Goal: Task Accomplishment & Management: Manage account settings

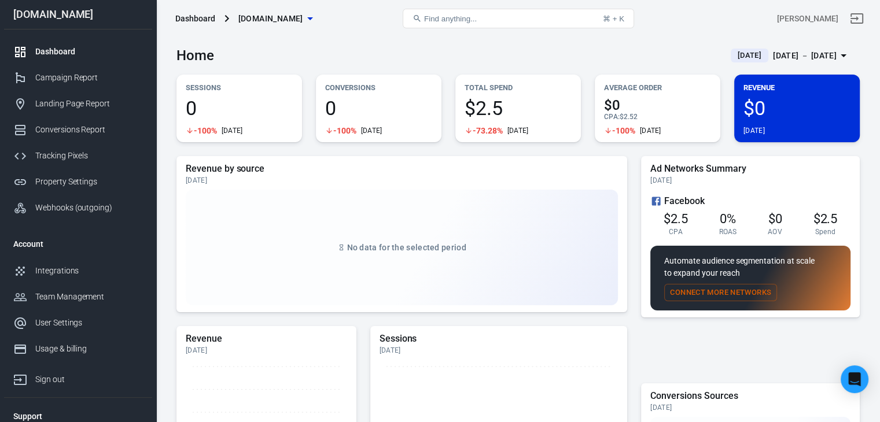
click at [84, 40] on link "Dashboard" at bounding box center [78, 52] width 148 height 26
click at [84, 68] on link "Campaign Report" at bounding box center [78, 78] width 148 height 26
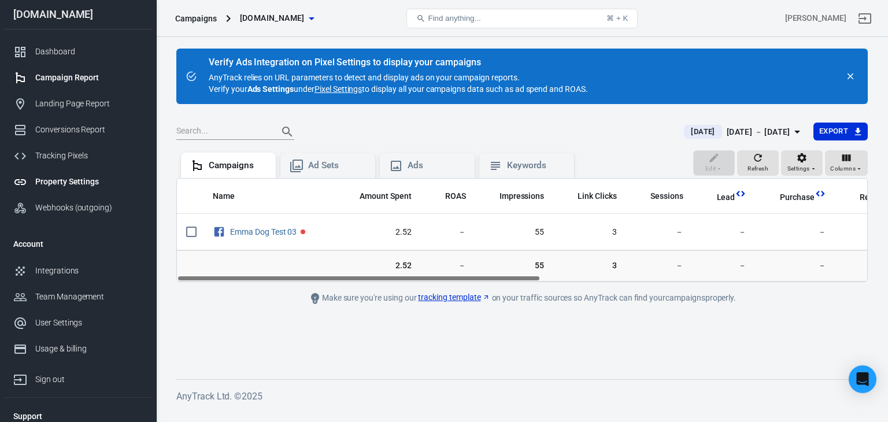
click at [51, 181] on div "Property Settings" at bounding box center [89, 182] width 108 height 12
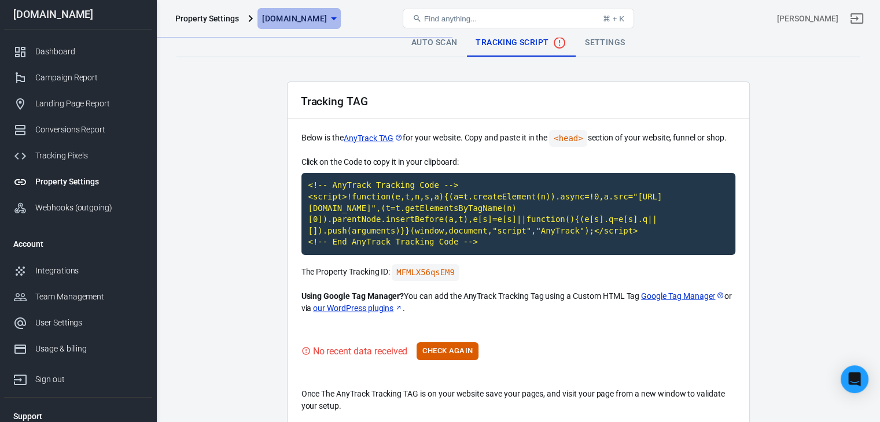
click at [321, 15] on span "[DOMAIN_NAME]" at bounding box center [294, 19] width 65 height 14
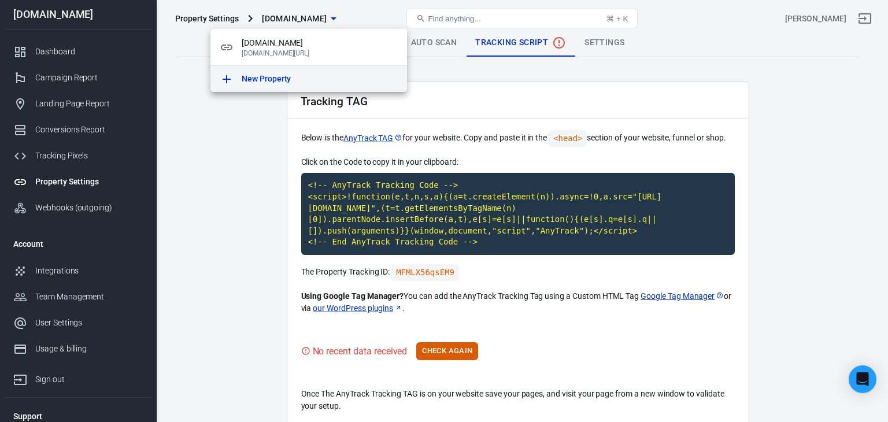
click at [294, 77] on div "New Property" at bounding box center [320, 79] width 156 height 12
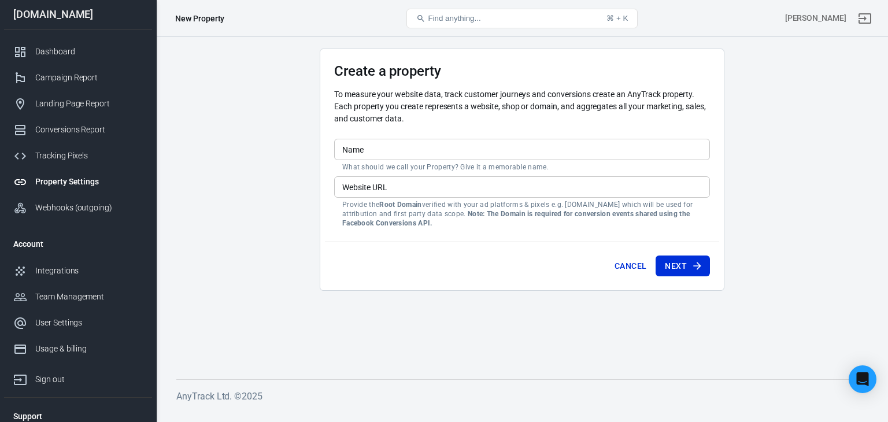
click at [377, 142] on input "Name" at bounding box center [522, 149] width 376 height 21
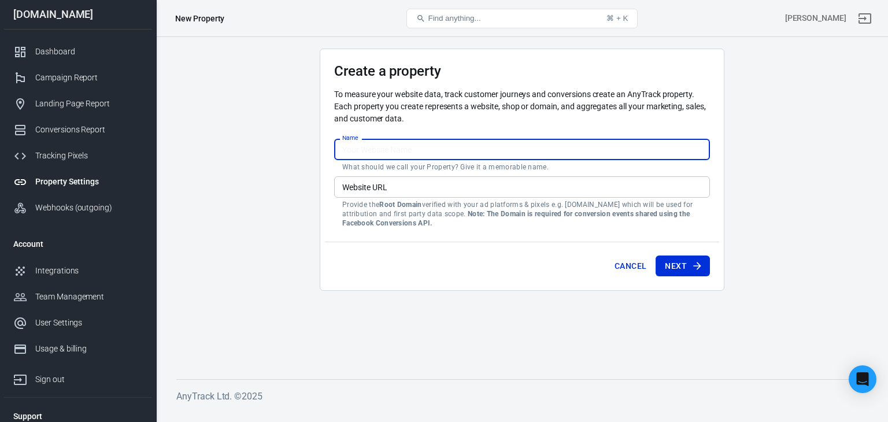
type input "W"
type input "[PERSON_NAME]'s Dog Care Shop"
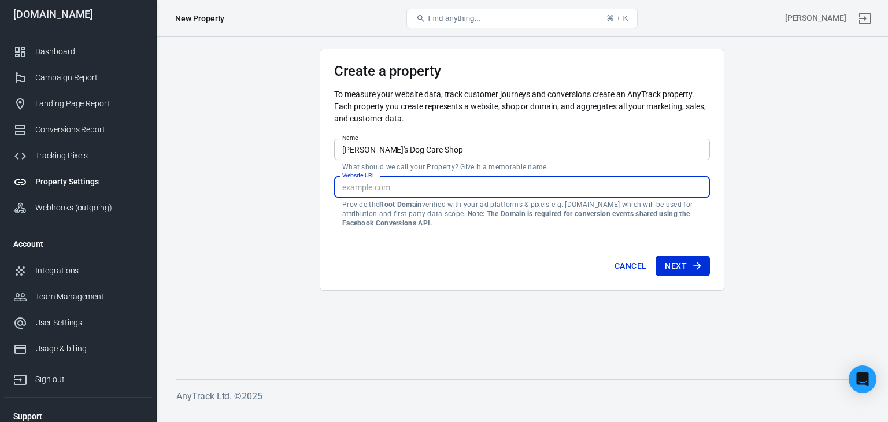
click at [407, 191] on input "Website URL" at bounding box center [522, 186] width 376 height 21
click at [313, 187] on main "Create a property To measure your website data, track customer journeys and con…" at bounding box center [522, 205] width 692 height 312
click at [395, 181] on input "Website URL" at bounding box center [522, 186] width 376 height 21
click at [315, 194] on main "Create a property To measure your website data, track customer journeys and con…" at bounding box center [522, 205] width 692 height 312
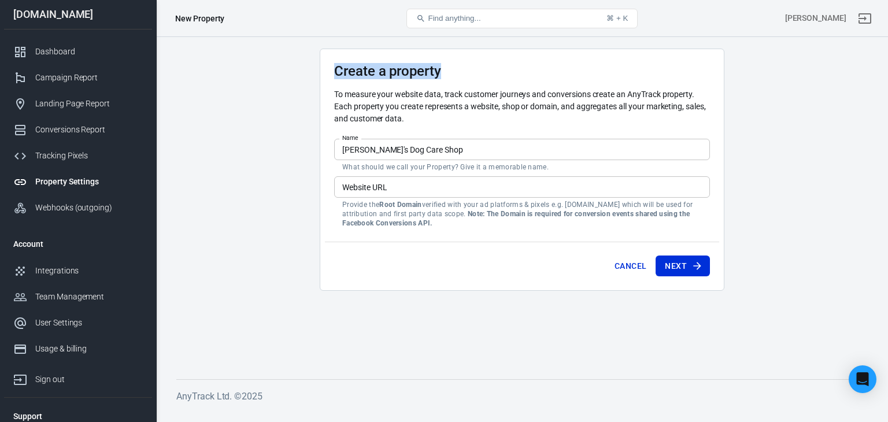
drag, startPoint x: 319, startPoint y: 72, endPoint x: 533, endPoint y: 72, distance: 213.4
click at [533, 72] on div "Create a property To measure your website data, track customer journeys and con…" at bounding box center [522, 170] width 405 height 242
click at [532, 72] on h3 "Create a property" at bounding box center [522, 71] width 376 height 16
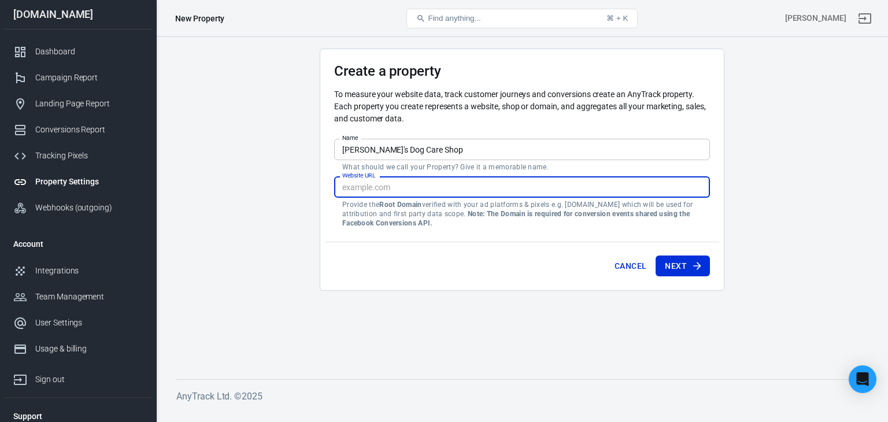
click at [381, 178] on input "Website URL" at bounding box center [522, 186] width 376 height 21
paste input "http://emmasdogcareshop.com/"
drag, startPoint x: 365, startPoint y: 193, endPoint x: 336, endPoint y: 189, distance: 29.8
click at [336, 189] on input "http://emmasdogcareshop.com/" at bounding box center [522, 186] width 376 height 21
click at [277, 207] on main "Create a property To measure your website data, track customer journeys and con…" at bounding box center [522, 205] width 692 height 312
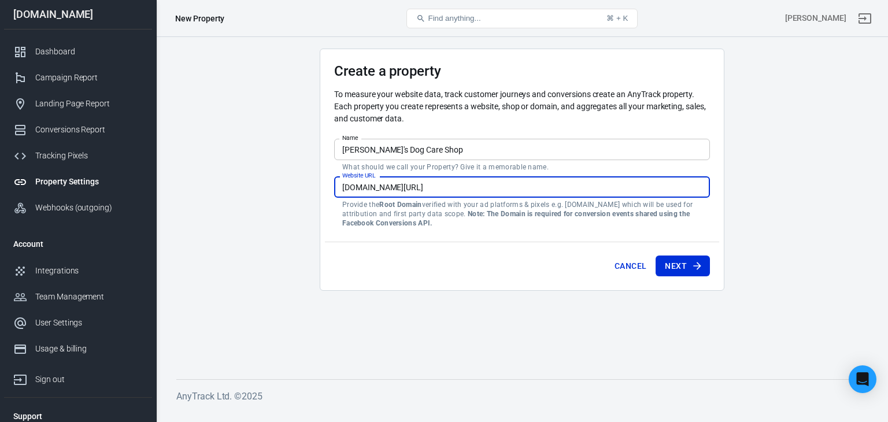
click at [449, 184] on input "emmasdogcareshop.com/" at bounding box center [522, 186] width 376 height 21
type input "[DOMAIN_NAME]"
click at [278, 225] on main "Create a property To measure your website data, track customer journeys and con…" at bounding box center [522, 205] width 692 height 312
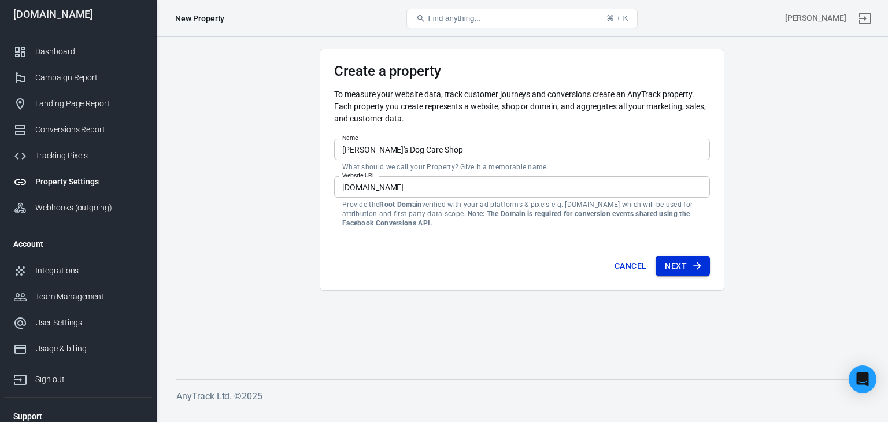
click at [686, 266] on button "Next" at bounding box center [683, 266] width 54 height 21
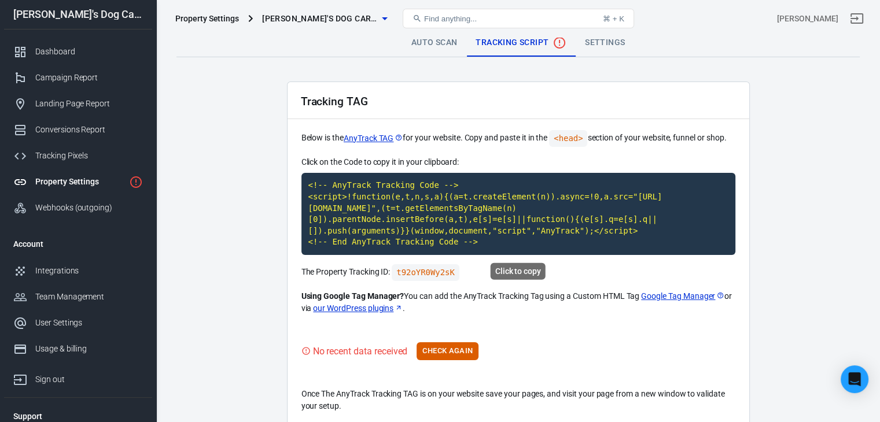
click at [412, 216] on code "<!-- AnyTrack Tracking Code --> <script>!function(e,t,n,s,a){(a=t.createElement…" at bounding box center [518, 214] width 434 height 82
click at [449, 353] on button "Check Again" at bounding box center [447, 351] width 62 height 18
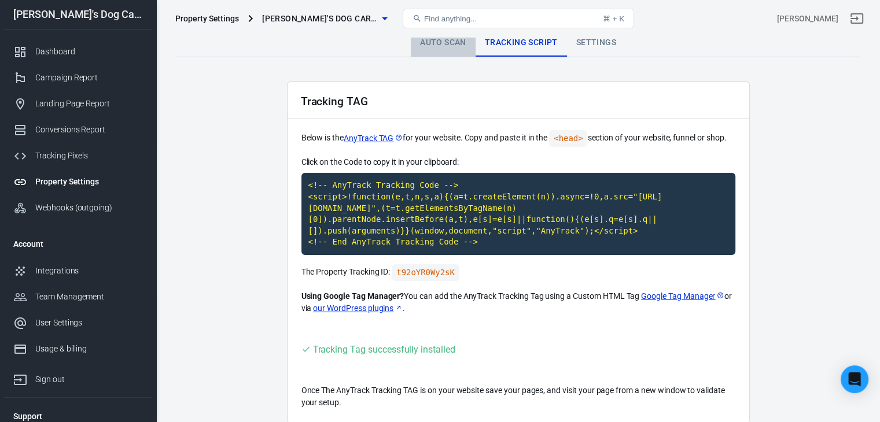
click at [431, 42] on link "Auto Scan" at bounding box center [443, 43] width 65 height 28
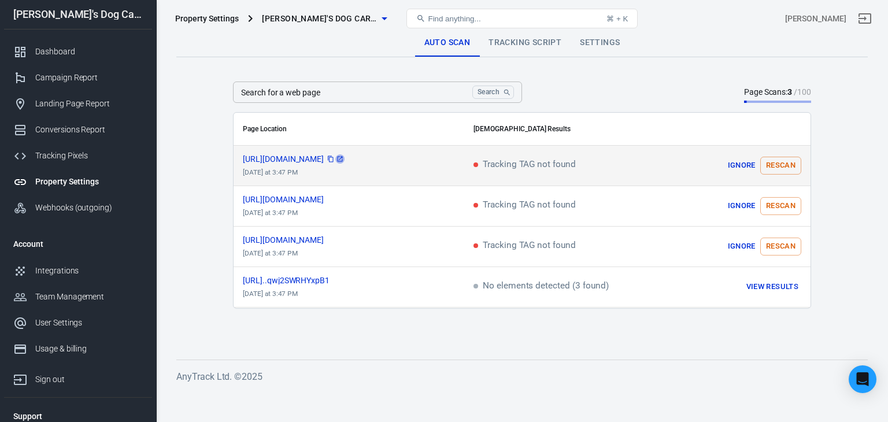
click at [344, 159] on icon "scrollable content" at bounding box center [340, 159] width 7 height 7
click at [775, 170] on button "Rescan" at bounding box center [780, 166] width 41 height 18
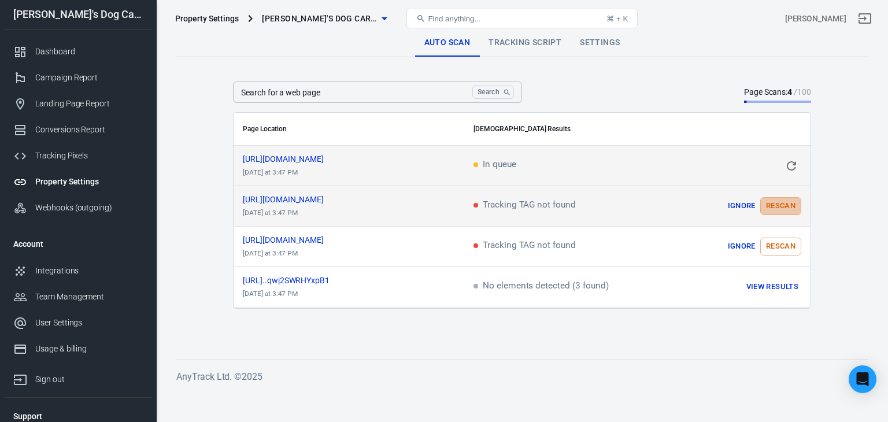
click at [789, 205] on button "Rescan" at bounding box center [780, 206] width 41 height 18
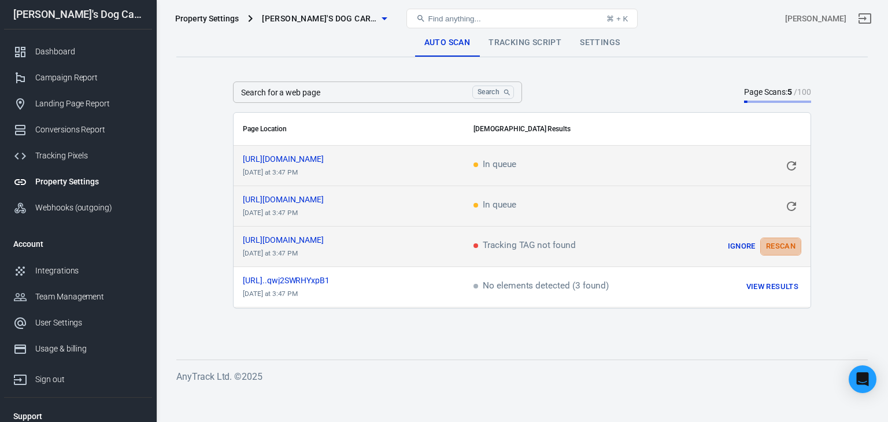
click at [786, 245] on button "Rescan" at bounding box center [780, 247] width 41 height 18
click at [344, 238] on icon "scrollable content" at bounding box center [340, 240] width 7 height 7
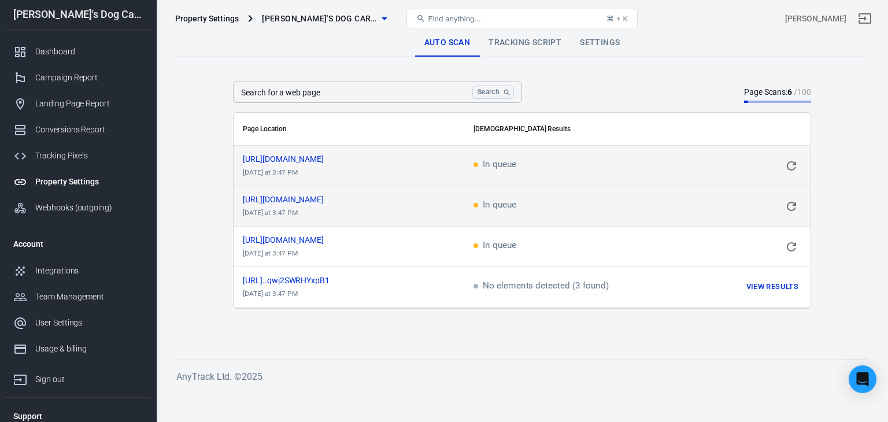
click at [319, 91] on input "Search for a web page" at bounding box center [350, 92] width 235 height 21
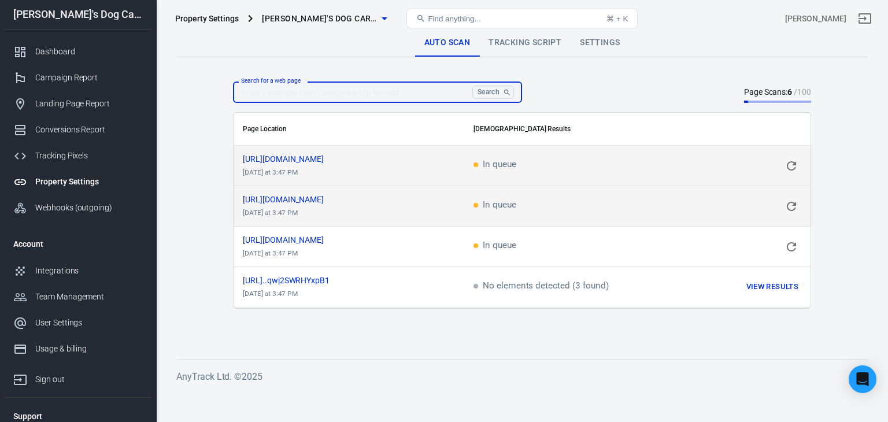
paste input "https://www.emmasdogcareshop.com/best-free-guide"
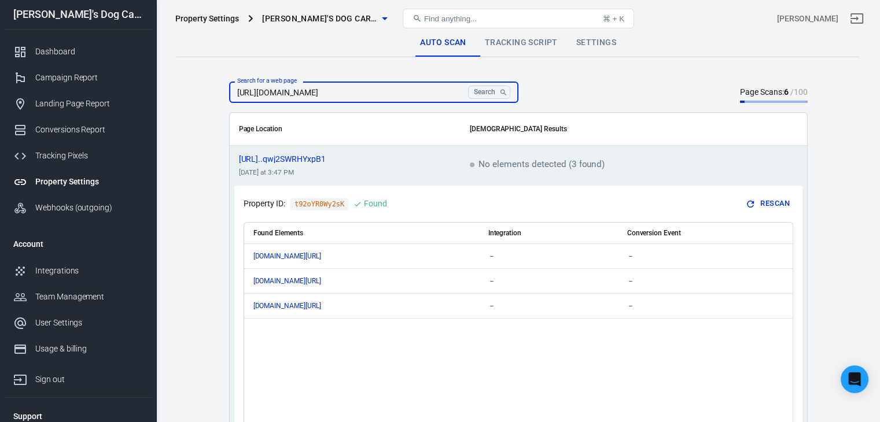
type input "https://www.emmasdogcareshop.com/best-free-guide"
click at [468, 86] on button "Search" at bounding box center [489, 92] width 42 height 13
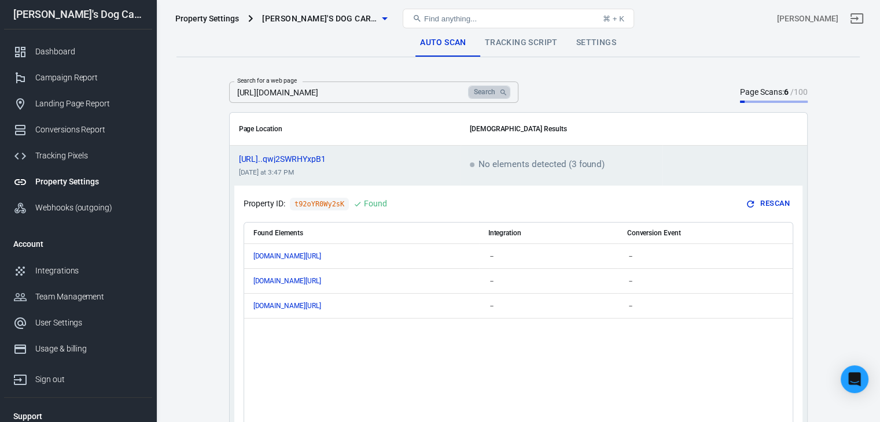
click at [492, 90] on button "Search" at bounding box center [489, 92] width 42 height 13
click at [458, 92] on input "https://www.emmasdogcareshop.com/best-free-guide" at bounding box center [346, 92] width 235 height 21
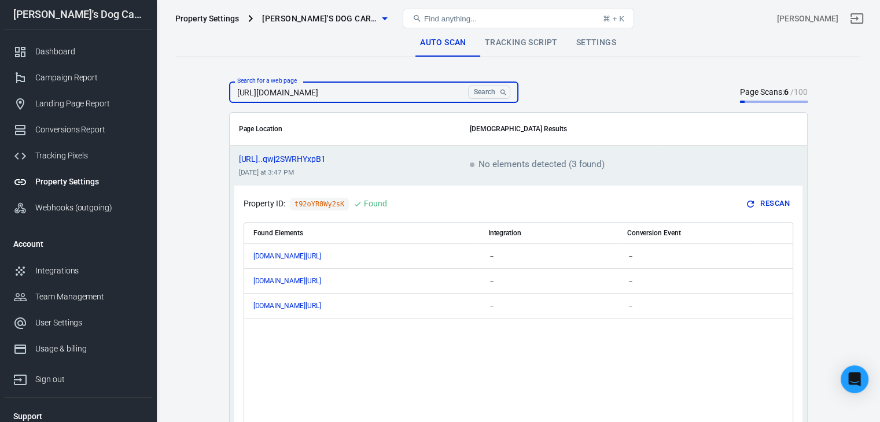
drag, startPoint x: 441, startPoint y: 90, endPoint x: 434, endPoint y: 93, distance: 7.3
click at [434, 93] on input "https://www.emmasdogcareshop.com/best-free-guide" at bounding box center [346, 92] width 235 height 21
click at [797, 93] on span "100" at bounding box center [800, 91] width 14 height 9
click at [418, 99] on input "https://www.emmasdogcareshop.com/best-free-guide" at bounding box center [346, 92] width 235 height 21
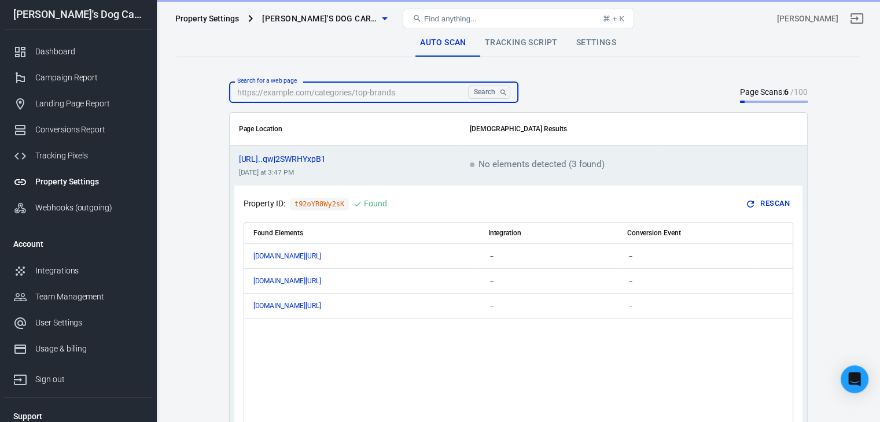
click at [205, 146] on main "Auto Scan Tracking Script Settings Search for a web page Search Search for a we…" at bounding box center [517, 273] width 683 height 488
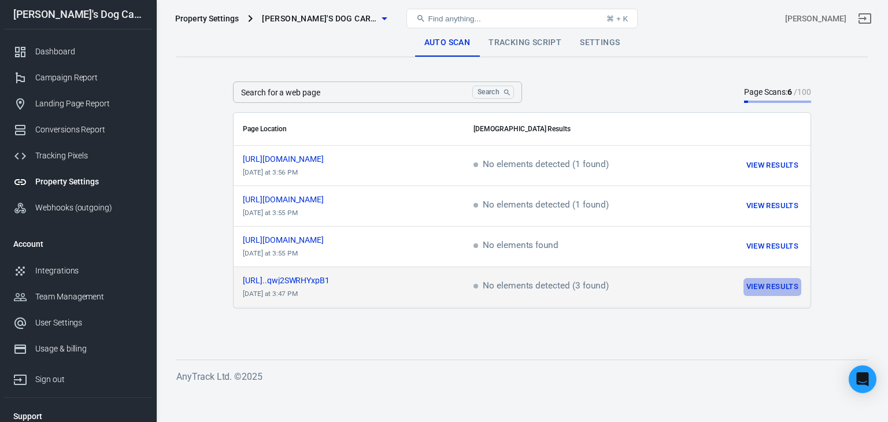
click at [777, 289] on button "View Results" at bounding box center [773, 287] width 58 height 18
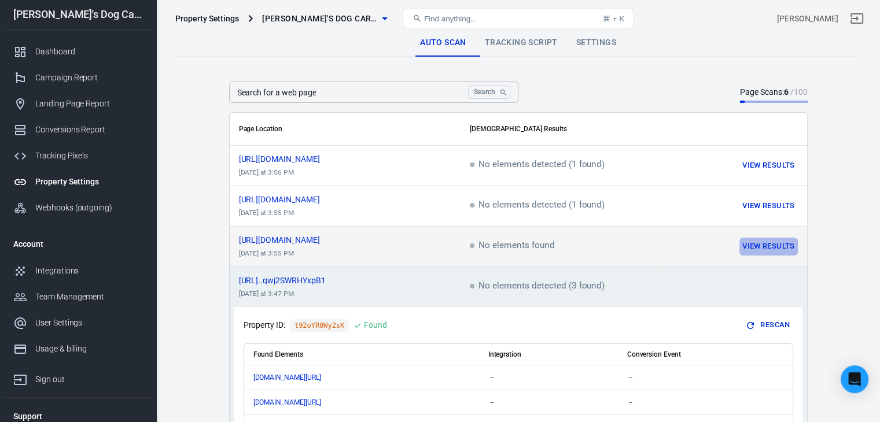
click at [772, 243] on button "View Results" at bounding box center [768, 247] width 58 height 18
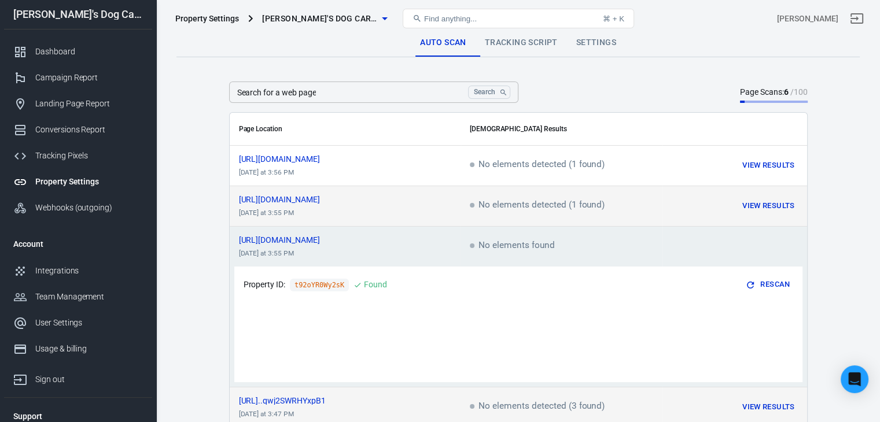
click at [773, 202] on button "View Results" at bounding box center [768, 206] width 58 height 18
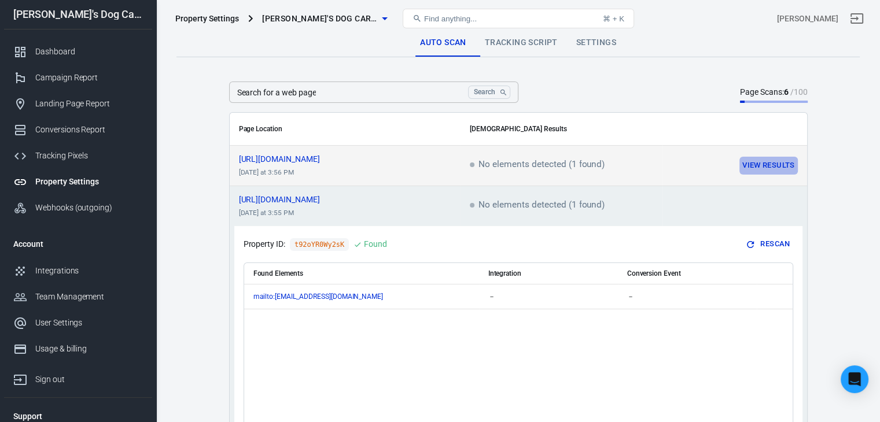
click at [763, 165] on button "View Results" at bounding box center [768, 166] width 58 height 18
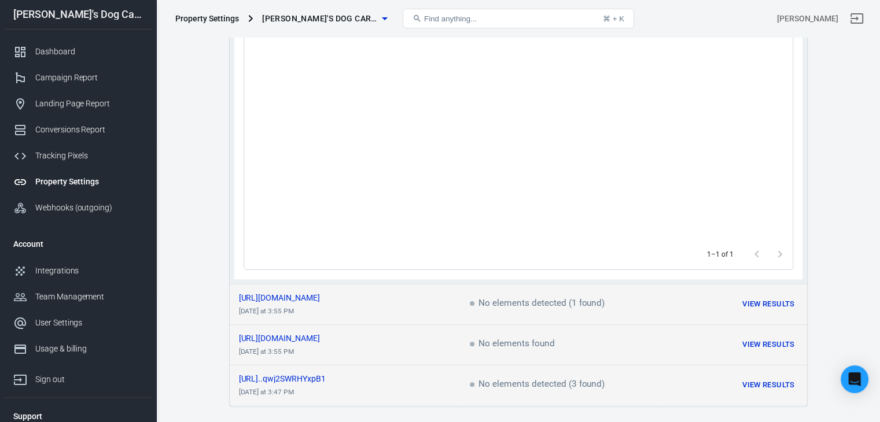
scroll to position [266, 0]
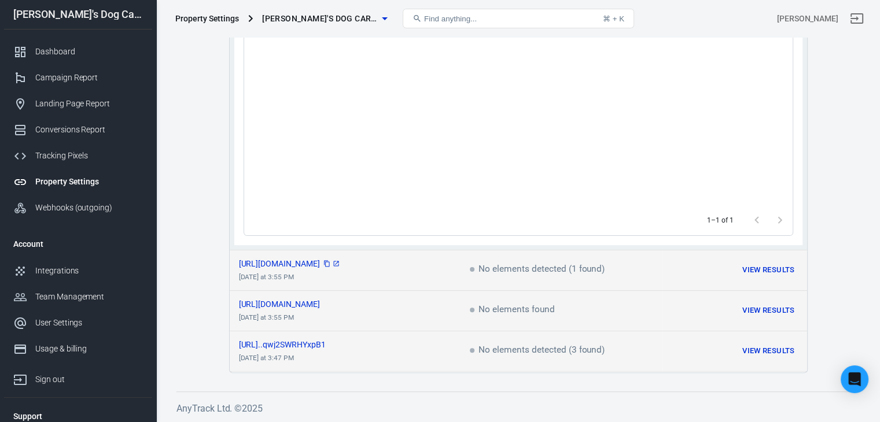
click at [341, 264] on span "[URL][DOMAIN_NAME]" at bounding box center [290, 264] width 102 height 8
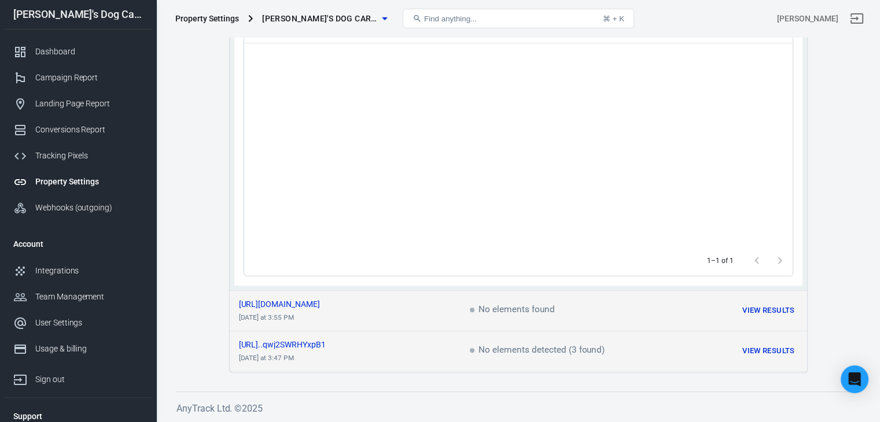
click at [780, 265] on div "scrollable content" at bounding box center [768, 260] width 46 height 23
click at [752, 262] on div "scrollable content" at bounding box center [768, 260] width 46 height 23
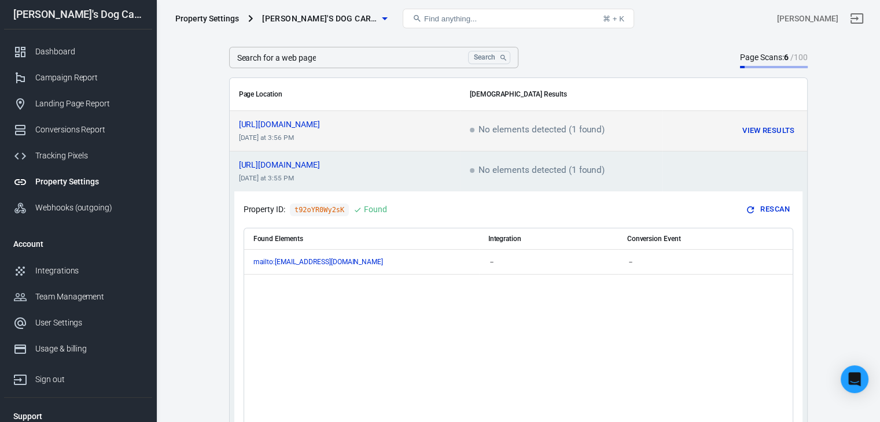
click at [444, 201] on div "Property ID: t92oYR0Wy2sK Found Rescan" at bounding box center [517, 210] width 549 height 18
click at [256, 209] on p "Property ID:" at bounding box center [264, 210] width 42 height 12
click at [433, 152] on td "https://www.emmasdogcareshop.com/privacy today at 3:55 PM" at bounding box center [345, 172] width 231 height 40
click at [446, 161] on div "[URL][DOMAIN_NAME]" at bounding box center [345, 165] width 212 height 8
click at [802, 167] on td "scrollable content" at bounding box center [734, 172] width 145 height 40
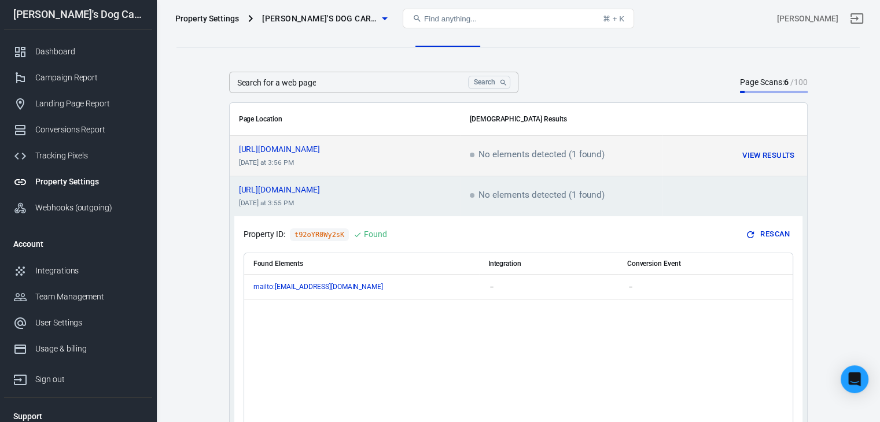
scroll to position [0, 0]
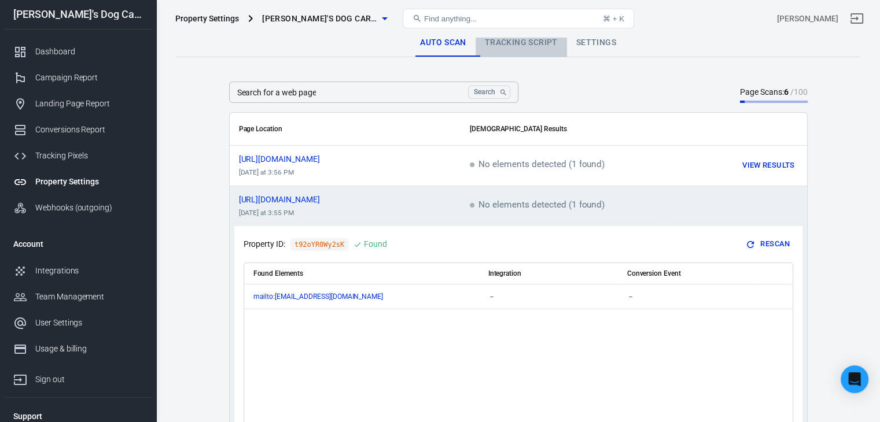
click at [534, 44] on link "Tracking Script" at bounding box center [520, 43] width 91 height 28
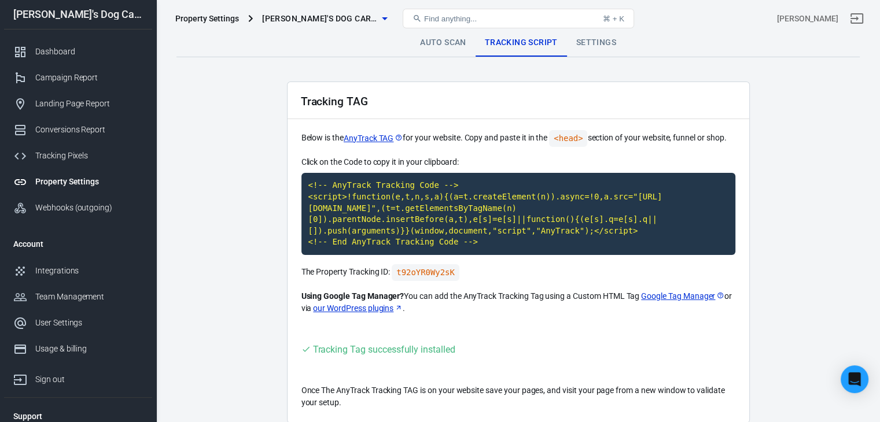
click at [460, 44] on link "Auto Scan" at bounding box center [443, 43] width 65 height 28
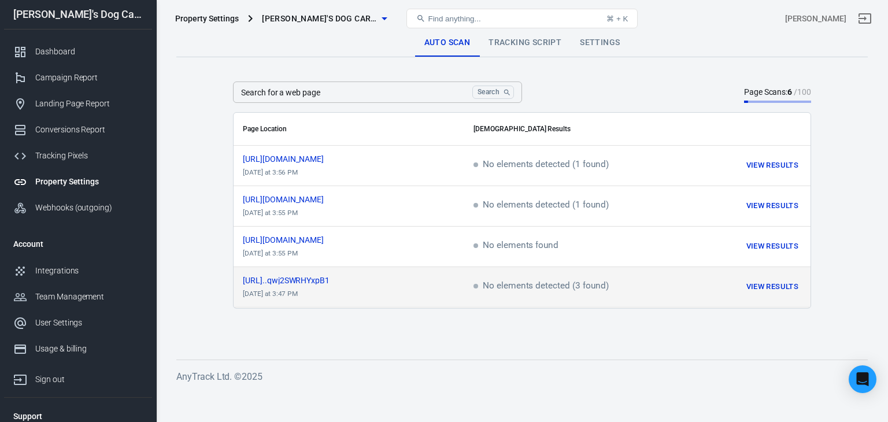
click at [354, 276] on td "https://www.emmasdogcaresh...qwj2SWRHYxpB1 today at 3:47 PM" at bounding box center [349, 287] width 231 height 40
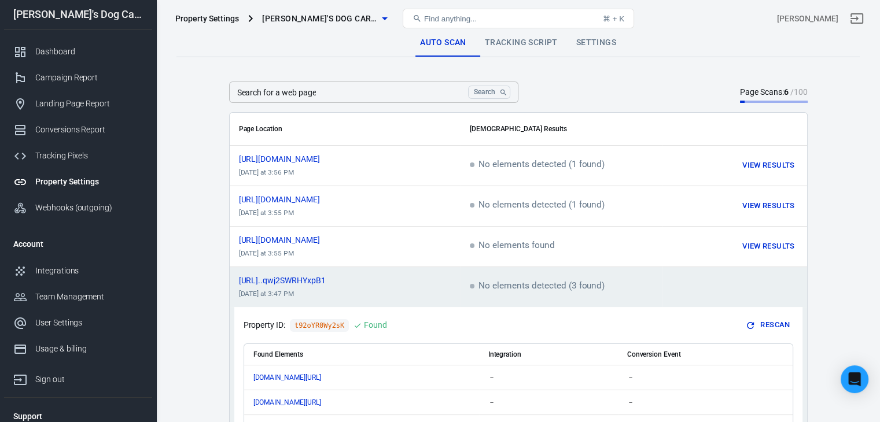
click at [523, 45] on link "Tracking Script" at bounding box center [520, 43] width 91 height 28
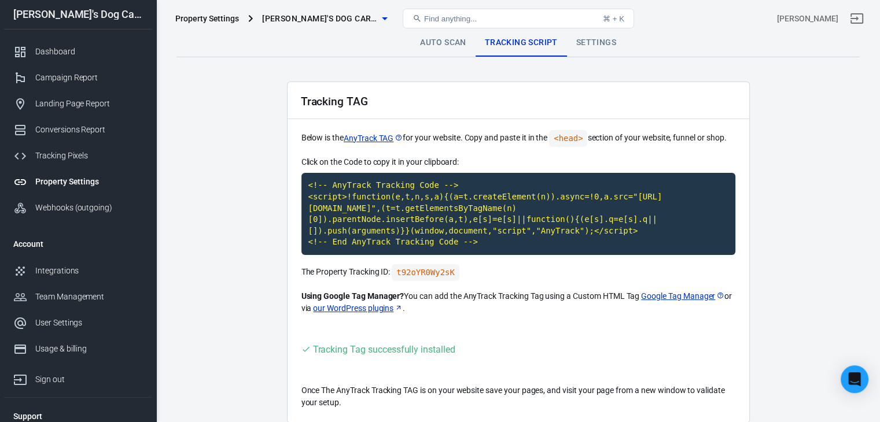
click at [599, 45] on link "Settings" at bounding box center [596, 43] width 58 height 28
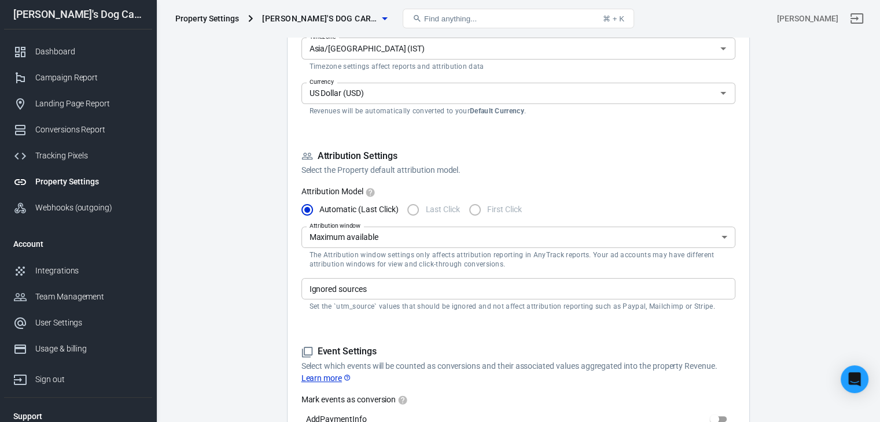
scroll to position [289, 0]
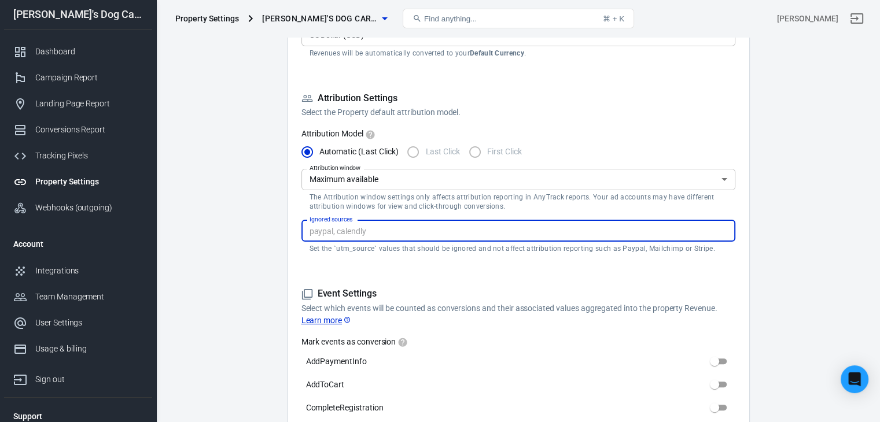
click at [701, 229] on input "Ignored sources" at bounding box center [517, 231] width 425 height 14
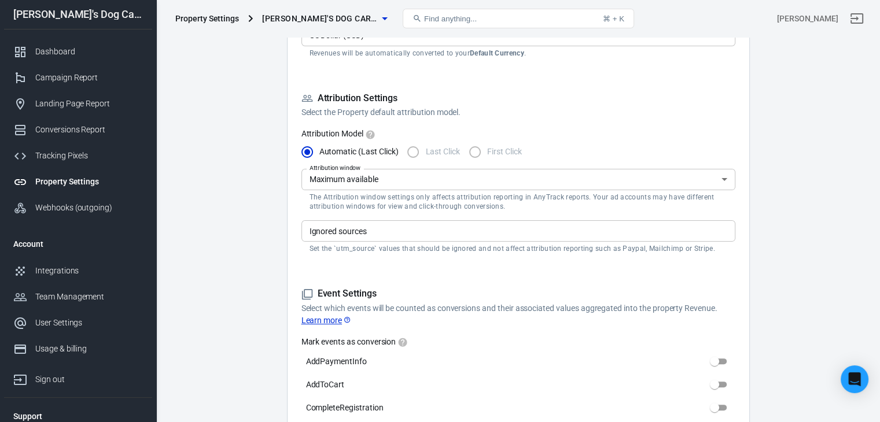
click at [308, 230] on input "Ignored sources" at bounding box center [517, 231] width 425 height 14
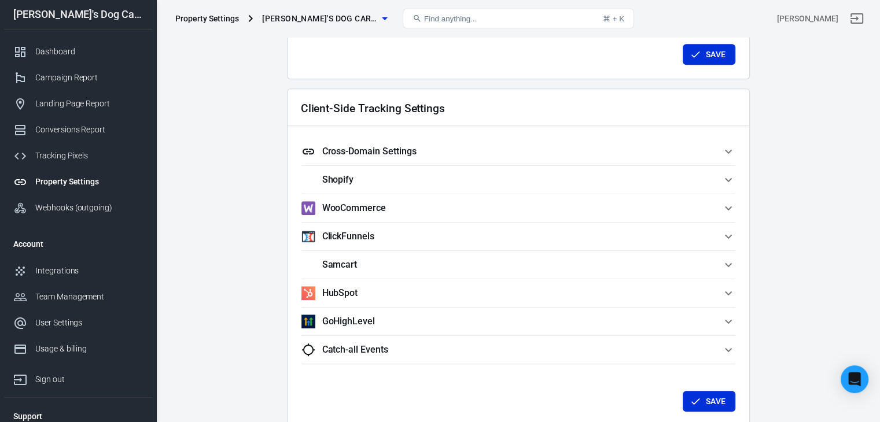
scroll to position [983, 0]
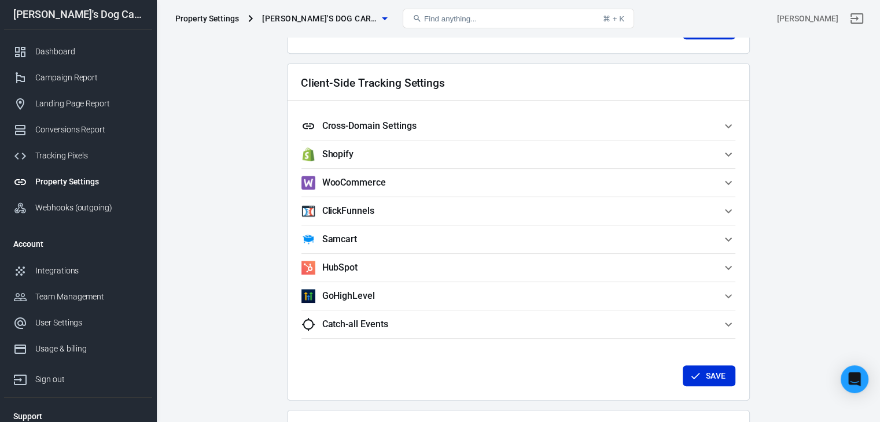
click at [398, 123] on h5 "Cross-Domain Settings" at bounding box center [369, 126] width 94 height 12
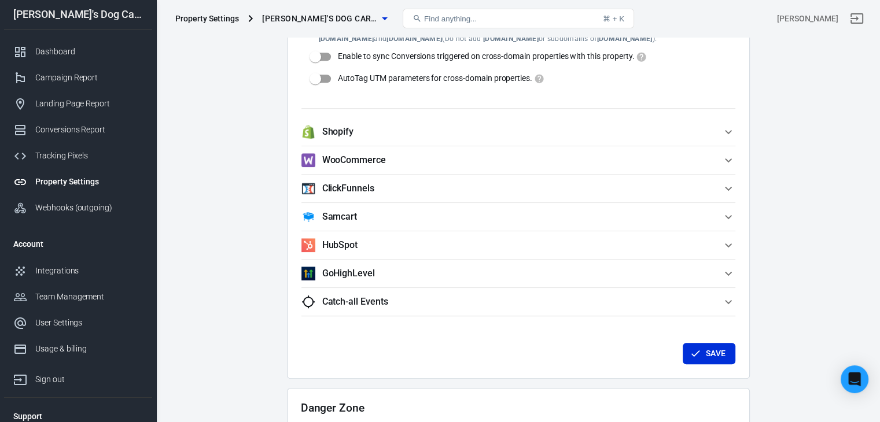
scroll to position [1272, 0]
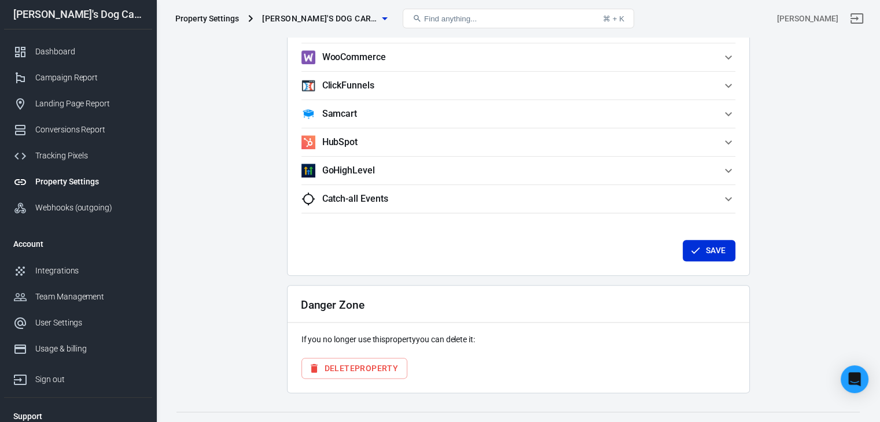
click at [390, 196] on span "Catch-all Events" at bounding box center [511, 199] width 420 height 14
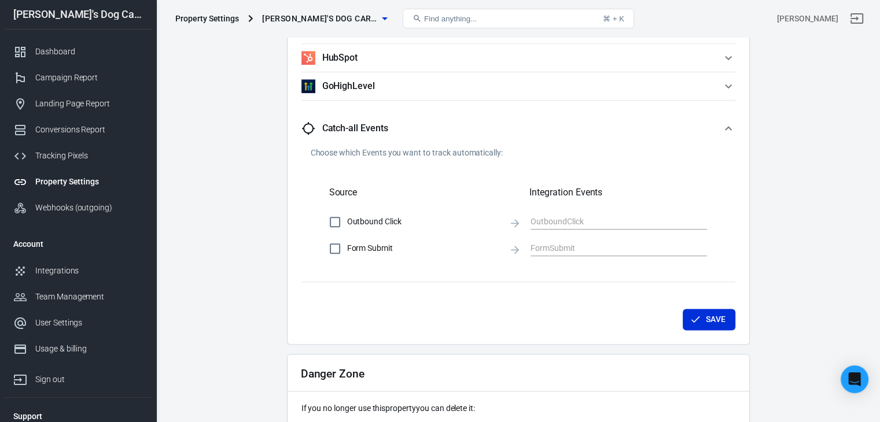
scroll to position [1252, 0]
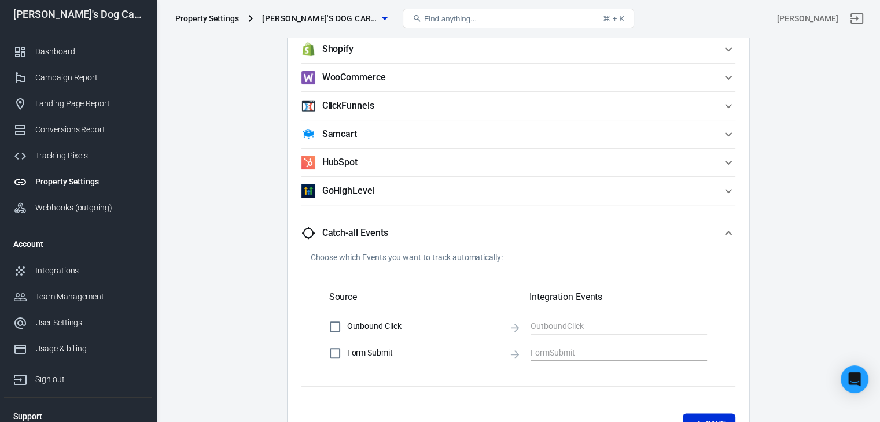
click at [439, 223] on button "Catch-all Events" at bounding box center [518, 233] width 434 height 37
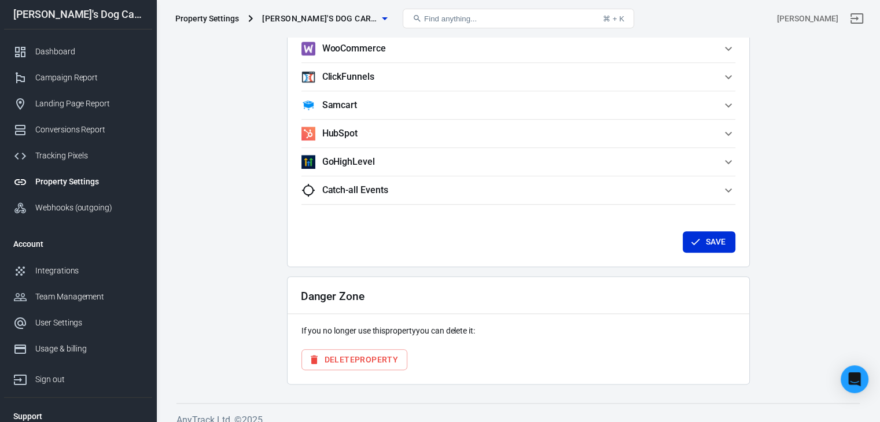
scroll to position [1291, 0]
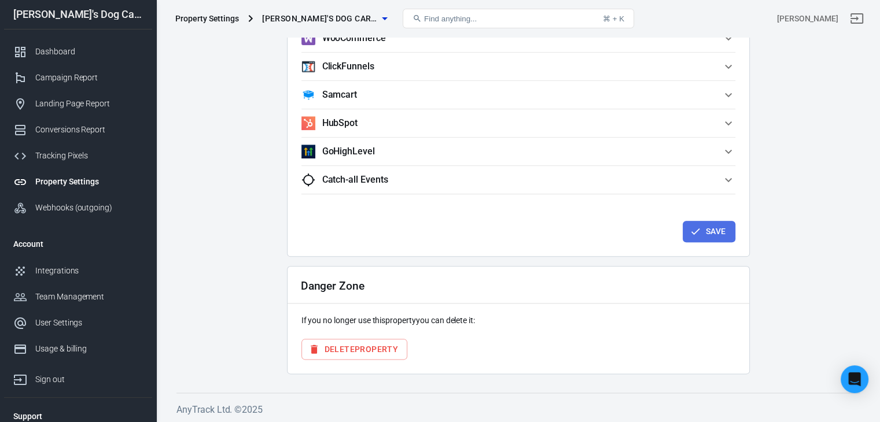
drag, startPoint x: 719, startPoint y: 232, endPoint x: 506, endPoint y: 242, distance: 213.6
click at [719, 231] on button "Save" at bounding box center [708, 231] width 53 height 21
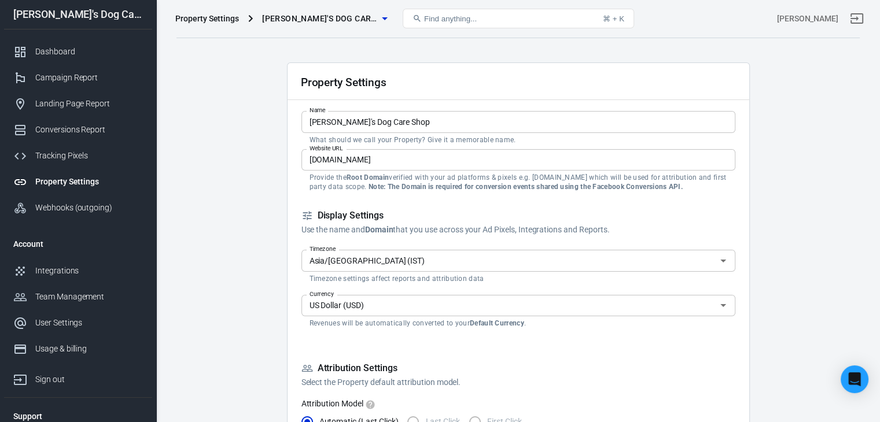
scroll to position [0, 0]
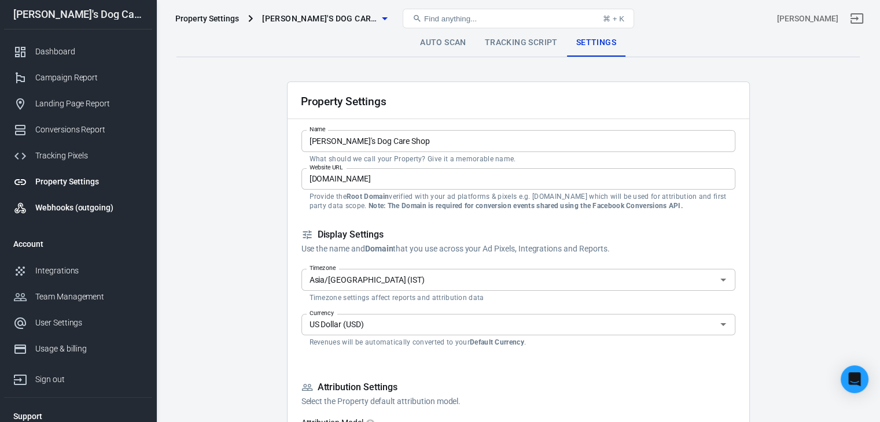
click at [69, 206] on div "Webhooks (outgoing)" at bounding box center [89, 208] width 108 height 12
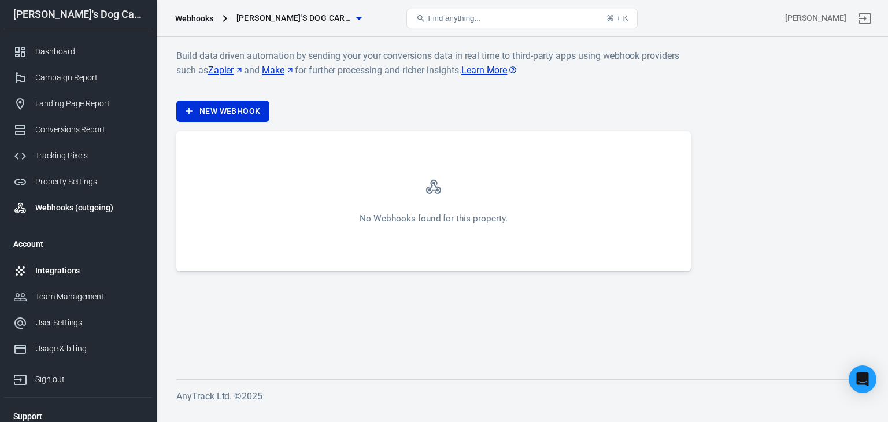
click at [51, 267] on div "Integrations" at bounding box center [89, 271] width 108 height 12
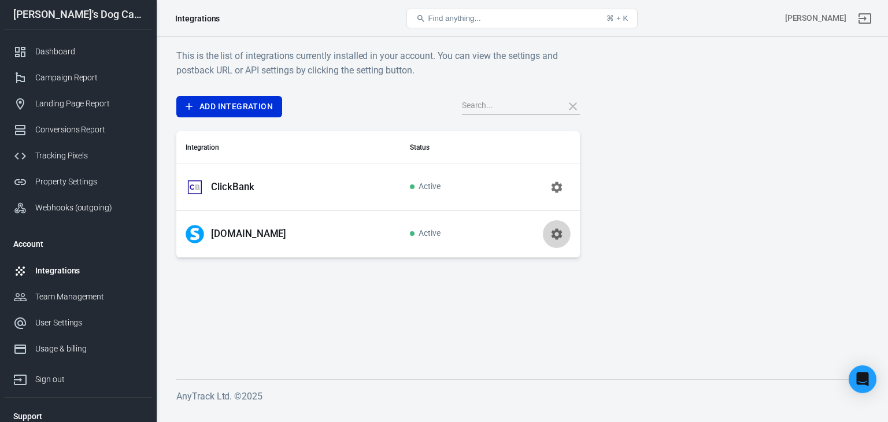
click at [554, 234] on icon "button" at bounding box center [556, 233] width 11 height 11
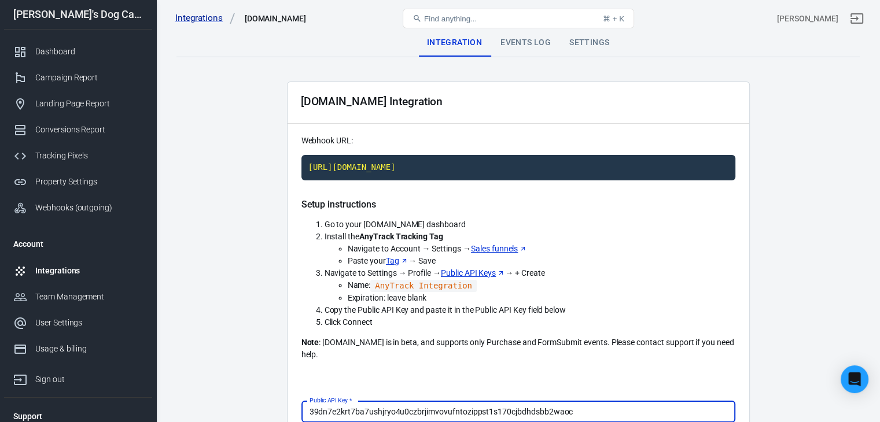
click at [536, 38] on div "Events Log" at bounding box center [525, 43] width 69 height 28
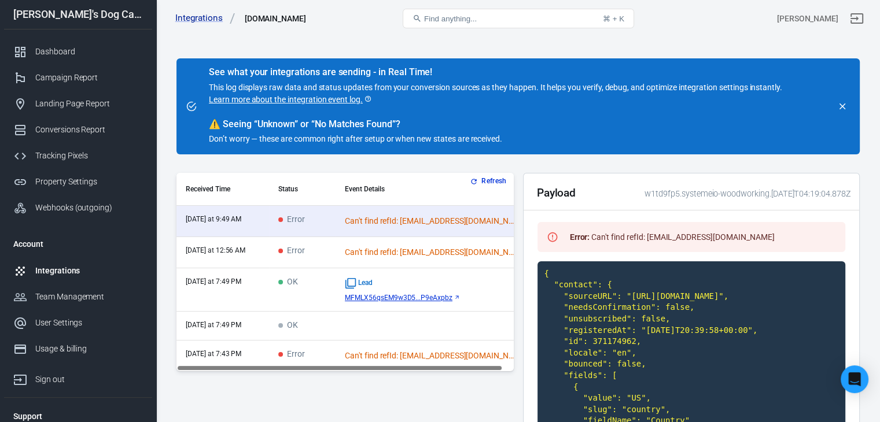
scroll to position [23, 0]
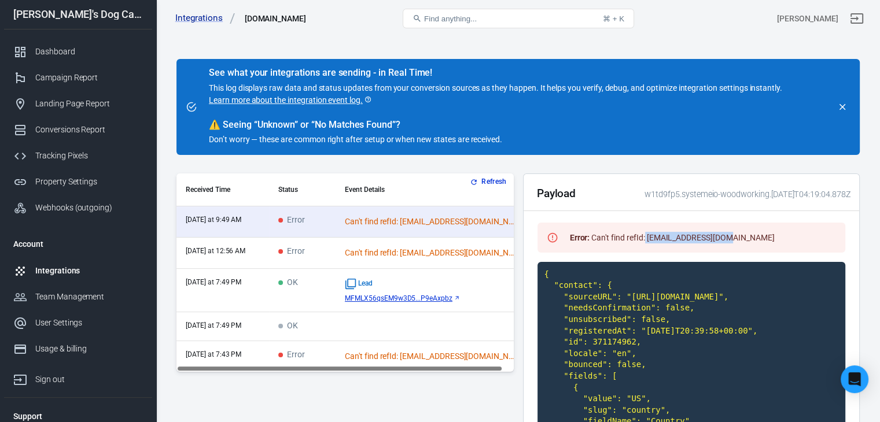
drag, startPoint x: 745, startPoint y: 239, endPoint x: 645, endPoint y: 238, distance: 100.6
click at [645, 238] on div "Error : Can't find refId: lm0975630@gmail.com" at bounding box center [691, 238] width 308 height 30
click at [786, 230] on div "Error : Can't find refId: lm0975630@gmail.com" at bounding box center [691, 238] width 308 height 30
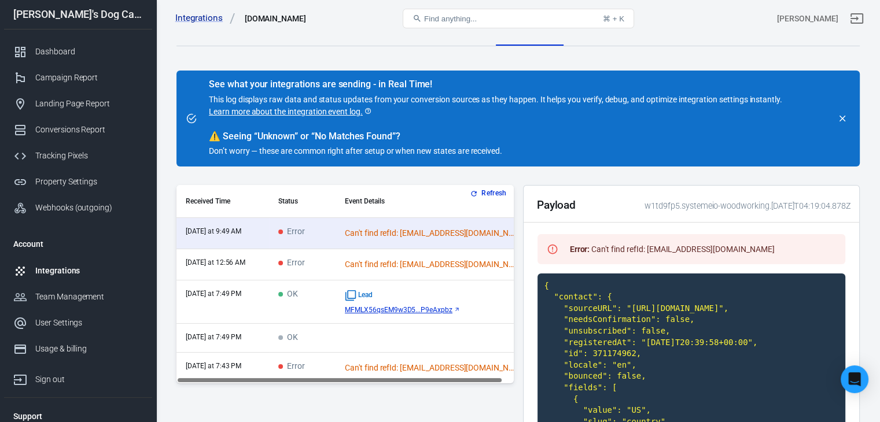
scroll to position [0, 0]
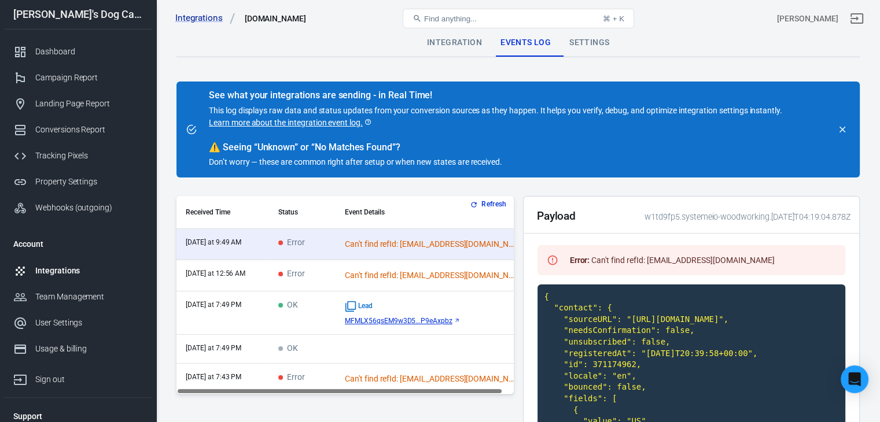
click at [493, 202] on button "Refresh" at bounding box center [488, 204] width 43 height 12
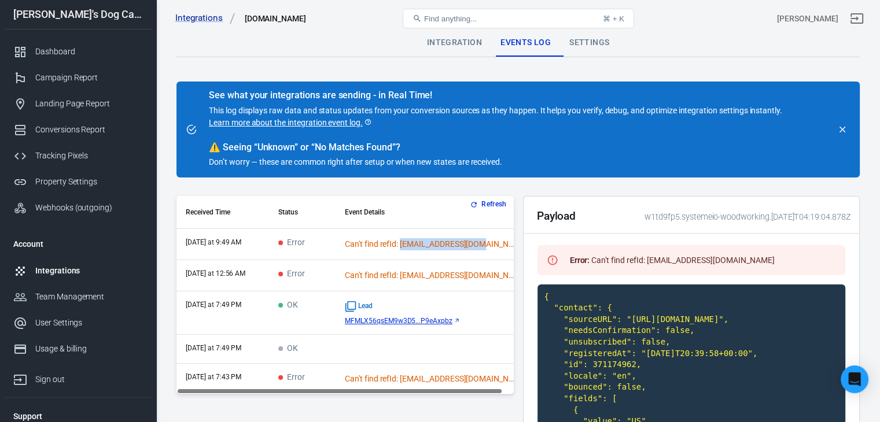
drag, startPoint x: 498, startPoint y: 242, endPoint x: 402, endPoint y: 246, distance: 96.1
click at [402, 246] on div "Can't find refId: lm0975630@gmail.com" at bounding box center [431, 244] width 173 height 12
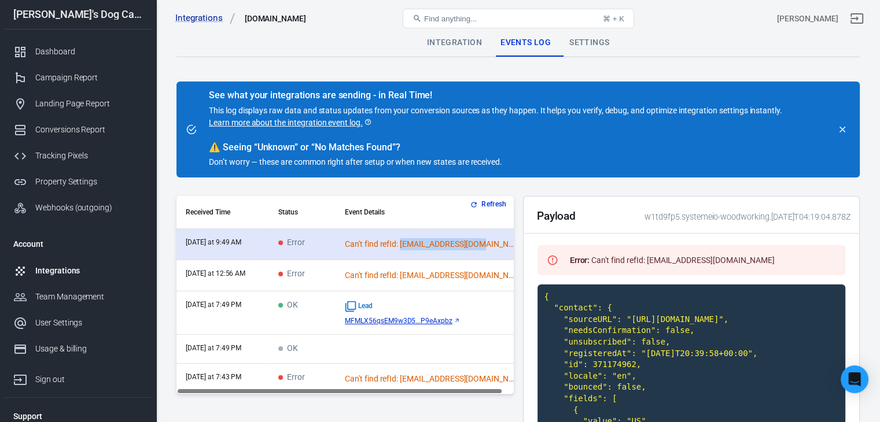
copy div "lm0975630@gmail.com"
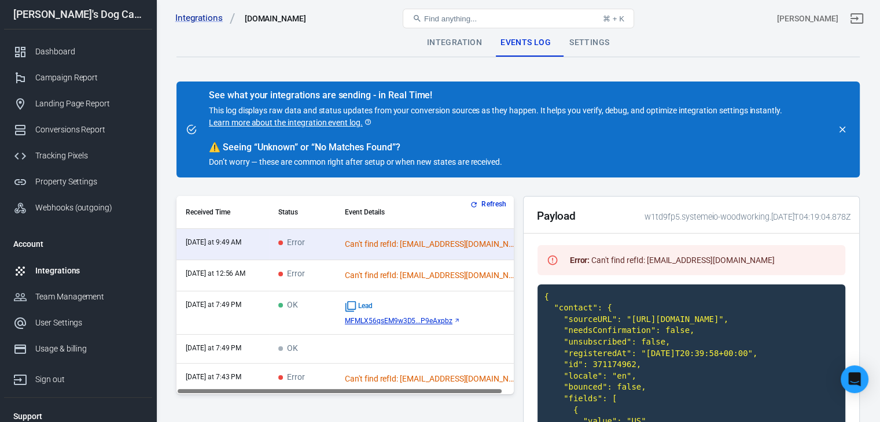
click at [448, 208] on th "Event Details" at bounding box center [431, 212] width 192 height 33
click at [489, 206] on button "Refresh" at bounding box center [488, 204] width 43 height 12
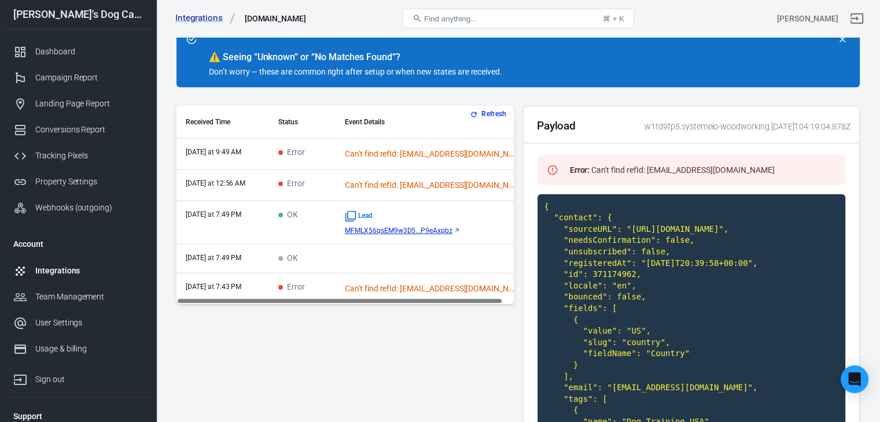
scroll to position [116, 0]
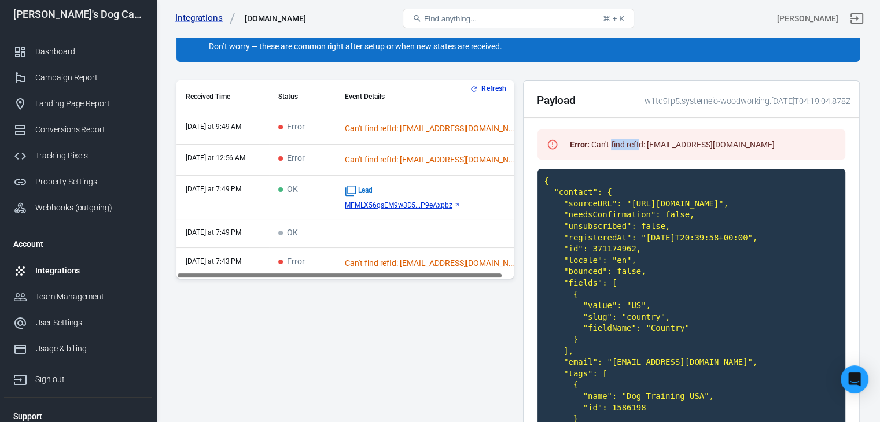
drag, startPoint x: 640, startPoint y: 141, endPoint x: 610, endPoint y: 142, distance: 29.5
click at [610, 142] on div "Error : Can't find refId: lm0975630@gmail.com" at bounding box center [672, 144] width 214 height 21
click at [655, 156] on div "Error : Can't find refId: lm0975630@gmail.com" at bounding box center [691, 145] width 308 height 30
drag, startPoint x: 750, startPoint y: 139, endPoint x: 636, endPoint y: 151, distance: 114.5
click at [636, 151] on div "Error : Can't find refId: lm0975630@gmail.com" at bounding box center [691, 145] width 308 height 30
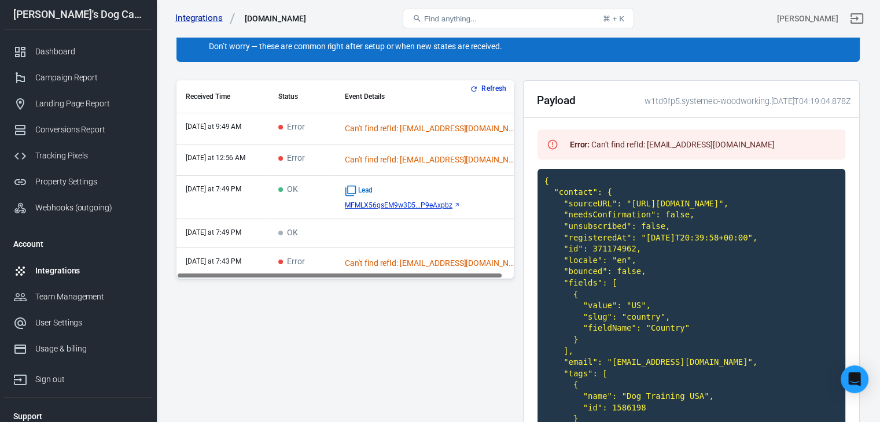
click at [622, 160] on div "Payload w1td9fp5.systemeio-woodworking.2025-09-11T04:19:04.878Z Error : Can't f…" at bounding box center [691, 280] width 337 height 400
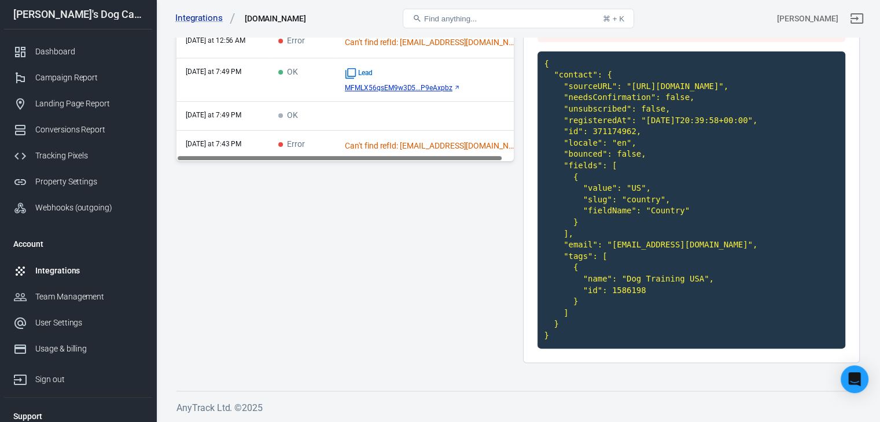
scroll to position [289, 0]
drag, startPoint x: 606, startPoint y: 265, endPoint x: 689, endPoint y: 263, distance: 82.7
click at [689, 263] on code "{ "contact": { "sourceURL": "https://www.emmasdogcareshop.com/best-free-guide?u…" at bounding box center [691, 199] width 308 height 297
click at [412, 172] on div "Refresh Received Time Status Event Details today at 9:49 AM Error Can't find re…" at bounding box center [344, 167] width 337 height 409
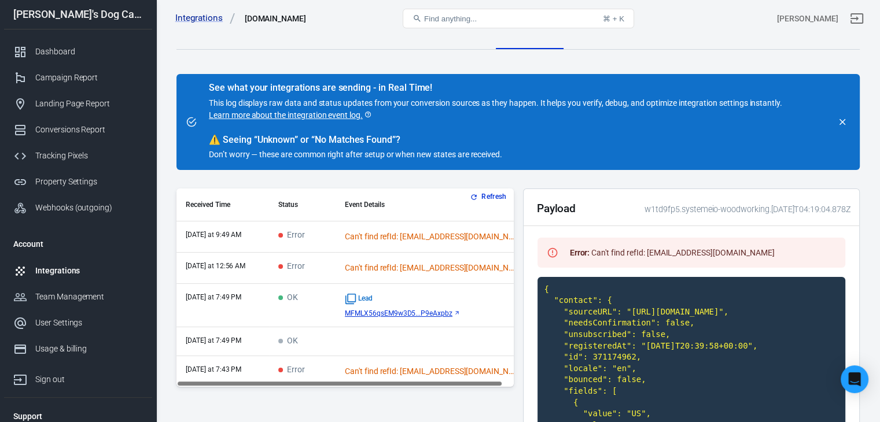
scroll to position [0, 0]
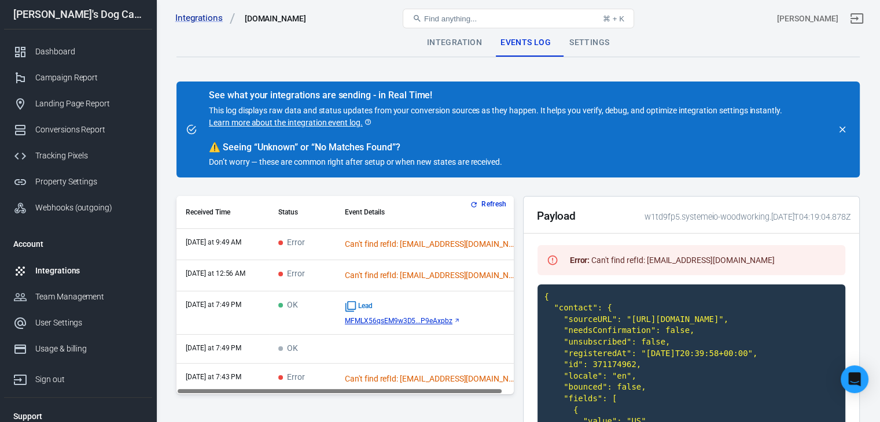
click at [324, 275] on td "Error" at bounding box center [302, 275] width 67 height 31
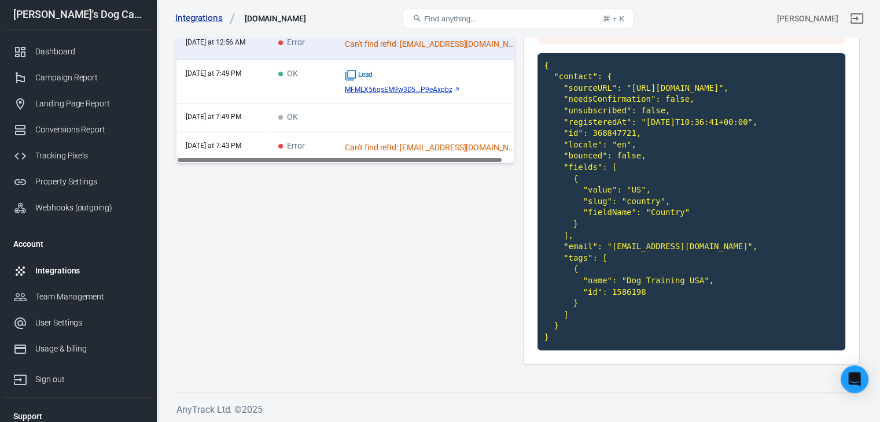
scroll to position [116, 0]
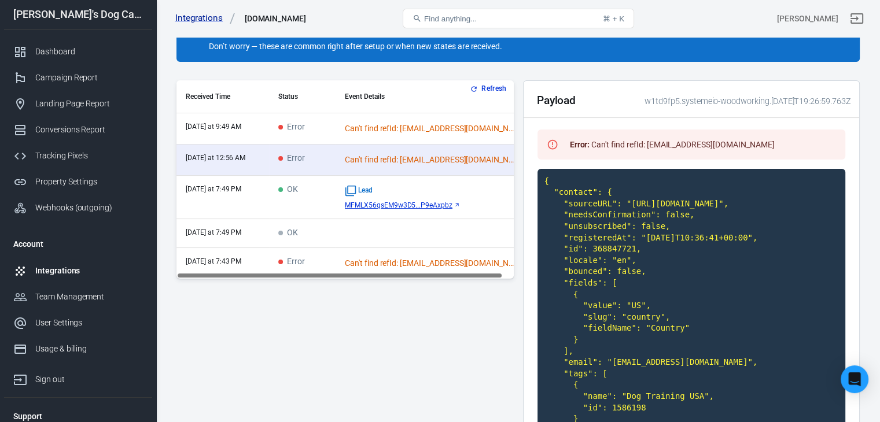
click at [446, 125] on div "Can't find refId: lm0975630@gmail.com" at bounding box center [431, 129] width 173 height 12
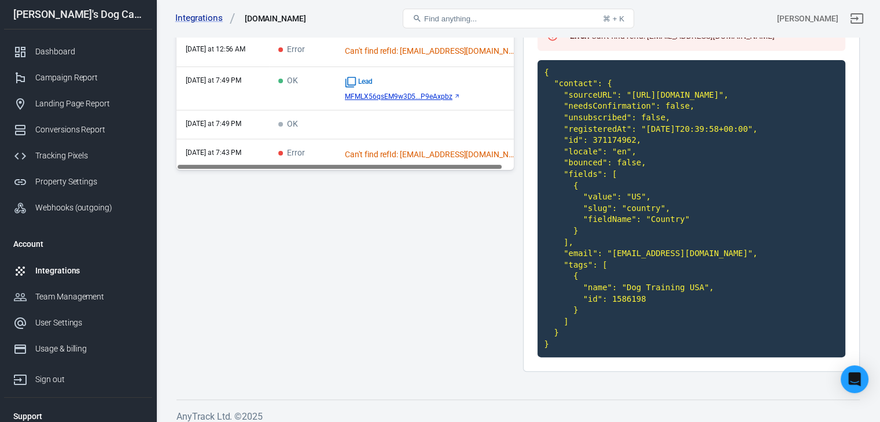
scroll to position [312, 0]
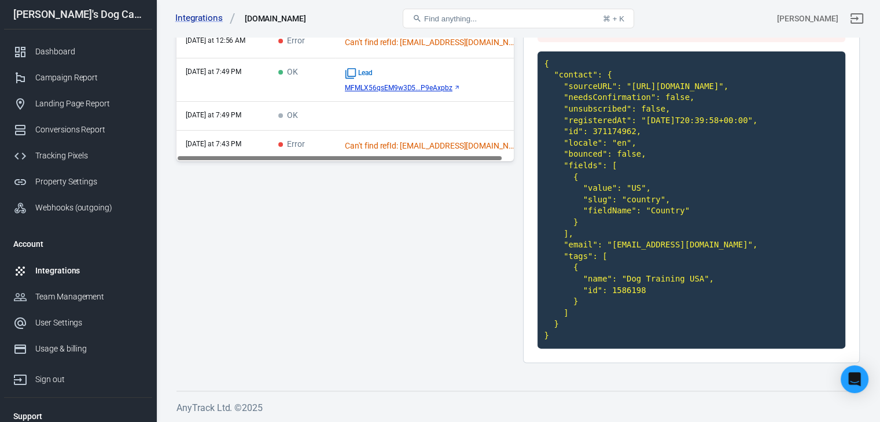
drag, startPoint x: 604, startPoint y: 240, endPoint x: 718, endPoint y: 241, distance: 113.9
click at [712, 241] on code "{ "contact": { "sourceURL": "https://www.emmasdogcareshop.com/best-free-guide?u…" at bounding box center [691, 199] width 308 height 297
click at [710, 246] on code "{ "contact": { "sourceURL": "https://www.emmasdogcareshop.com/best-free-guide?u…" at bounding box center [691, 199] width 308 height 297
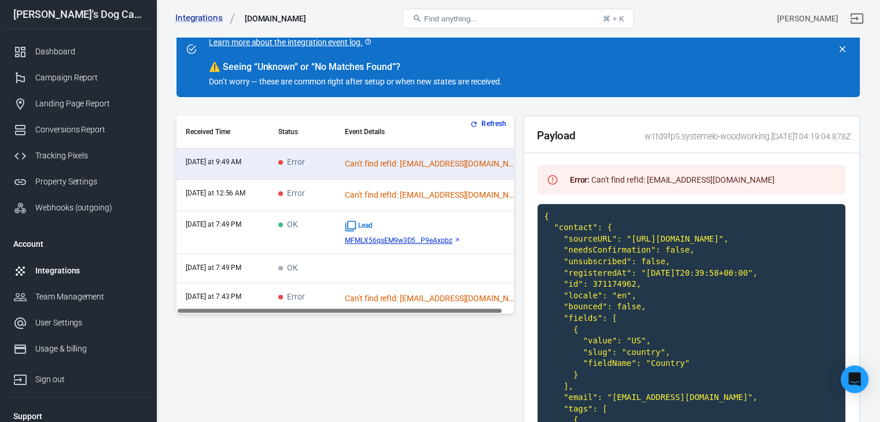
click at [398, 186] on td "Can't find refId: coffeetime1964@outlook.com" at bounding box center [431, 195] width 192 height 31
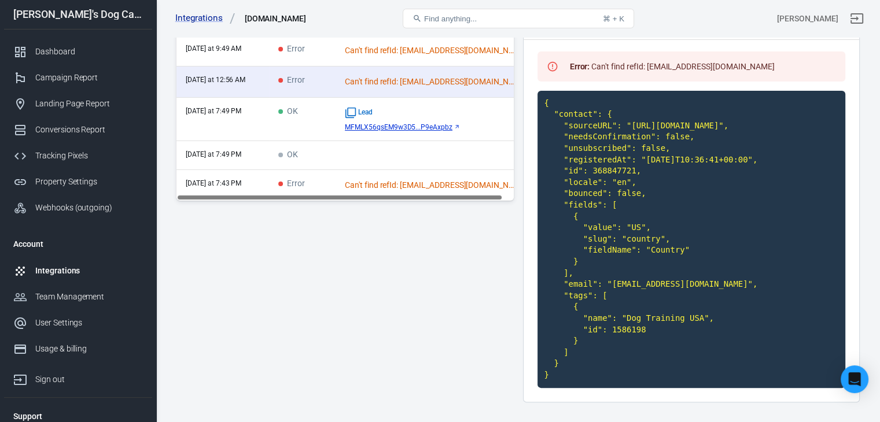
scroll to position [138, 0]
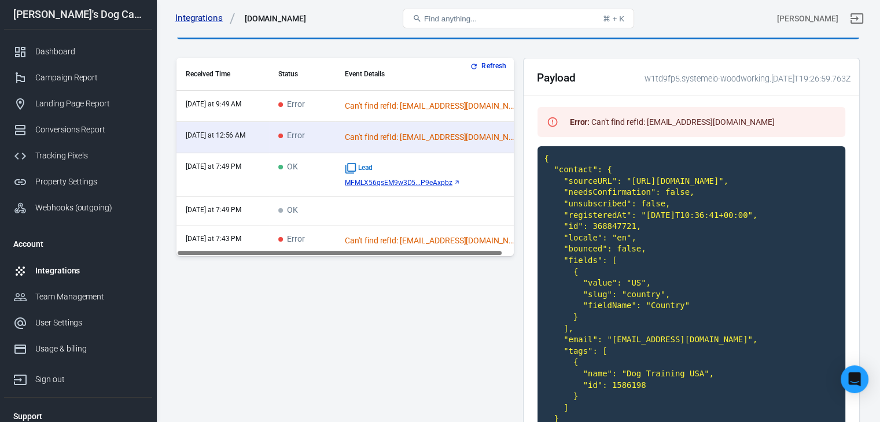
click at [393, 101] on div "Can't find refId: lm0975630@gmail.com" at bounding box center [431, 106] width 173 height 12
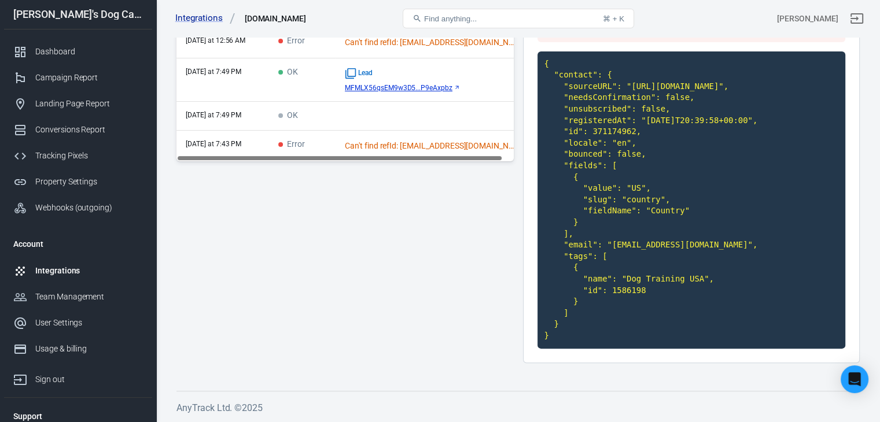
scroll to position [312, 0]
drag, startPoint x: 652, startPoint y: 287, endPoint x: 604, endPoint y: 291, distance: 48.7
click at [604, 291] on code "{ "contact": { "sourceURL": "https://www.emmasdogcareshop.com/best-free-guide?u…" at bounding box center [691, 199] width 308 height 297
click at [712, 255] on code "{ "contact": { "sourceURL": "https://www.emmasdogcareshop.com/best-free-guide?u…" at bounding box center [691, 199] width 308 height 297
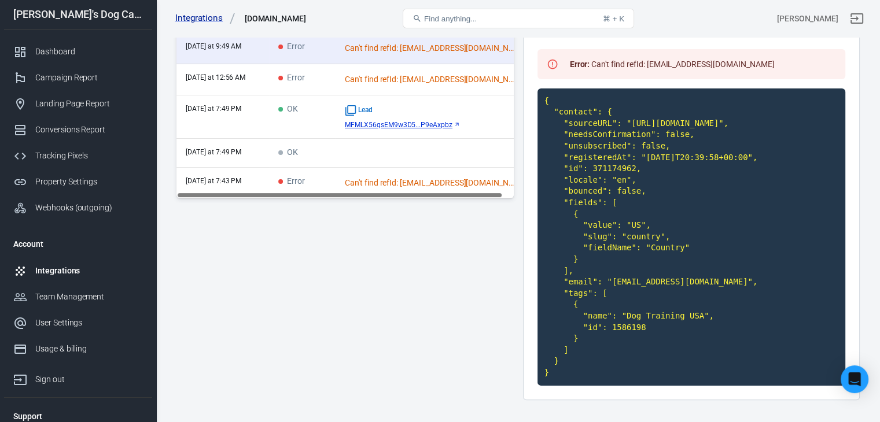
scroll to position [138, 0]
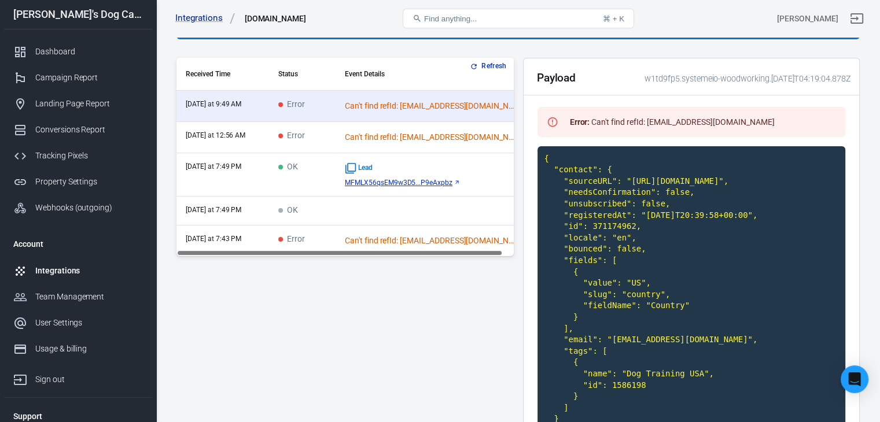
click at [569, 255] on code "{ "contact": { "sourceURL": "https://www.emmasdogcareshop.com/best-free-guide?u…" at bounding box center [691, 294] width 308 height 297
click at [584, 255] on code "{ "contact": { "sourceURL": "https://www.emmasdogcareshop.com/best-free-guide?u…" at bounding box center [691, 294] width 308 height 297
click at [603, 302] on code "{ "contact": { "sourceURL": "https://www.emmasdogcareshop.com/best-free-guide?u…" at bounding box center [691, 294] width 308 height 297
drag, startPoint x: 634, startPoint y: 296, endPoint x: 755, endPoint y: 296, distance: 121.4
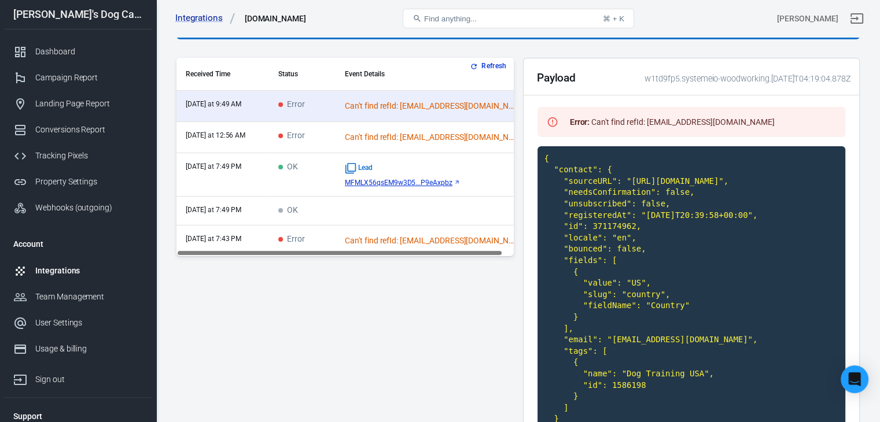
click at [755, 296] on code "{ "contact": { "sourceURL": "https://www.emmasdogcareshop.com/best-free-guide?u…" at bounding box center [691, 294] width 308 height 297
click at [236, 165] on time "yesterday at 7:49 PM" at bounding box center [214, 166] width 56 height 8
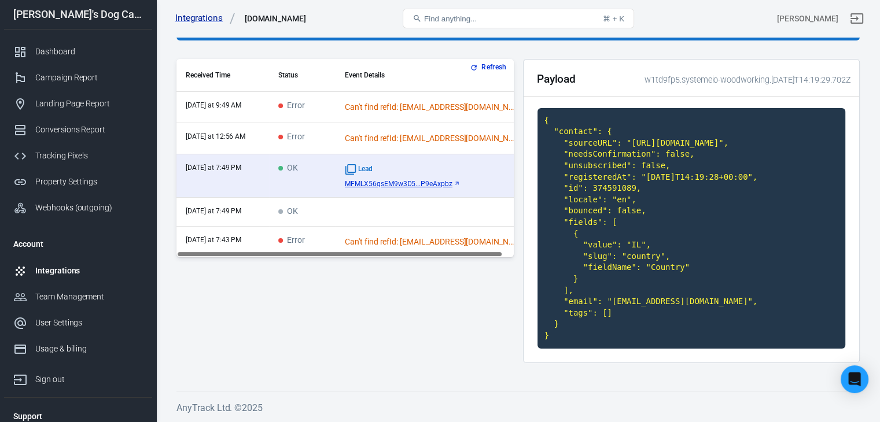
scroll to position [90, 0]
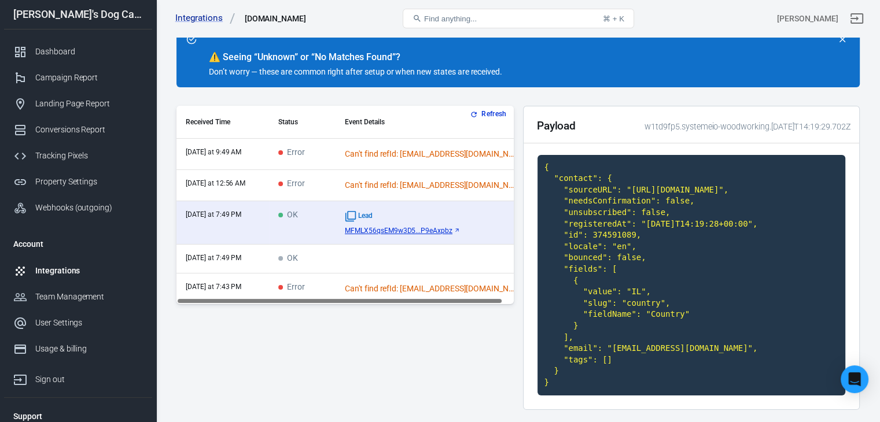
drag, startPoint x: 599, startPoint y: 360, endPoint x: 677, endPoint y: 364, distance: 78.2
click at [677, 364] on code "{ "contact": { "sourceURL": "https://www.jakewoodshop.com/best-free-plan?_atid=…" at bounding box center [691, 275] width 308 height 241
click at [701, 341] on code "{ "contact": { "sourceURL": "https://www.jakewoodshop.com/best-free-plan?_atid=…" at bounding box center [691, 275] width 308 height 241
click at [304, 179] on span "Error" at bounding box center [291, 184] width 27 height 10
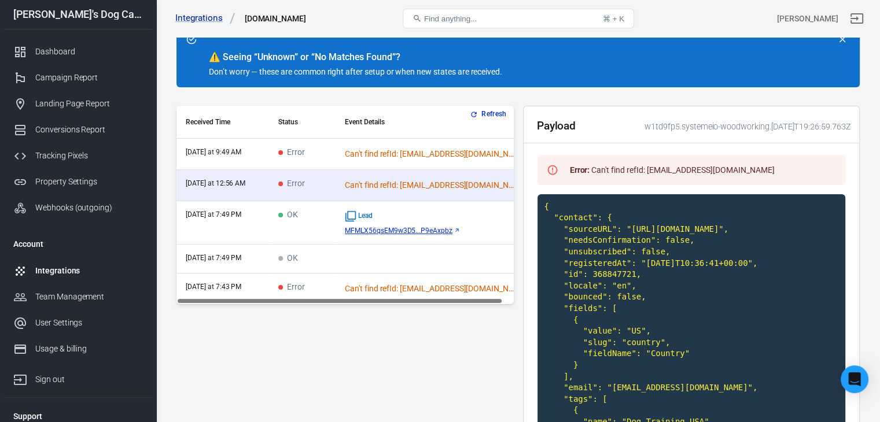
click at [303, 146] on td "Error" at bounding box center [302, 154] width 67 height 31
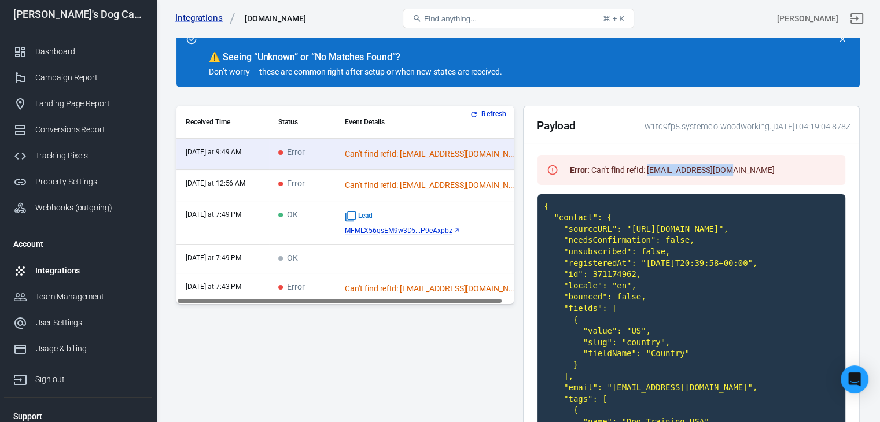
drag, startPoint x: 744, startPoint y: 168, endPoint x: 648, endPoint y: 179, distance: 96.6
click at [648, 179] on div "Error : Can't find refId: lm0975630@gmail.com" at bounding box center [691, 170] width 308 height 30
click at [614, 105] on main "Integration Events Log Settings See what your integrations are sending - in Rea…" at bounding box center [517, 227] width 683 height 577
click at [412, 193] on td "Can't find refId: coffeetime1964@outlook.com" at bounding box center [431, 185] width 192 height 31
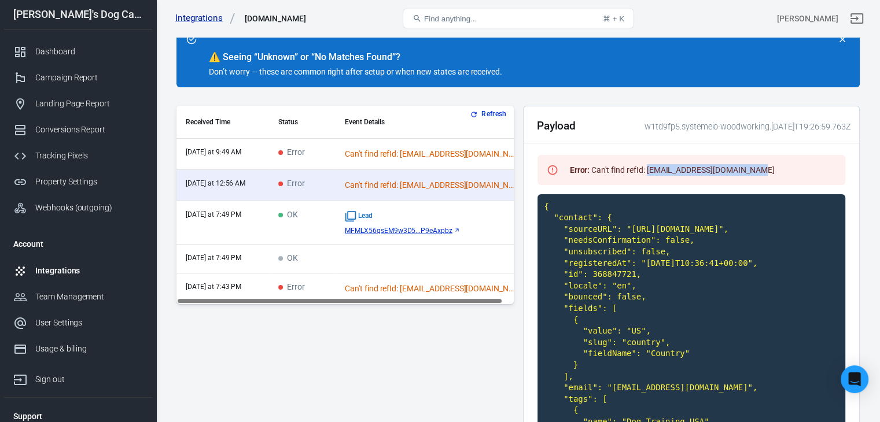
drag, startPoint x: 763, startPoint y: 169, endPoint x: 648, endPoint y: 180, distance: 116.1
click at [648, 180] on div "Error : Can't find refId: coffeetime1964@outlook.com" at bounding box center [691, 170] width 308 height 30
click at [258, 223] on td "yesterday at 7:49 PM" at bounding box center [222, 222] width 93 height 43
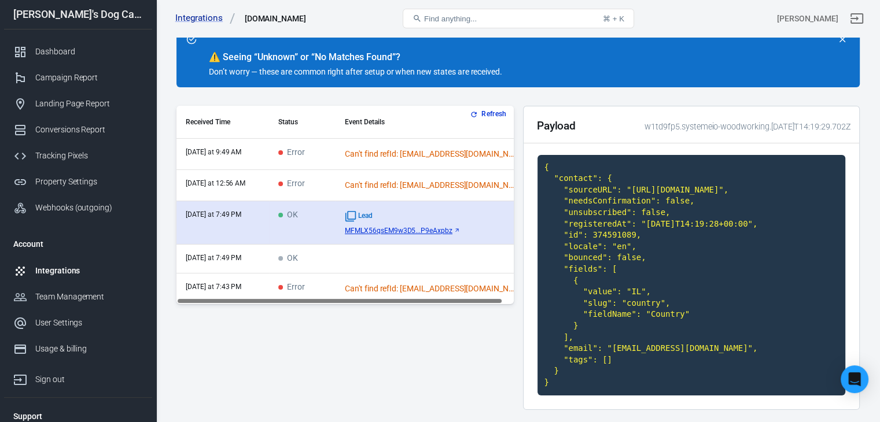
click at [459, 227] on icon "scrollable content" at bounding box center [456, 230] width 7 height 7
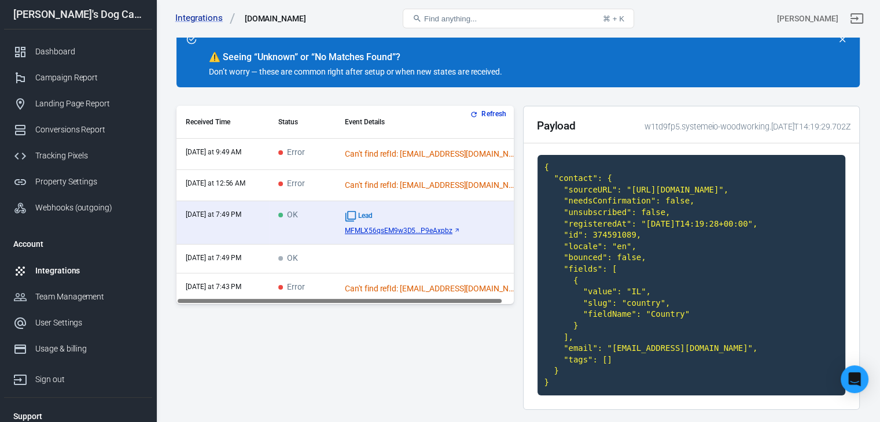
click at [354, 327] on div "Refresh Received Time Status Event Details today at 9:49 AM Error Can't find re…" at bounding box center [344, 262] width 337 height 313
click at [326, 282] on td "Error" at bounding box center [302, 289] width 67 height 31
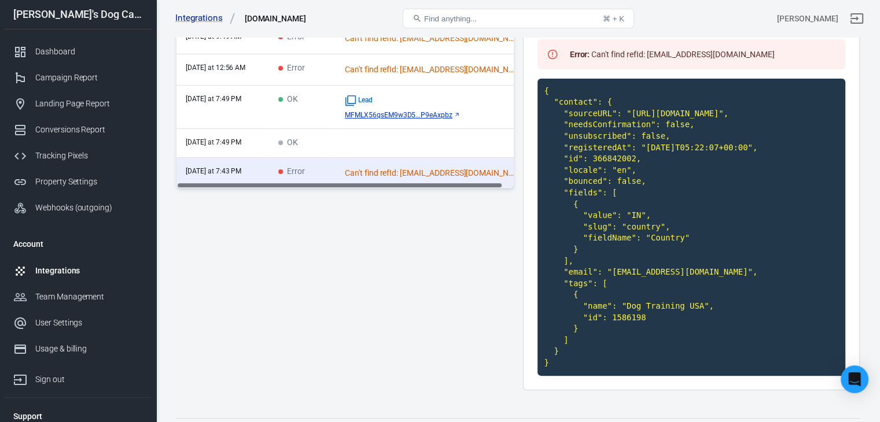
scroll to position [0, 0]
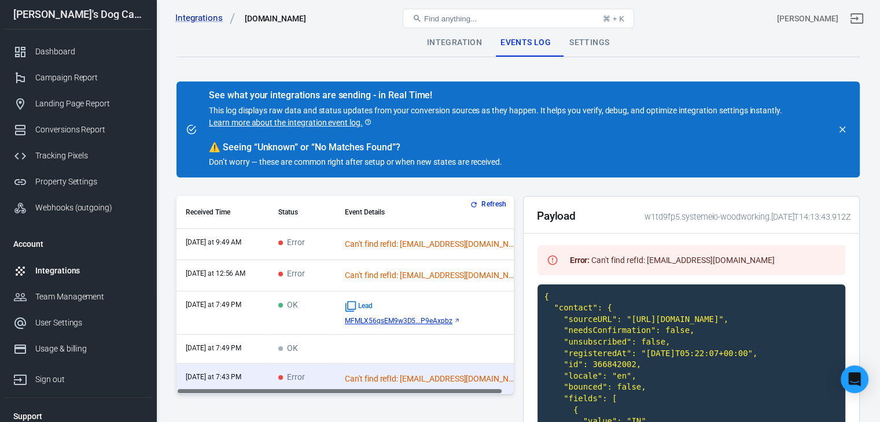
click at [393, 237] on td "Can't find refId: lm0975630@gmail.com" at bounding box center [431, 244] width 192 height 31
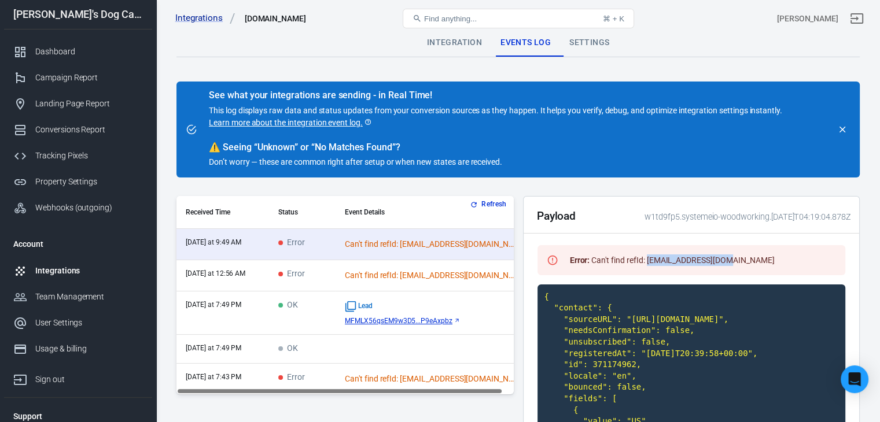
drag, startPoint x: 758, startPoint y: 257, endPoint x: 647, endPoint y: 263, distance: 111.2
click at [647, 263] on div "Error : Can't find refId: lm0975630@gmail.com" at bounding box center [691, 260] width 308 height 30
copy div "lm0975630@gmail.com"
click at [582, 269] on div "Error : Can't find refId: lm0975630@gmail.com" at bounding box center [672, 260] width 214 height 21
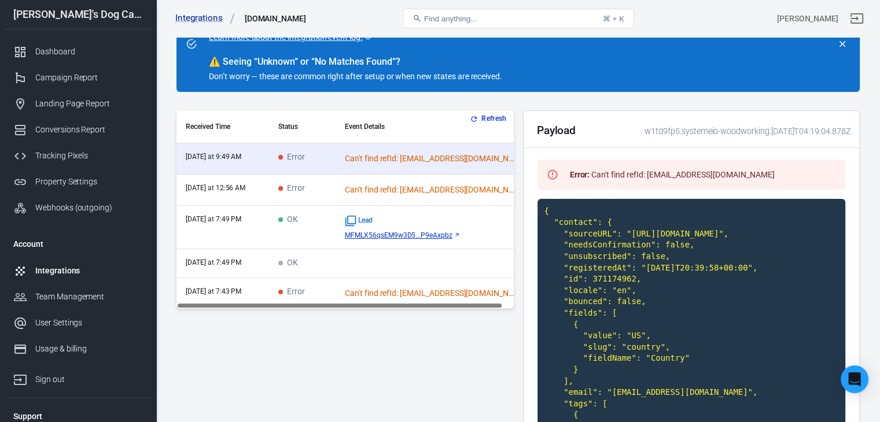
scroll to position [231, 0]
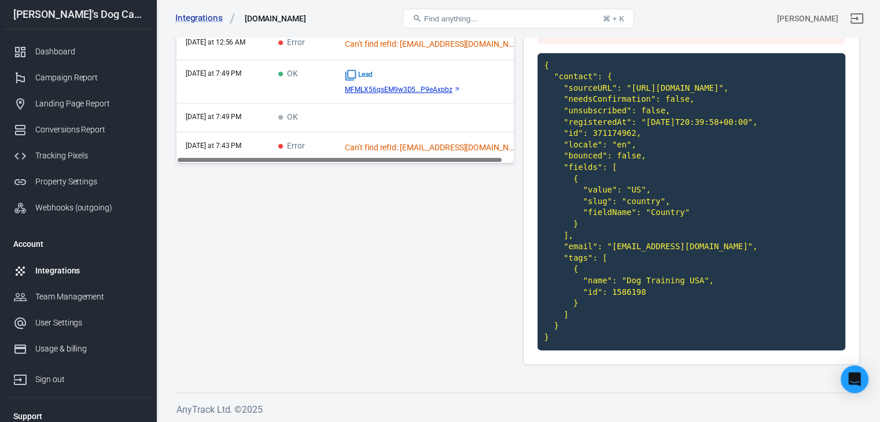
drag, startPoint x: 751, startPoint y: 198, endPoint x: 631, endPoint y: 202, distance: 119.8
click at [631, 202] on code "{ "contact": { "sourceURL": "https://www.emmasdogcareshop.com/best-free-guide?u…" at bounding box center [691, 201] width 308 height 297
copy code ""2025-08-24T20:39:58+00:00""
click at [652, 198] on code "{ "contact": { "sourceURL": "https://www.emmasdogcareshop.com/best-free-guide?u…" at bounding box center [691, 201] width 308 height 297
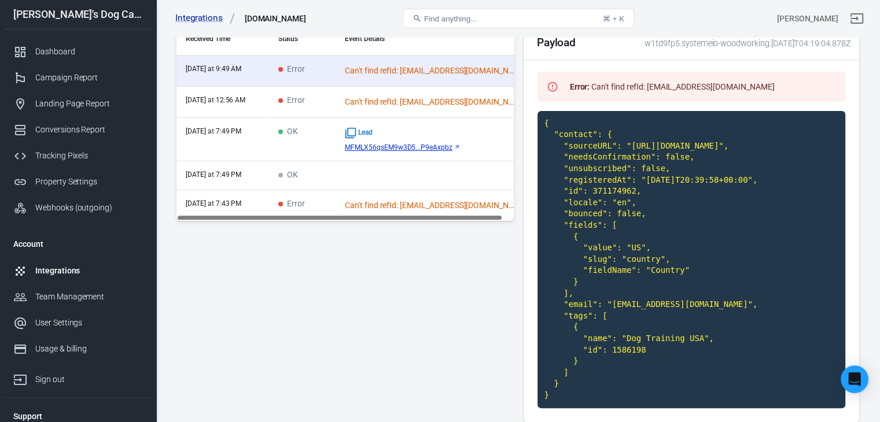
scroll to position [58, 0]
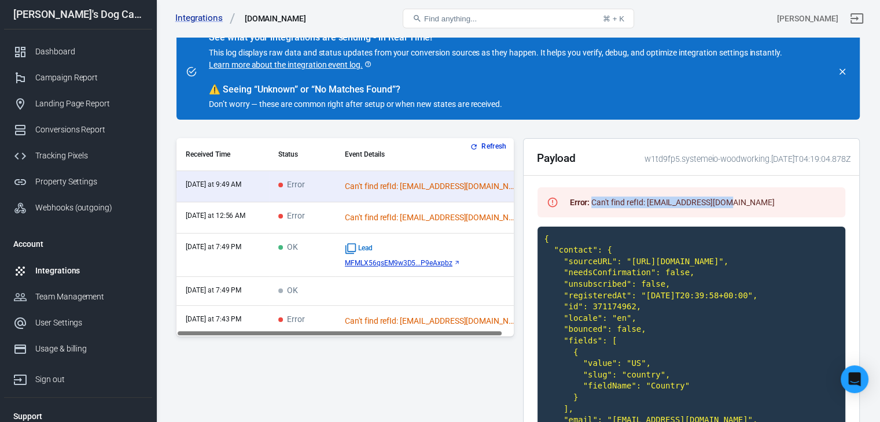
drag, startPoint x: 755, startPoint y: 195, endPoint x: 591, endPoint y: 200, distance: 164.3
click at [591, 200] on div "Error : Can't find refId: lm0975630@gmail.com" at bounding box center [691, 202] width 308 height 30
click at [611, 200] on div "Error : Can't find refId: lm0975630@gmail.com" at bounding box center [672, 202] width 214 height 21
click at [315, 220] on td "Error" at bounding box center [302, 217] width 67 height 31
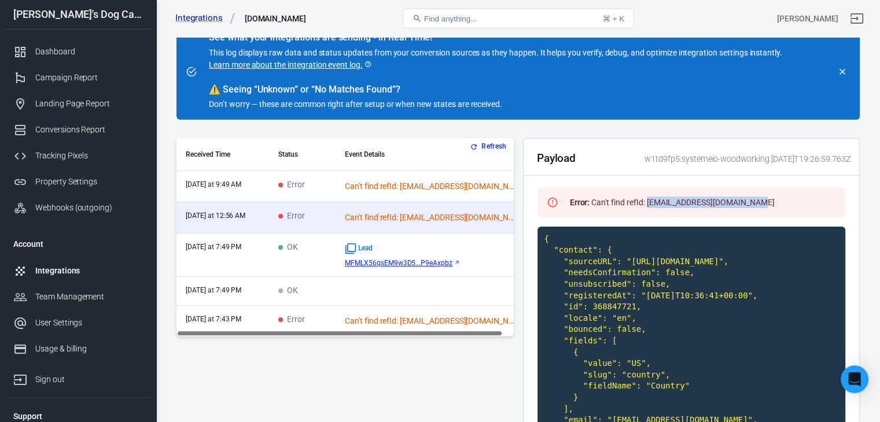
drag, startPoint x: 767, startPoint y: 197, endPoint x: 646, endPoint y: 213, distance: 122.5
click at [646, 213] on div "Error : Can't find refId: coffeetime1964@outlook.com" at bounding box center [691, 202] width 308 height 30
copy div "coffeetime1964@outlook.com"
click at [517, 348] on div "Refresh Received Time Status Event Details today at 9:49 AM Error Can't find re…" at bounding box center [517, 342] width 683 height 409
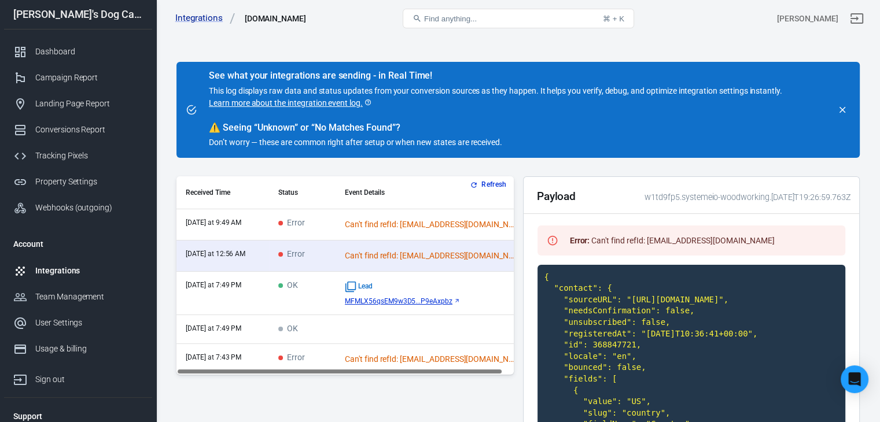
scroll to position [0, 0]
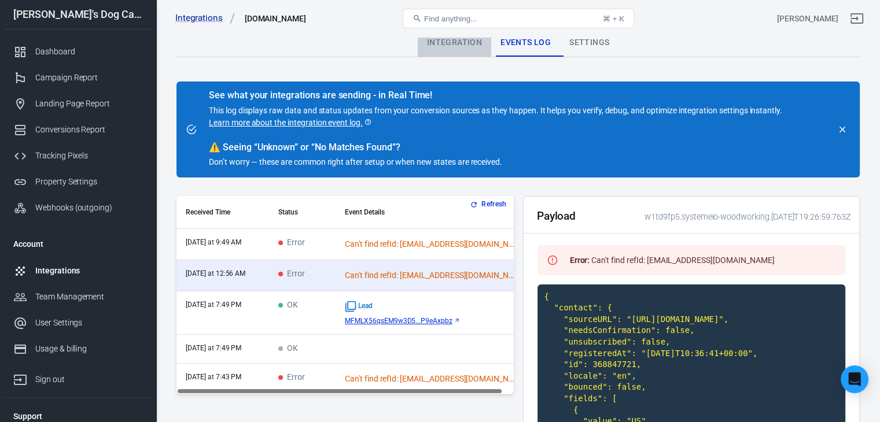
click at [449, 42] on div "Integration" at bounding box center [454, 43] width 73 height 28
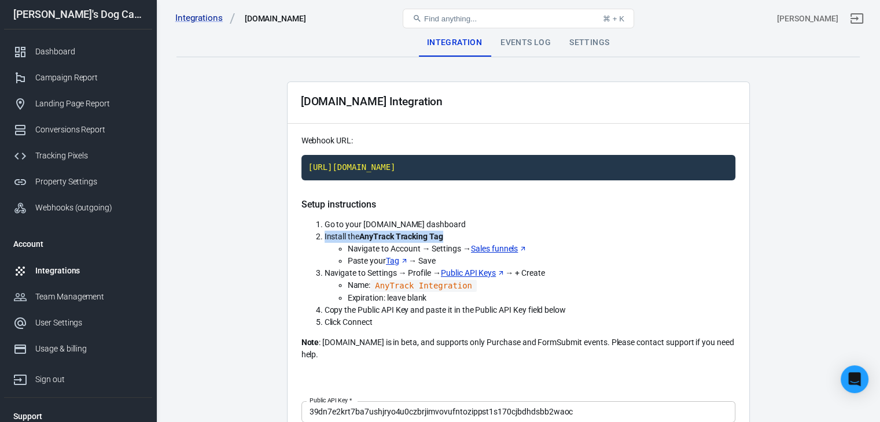
drag, startPoint x: 449, startPoint y: 231, endPoint x: 319, endPoint y: 241, distance: 130.0
click at [324, 241] on li "Install the AnyTrack Tracking Tag" at bounding box center [529, 237] width 411 height 12
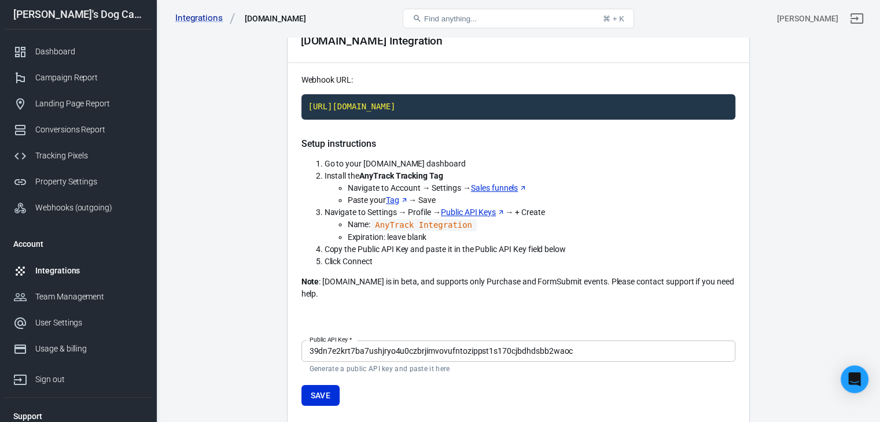
scroll to position [116, 0]
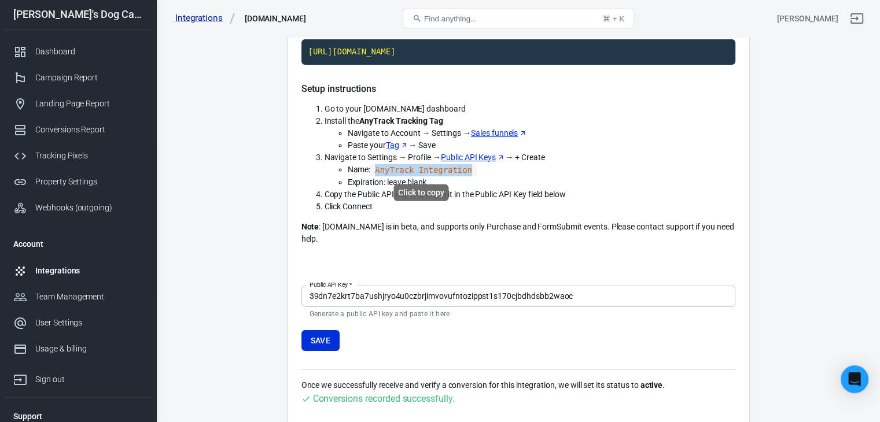
drag, startPoint x: 468, startPoint y: 167, endPoint x: 378, endPoint y: 168, distance: 89.6
click at [378, 168] on code "AnyTrack Integration" at bounding box center [423, 170] width 106 height 12
click at [387, 170] on code "AnyTrack Integration" at bounding box center [423, 170] width 106 height 12
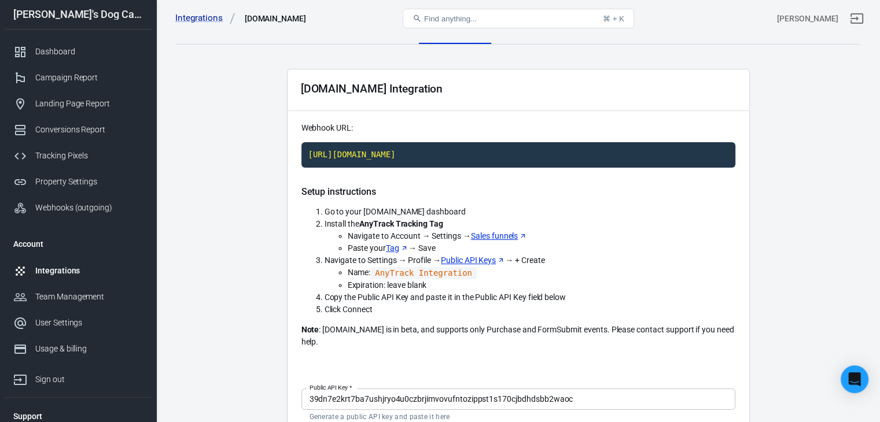
scroll to position [0, 0]
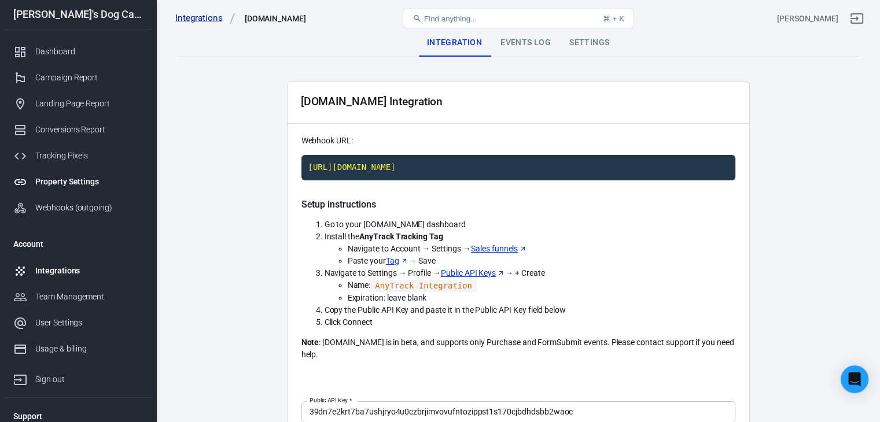
click at [118, 180] on div "Property Settings" at bounding box center [89, 182] width 108 height 12
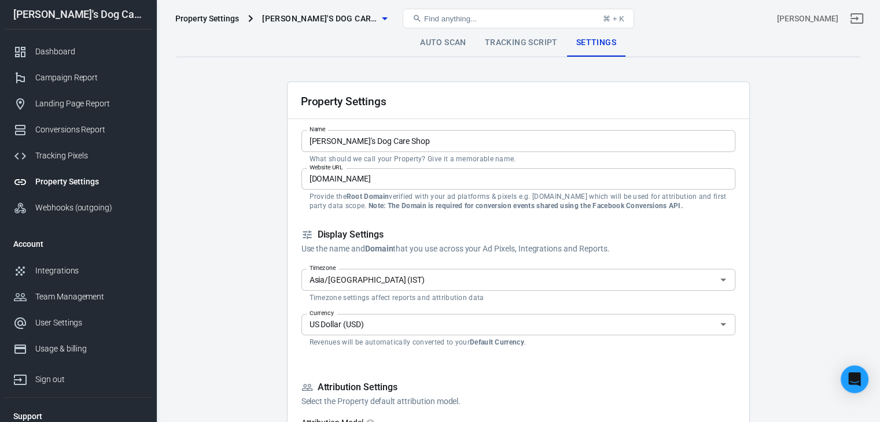
click at [501, 45] on link "Tracking Script" at bounding box center [520, 43] width 91 height 28
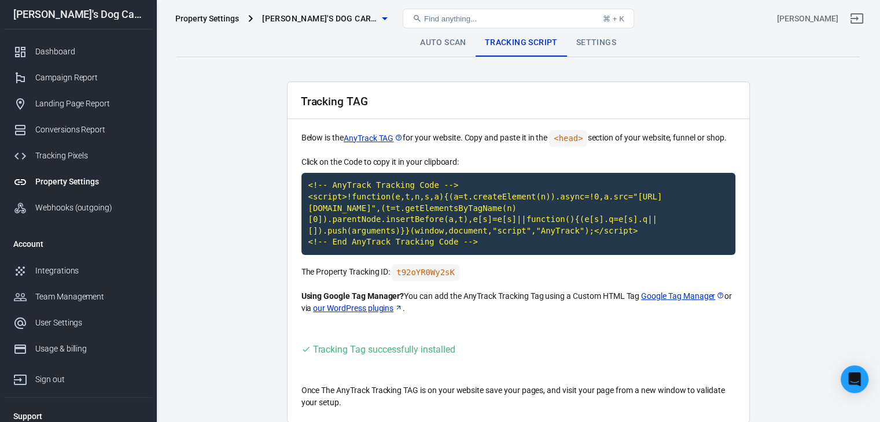
click at [441, 45] on link "Auto Scan" at bounding box center [443, 43] width 65 height 28
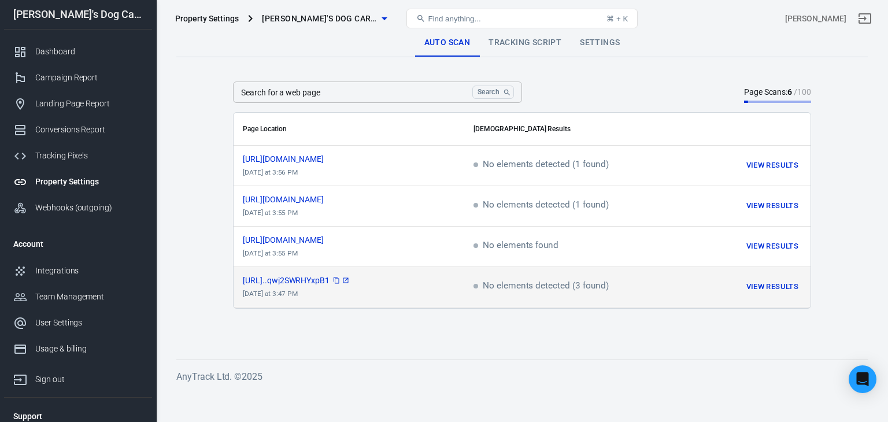
click at [298, 285] on span "https://www.emmasdogcaresh...qwj2SWRHYxpB1" at bounding box center [297, 280] width 108 height 8
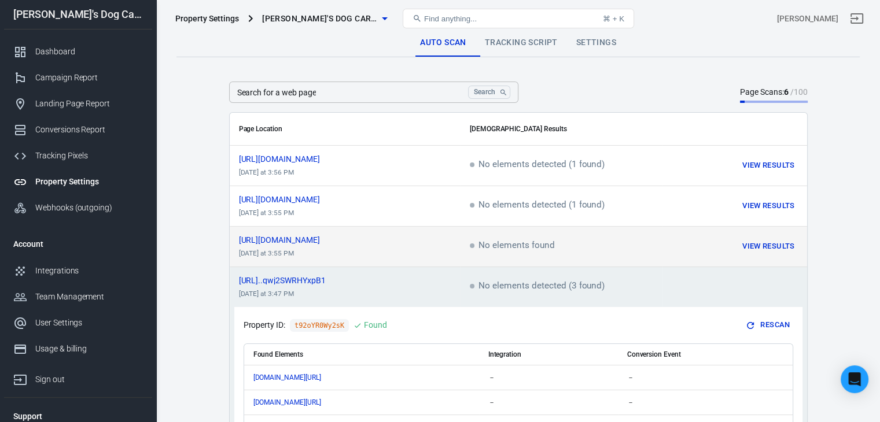
click at [298, 231] on td "https://www.emmasdogcareshop.com/terms today at 3:55 PM" at bounding box center [345, 247] width 231 height 40
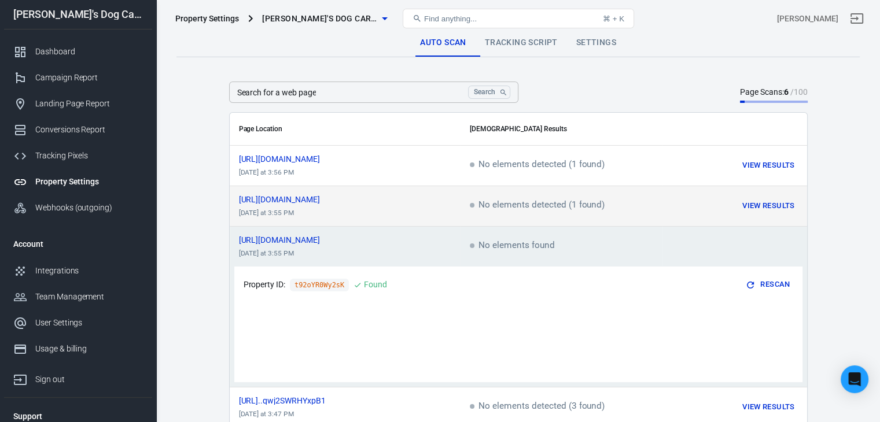
scroll to position [56, 0]
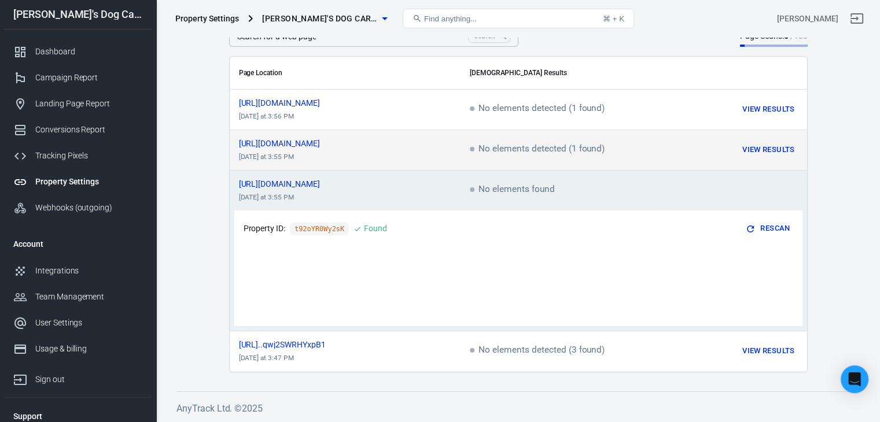
click at [338, 132] on td "https://www.emmasdogcareshop.com/privacy today at 3:55 PM" at bounding box center [345, 150] width 231 height 40
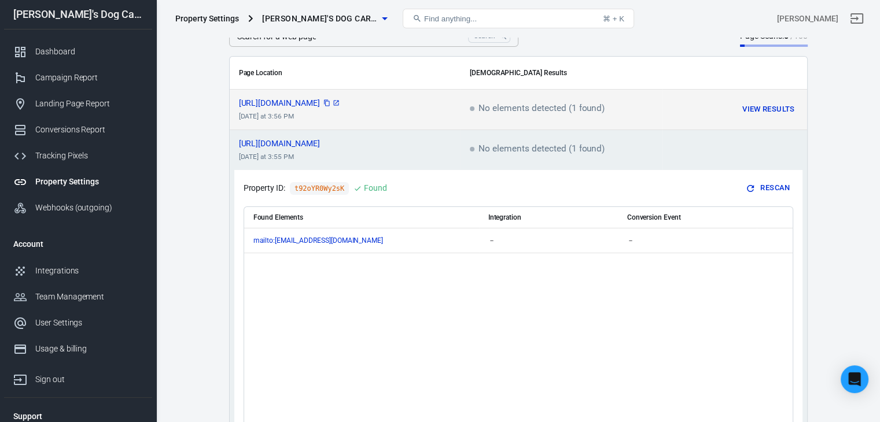
click at [341, 102] on span "https://www.emmasdogcareshop.com/contact" at bounding box center [290, 103] width 102 height 8
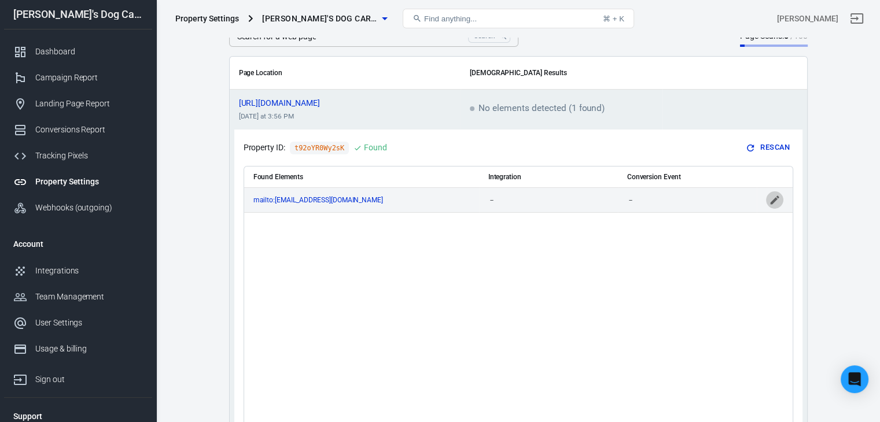
click at [774, 197] on icon "scrollable content" at bounding box center [774, 199] width 9 height 9
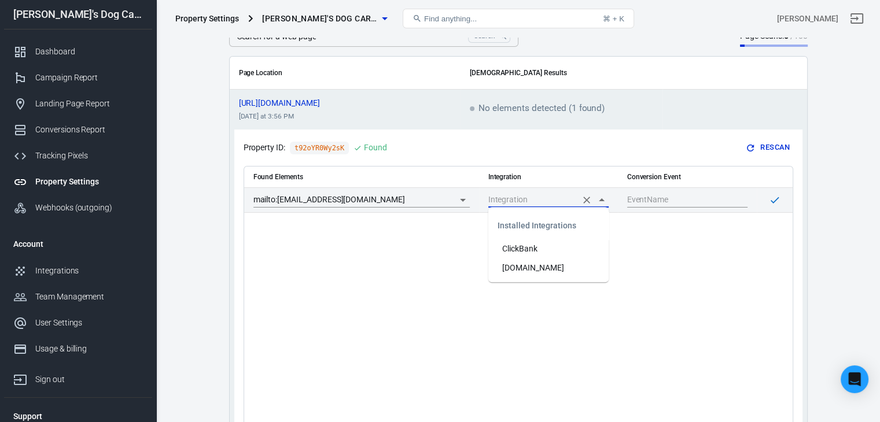
click at [570, 198] on input "scrollable content" at bounding box center [532, 200] width 88 height 14
click at [662, 200] on input "scrollable content" at bounding box center [678, 200] width 103 height 14
click at [581, 259] on div "Found Elements Integration Conversion Event mailto:support@emmasdogcareshop.com" at bounding box center [518, 291] width 548 height 249
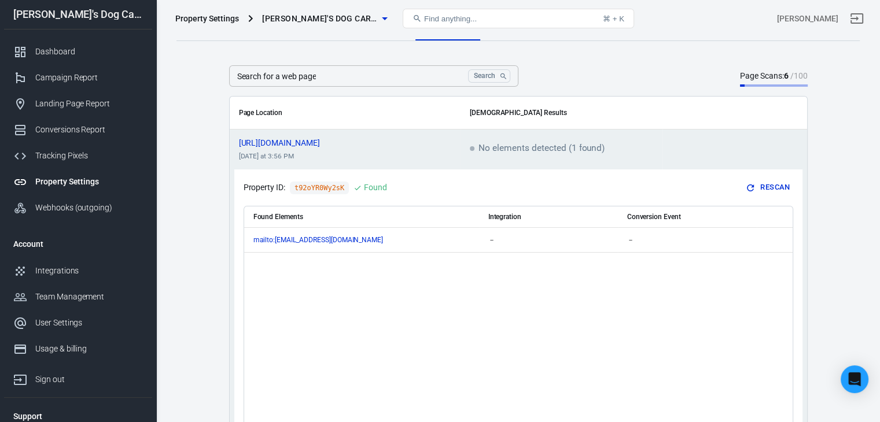
scroll to position [0, 0]
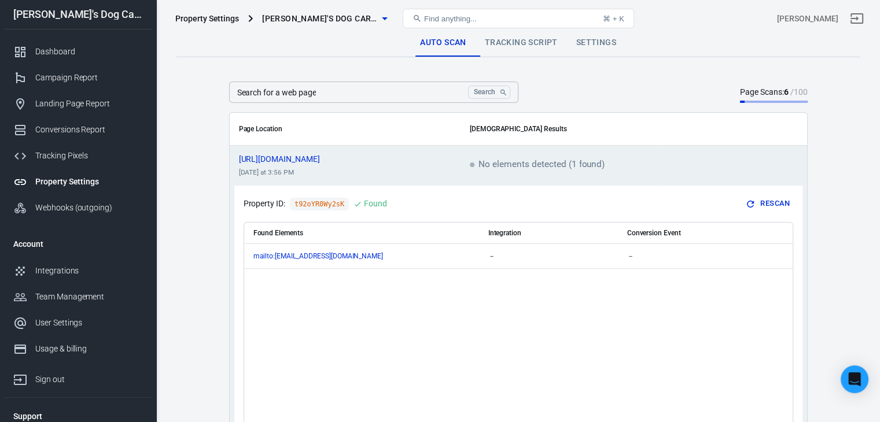
click at [178, 176] on main "Auto Scan Tracking Script Settings Search for a web page Search Search for a we…" at bounding box center [517, 334] width 683 height 610
click at [382, 98] on input "Search for a web page" at bounding box center [346, 92] width 235 height 21
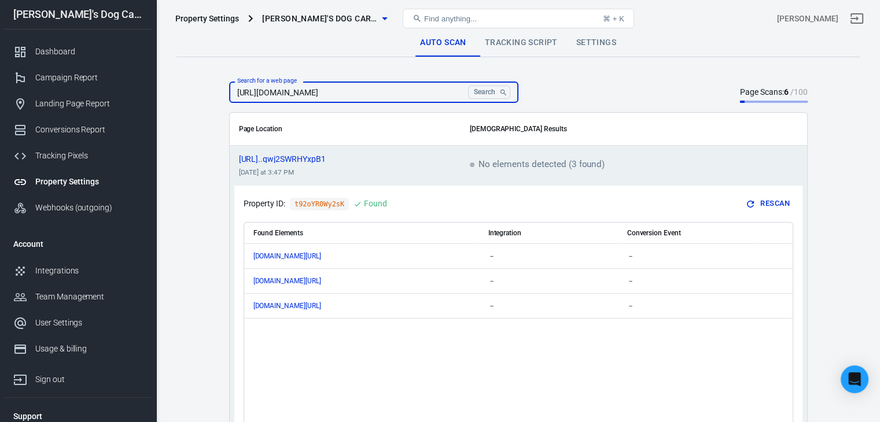
drag, startPoint x: 452, startPoint y: 91, endPoint x: 377, endPoint y: 91, distance: 75.2
click at [377, 91] on input "https://www.emmasdogcareshop.com/best-free-guide" at bounding box center [346, 92] width 235 height 21
type input "https://www.emmasdogcareshop.com"
click at [468, 86] on button "Search" at bounding box center [489, 92] width 42 height 13
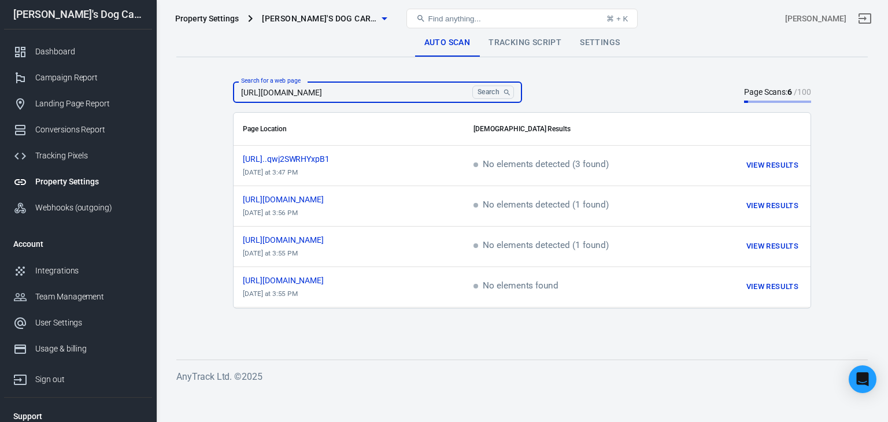
click at [210, 113] on main "Auto Scan Tracking Script Settings Search for a web page https://www.emmasdogca…" at bounding box center [522, 185] width 692 height 312
drag, startPoint x: 379, startPoint y: 92, endPoint x: 234, endPoint y: 91, distance: 145.2
click at [234, 91] on input "https://www.emmasdogcareshop.com" at bounding box center [350, 92] width 235 height 21
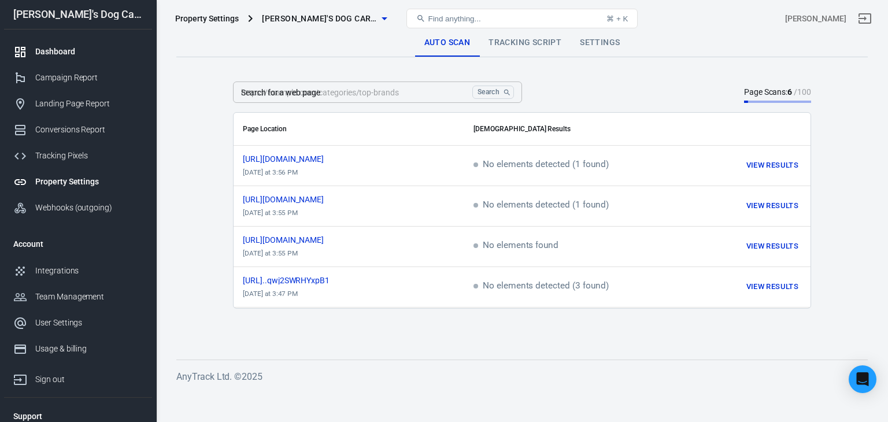
click at [83, 43] on link "Dashboard" at bounding box center [78, 52] width 148 height 26
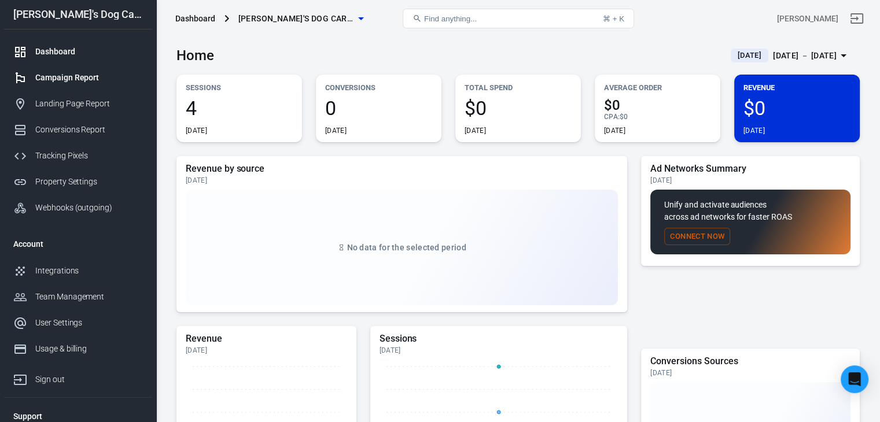
click at [92, 74] on div "Campaign Report" at bounding box center [89, 78] width 108 height 12
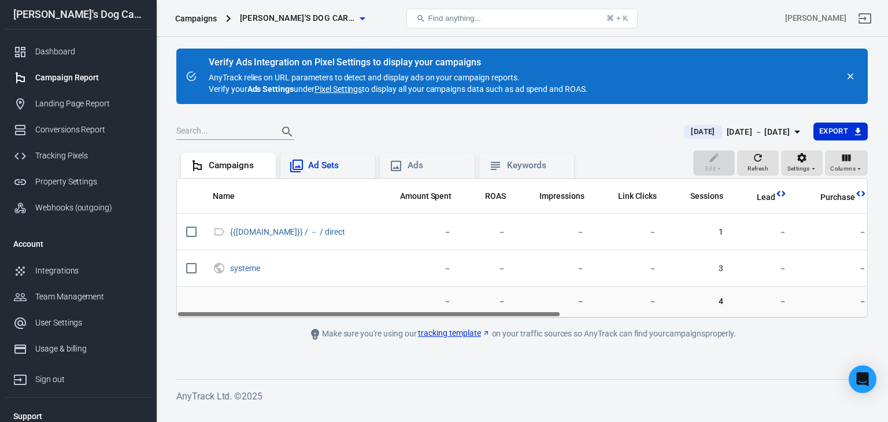
click at [330, 160] on div "Ad Sets" at bounding box center [337, 166] width 58 height 12
click at [419, 160] on div "Ads" at bounding box center [437, 166] width 58 height 12
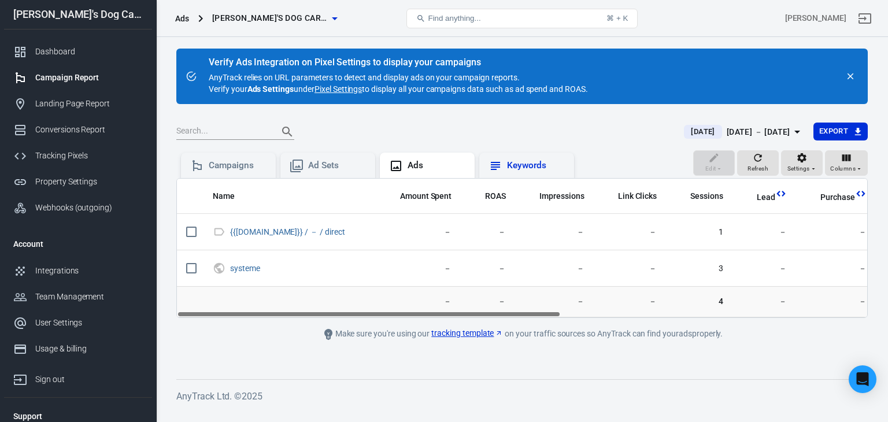
click at [532, 167] on div "Keywords" at bounding box center [536, 166] width 58 height 12
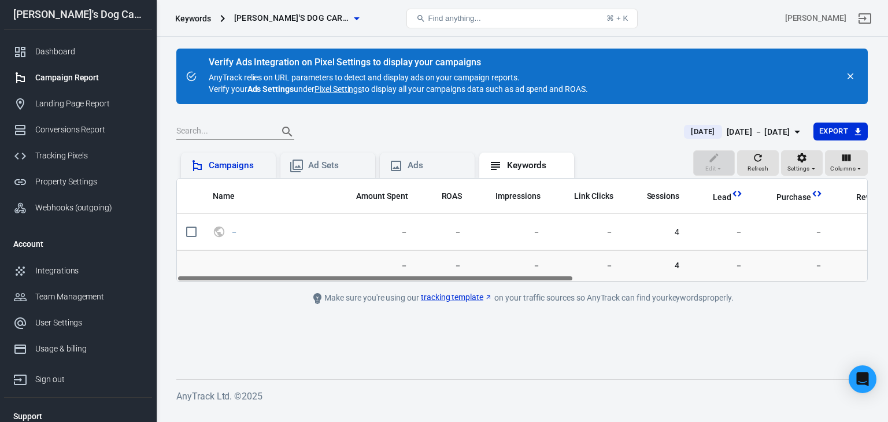
click at [242, 164] on div "Campaigns" at bounding box center [238, 166] width 58 height 12
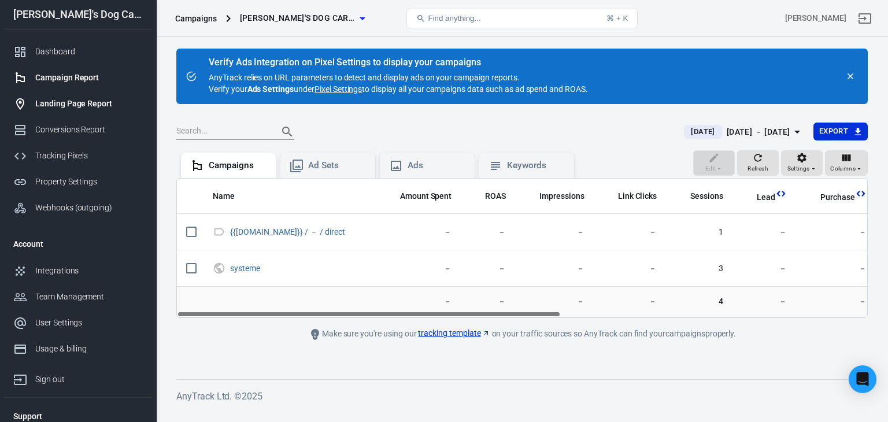
click at [71, 109] on div "Landing Page Report" at bounding box center [89, 104] width 108 height 12
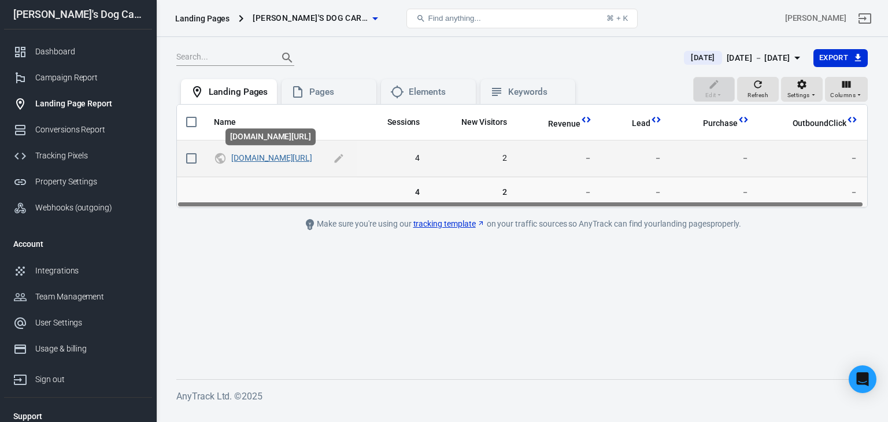
click at [294, 160] on link "emmasdogcareshop.com/best-free-guide" at bounding box center [271, 157] width 81 height 9
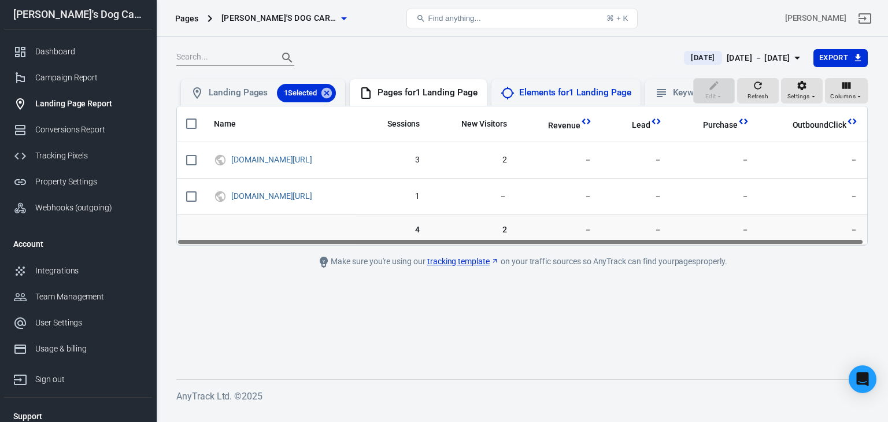
click at [560, 94] on div "Elements for 1 Landing Page" at bounding box center [575, 93] width 112 height 12
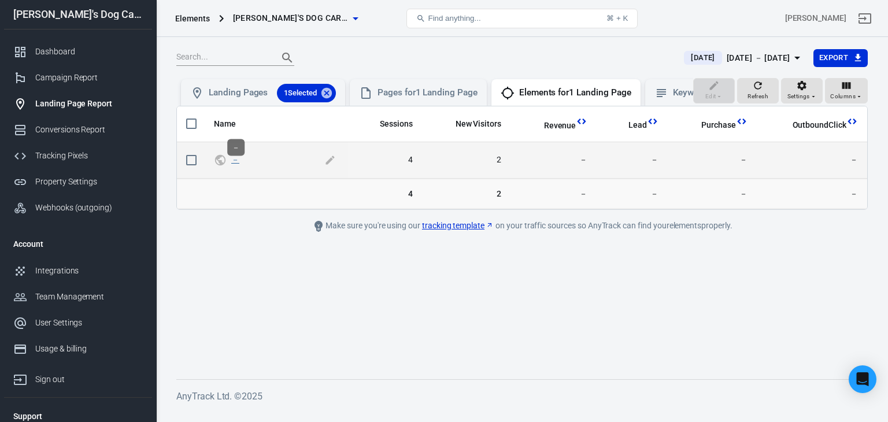
click at [235, 164] on link "－" at bounding box center [235, 159] width 8 height 9
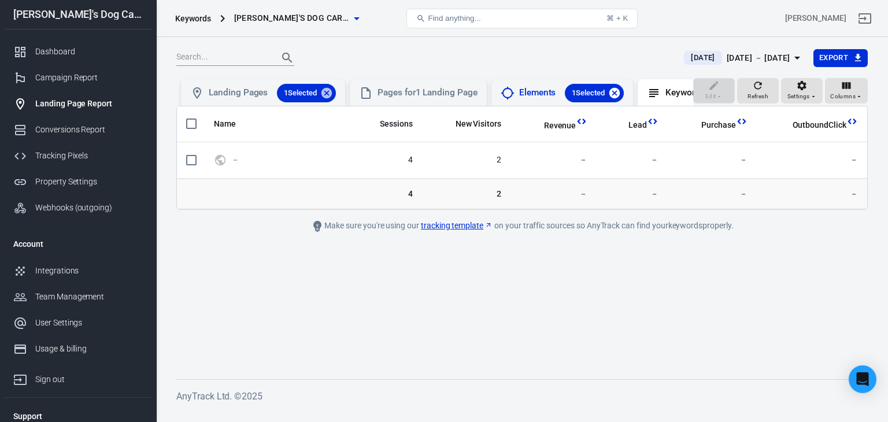
click at [620, 93] on icon at bounding box center [615, 92] width 10 height 10
click at [683, 97] on div "Keywords for 1 Landing Page" at bounding box center [730, 93] width 115 height 12
click at [238, 98] on div "Landing Pages 1 Selected" at bounding box center [272, 93] width 127 height 19
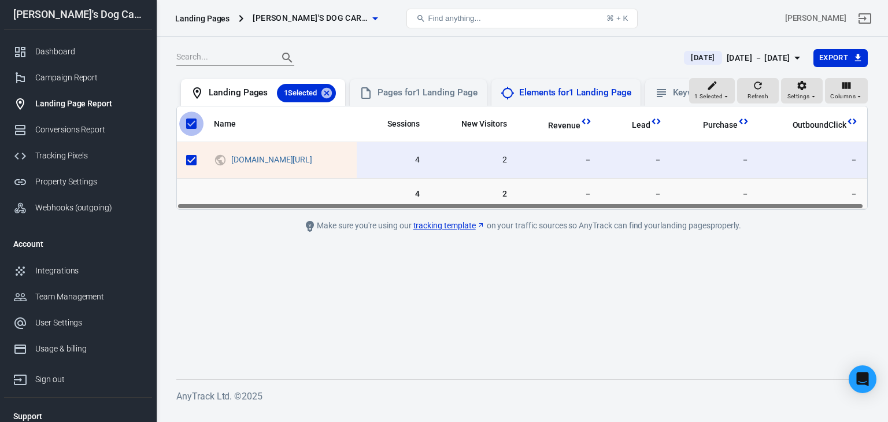
click at [189, 135] on input "scrollable content" at bounding box center [191, 124] width 24 height 24
checkbox input "false"
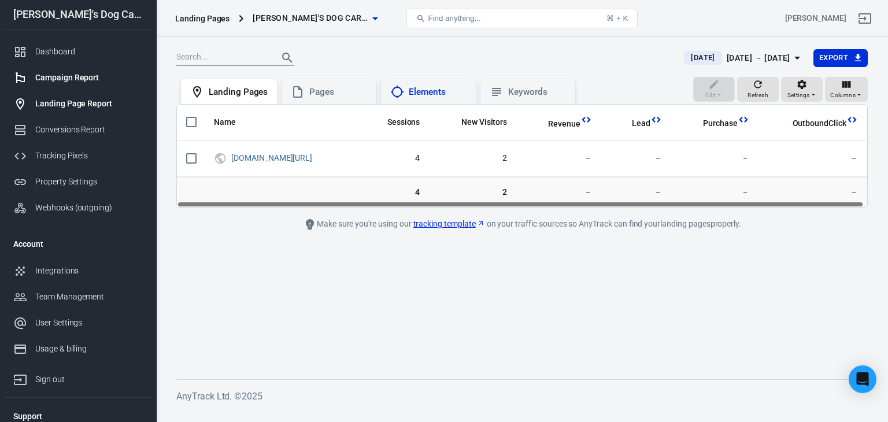
click at [58, 75] on div "Campaign Report" at bounding box center [89, 78] width 108 height 12
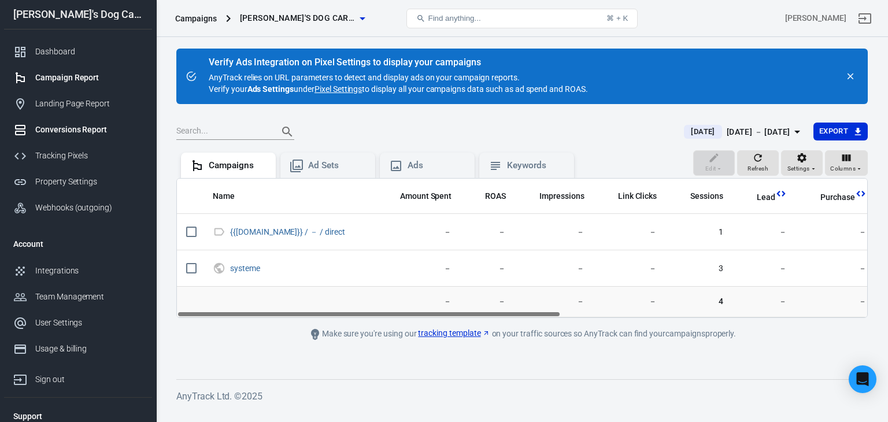
click at [79, 121] on link "Conversions Report" at bounding box center [78, 130] width 148 height 26
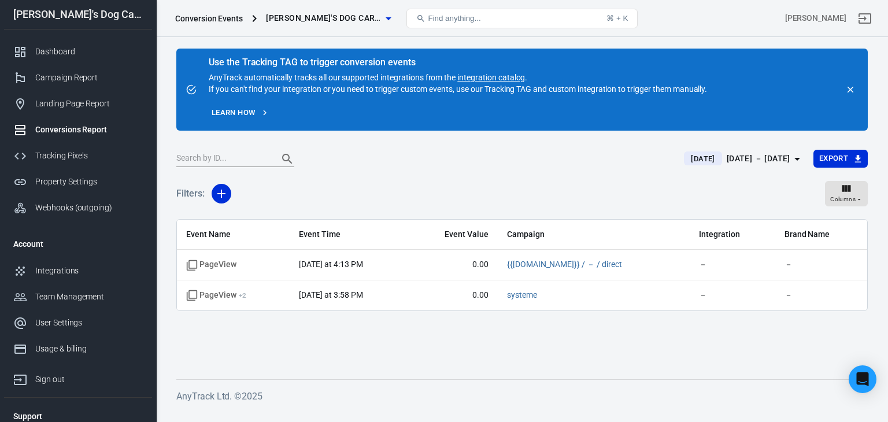
click at [478, 73] on link "integration catalog" at bounding box center [491, 77] width 68 height 9
click at [55, 270] on div "Integrations" at bounding box center [89, 271] width 108 height 12
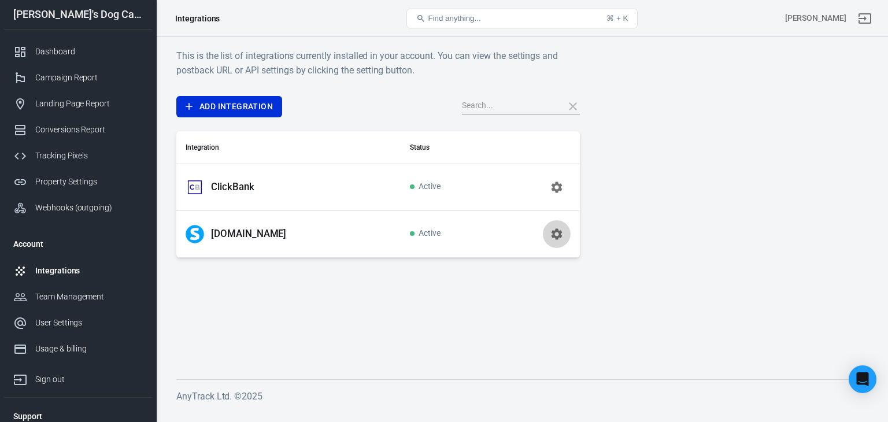
click at [561, 232] on icon "button" at bounding box center [556, 233] width 11 height 11
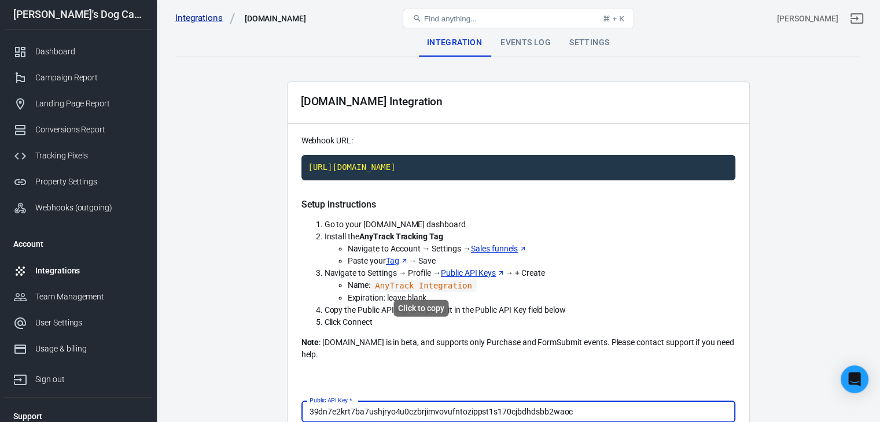
click at [428, 287] on code "AnyTrack Integration" at bounding box center [423, 286] width 106 height 12
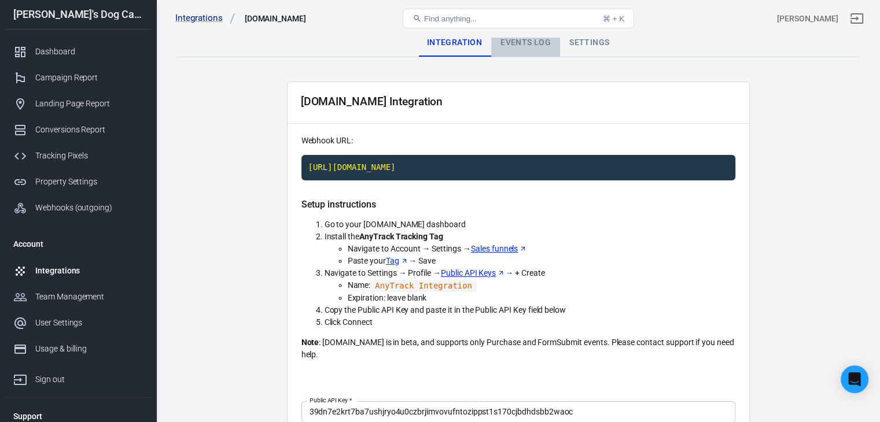
click at [516, 40] on div "Events Log" at bounding box center [525, 43] width 69 height 28
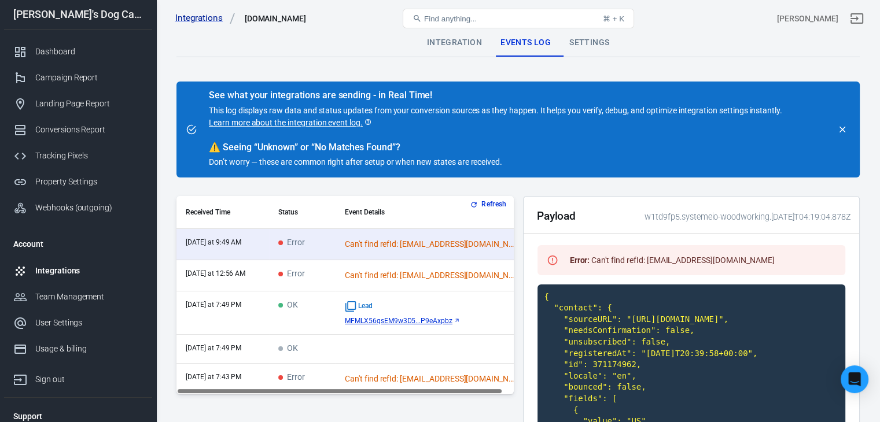
click at [583, 41] on div "Settings" at bounding box center [589, 43] width 58 height 28
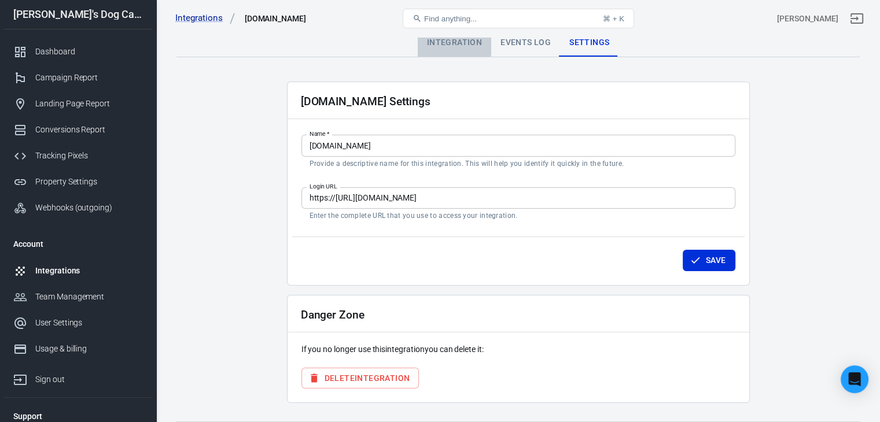
click at [460, 40] on div "Integration" at bounding box center [454, 43] width 73 height 28
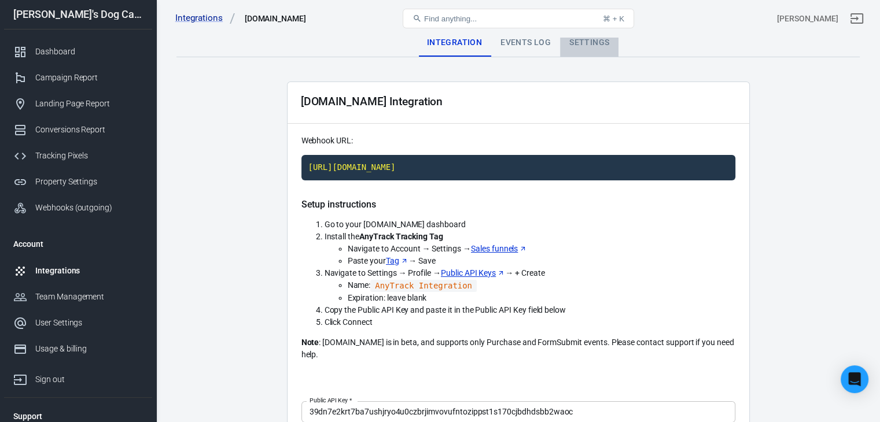
click at [600, 40] on div "Settings" at bounding box center [589, 43] width 58 height 28
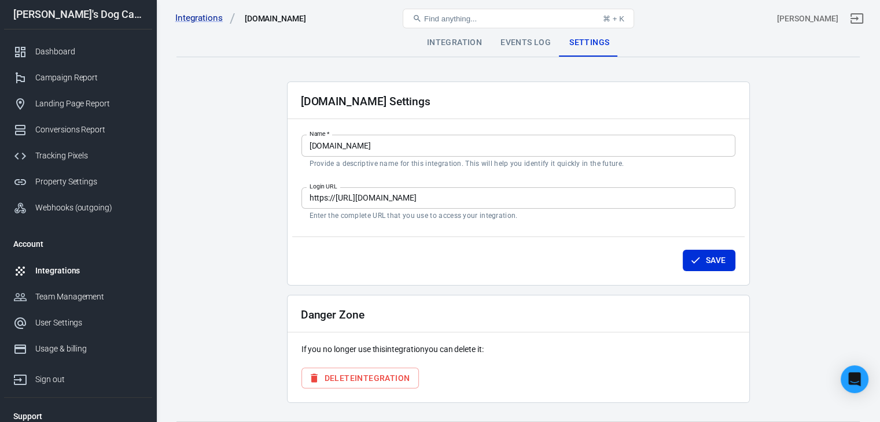
click at [438, 38] on div "Integration" at bounding box center [454, 43] width 73 height 28
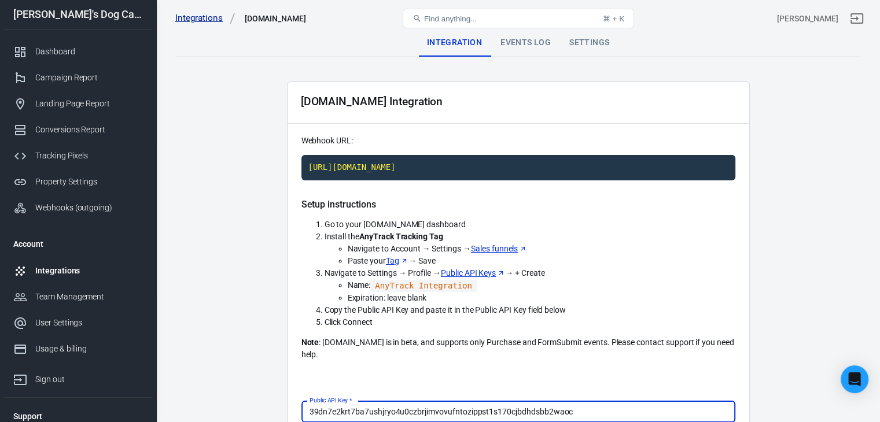
click at [210, 15] on link "Integrations" at bounding box center [205, 18] width 60 height 12
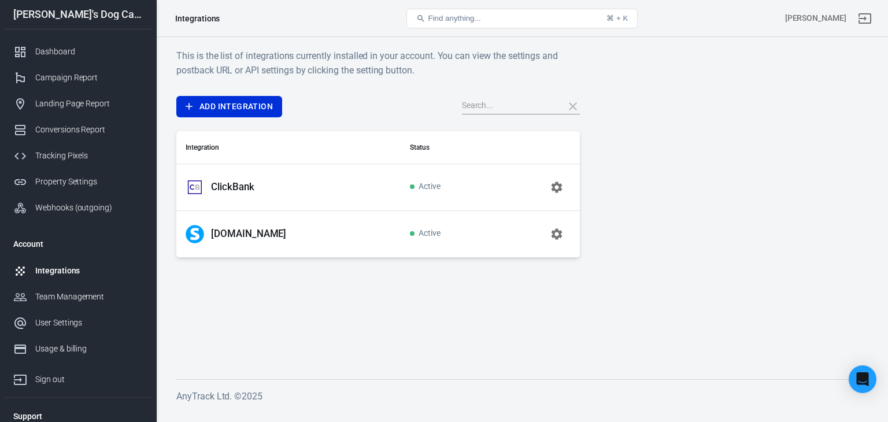
click at [556, 180] on icon "button" at bounding box center [557, 187] width 14 height 14
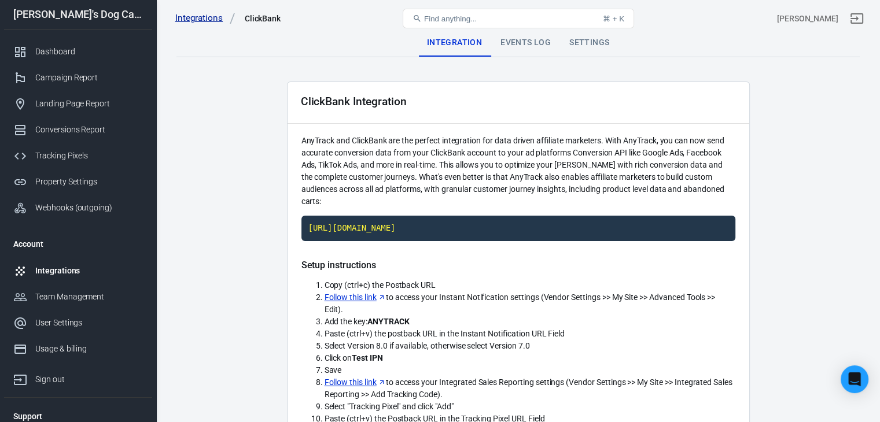
click at [213, 24] on link "Integrations" at bounding box center [205, 18] width 60 height 12
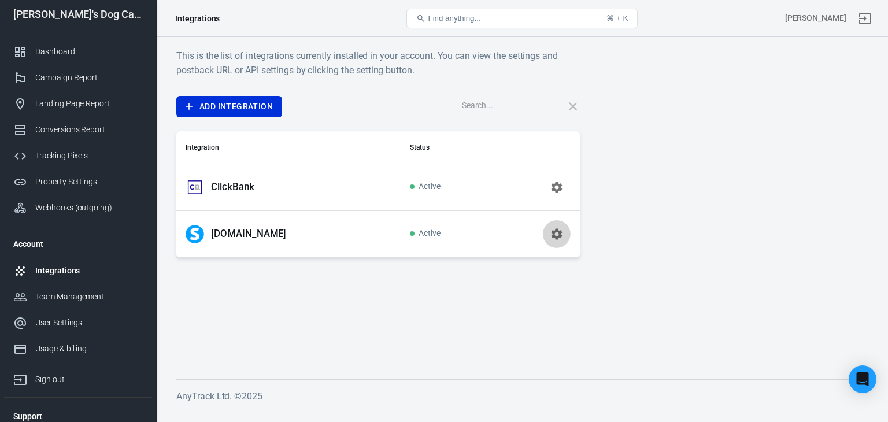
click at [555, 228] on icon "button" at bounding box center [557, 234] width 14 height 14
click at [206, 230] on div "[DOMAIN_NAME]" at bounding box center [289, 234] width 206 height 19
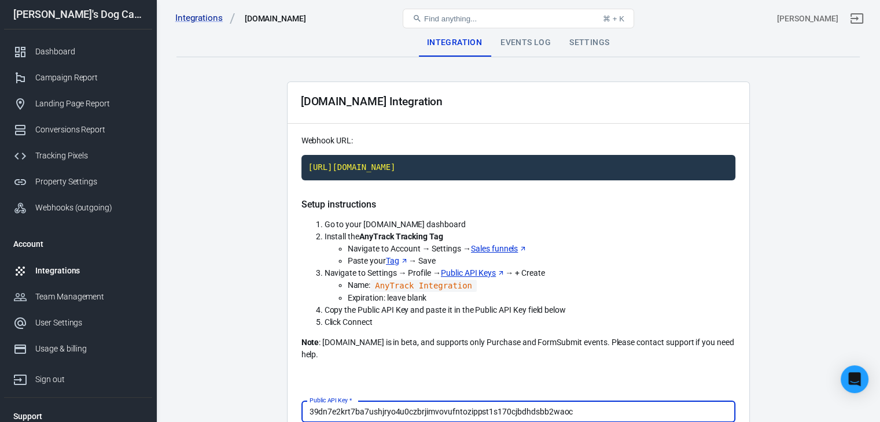
click at [592, 42] on div "Settings" at bounding box center [589, 43] width 58 height 28
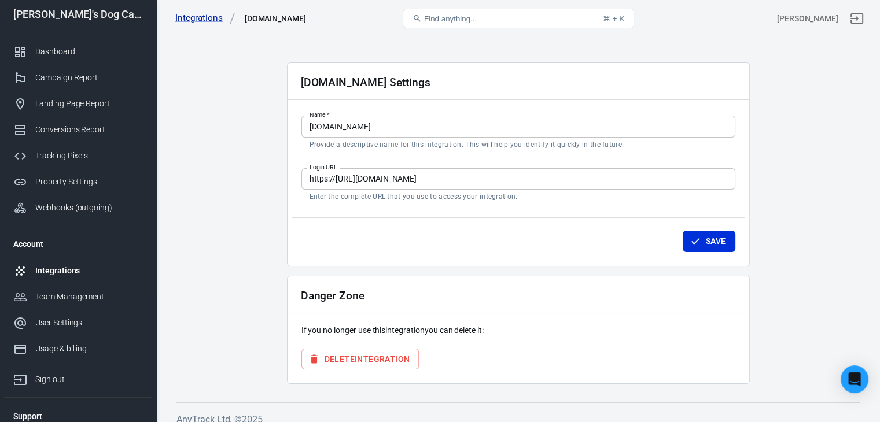
scroll to position [30, 0]
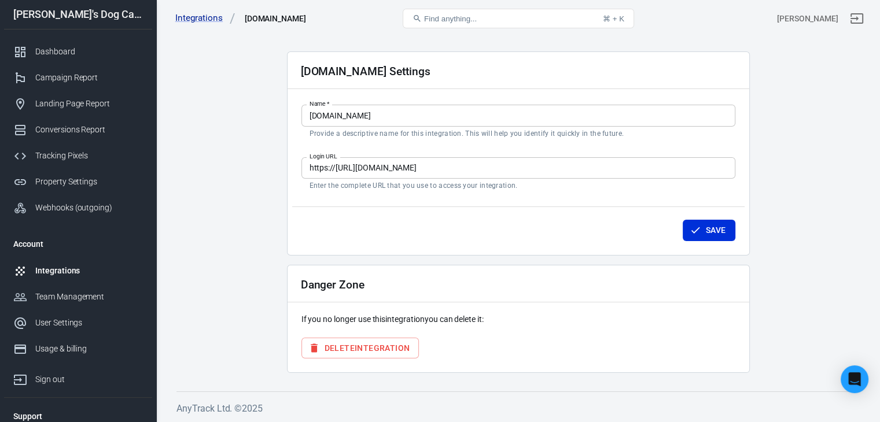
click at [382, 346] on button "Delete Integration" at bounding box center [360, 348] width 118 height 21
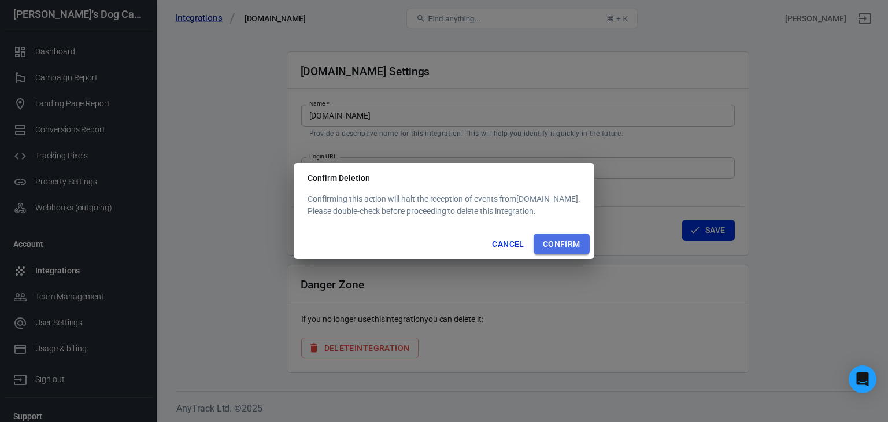
click at [553, 243] on button "Confirm" at bounding box center [562, 244] width 56 height 21
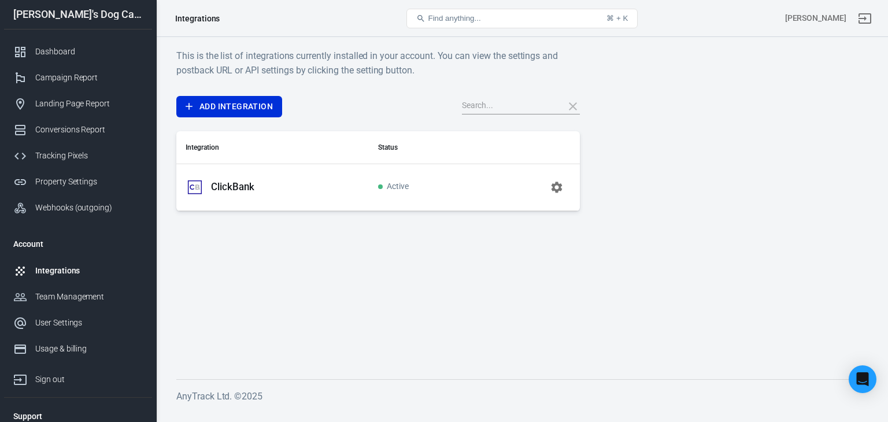
click at [56, 267] on div "Integrations" at bounding box center [89, 271] width 108 height 12
click at [59, 268] on div "Integrations" at bounding box center [89, 271] width 108 height 12
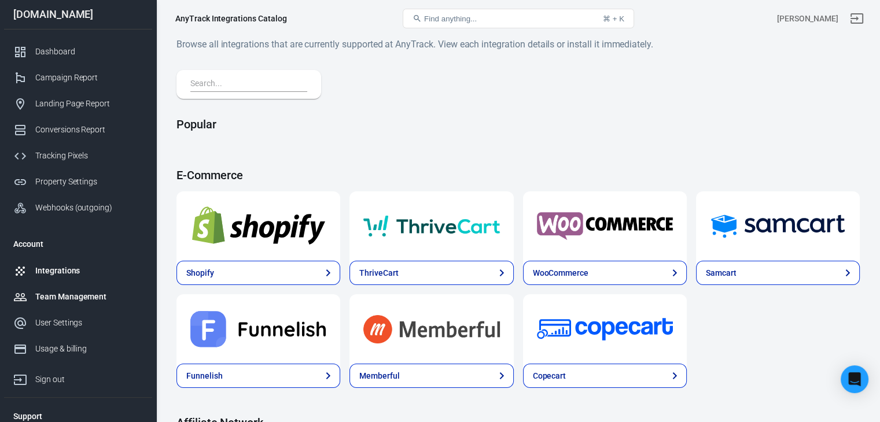
click at [74, 287] on link "Team Management" at bounding box center [78, 297] width 148 height 26
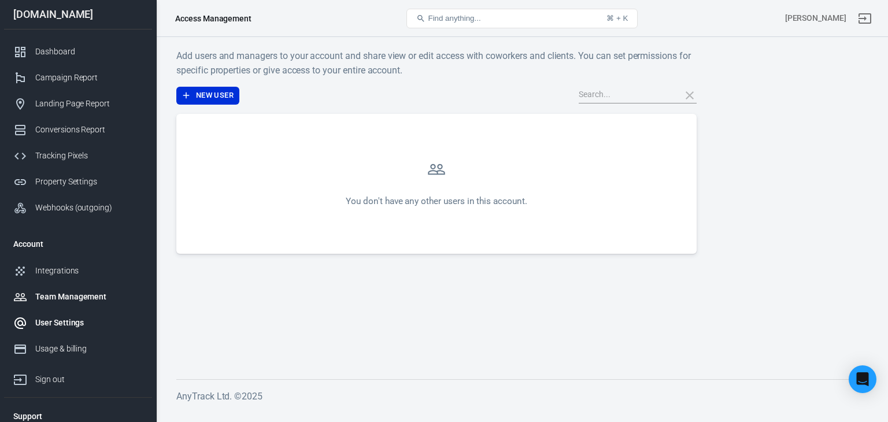
click at [90, 323] on div "User Settings" at bounding box center [89, 323] width 108 height 12
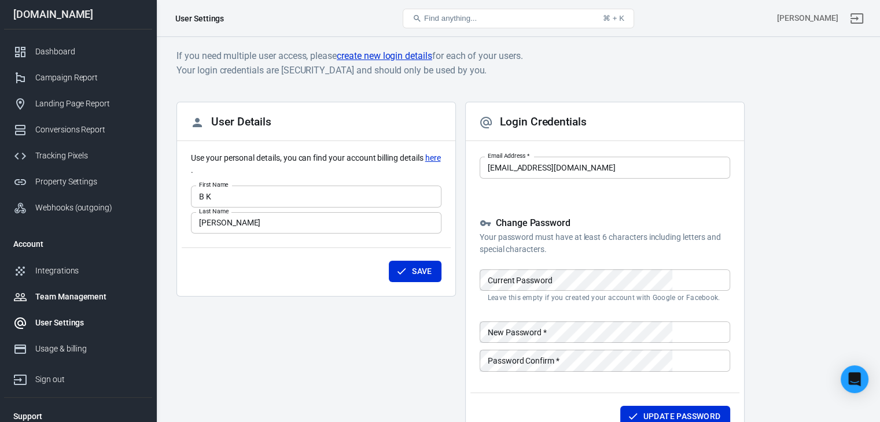
click at [90, 291] on div "Team Management" at bounding box center [89, 297] width 108 height 12
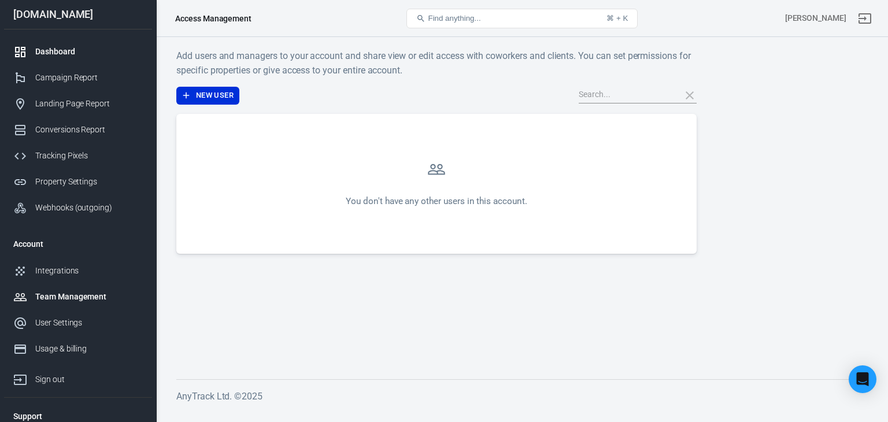
click at [62, 57] on div "Dashboard" at bounding box center [89, 52] width 108 height 12
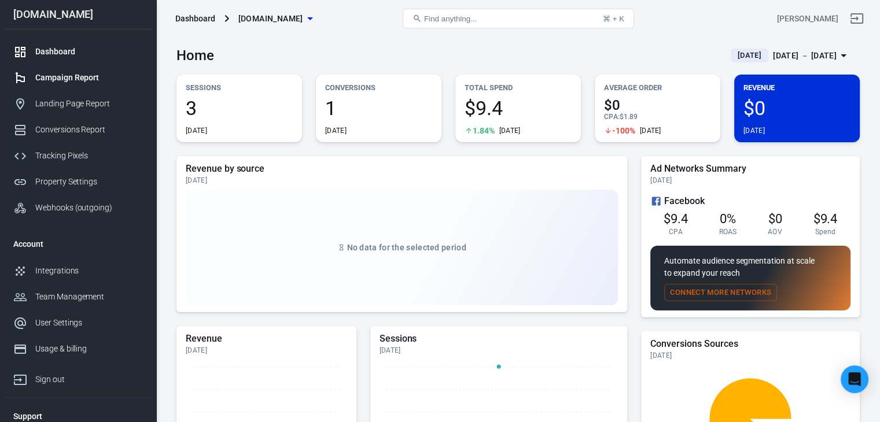
click at [65, 70] on link "Campaign Report" at bounding box center [78, 78] width 148 height 26
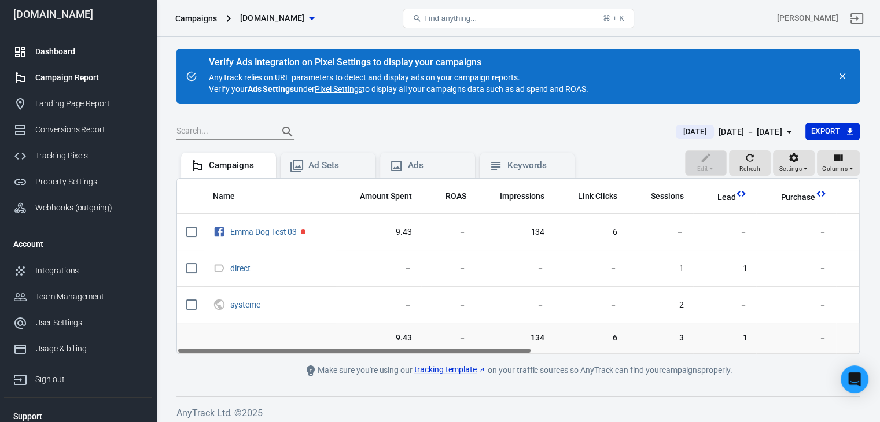
click at [74, 49] on div "Dashboard" at bounding box center [89, 52] width 108 height 12
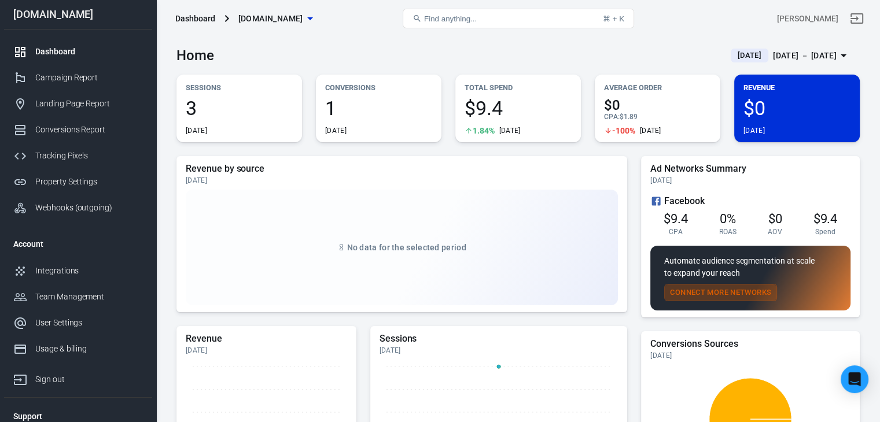
click at [711, 290] on button "Connect More Networks" at bounding box center [720, 293] width 113 height 18
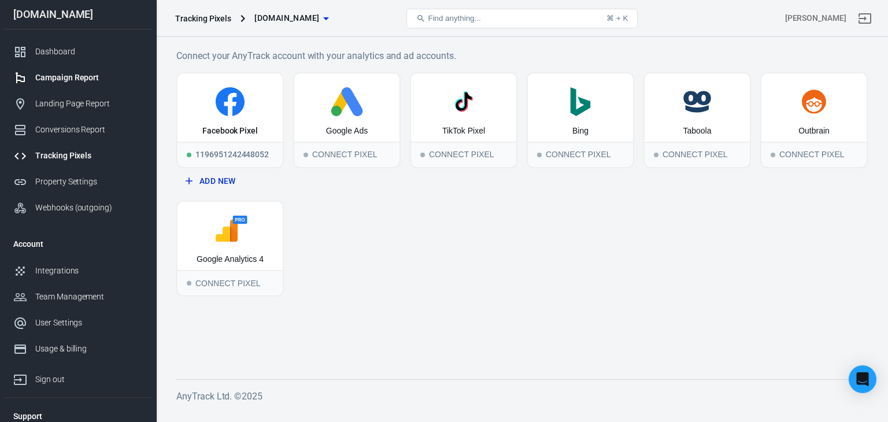
click at [63, 75] on div "Campaign Report" at bounding box center [89, 78] width 108 height 12
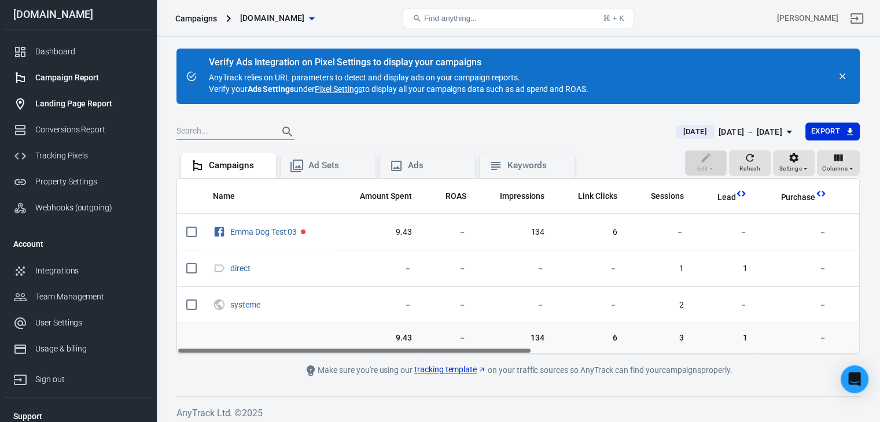
click at [60, 104] on div "Landing Page Report" at bounding box center [89, 104] width 108 height 12
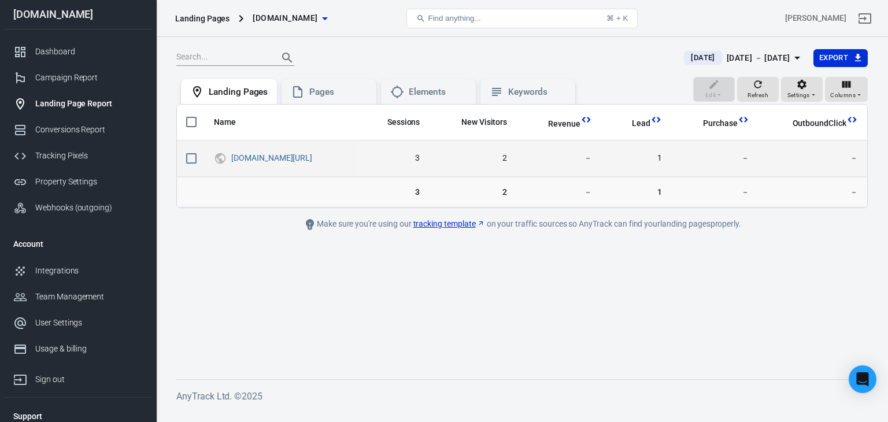
click at [662, 158] on span "1" at bounding box center [636, 159] width 51 height 12
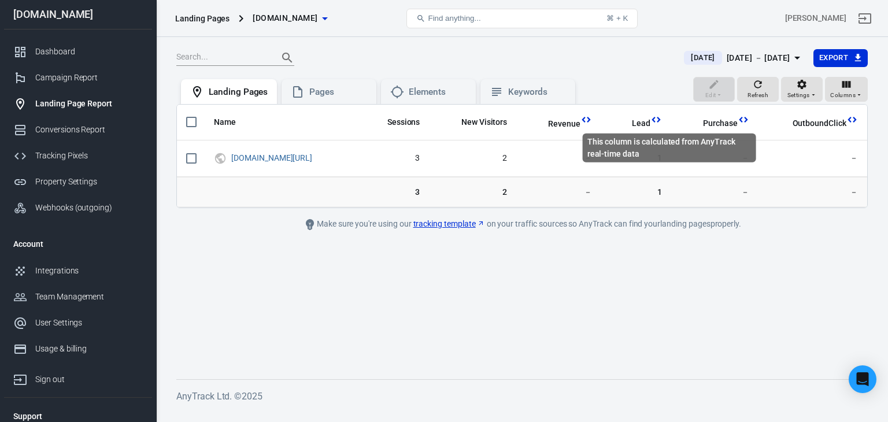
click at [662, 119] on icon "This column is calculated from AnyTrack real-time data" at bounding box center [657, 120] width 12 height 12
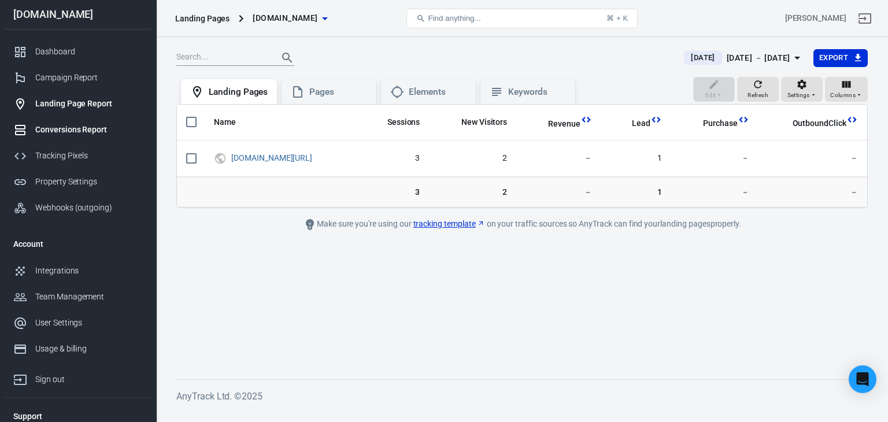
click at [69, 138] on link "Conversions Report" at bounding box center [78, 130] width 148 height 26
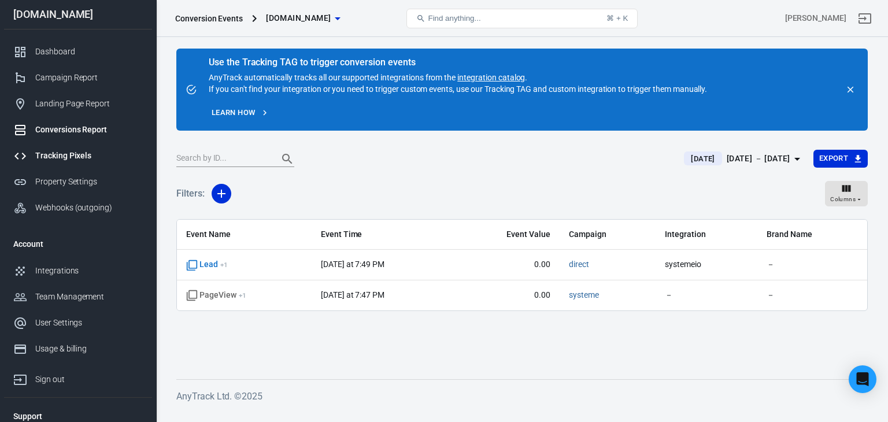
click at [58, 160] on div "Tracking Pixels" at bounding box center [89, 156] width 108 height 12
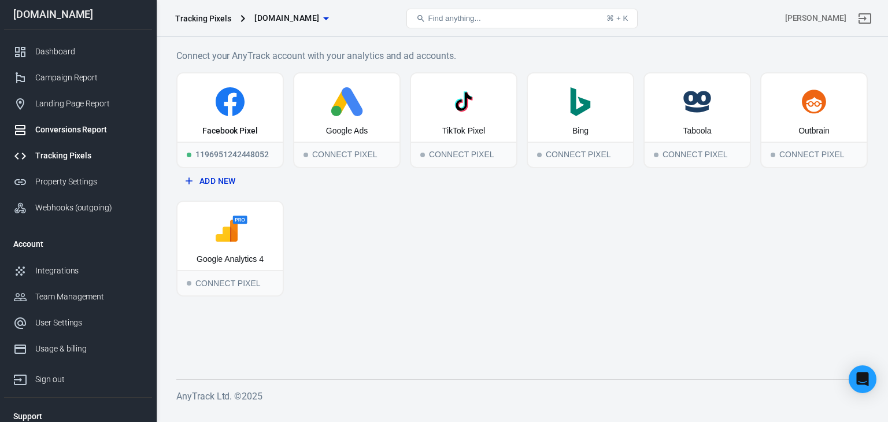
click at [63, 121] on link "Conversions Report" at bounding box center [78, 130] width 148 height 26
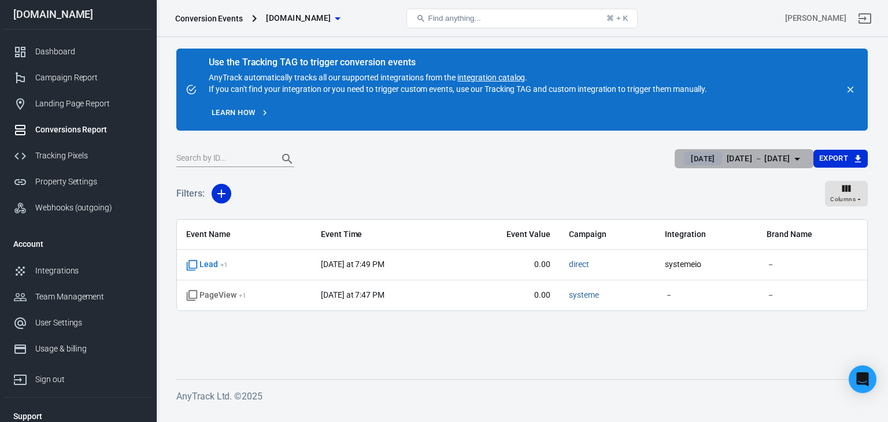
click at [695, 153] on div "[DATE]" at bounding box center [703, 159] width 38 height 14
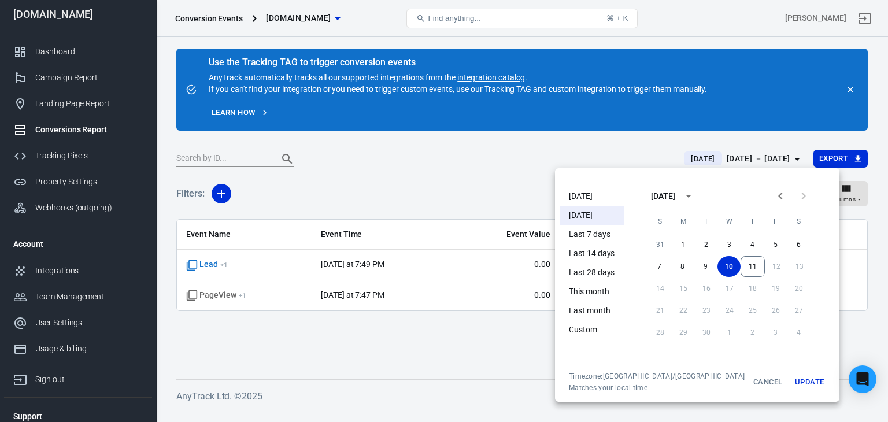
click at [588, 190] on li "[DATE]" at bounding box center [592, 196] width 64 height 19
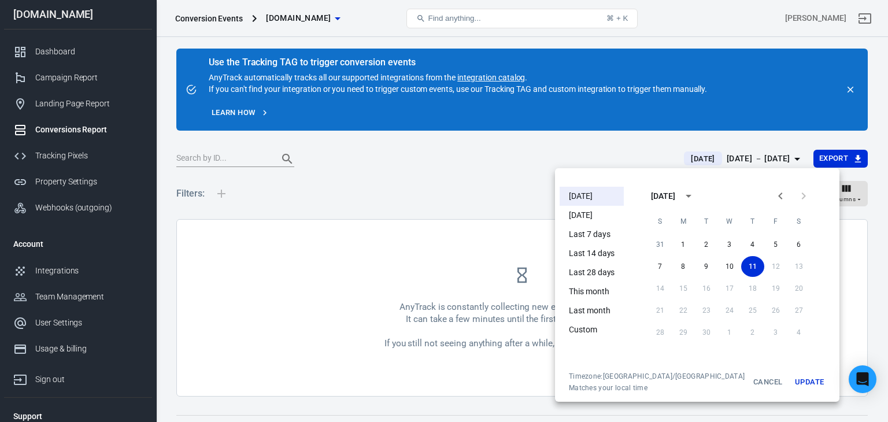
click at [559, 152] on div at bounding box center [444, 211] width 888 height 422
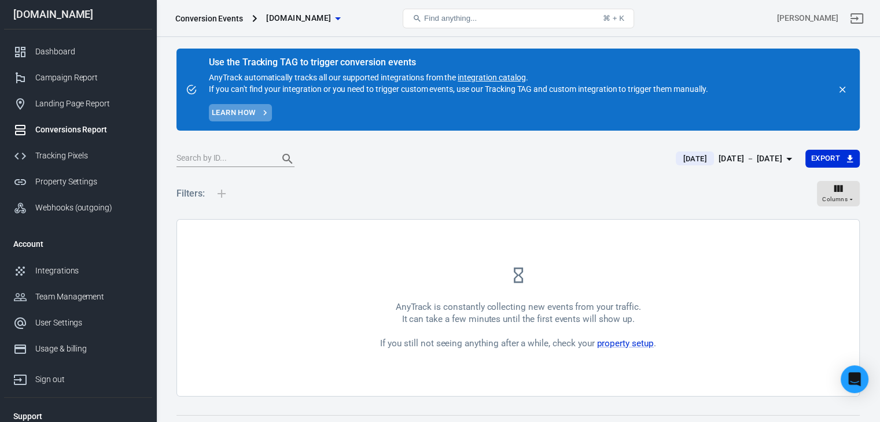
click at [231, 111] on link "Learn how" at bounding box center [240, 113] width 63 height 18
click at [64, 153] on div "Tracking Pixels" at bounding box center [89, 156] width 108 height 12
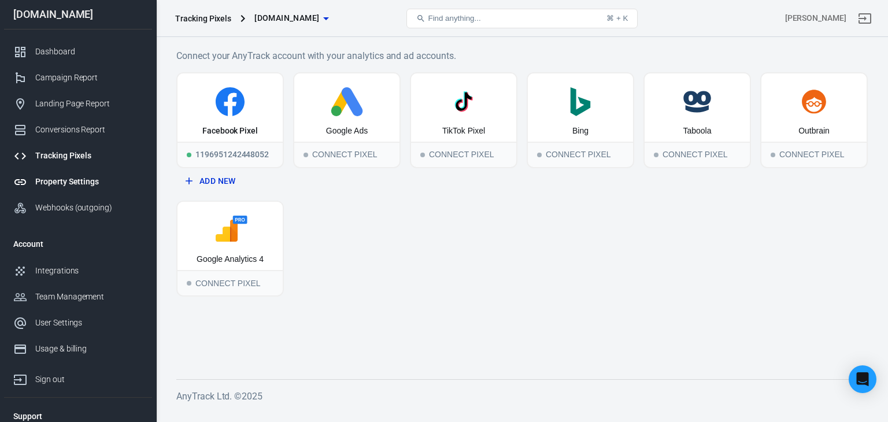
click at [56, 193] on link "Property Settings" at bounding box center [78, 182] width 148 height 26
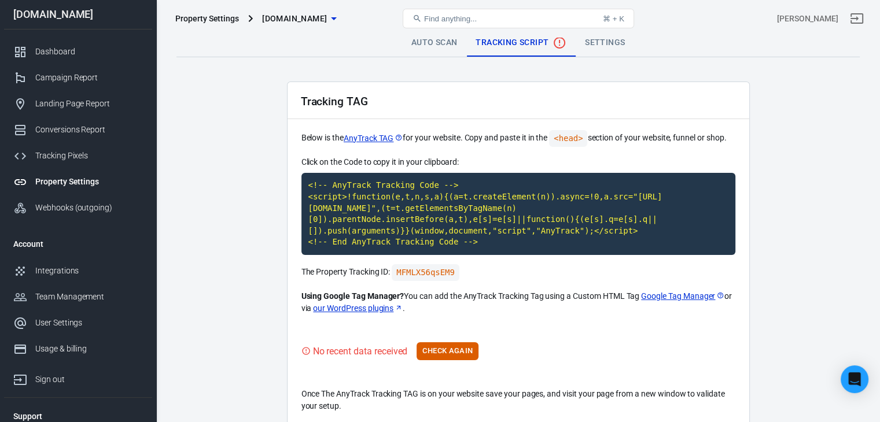
scroll to position [53, 0]
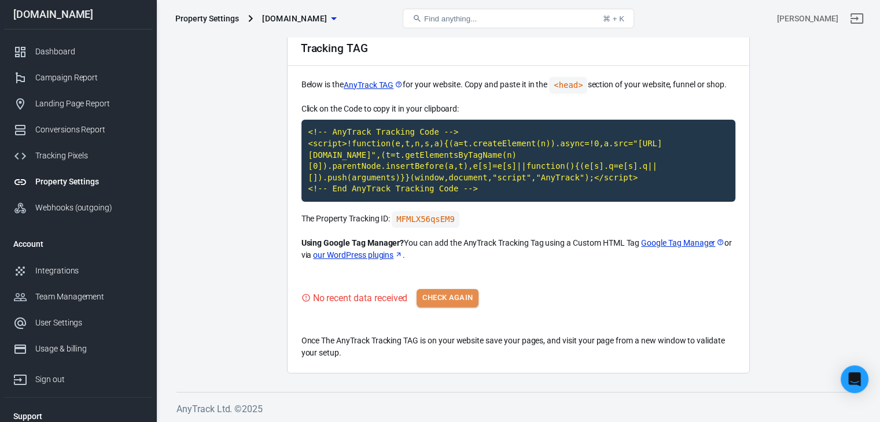
click at [459, 301] on button "Check Again" at bounding box center [447, 298] width 62 height 18
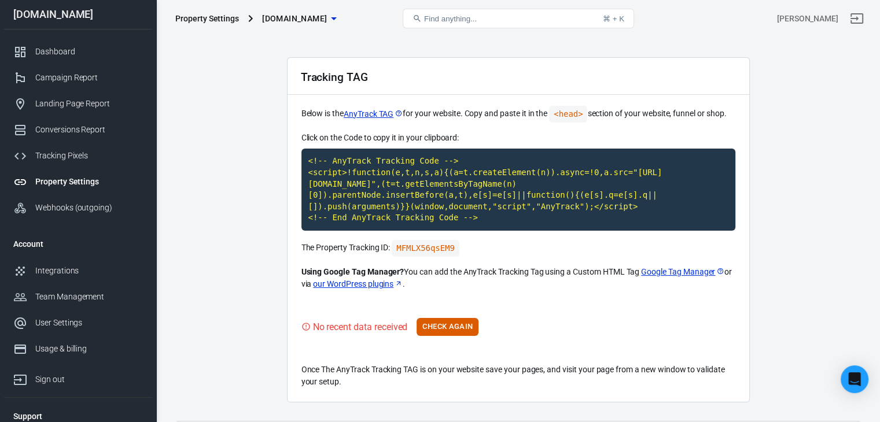
scroll to position [0, 0]
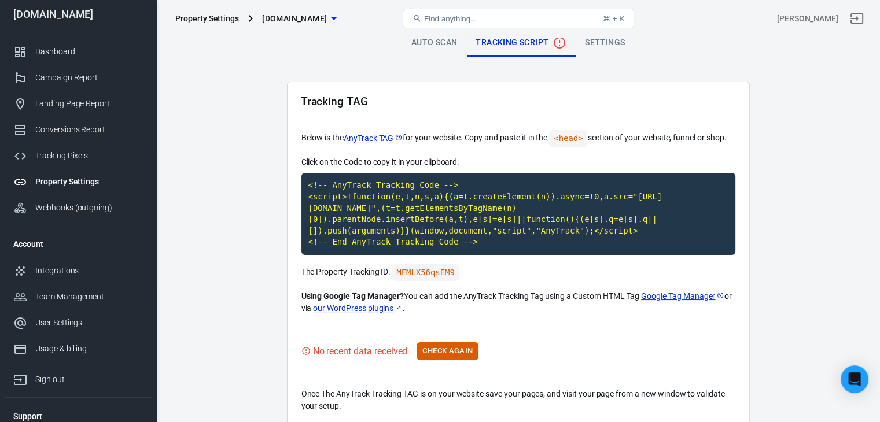
click at [437, 42] on link "Auto Scan" at bounding box center [434, 43] width 65 height 28
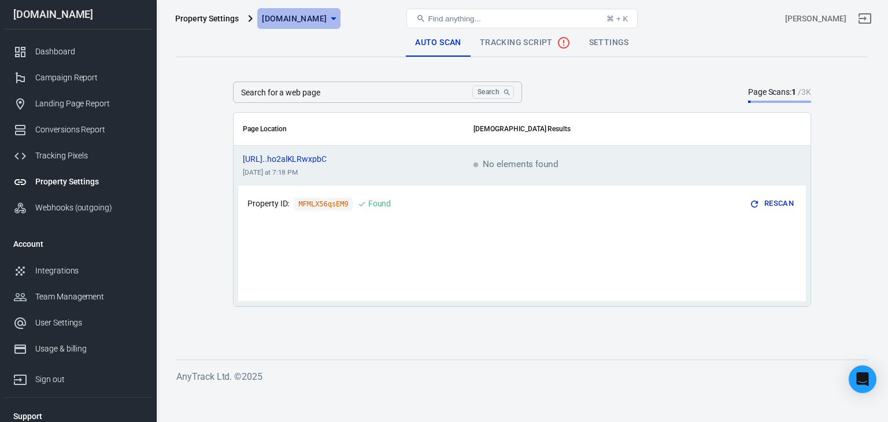
click at [341, 17] on icon "button" at bounding box center [334, 19] width 14 height 14
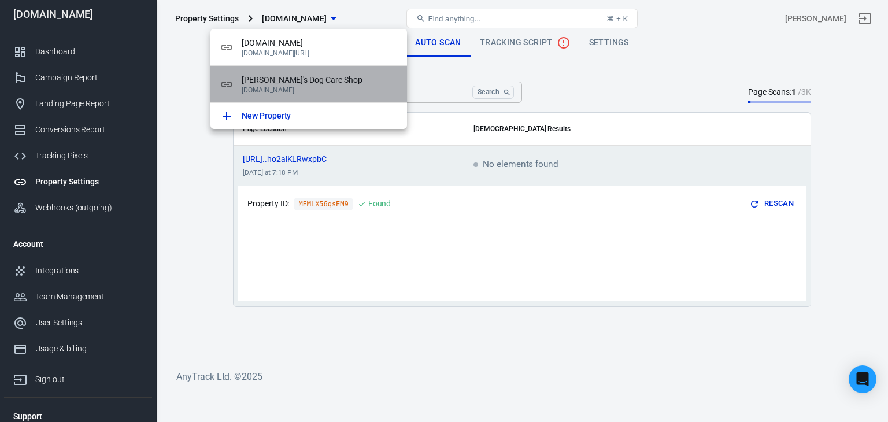
click at [303, 88] on p "[DOMAIN_NAME]" at bounding box center [320, 90] width 156 height 8
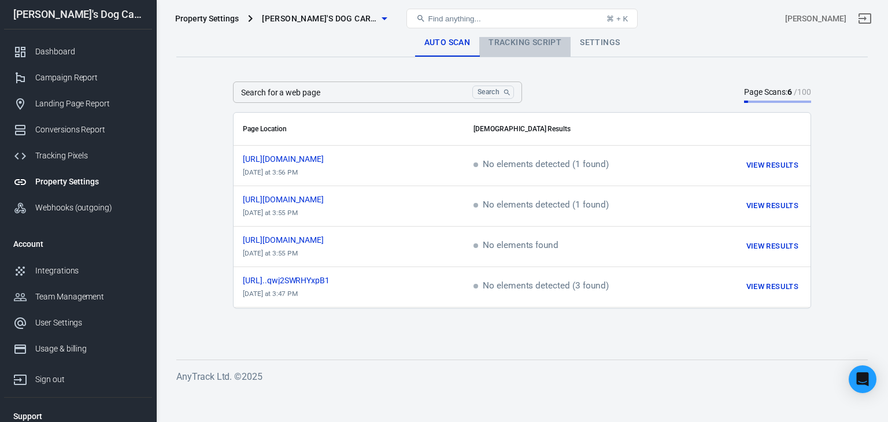
click at [516, 42] on link "Tracking Script" at bounding box center [524, 43] width 91 height 28
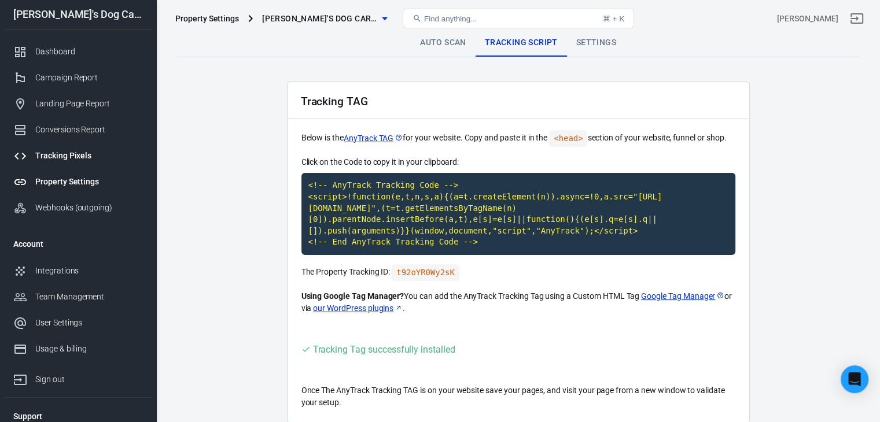
click at [60, 158] on div "Tracking Pixels" at bounding box center [89, 156] width 108 height 12
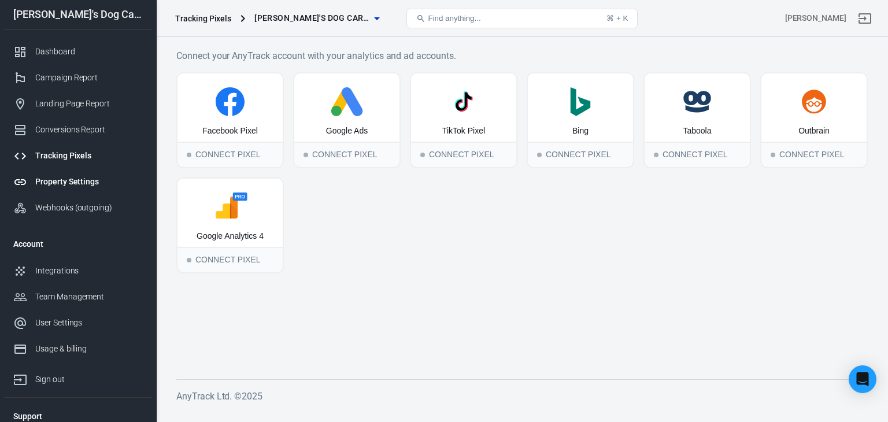
click at [58, 181] on div "Property Settings" at bounding box center [89, 182] width 108 height 12
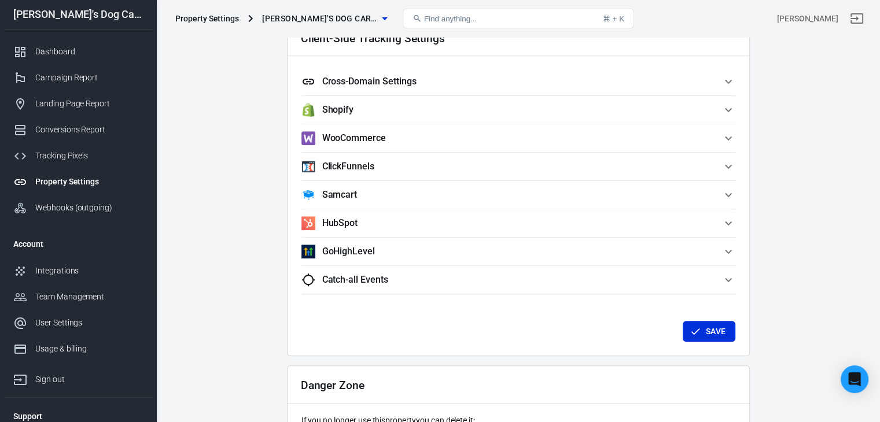
scroll to position [1128, 0]
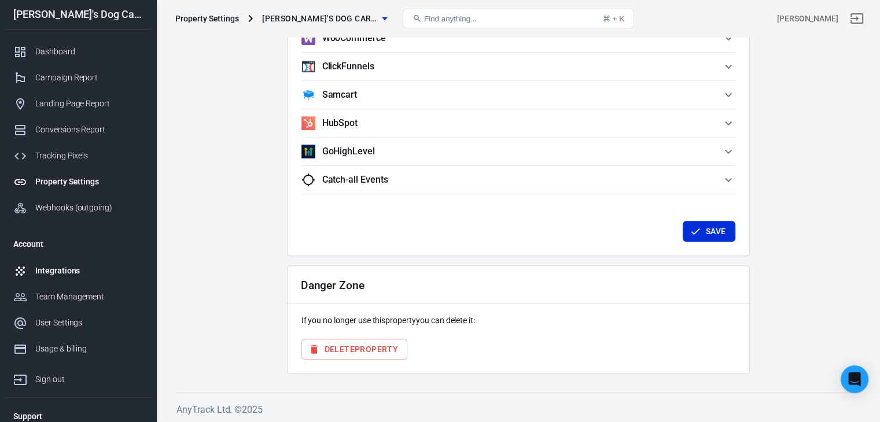
click at [61, 276] on div "Integrations" at bounding box center [89, 271] width 108 height 12
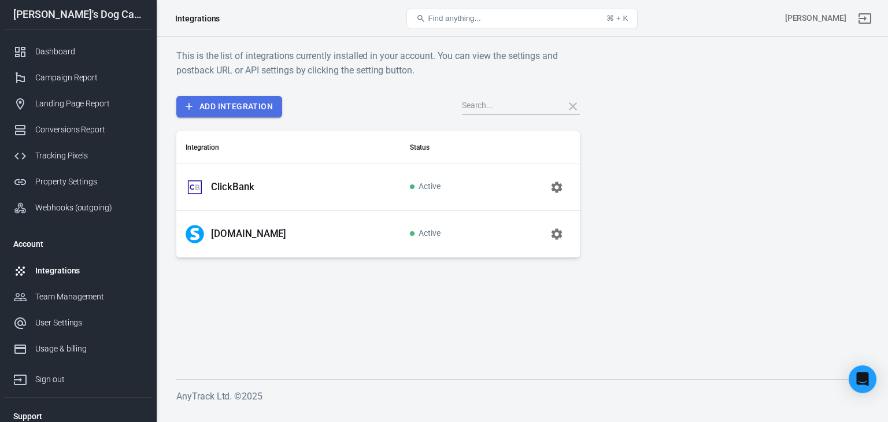
click at [242, 98] on link "Add Integration" at bounding box center [229, 106] width 106 height 21
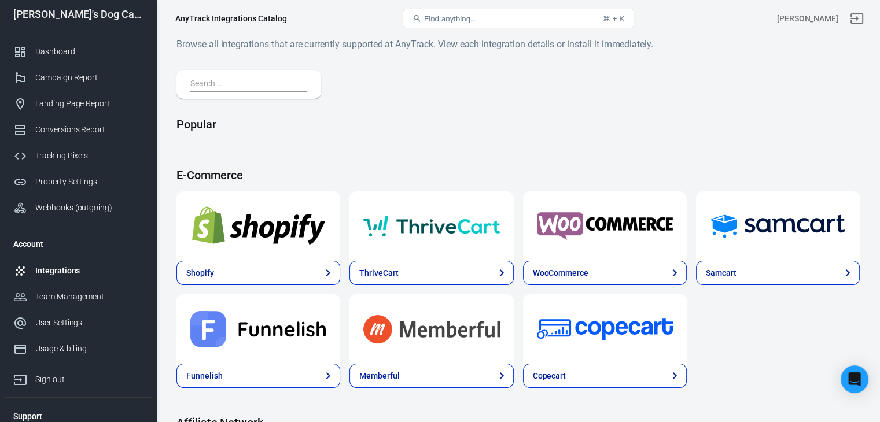
click at [225, 85] on input "text" at bounding box center [246, 84] width 112 height 15
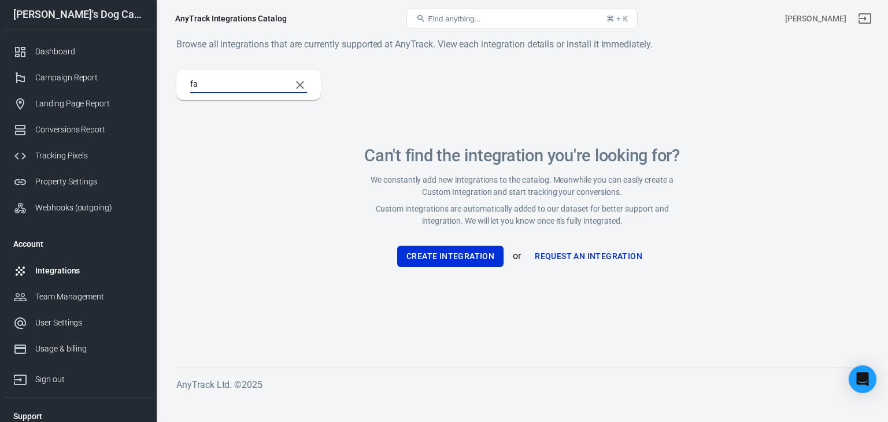
type input "f"
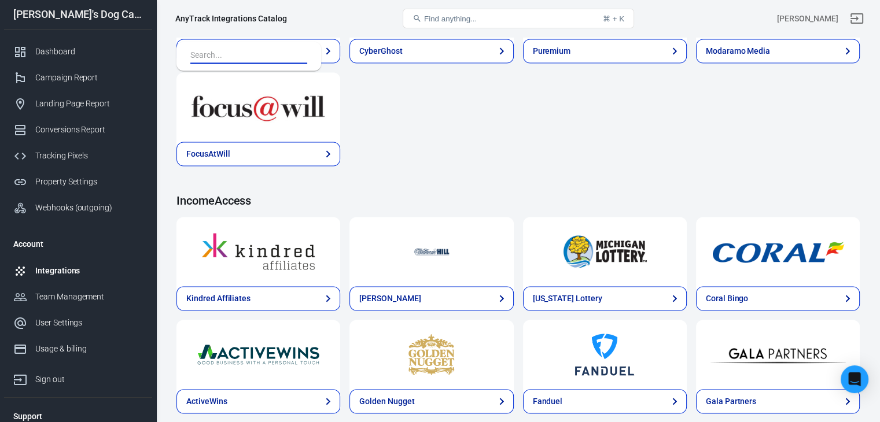
scroll to position [1786, 0]
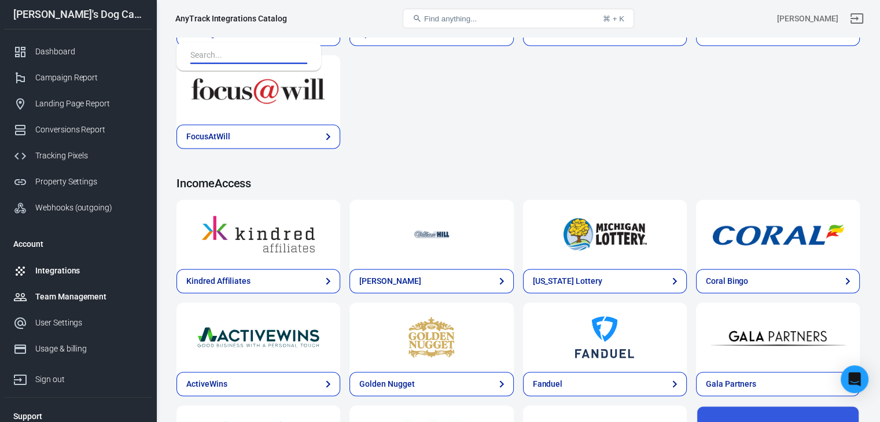
click at [64, 301] on div "Team Management" at bounding box center [89, 297] width 108 height 12
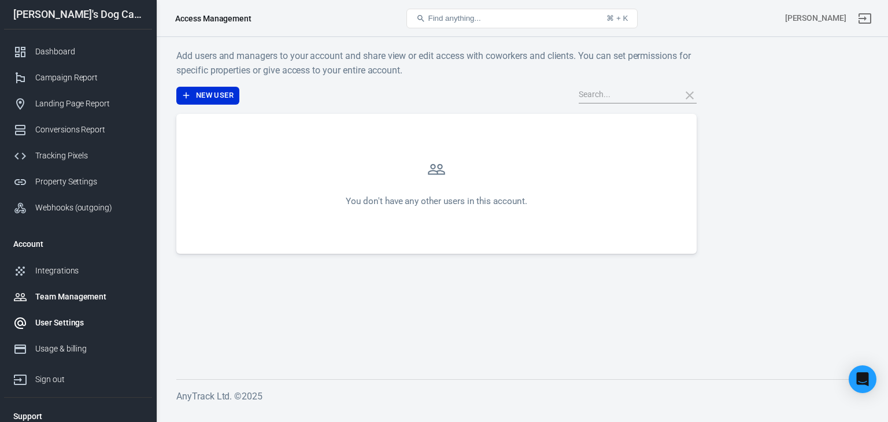
click at [62, 320] on div "User Settings" at bounding box center [89, 323] width 108 height 12
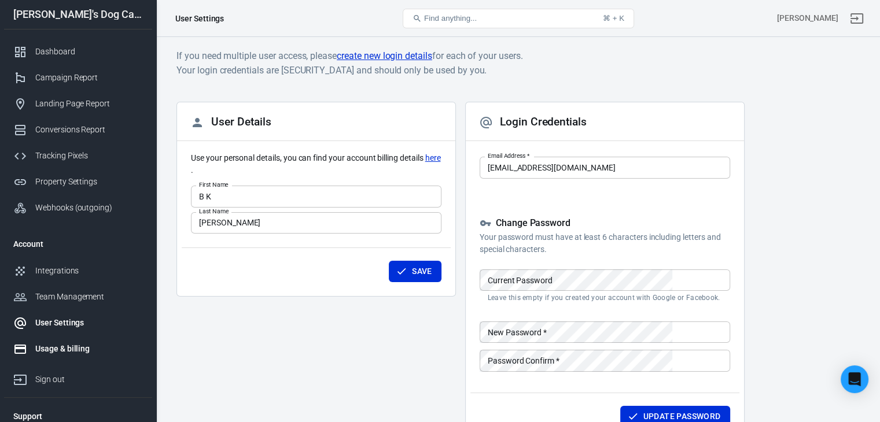
click at [58, 350] on div "Usage & billing" at bounding box center [89, 349] width 108 height 12
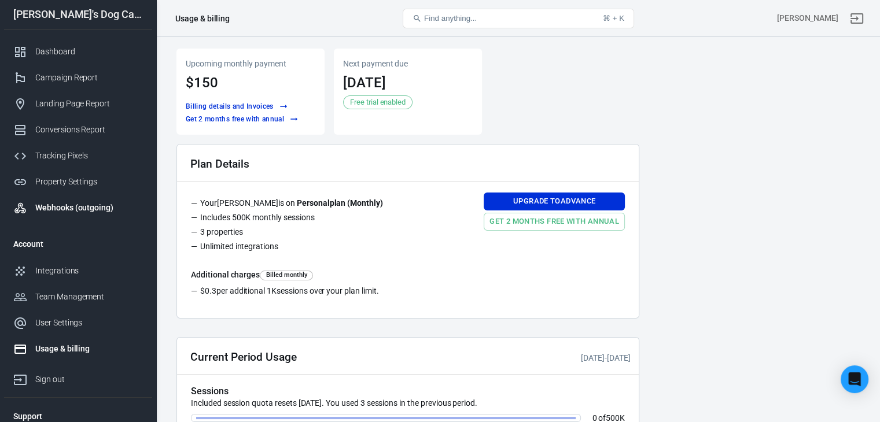
click at [53, 209] on div "Webhooks (outgoing)" at bounding box center [89, 208] width 108 height 12
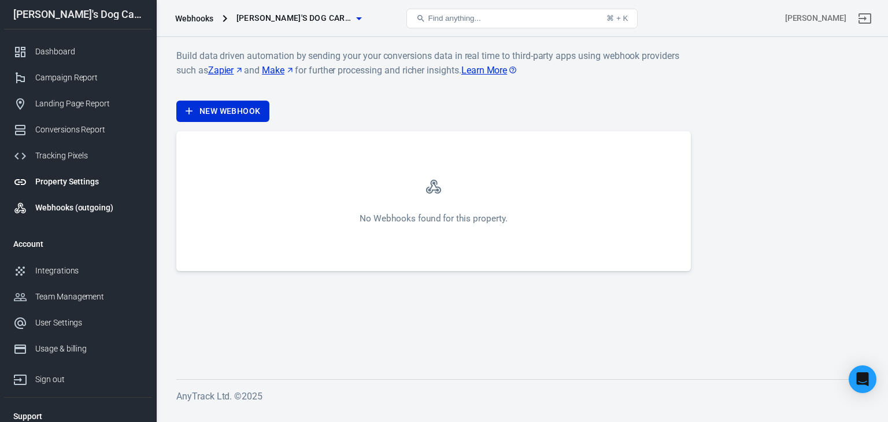
click at [52, 182] on div "Property Settings" at bounding box center [89, 182] width 108 height 12
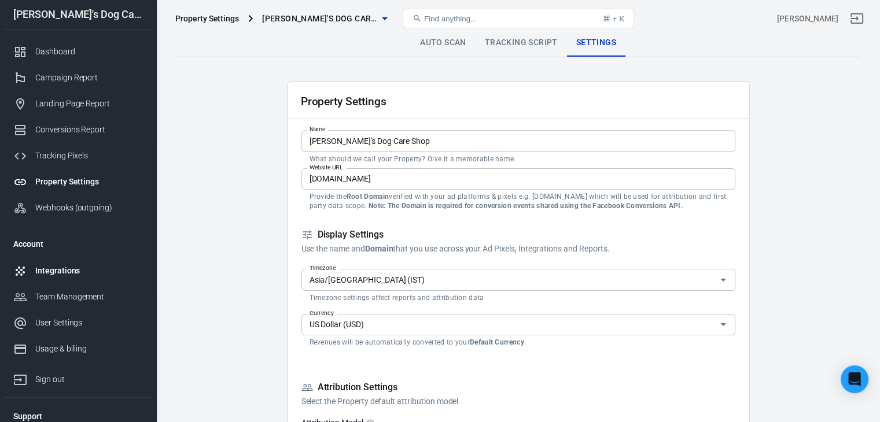
click at [60, 279] on link "Integrations" at bounding box center [78, 271] width 148 height 26
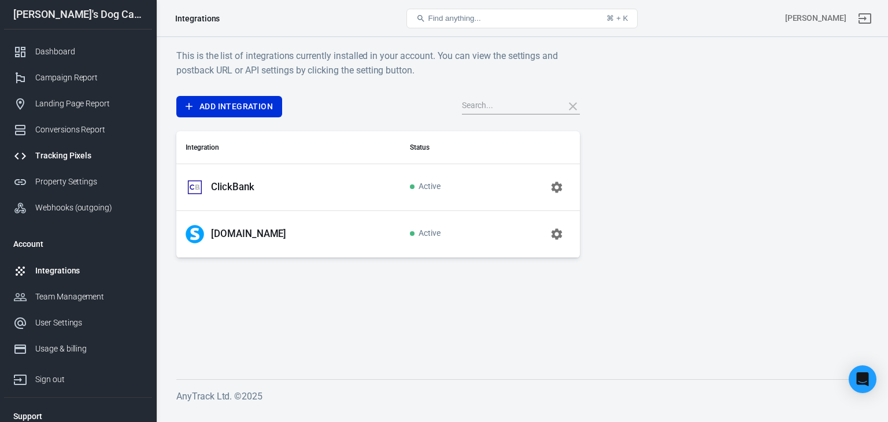
click at [66, 152] on div "Tracking Pixels" at bounding box center [89, 156] width 108 height 12
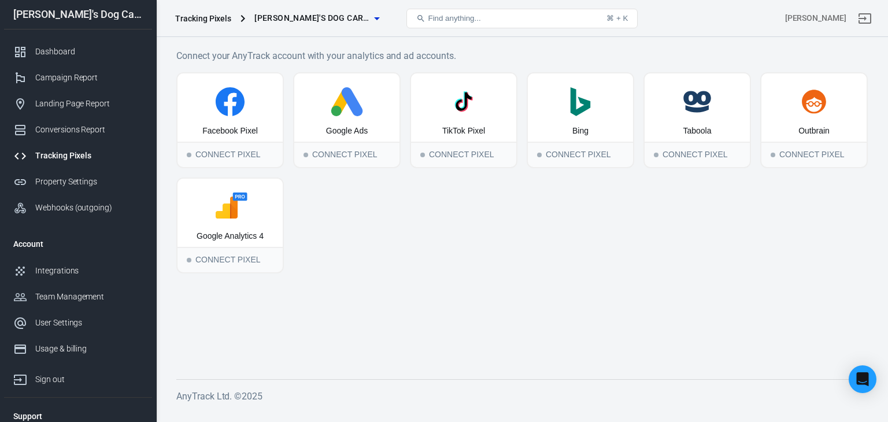
click at [296, 18] on span "[PERSON_NAME]'s Dog Care Shop" at bounding box center [312, 18] width 116 height 14
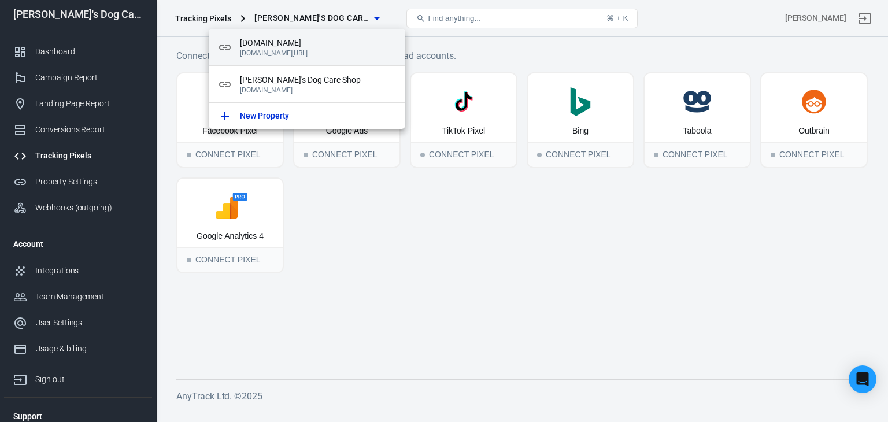
click at [304, 51] on p "[DOMAIN_NAME][URL]" at bounding box center [318, 53] width 156 height 8
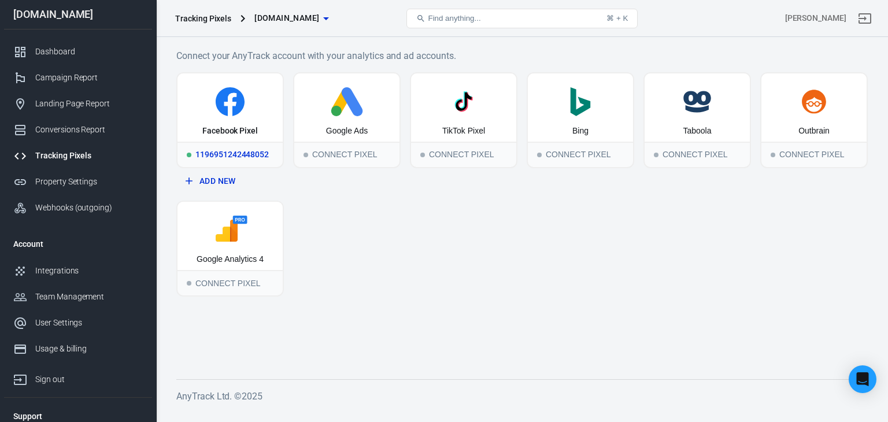
click at [248, 153] on div "1196951242448052" at bounding box center [230, 154] width 105 height 25
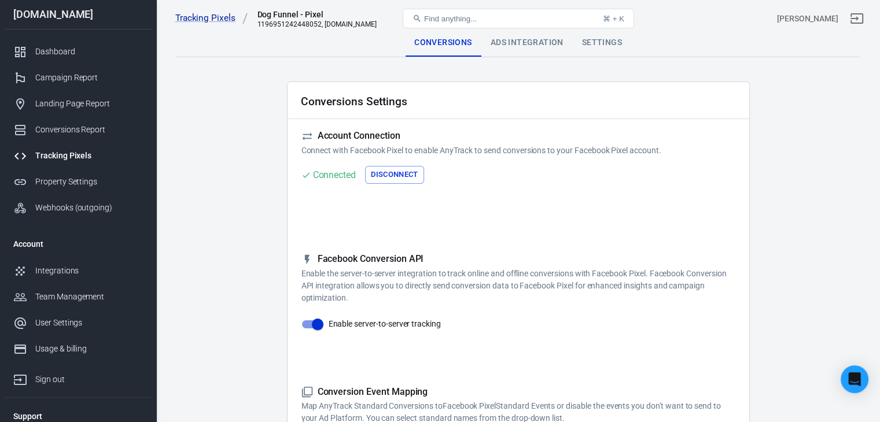
click at [532, 41] on div "Ads Integration" at bounding box center [526, 43] width 91 height 28
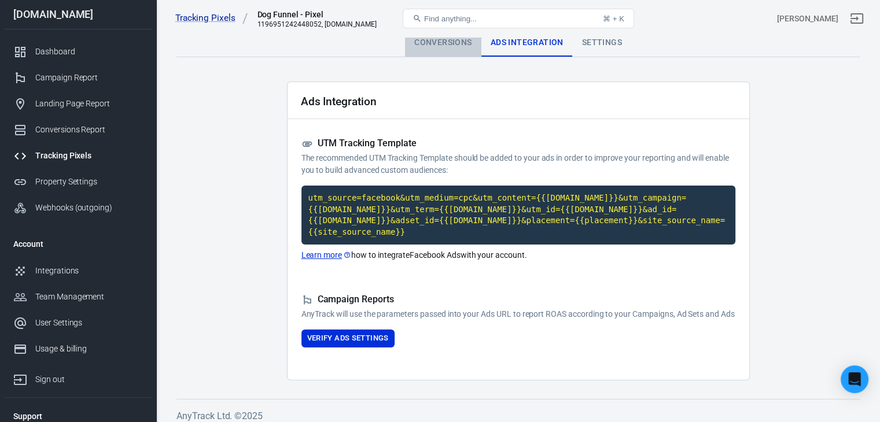
click at [461, 43] on div "Conversions" at bounding box center [443, 43] width 76 height 28
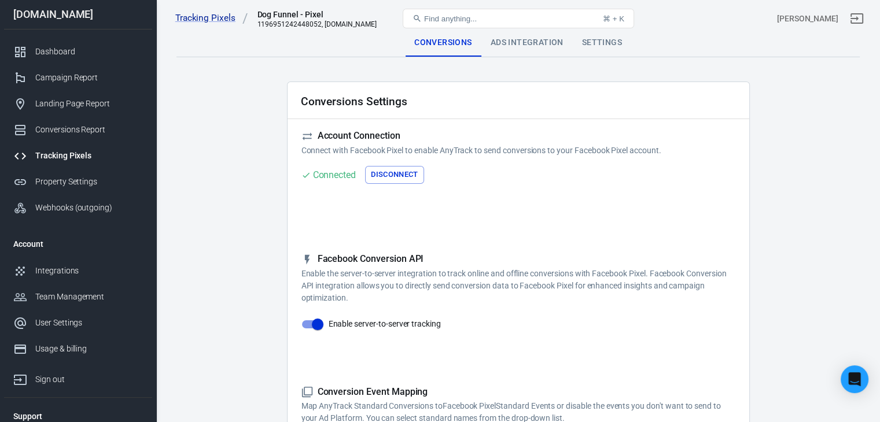
click at [397, 175] on button "Disconnect" at bounding box center [394, 175] width 59 height 18
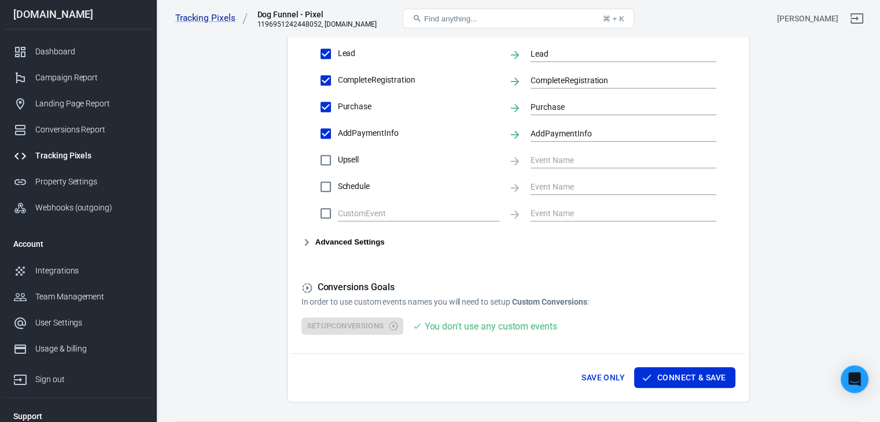
scroll to position [597, 0]
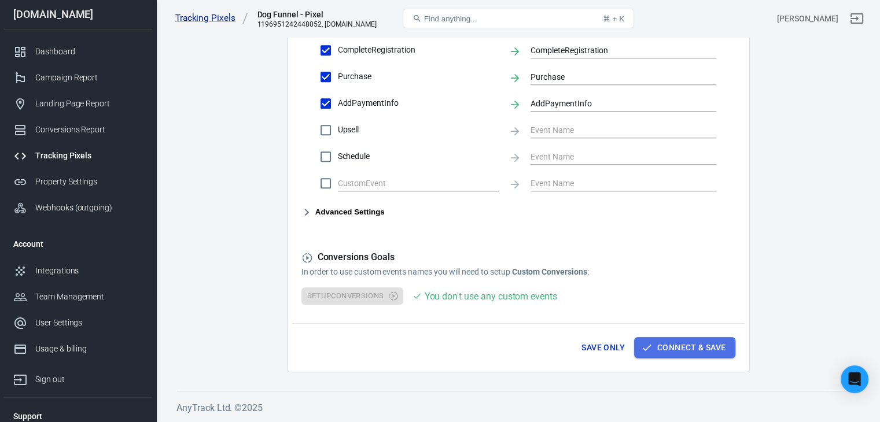
click at [683, 346] on button "Connect & Save" at bounding box center [684, 347] width 101 height 21
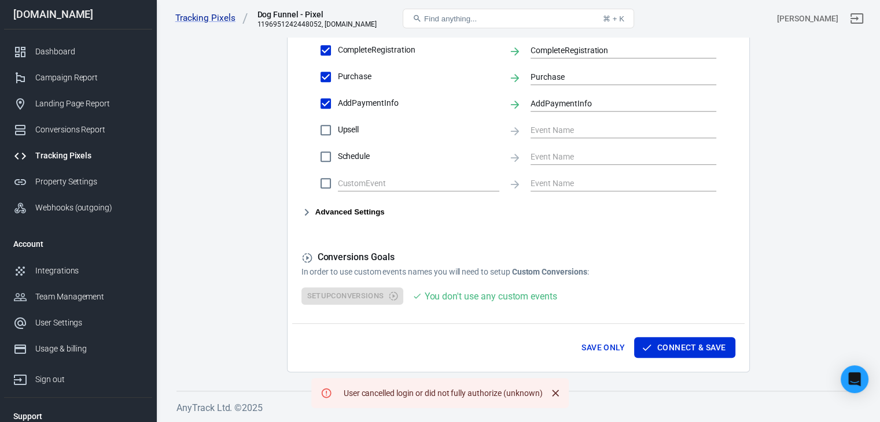
click at [606, 346] on button "Save Only" at bounding box center [603, 347] width 53 height 21
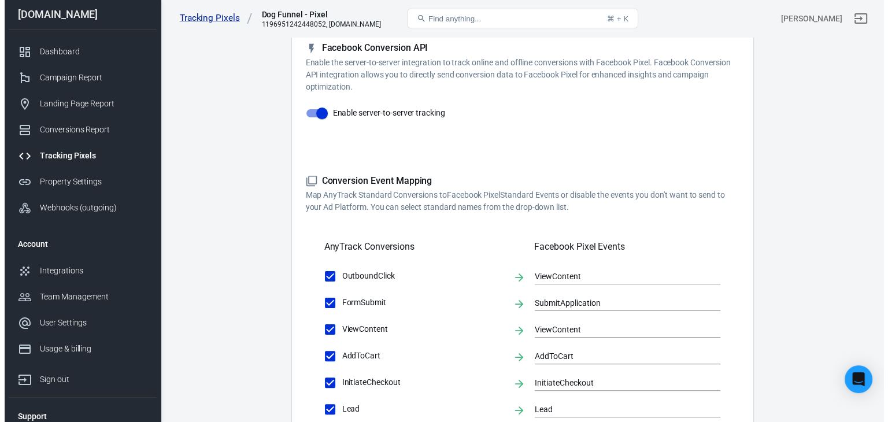
scroll to position [0, 0]
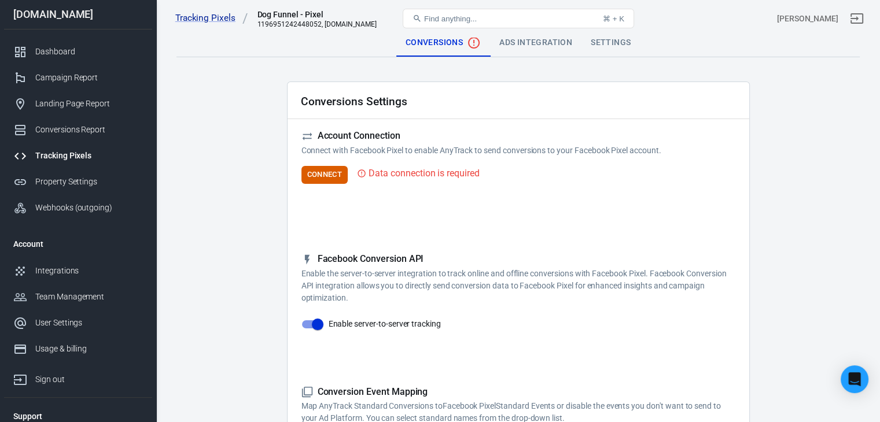
click at [542, 45] on div "Ads Integration" at bounding box center [535, 43] width 91 height 28
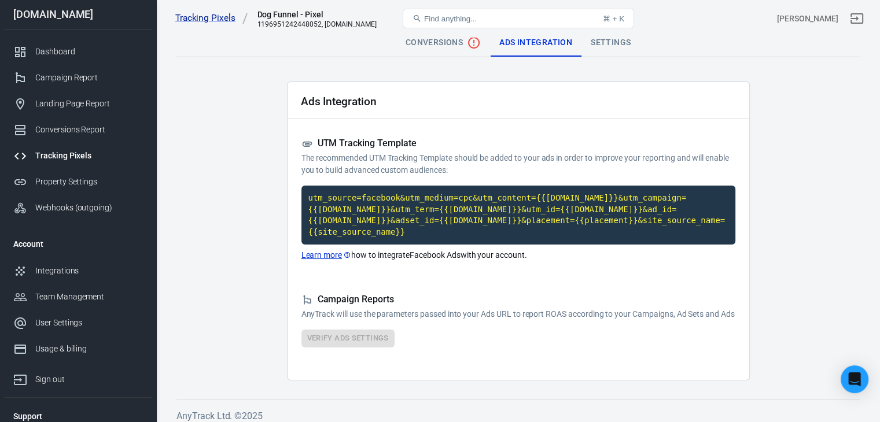
click at [600, 41] on div "Settings" at bounding box center [610, 43] width 58 height 28
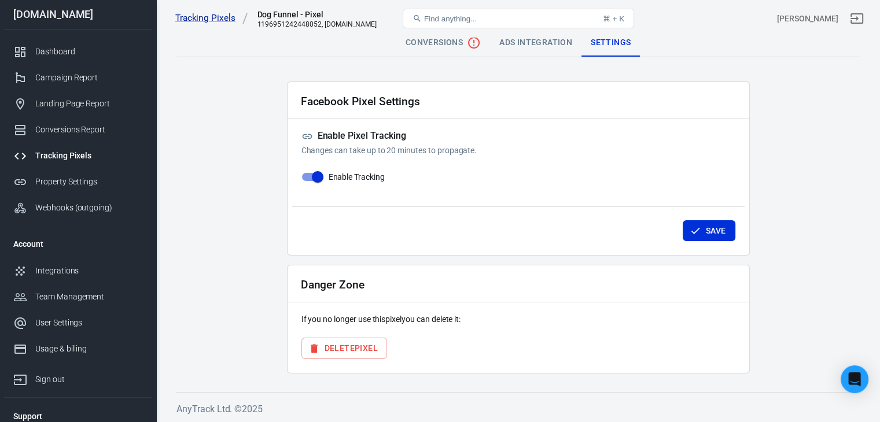
click at [315, 176] on input "Enable Tracking" at bounding box center [318, 177] width 66 height 22
checkbox input "false"
click at [706, 234] on button "Save" at bounding box center [708, 230] width 53 height 21
click at [221, 19] on link "Tracking Pixels" at bounding box center [211, 18] width 73 height 12
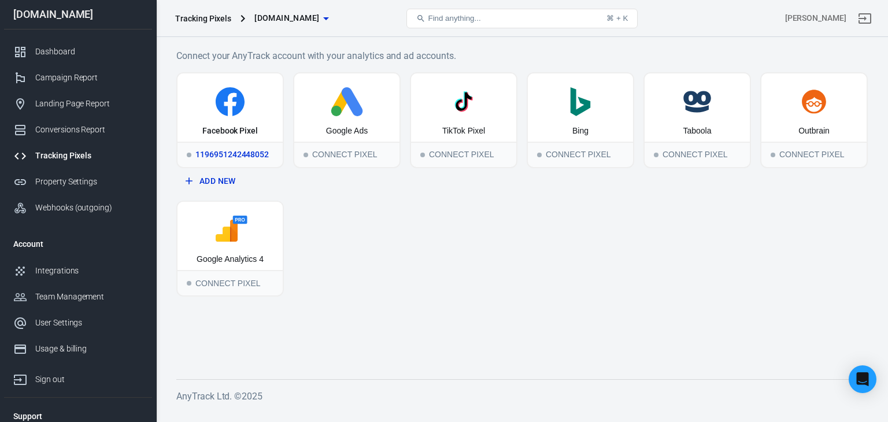
click at [241, 109] on icon at bounding box center [230, 101] width 29 height 29
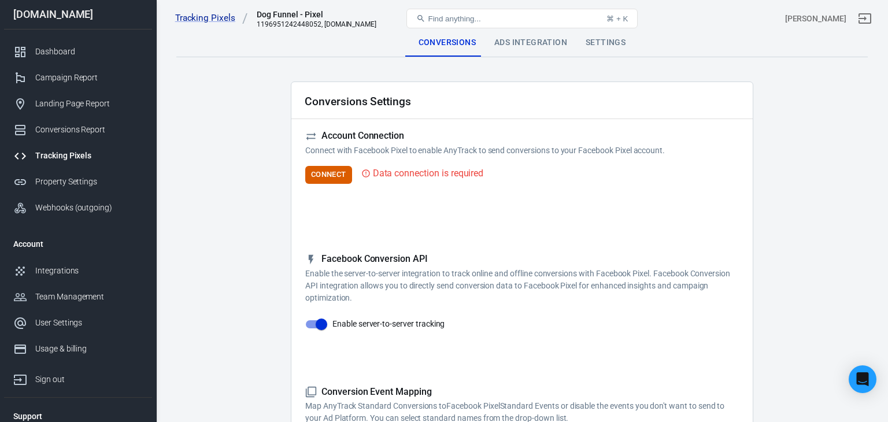
checkbox input "true"
type input "ViewContent"
checkbox input "true"
type input "SubmitApplication"
checkbox input "true"
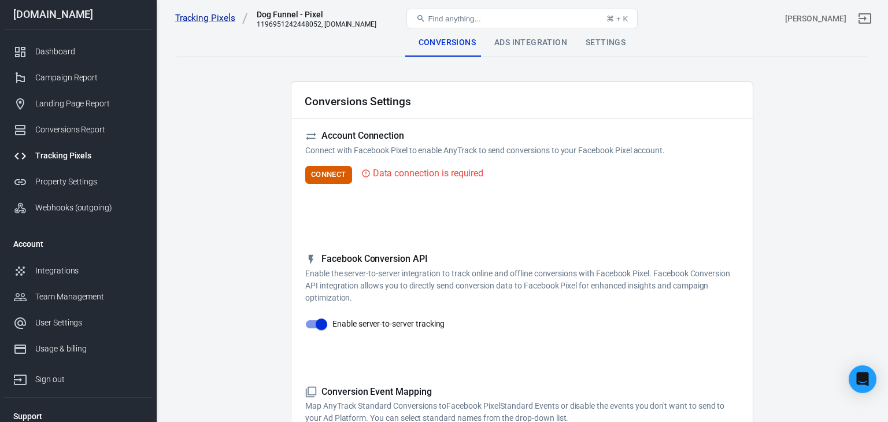
type input "ViewContent"
checkbox input "true"
type input "AddToCart"
checkbox input "true"
type input "InitiateCheckout"
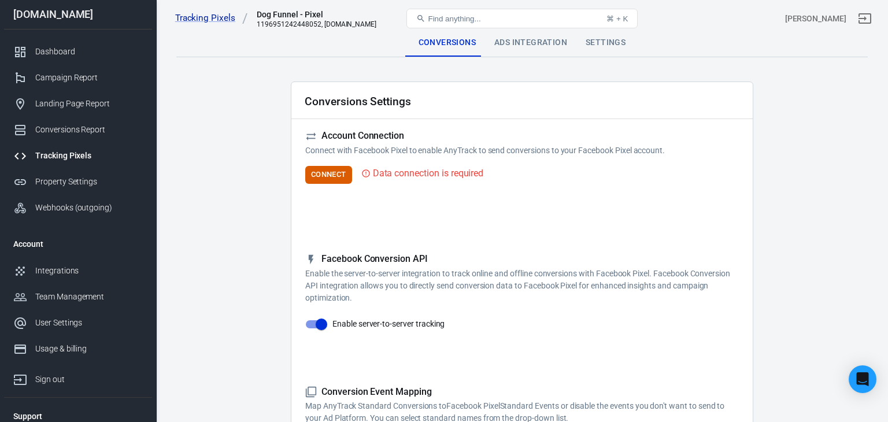
checkbox input "true"
type input "Lead"
checkbox input "true"
type input "CompleteRegistration"
checkbox input "true"
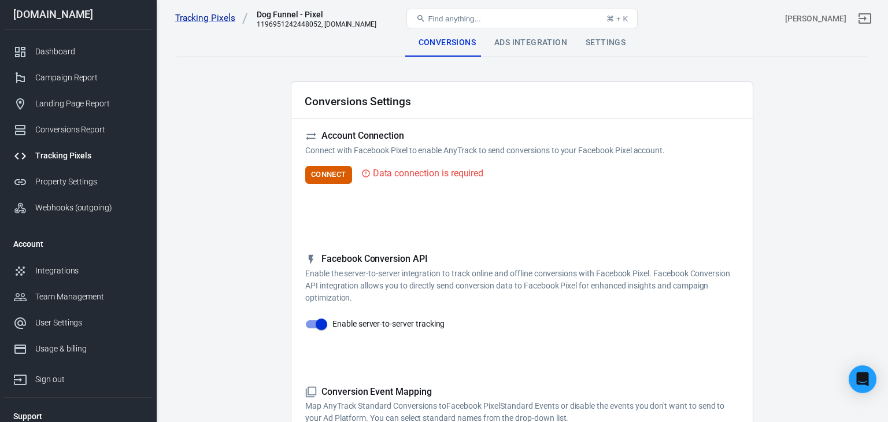
type input "Purchase"
checkbox input "true"
type input "AddPaymentInfo"
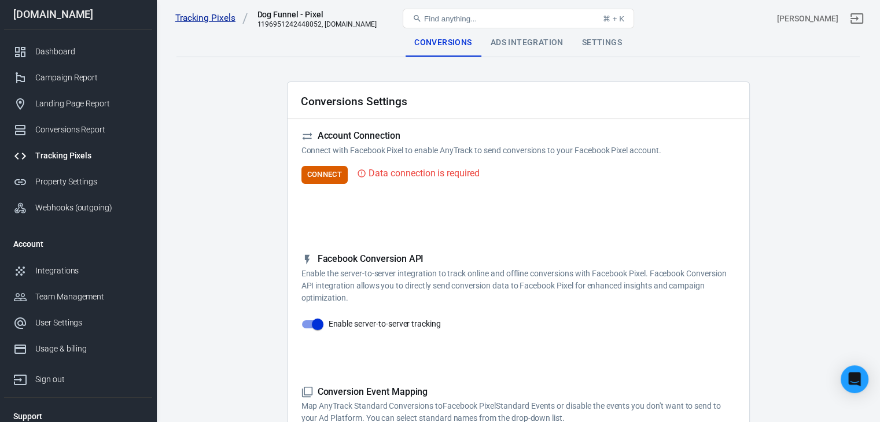
click at [210, 22] on link "Tracking Pixels" at bounding box center [211, 18] width 73 height 12
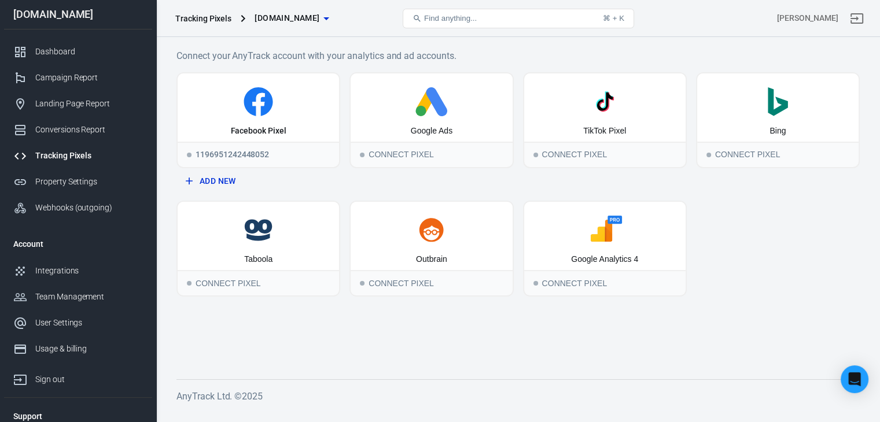
click at [309, 18] on span "[DOMAIN_NAME]" at bounding box center [286, 18] width 65 height 14
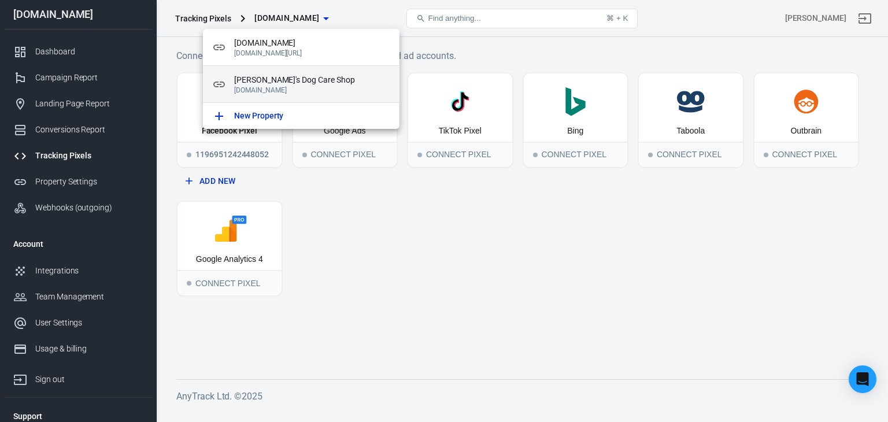
click at [280, 87] on p "[DOMAIN_NAME]" at bounding box center [312, 90] width 156 height 8
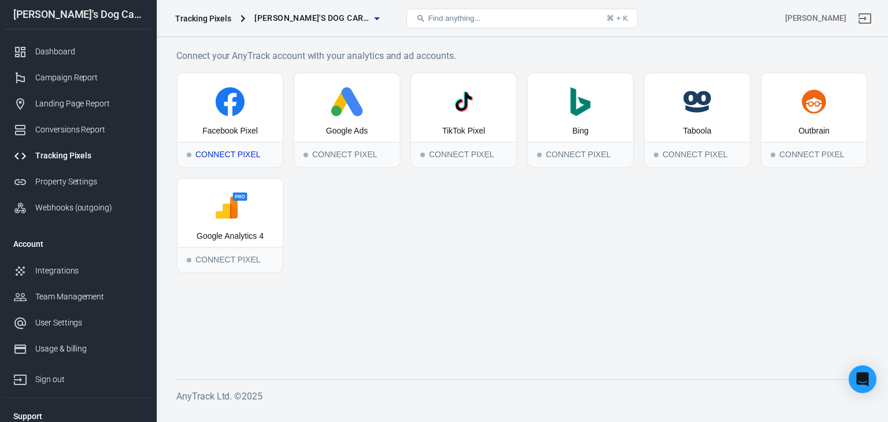
click at [240, 153] on div "Connect Pixel" at bounding box center [230, 154] width 105 height 25
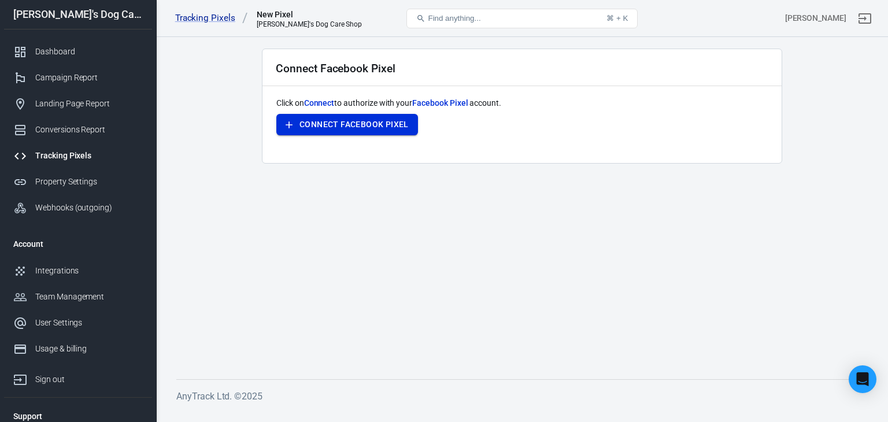
click at [370, 121] on button "Connect Facebook Pixel" at bounding box center [347, 124] width 142 height 21
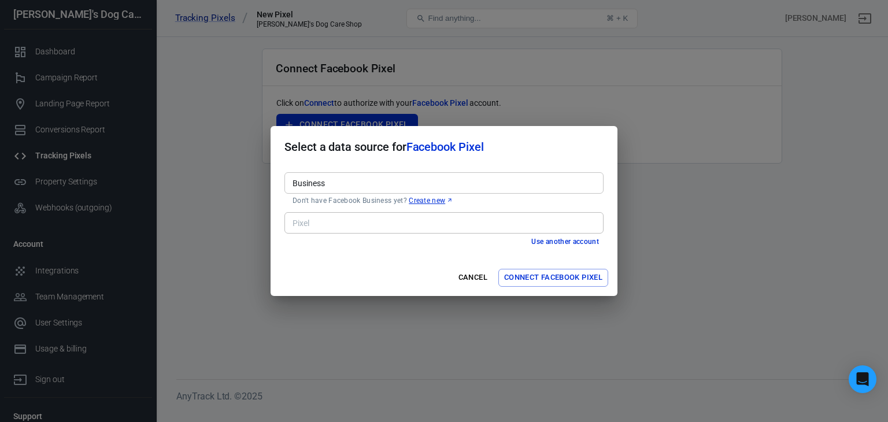
click at [360, 182] on input "Business" at bounding box center [443, 183] width 311 height 14
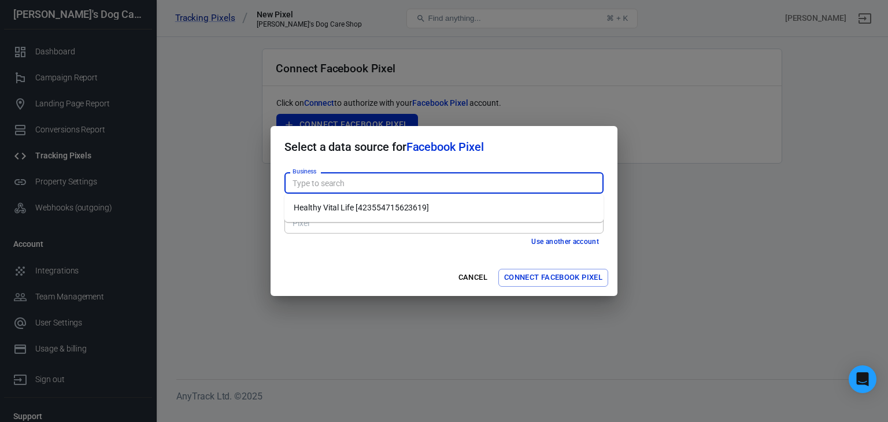
click at [364, 205] on li "Healthy Vital Life [423554715623619]" at bounding box center [444, 207] width 319 height 19
type input "Healthy Vital Life [423554715623619]"
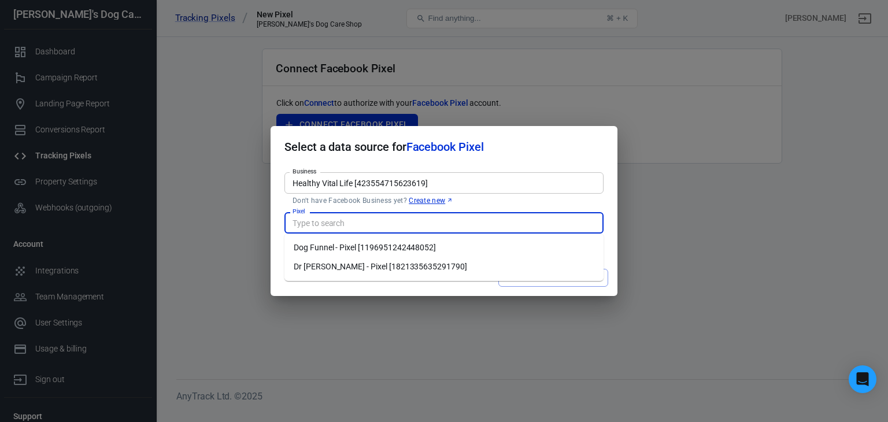
click at [355, 224] on input "Pixel" at bounding box center [443, 223] width 311 height 14
click at [357, 248] on li "Dog Funnel - Pixel [1196951242448052]" at bounding box center [444, 247] width 319 height 19
type input "Dog Funnel - Pixel [1196951242448052]"
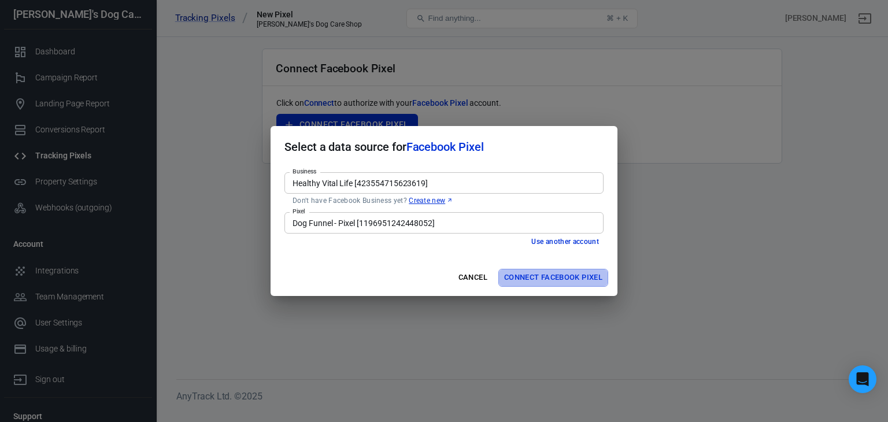
click at [570, 280] on button "Connect Facebook Pixel" at bounding box center [553, 278] width 110 height 18
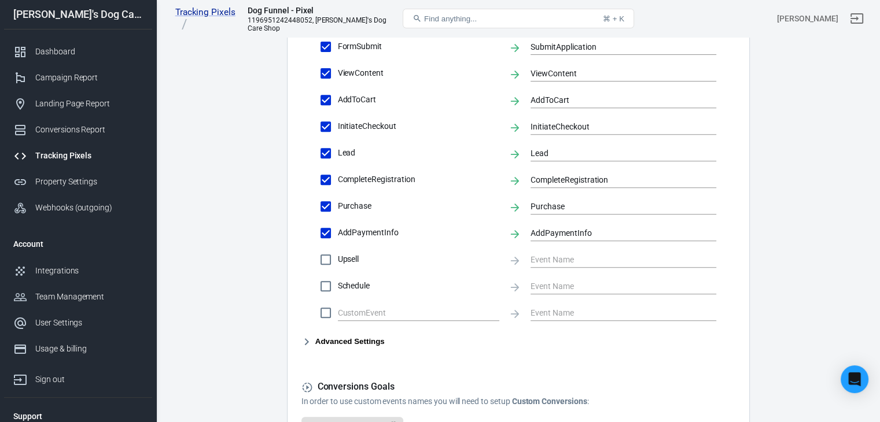
scroll to position [597, 0]
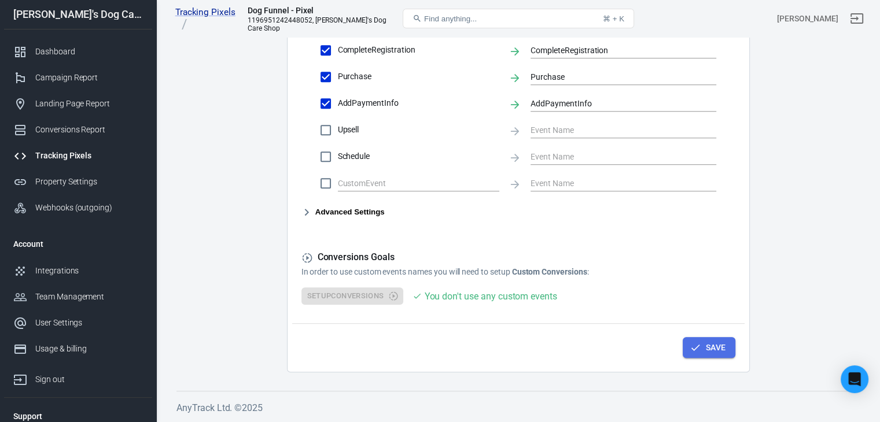
click at [709, 352] on button "Save" at bounding box center [708, 347] width 53 height 21
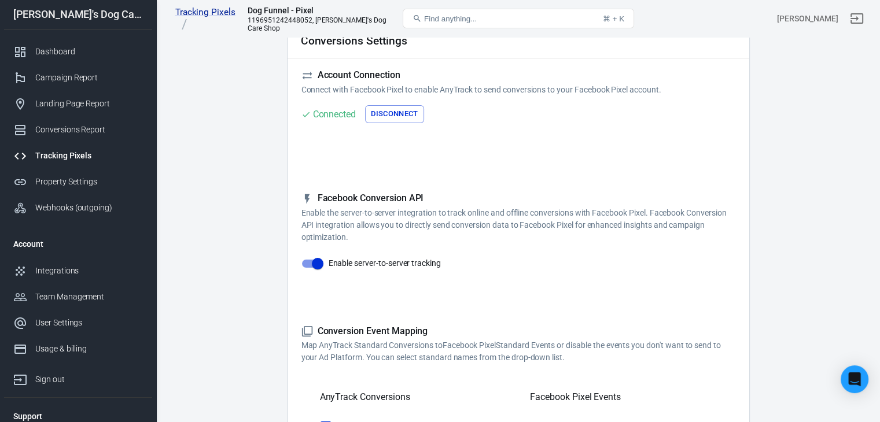
scroll to position [0, 0]
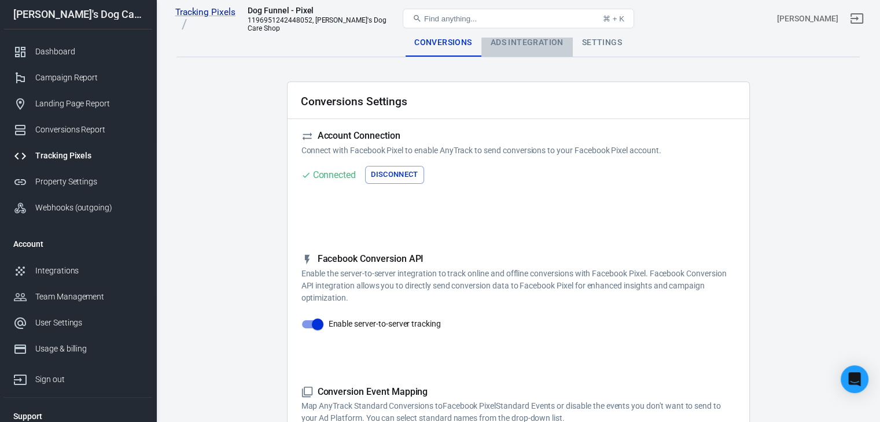
click at [529, 42] on div "Ads Integration" at bounding box center [526, 43] width 91 height 28
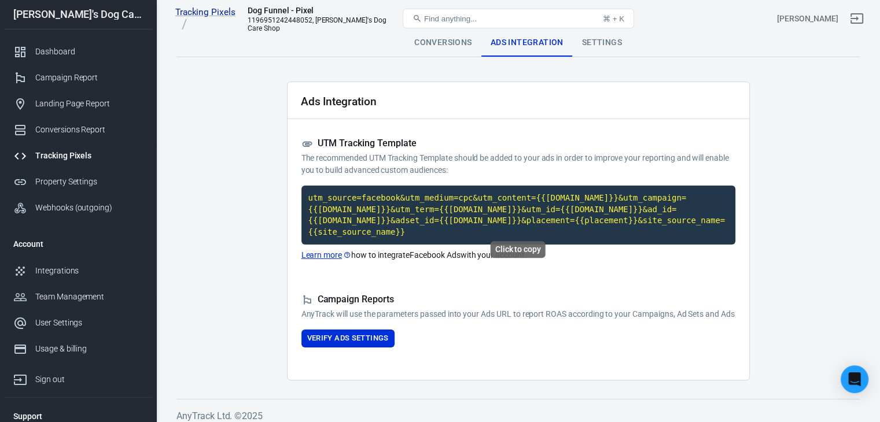
click at [459, 215] on code "utm_source=facebook&utm_medium=cpc&utm_content={{[DOMAIN_NAME]}}&utm_campaign={…" at bounding box center [518, 215] width 434 height 59
click at [352, 337] on button "Verify Ads Settings" at bounding box center [347, 339] width 93 height 18
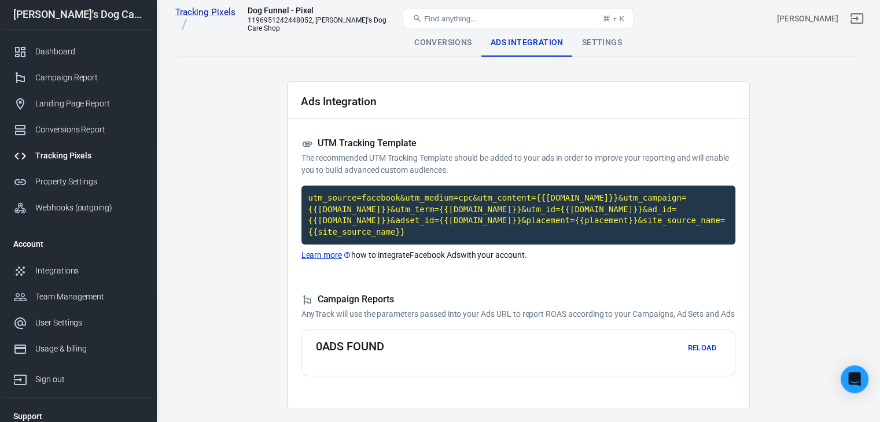
scroll to position [37, 0]
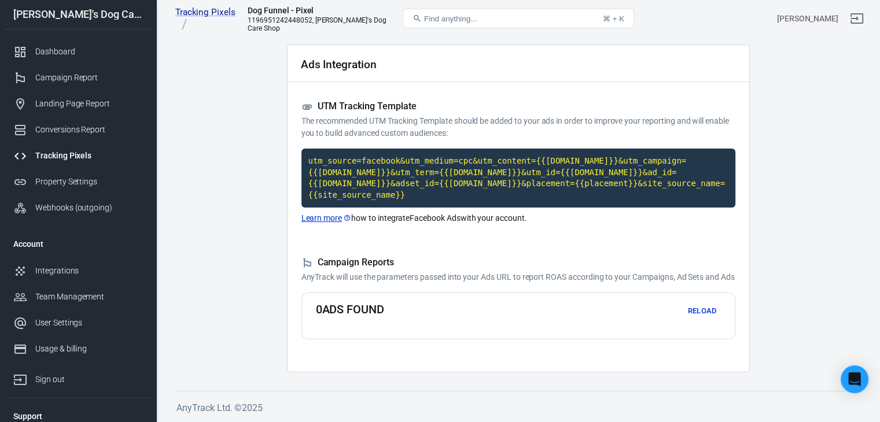
click at [707, 311] on button "Reload" at bounding box center [702, 311] width 37 height 18
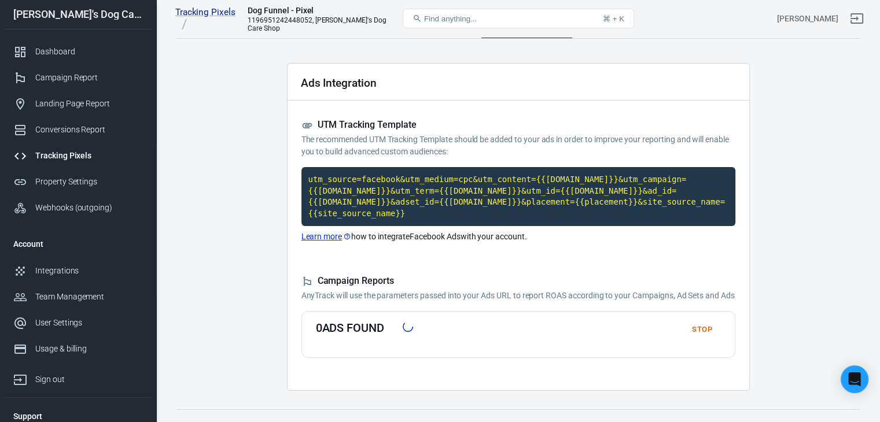
scroll to position [0, 0]
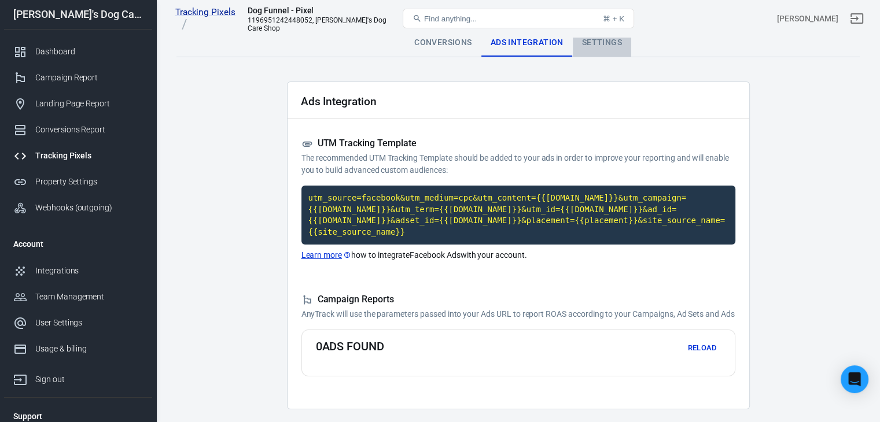
click at [608, 43] on div "Settings" at bounding box center [602, 43] width 58 height 28
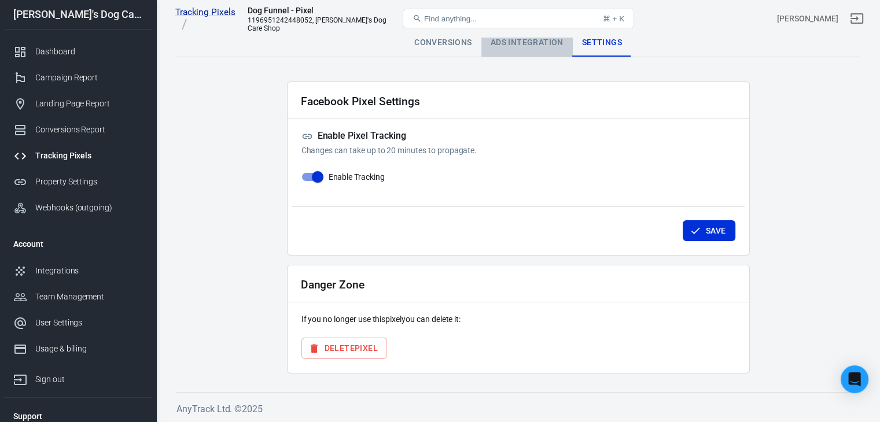
click at [518, 43] on div "Ads Integration" at bounding box center [526, 43] width 91 height 28
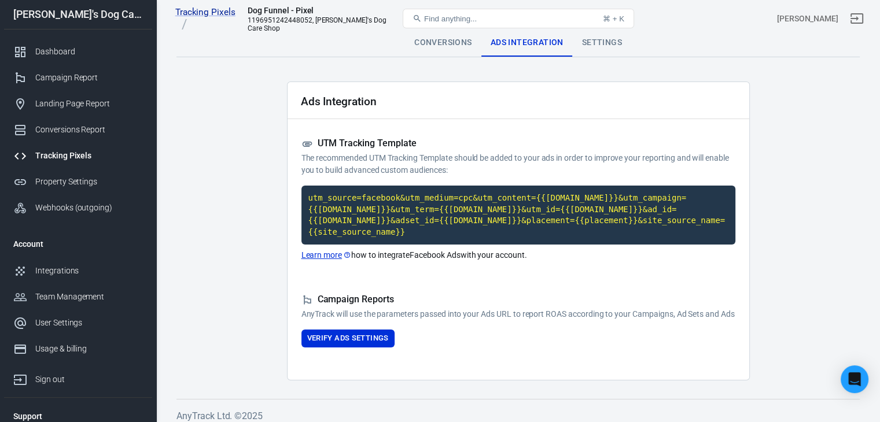
click at [419, 45] on div "Conversions" at bounding box center [443, 43] width 76 height 28
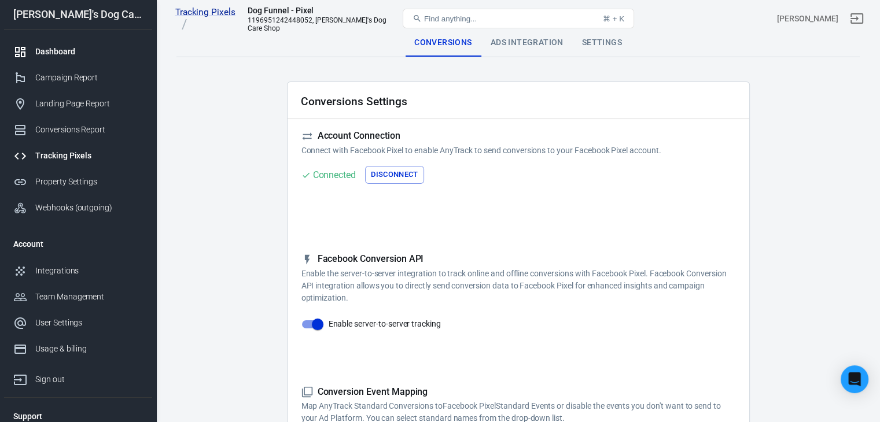
click at [75, 61] on link "Dashboard" at bounding box center [78, 52] width 148 height 26
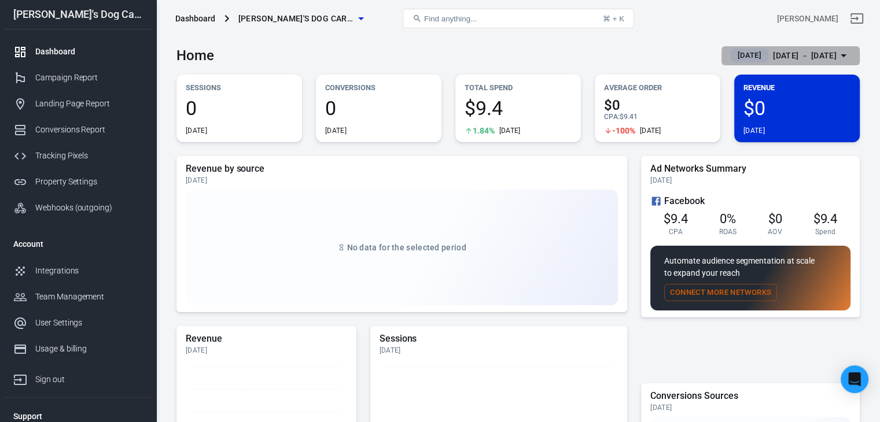
click at [799, 50] on div "[DATE] － [DATE]" at bounding box center [805, 56] width 64 height 14
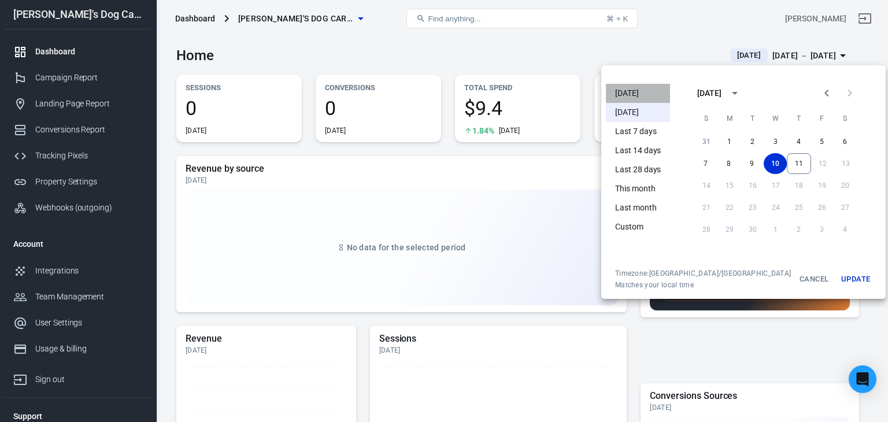
click at [648, 91] on li "[DATE]" at bounding box center [638, 93] width 64 height 19
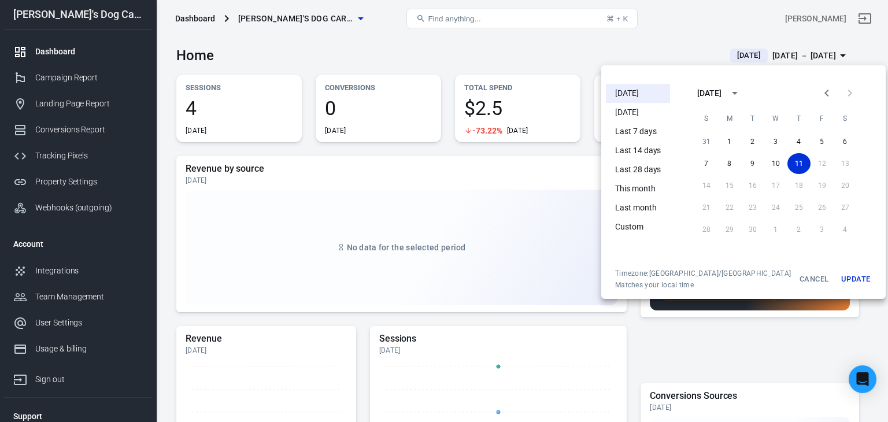
click at [523, 106] on div at bounding box center [444, 211] width 888 height 422
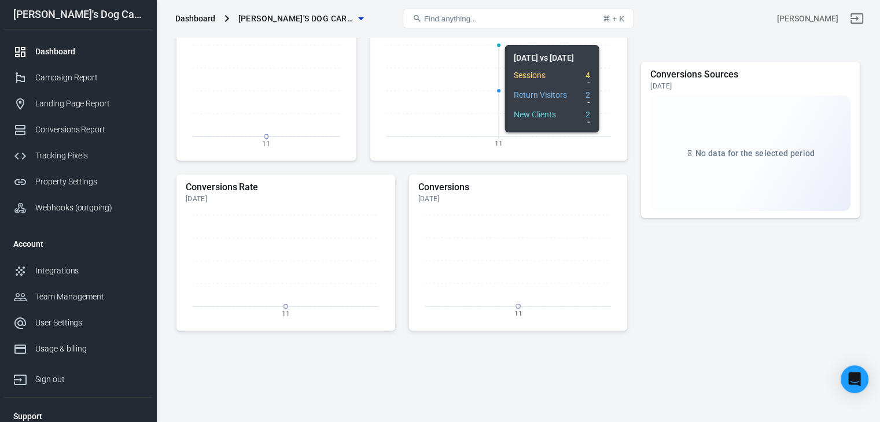
scroll to position [368, 0]
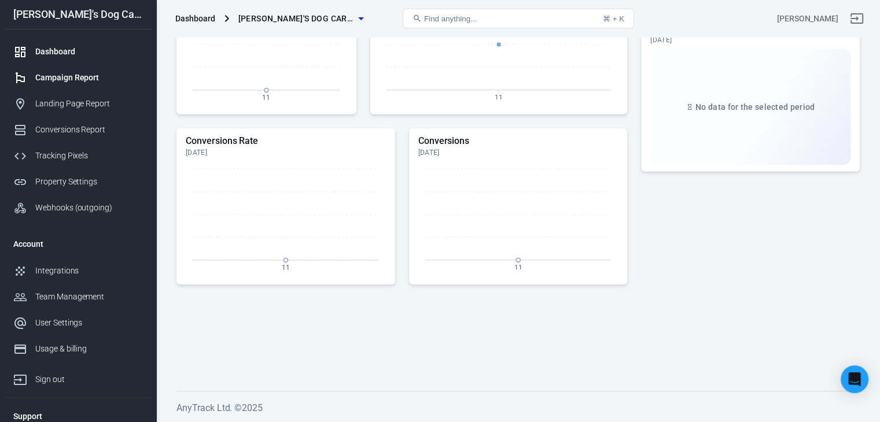
click at [80, 72] on div "Campaign Report" at bounding box center [89, 78] width 108 height 12
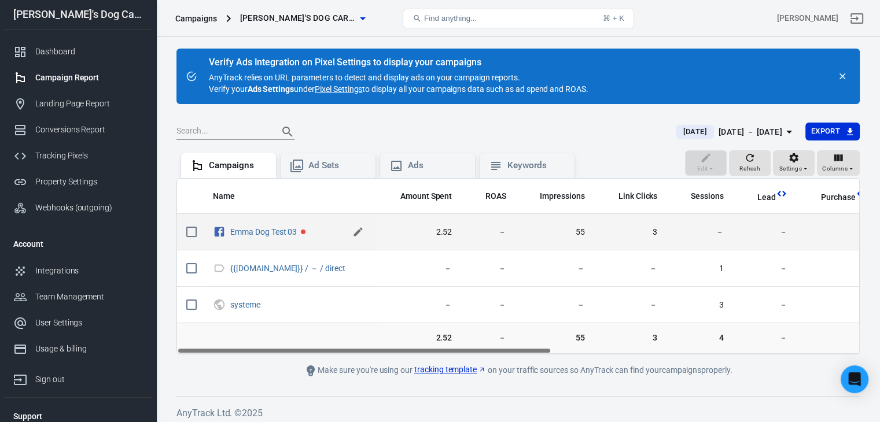
click at [352, 230] on icon "scrollable content" at bounding box center [358, 232] width 12 height 12
click at [357, 227] on icon "scrollable content" at bounding box center [359, 231] width 14 height 14
click at [67, 91] on link "Landing Page Report" at bounding box center [78, 104] width 148 height 26
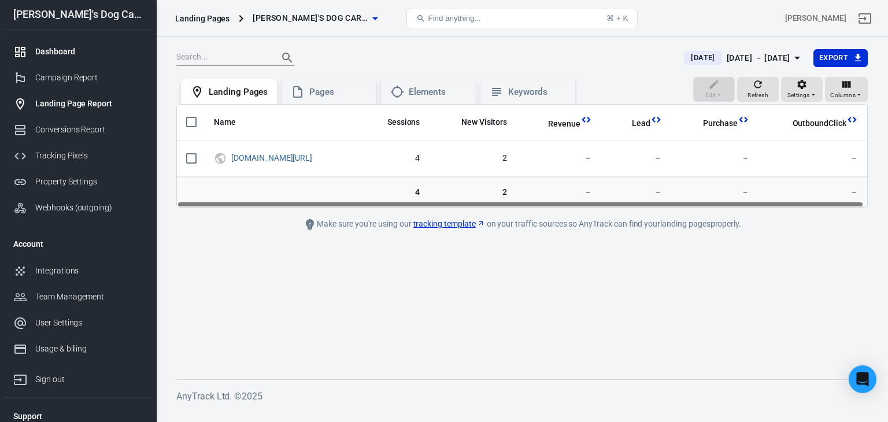
click at [69, 39] on link "Dashboard" at bounding box center [78, 52] width 148 height 26
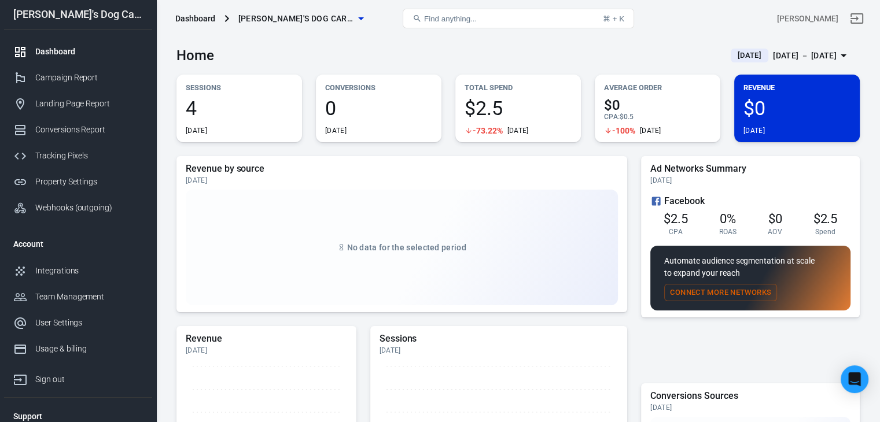
click at [307, 10] on button "[PERSON_NAME]'s Dog Care Shop" at bounding box center [301, 18] width 134 height 21
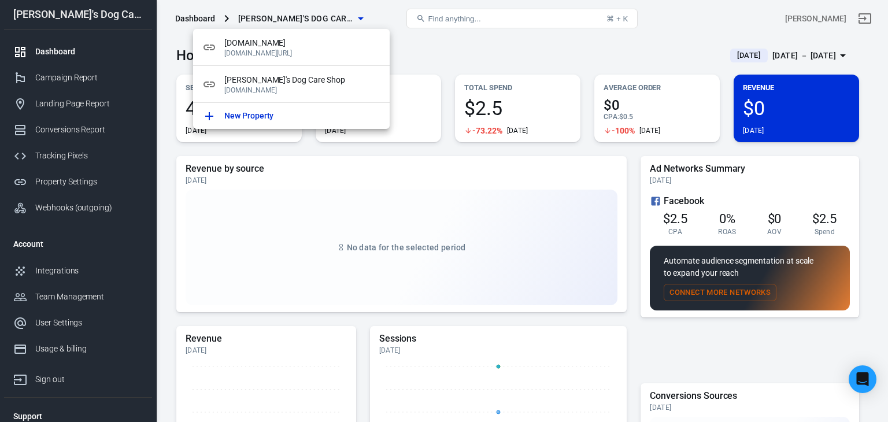
click at [383, 14] on div at bounding box center [444, 211] width 888 height 422
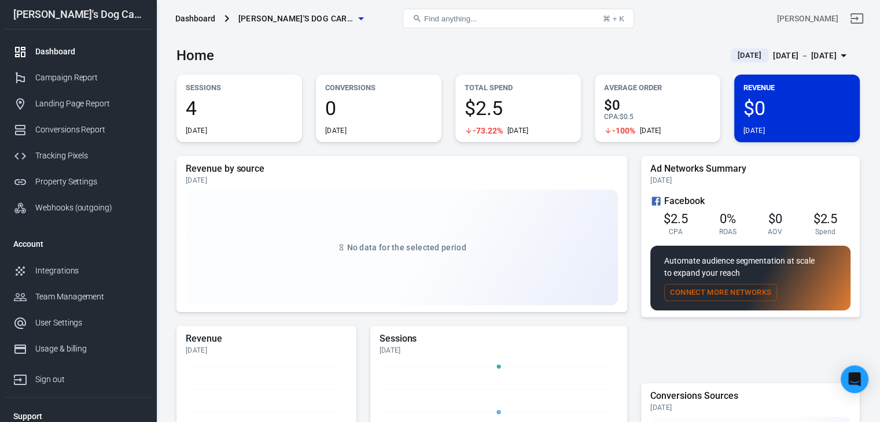
click at [317, 14] on span "[PERSON_NAME]'s Dog Care Shop" at bounding box center [296, 19] width 116 height 14
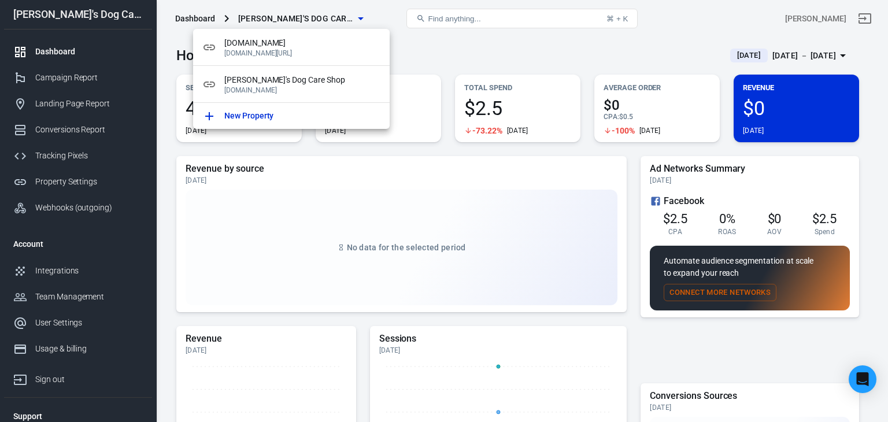
click at [407, 53] on div at bounding box center [444, 211] width 888 height 422
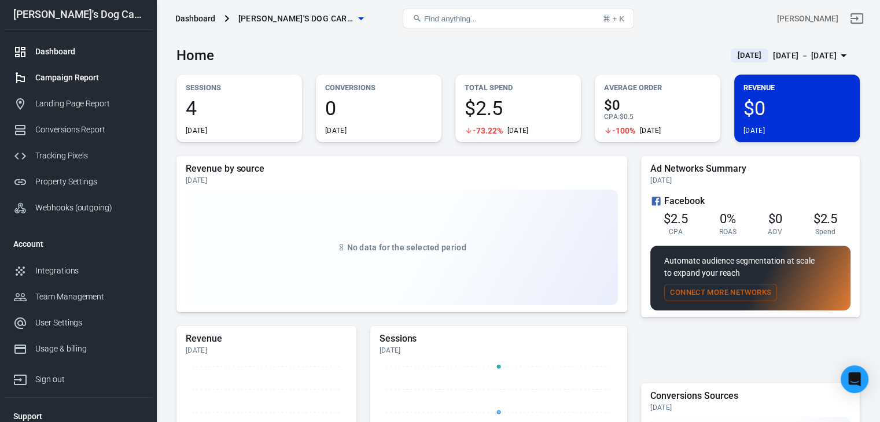
click at [91, 72] on div "Campaign Report" at bounding box center [89, 78] width 108 height 12
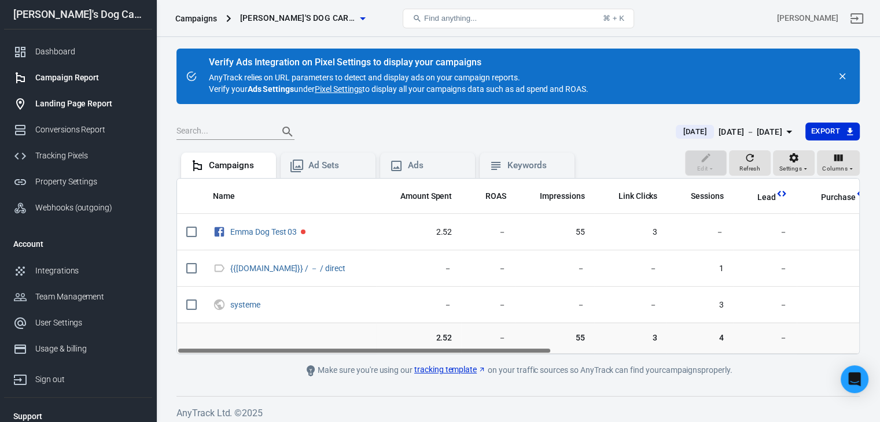
click at [81, 103] on div "Landing Page Report" at bounding box center [89, 104] width 108 height 12
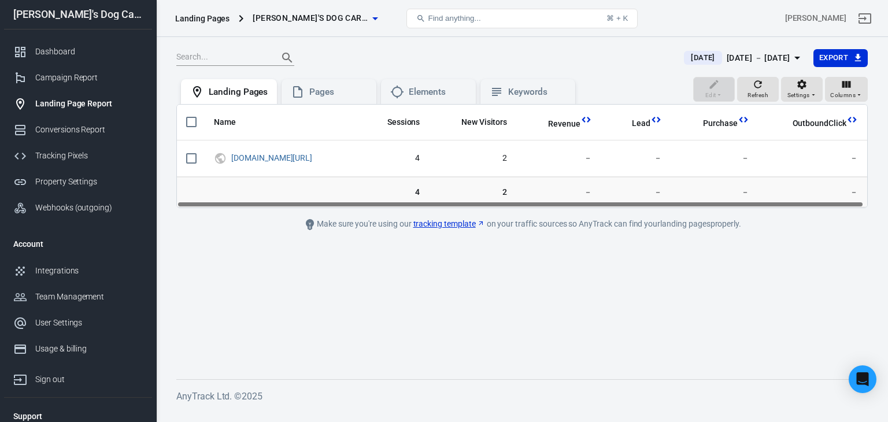
click at [326, 24] on span "[PERSON_NAME]'s Dog Care Shop" at bounding box center [311, 18] width 116 height 14
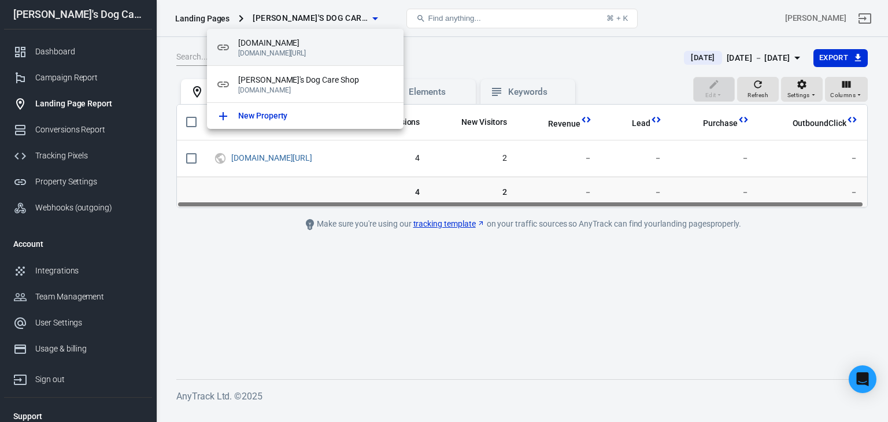
click at [321, 40] on span "[DOMAIN_NAME]" at bounding box center [316, 43] width 156 height 12
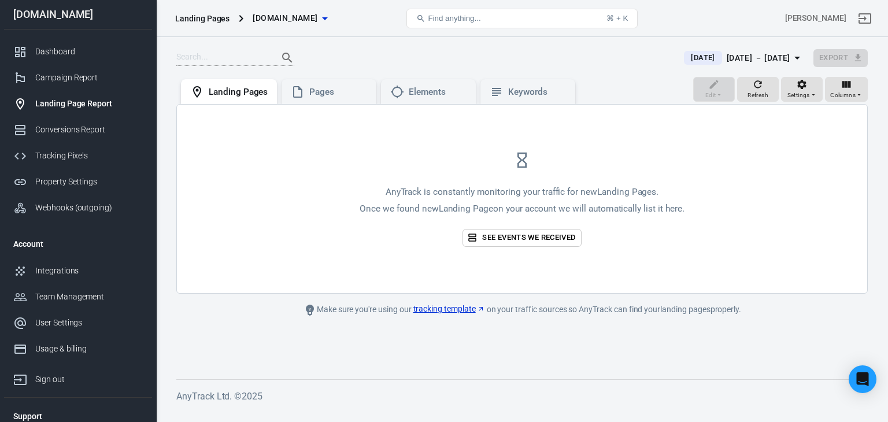
click at [317, 17] on span "[DOMAIN_NAME]" at bounding box center [285, 18] width 65 height 14
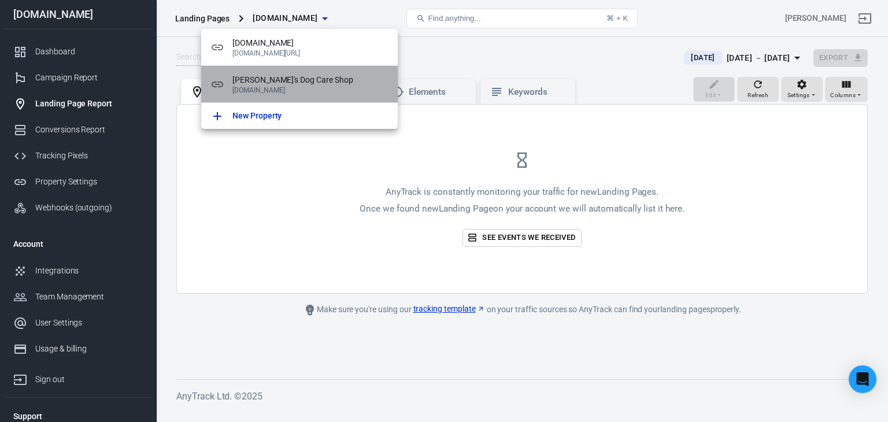
click at [319, 78] on span "[PERSON_NAME]'s Dog Care Shop" at bounding box center [310, 80] width 156 height 12
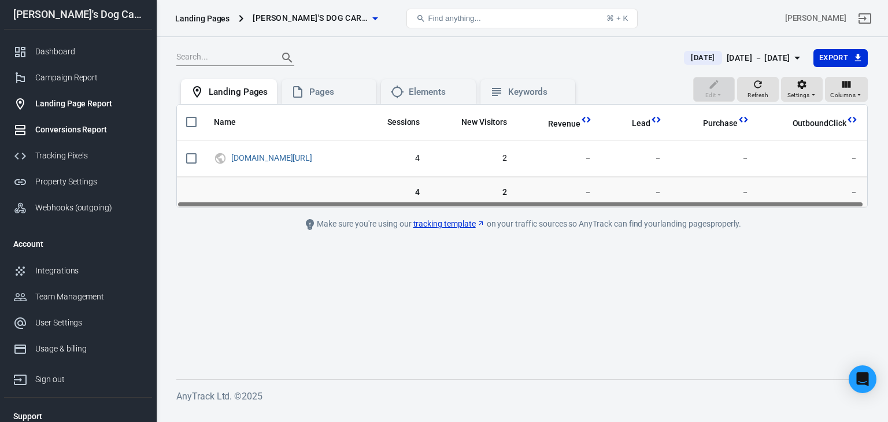
click at [81, 128] on div "Conversions Report" at bounding box center [89, 130] width 108 height 12
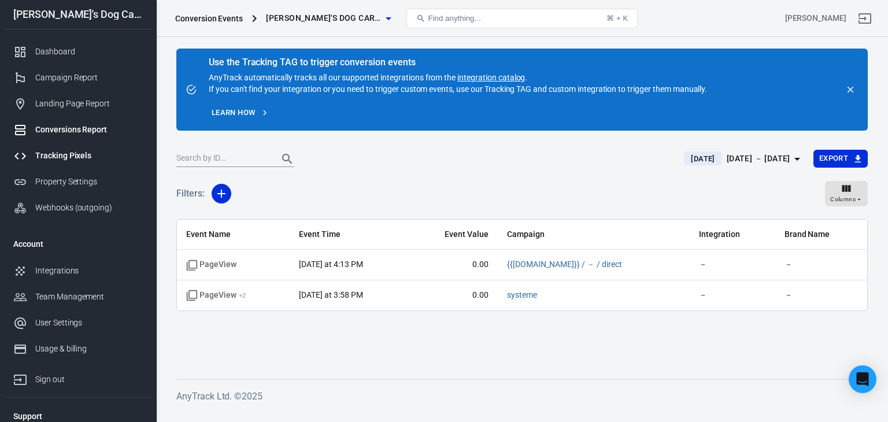
click at [77, 154] on div "Tracking Pixels" at bounding box center [89, 156] width 108 height 12
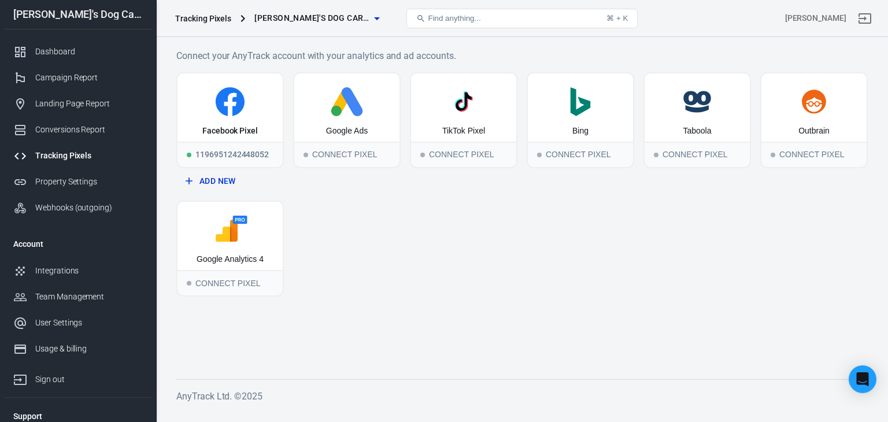
click at [290, 5] on div "Tracking Pixels [PERSON_NAME]'s Dog Care Shop" at bounding box center [286, 19] width 231 height 28
click at [290, 14] on span "[PERSON_NAME]'s Dog Care Shop" at bounding box center [312, 18] width 116 height 14
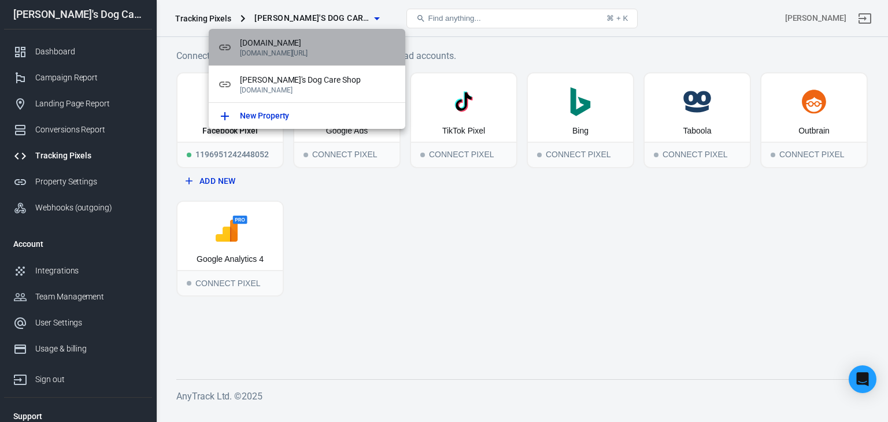
click at [310, 51] on p "[DOMAIN_NAME][URL]" at bounding box center [318, 53] width 156 height 8
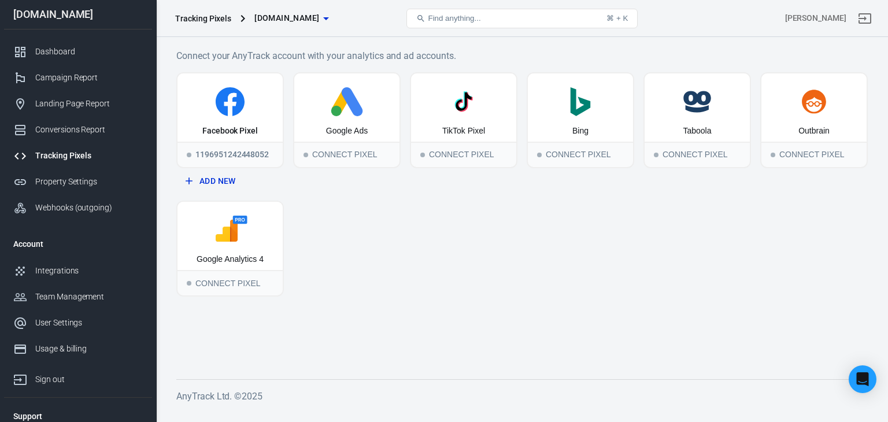
click at [319, 14] on span "[DOMAIN_NAME]" at bounding box center [286, 18] width 65 height 14
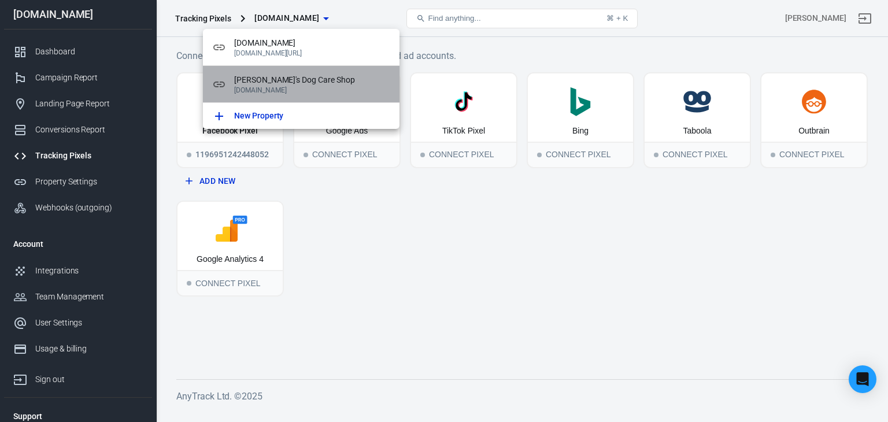
click at [317, 88] on p "[DOMAIN_NAME]" at bounding box center [312, 90] width 156 height 8
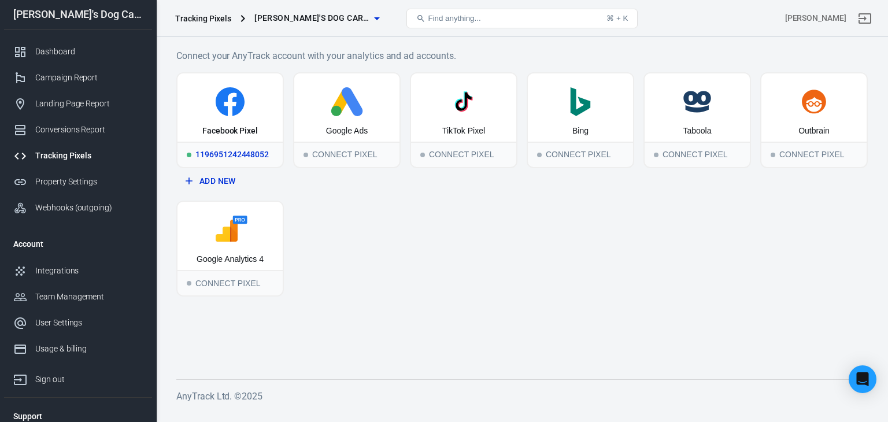
click at [233, 144] on div "1196951242448052" at bounding box center [230, 154] width 105 height 25
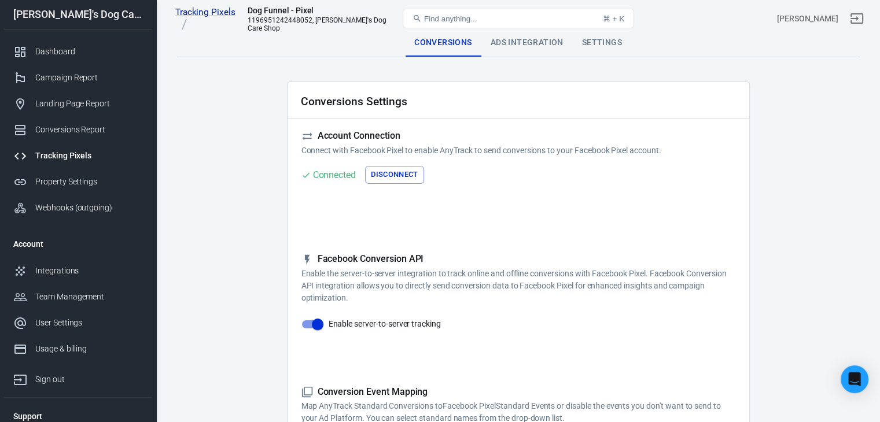
click at [58, 160] on div "Tracking Pixels" at bounding box center [89, 156] width 108 height 12
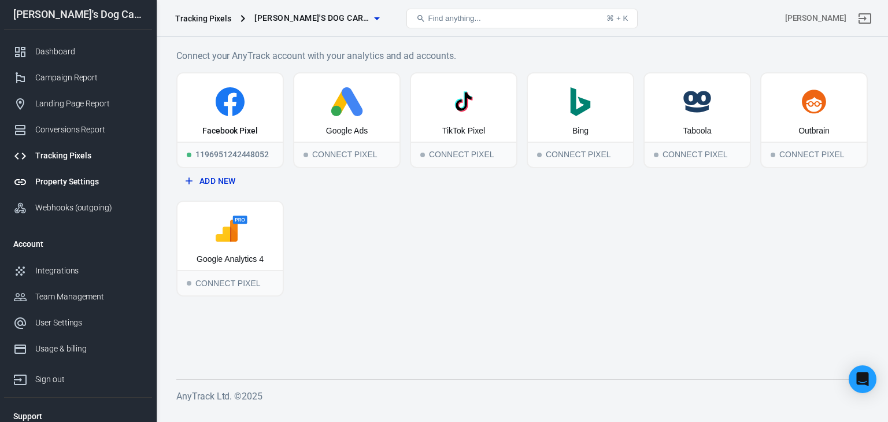
click at [80, 179] on div "Property Settings" at bounding box center [89, 182] width 108 height 12
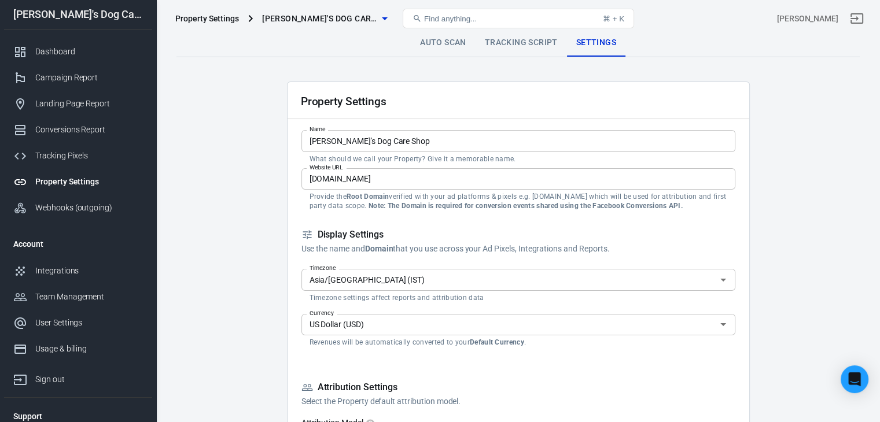
click at [531, 36] on div "Property Settings [PERSON_NAME]'s Dog Care Shop Find anything... ⌘ + [PERSON_NA…" at bounding box center [518, 18] width 723 height 37
click at [530, 41] on link "Tracking Script" at bounding box center [520, 43] width 91 height 28
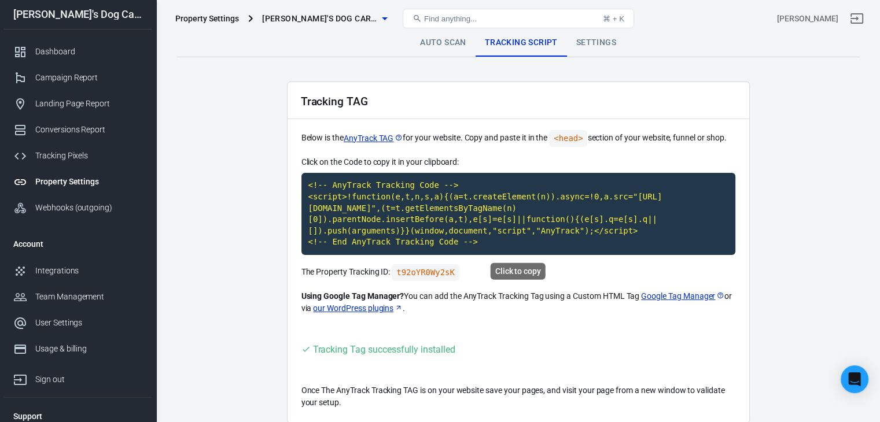
click at [416, 198] on code "<!-- AnyTrack Tracking Code --> <script>!function(e,t,n,s,a){(a=t.createElement…" at bounding box center [518, 214] width 434 height 82
click at [451, 41] on link "Auto Scan" at bounding box center [443, 43] width 65 height 28
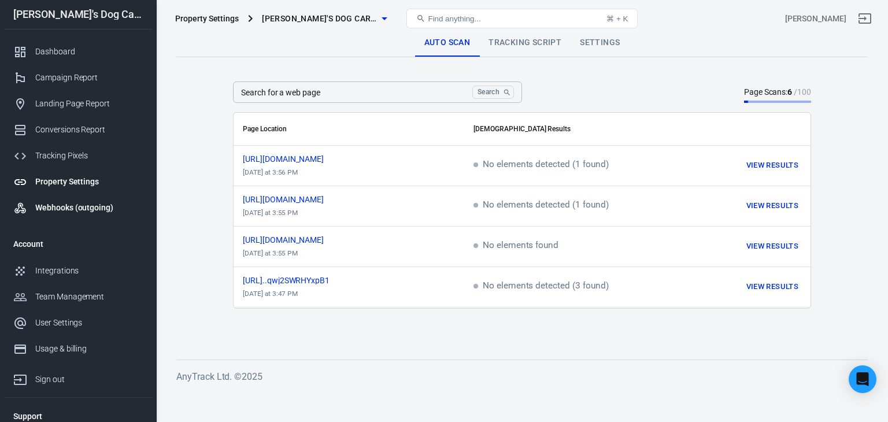
click at [82, 202] on div "Webhooks (outgoing)" at bounding box center [89, 208] width 108 height 12
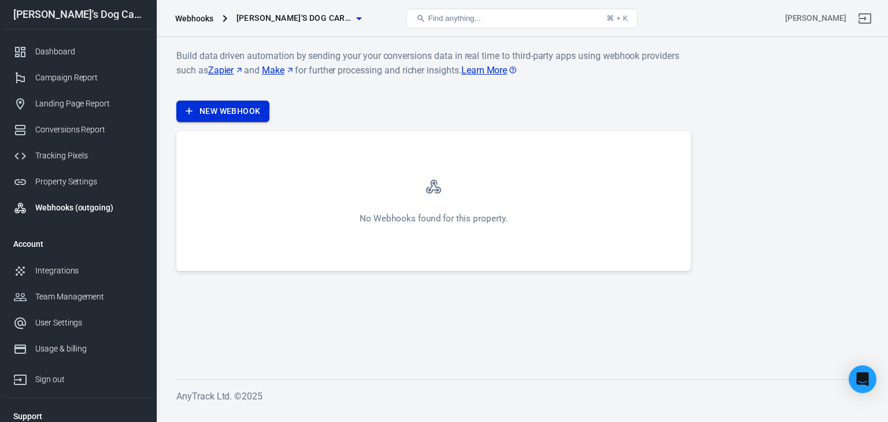
click at [238, 115] on link "New Webhook" at bounding box center [222, 111] width 93 height 21
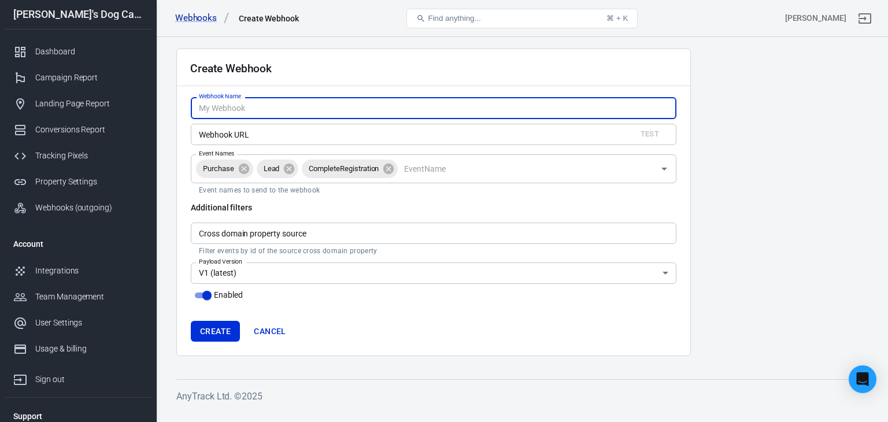
click at [279, 334] on link "Cancel" at bounding box center [269, 331] width 41 height 21
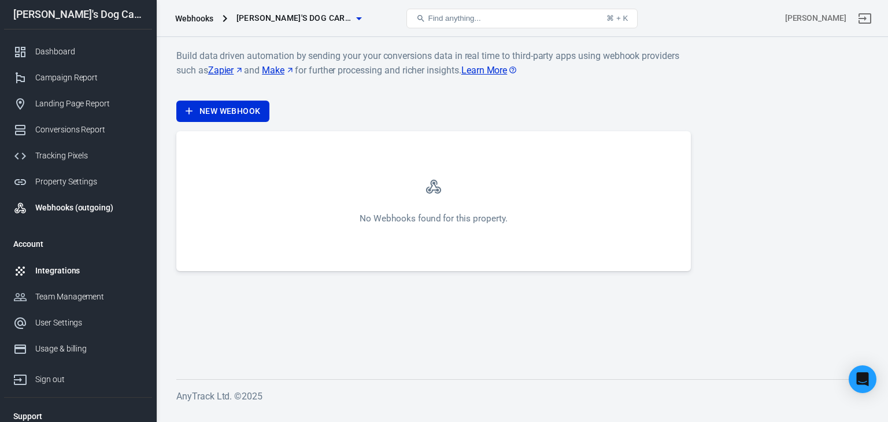
click at [61, 265] on div "Integrations" at bounding box center [89, 271] width 108 height 12
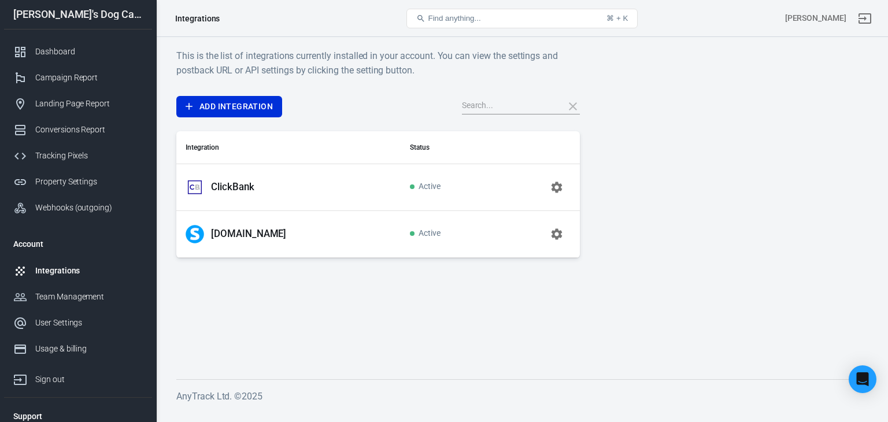
click at [567, 234] on button "button" at bounding box center [557, 234] width 28 height 28
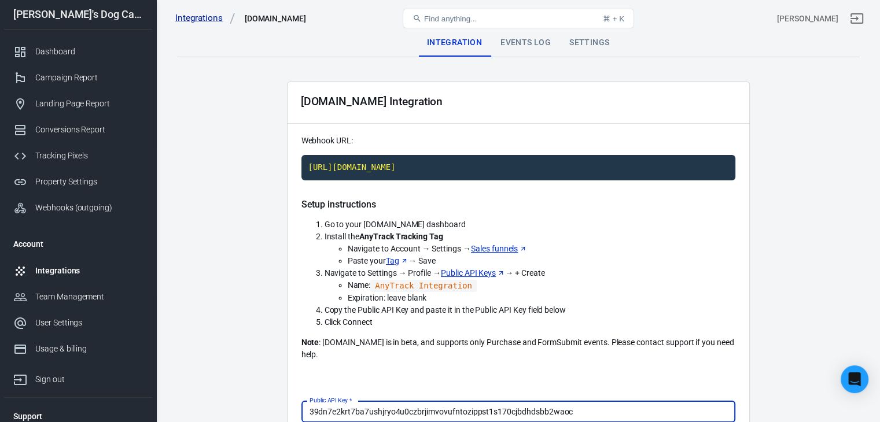
click at [61, 265] on div "Integrations" at bounding box center [89, 271] width 108 height 12
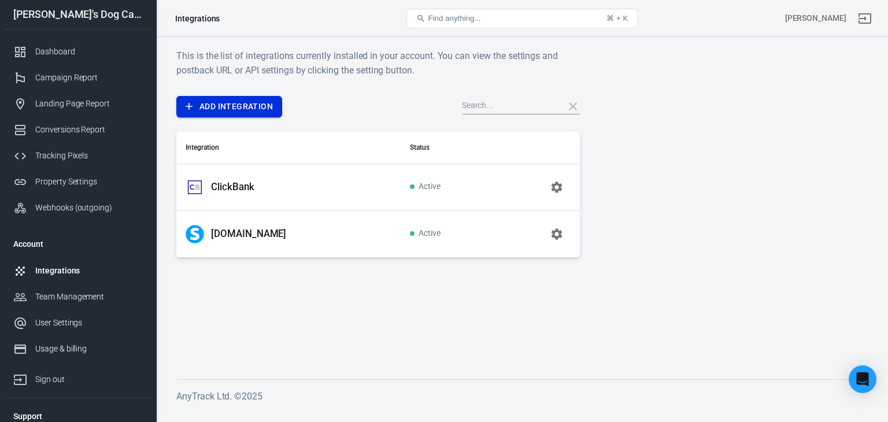
click at [258, 107] on link "Add Integration" at bounding box center [229, 106] width 106 height 21
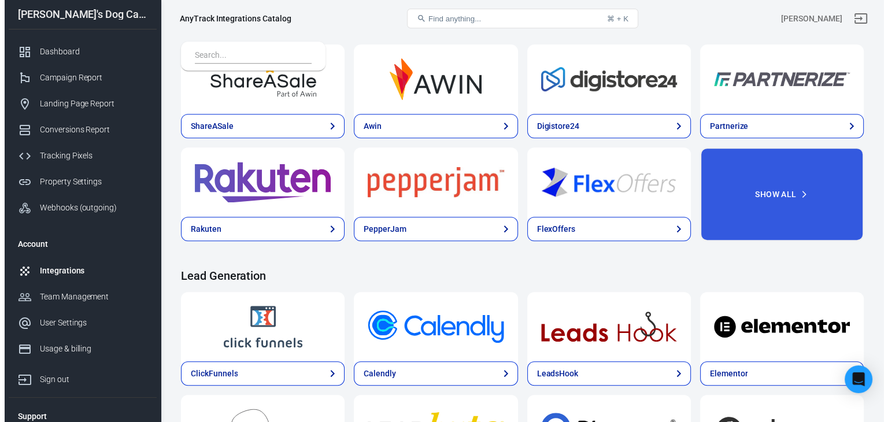
scroll to position [578, 0]
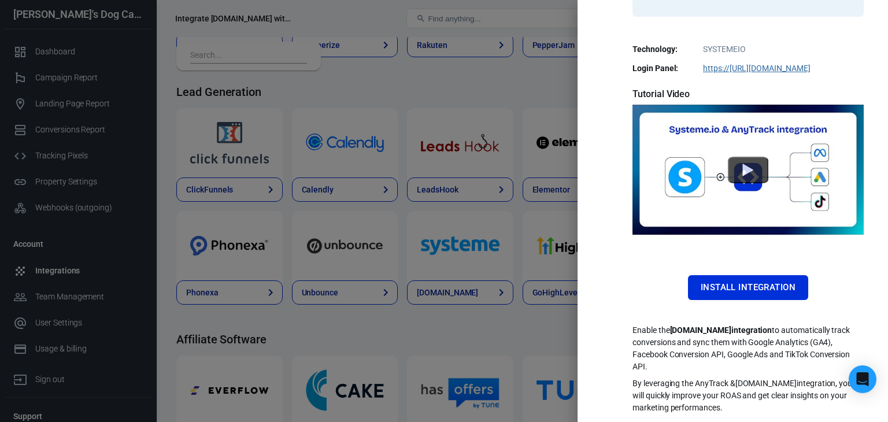
scroll to position [85, 0]
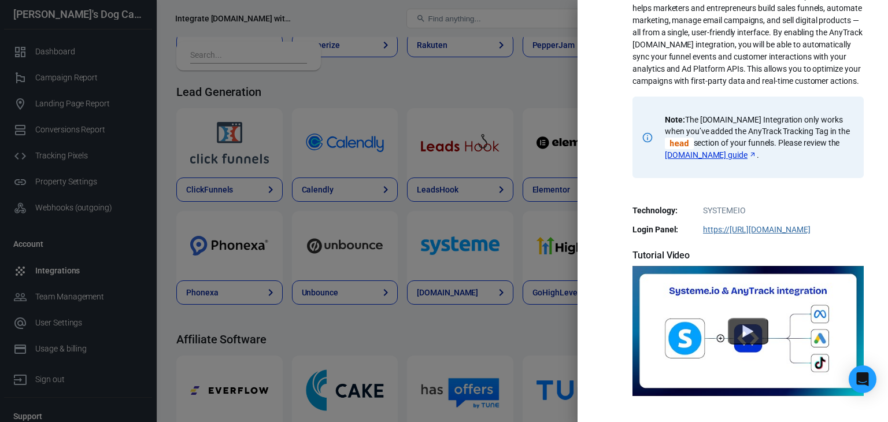
click at [712, 161] on link "[DOMAIN_NAME] guide" at bounding box center [711, 155] width 92 height 12
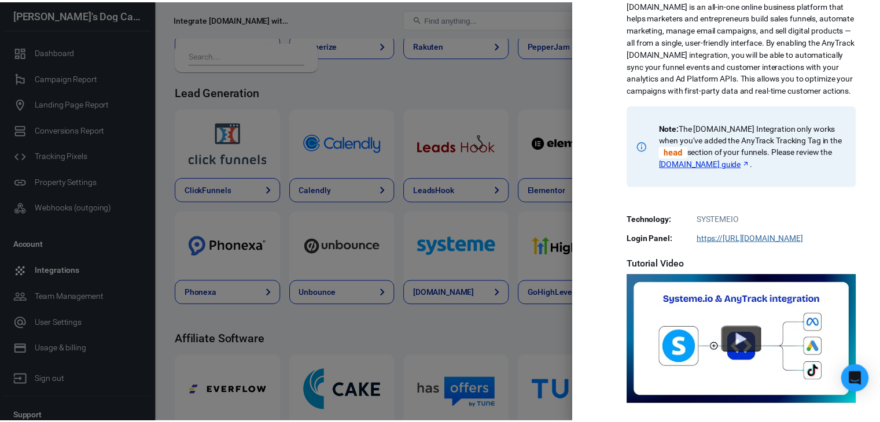
scroll to position [0, 0]
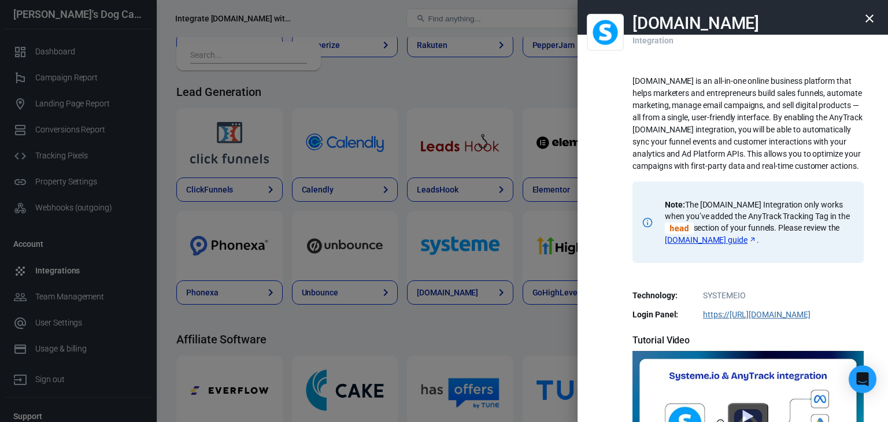
click at [865, 10] on button "button" at bounding box center [870, 19] width 28 height 28
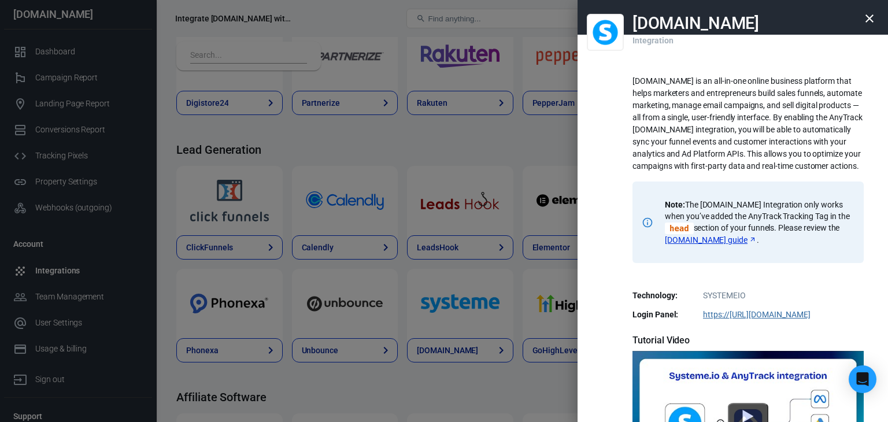
click at [866, 17] on icon "button" at bounding box center [870, 18] width 8 height 8
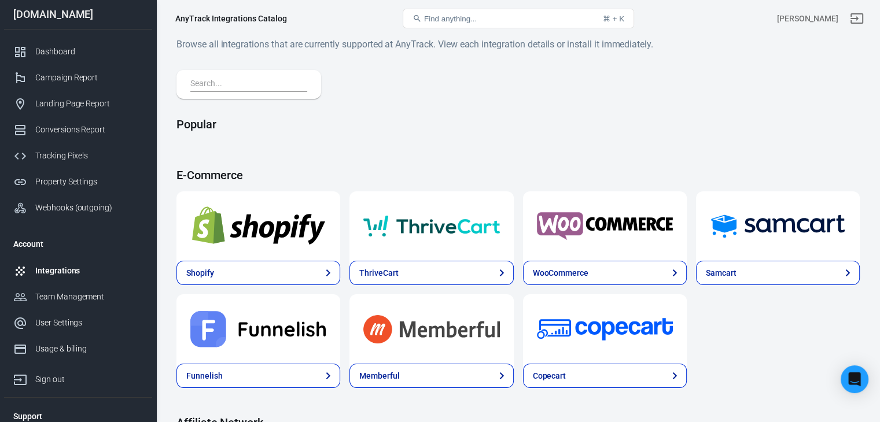
click at [241, 76] on div at bounding box center [248, 84] width 145 height 29
click at [237, 84] on input "text" at bounding box center [246, 84] width 112 height 15
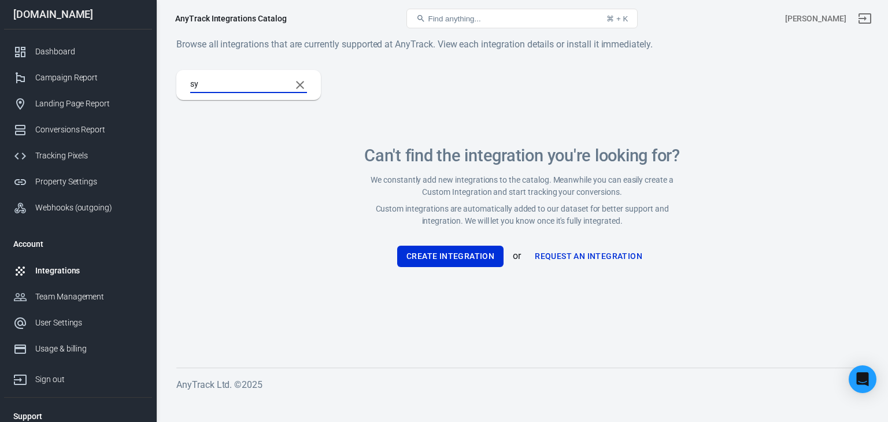
type input "s"
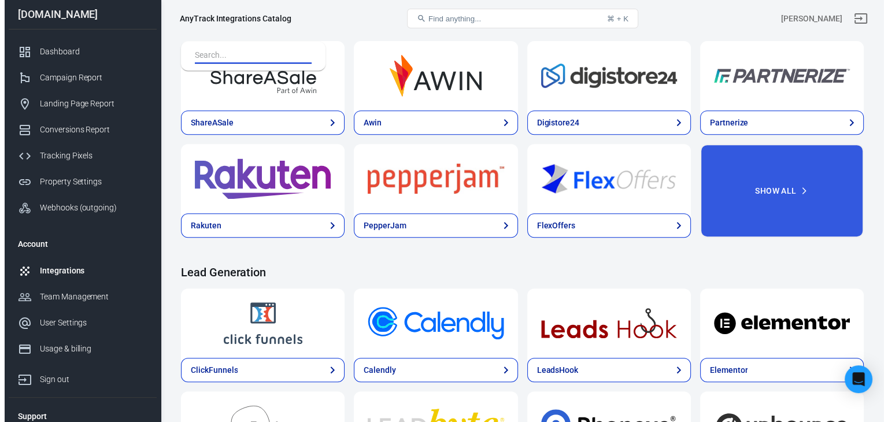
scroll to position [520, 0]
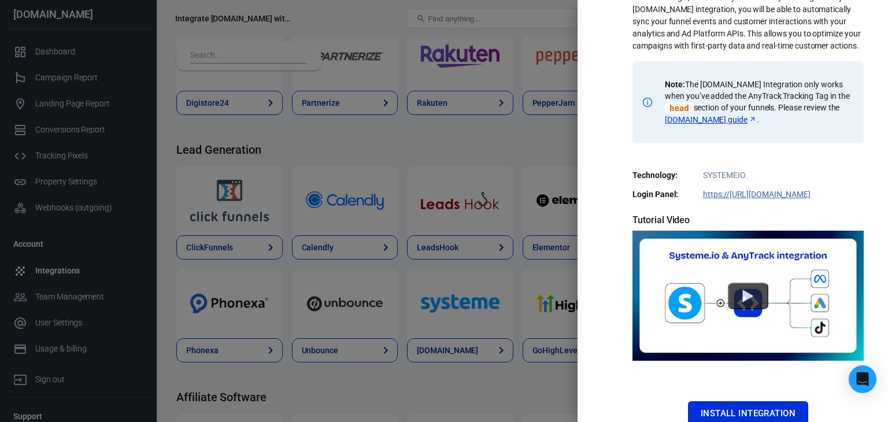
scroll to position [258, 0]
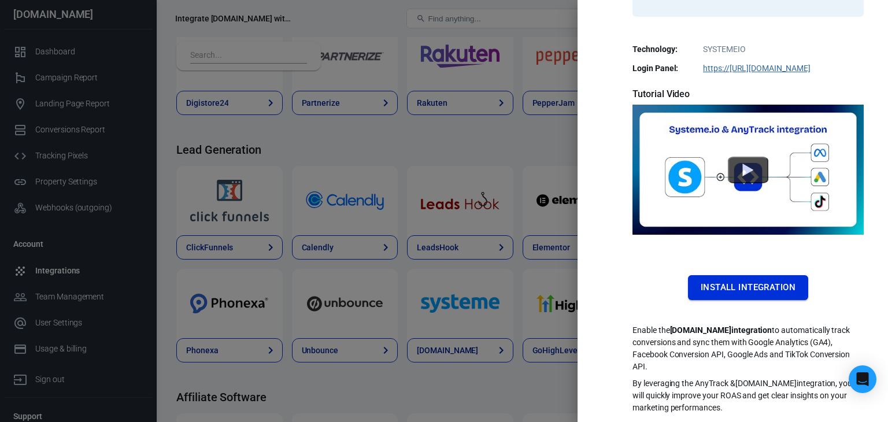
click at [741, 292] on button "Install Integration" at bounding box center [748, 287] width 120 height 24
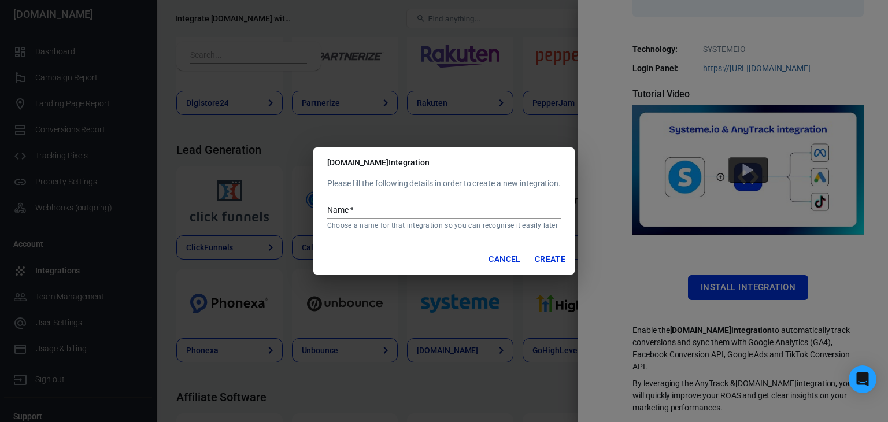
click at [427, 215] on input "Name   *" at bounding box center [444, 211] width 234 height 15
type input "System.io Funnel"
click at [544, 257] on button "Create" at bounding box center [550, 259] width 40 height 21
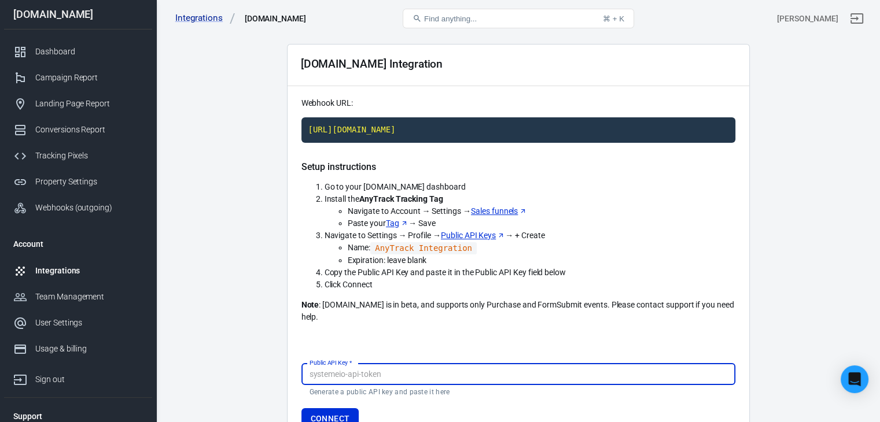
scroll to position [58, 0]
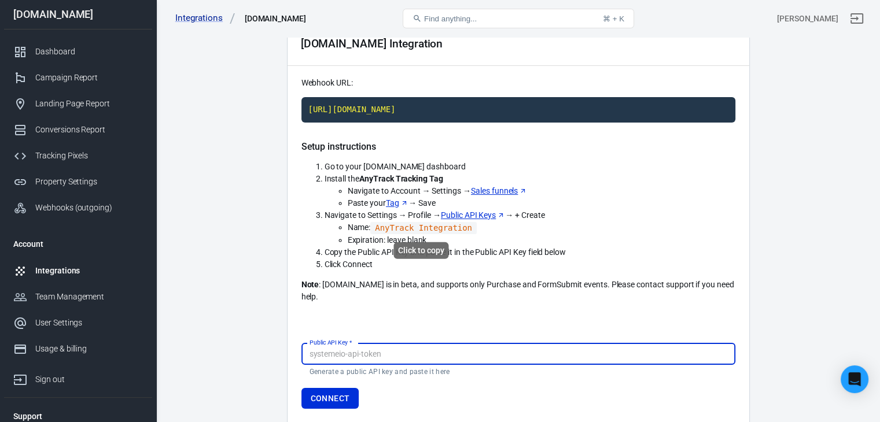
click at [444, 226] on code "AnyTrack Integration" at bounding box center [423, 228] width 106 height 12
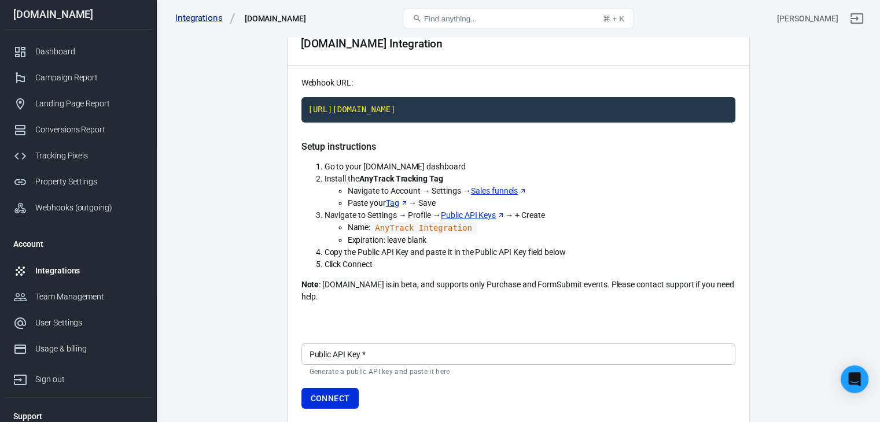
click at [402, 345] on input "Public API Key   *" at bounding box center [518, 354] width 434 height 21
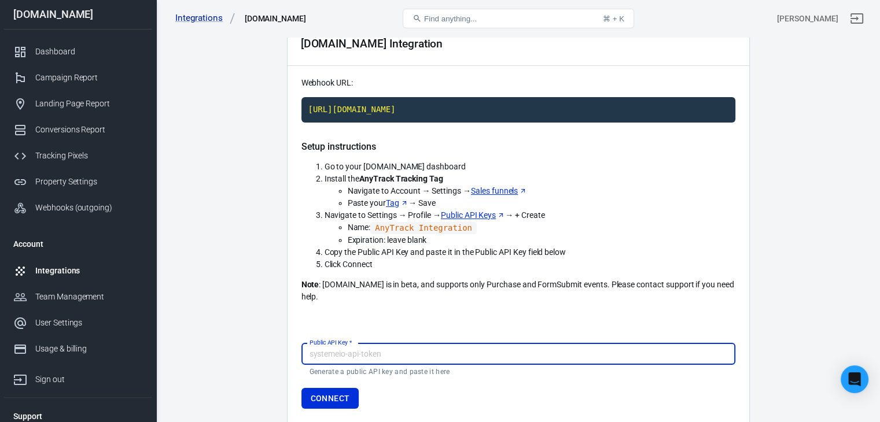
paste input "a656ti83w8qb8112na8r9bs95dhxbw98fbggehy6315zkfn0d8v5f6g5ho9nq4lt"
type input "a656ti83w8qb8112na8r9bs95dhxbw98fbggehy6315zkfn0d8v5f6g5ho9nq4lt"
click at [350, 388] on button "Connect" at bounding box center [330, 398] width 58 height 21
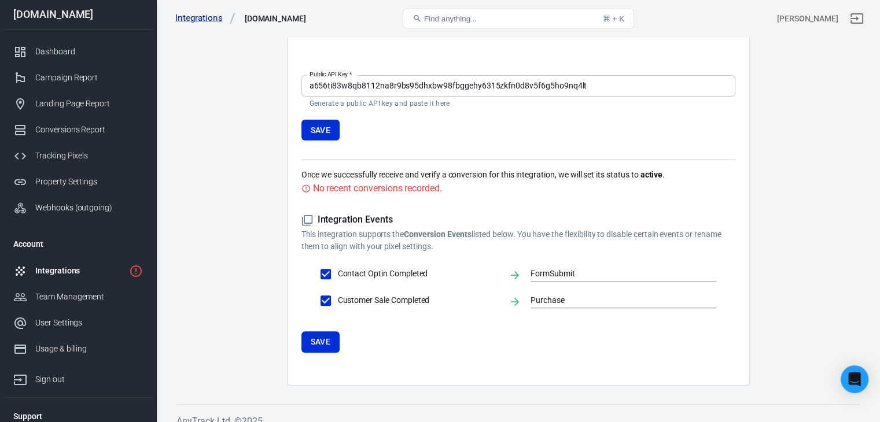
scroll to position [327, 0]
click at [604, 266] on input "FormSubmit" at bounding box center [614, 273] width 168 height 14
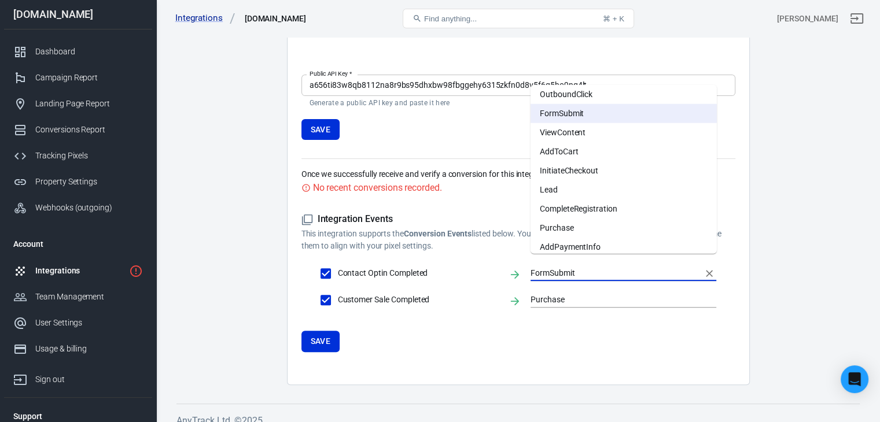
scroll to position [0, 0]
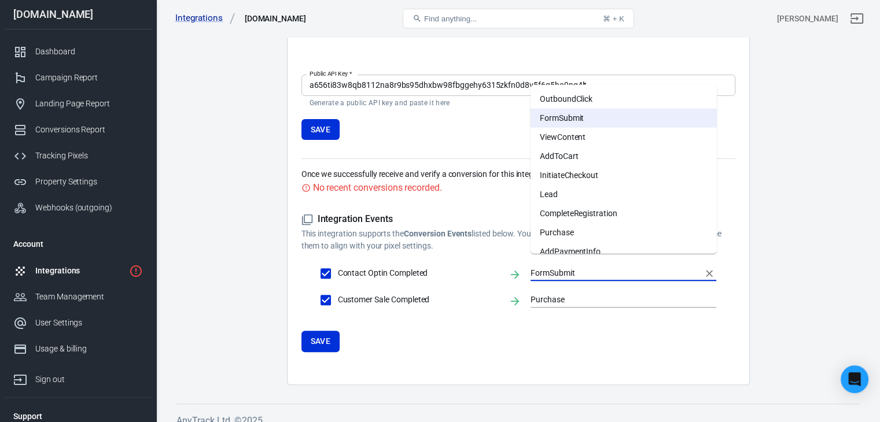
click at [575, 193] on li "Lead" at bounding box center [623, 194] width 186 height 19
type input "Lead"
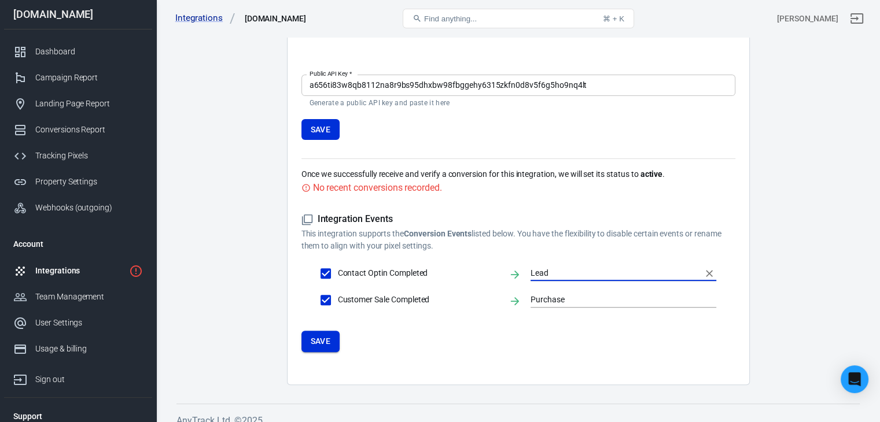
click at [335, 331] on button "Save" at bounding box center [320, 341] width 39 height 21
click at [316, 334] on button "Save" at bounding box center [320, 341] width 39 height 21
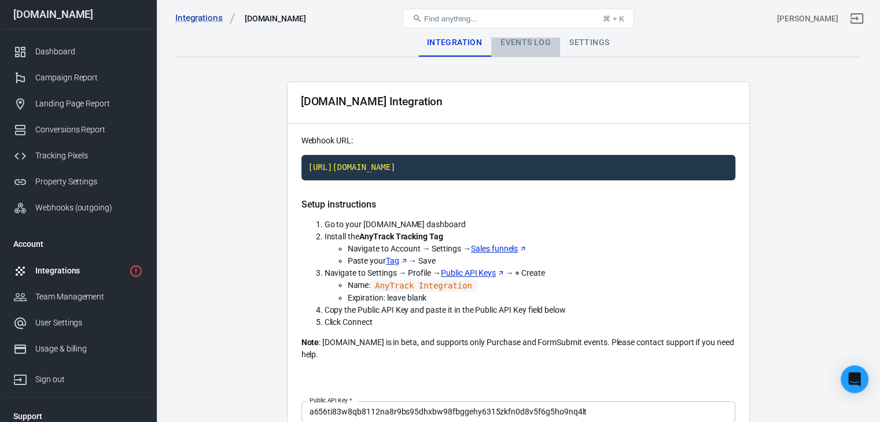
click at [518, 43] on div "Events Log" at bounding box center [525, 43] width 69 height 28
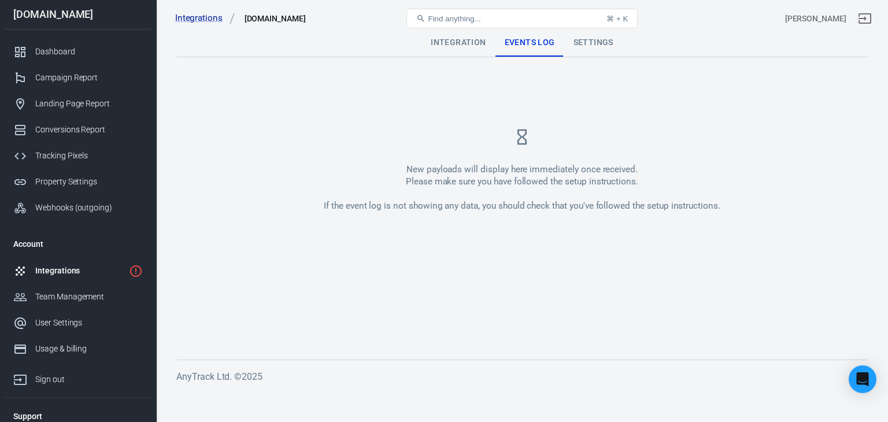
click at [586, 43] on div "Settings" at bounding box center [593, 43] width 58 height 28
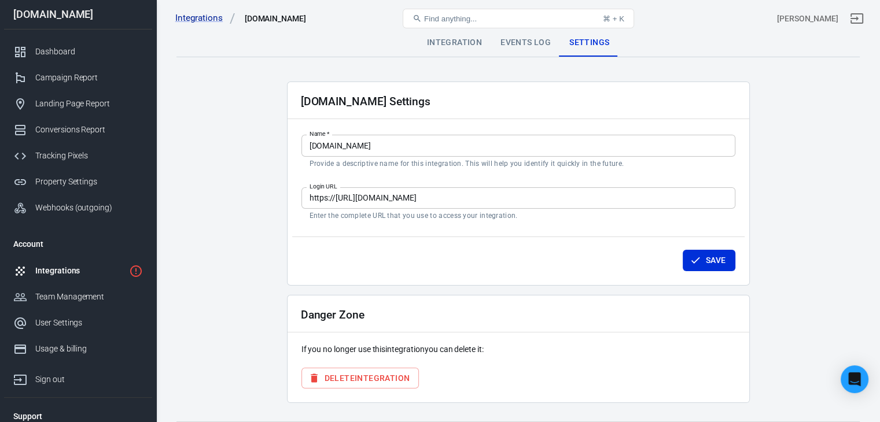
click at [468, 43] on div "Integration" at bounding box center [454, 43] width 73 height 28
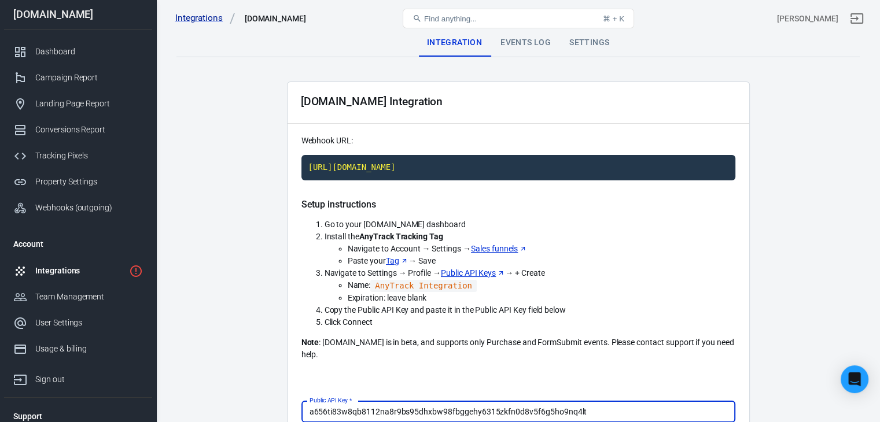
click at [526, 48] on div "Events Log" at bounding box center [525, 43] width 69 height 28
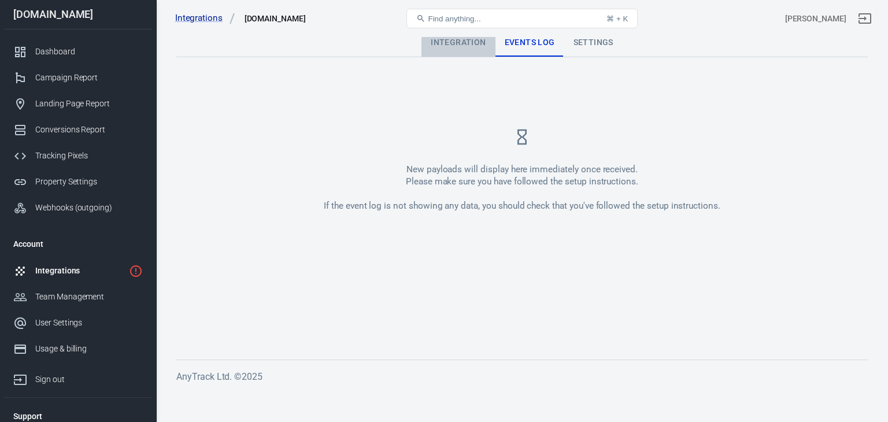
click at [445, 47] on div "Integration" at bounding box center [458, 43] width 73 height 28
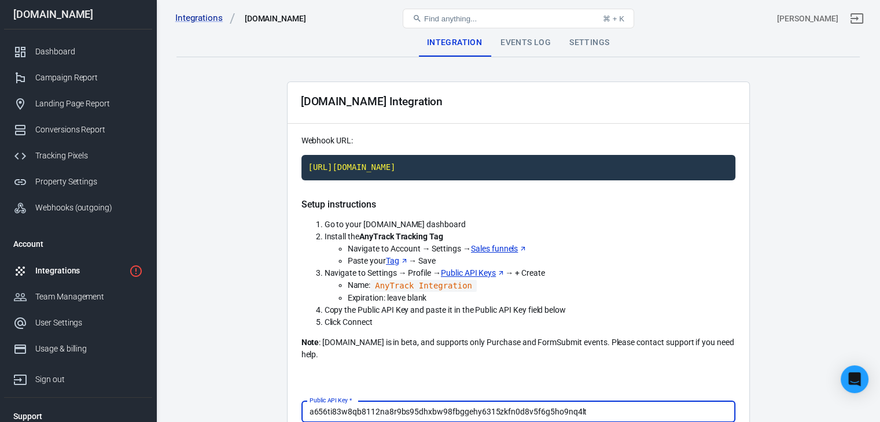
click at [525, 42] on div "Events Log" at bounding box center [525, 43] width 69 height 28
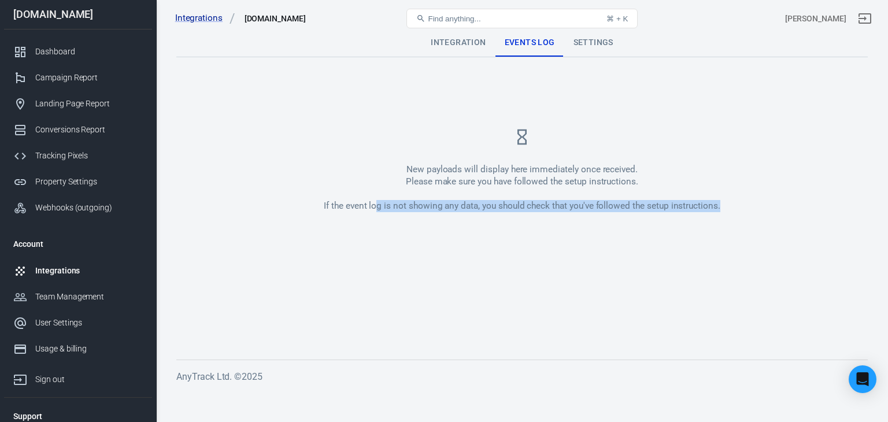
drag, startPoint x: 740, startPoint y: 203, endPoint x: 373, endPoint y: 209, distance: 366.7
click at [373, 209] on div "New payloads will display here immediately once received. Please make sure you …" at bounding box center [522, 170] width 692 height 177
click at [499, 219] on div "New payloads will display here immediately once received. Please make sure you …" at bounding box center [522, 170] width 692 height 177
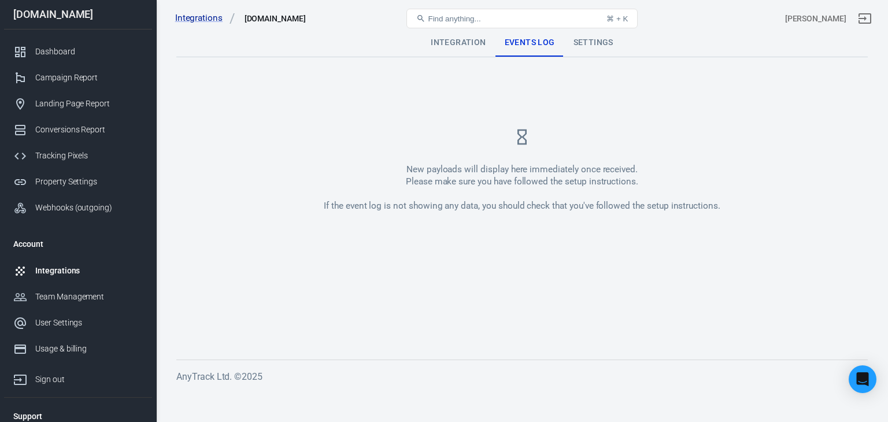
click at [600, 42] on div "Settings" at bounding box center [593, 43] width 58 height 28
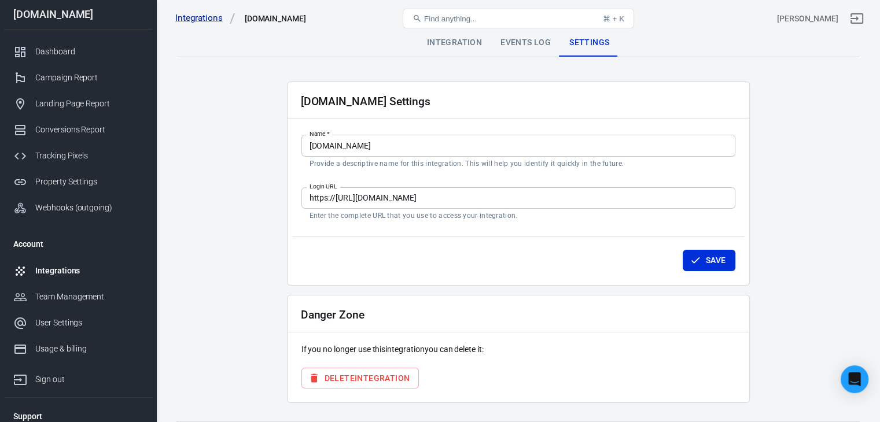
click at [522, 49] on div "Events Log" at bounding box center [525, 43] width 69 height 28
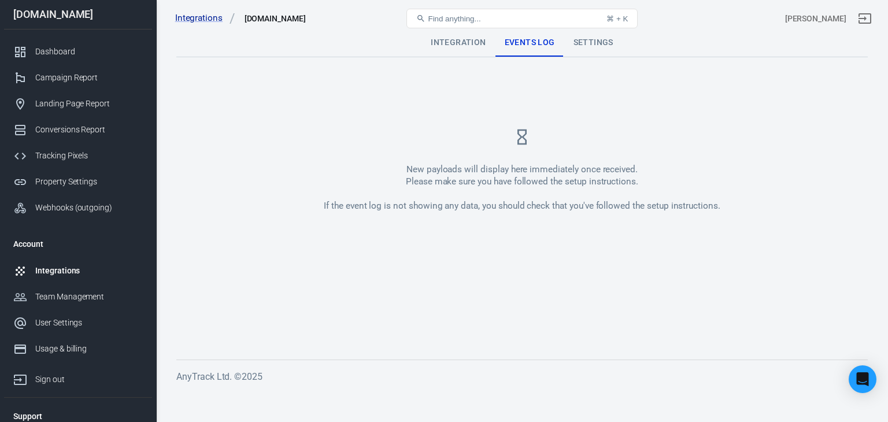
click at [445, 42] on div "Integration" at bounding box center [458, 43] width 73 height 28
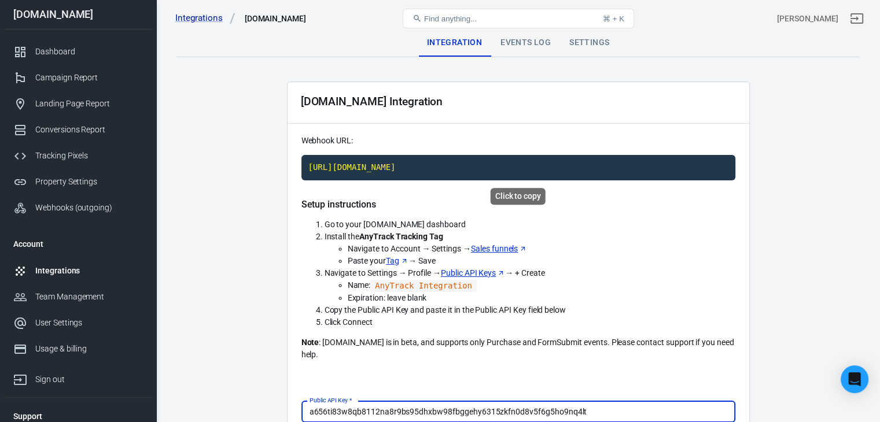
click at [430, 169] on code "[URL][DOMAIN_NAME]" at bounding box center [518, 167] width 434 height 25
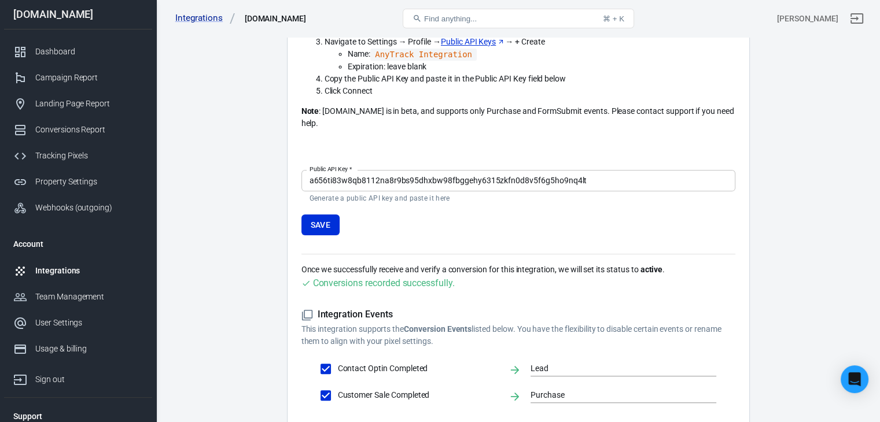
scroll to position [211, 0]
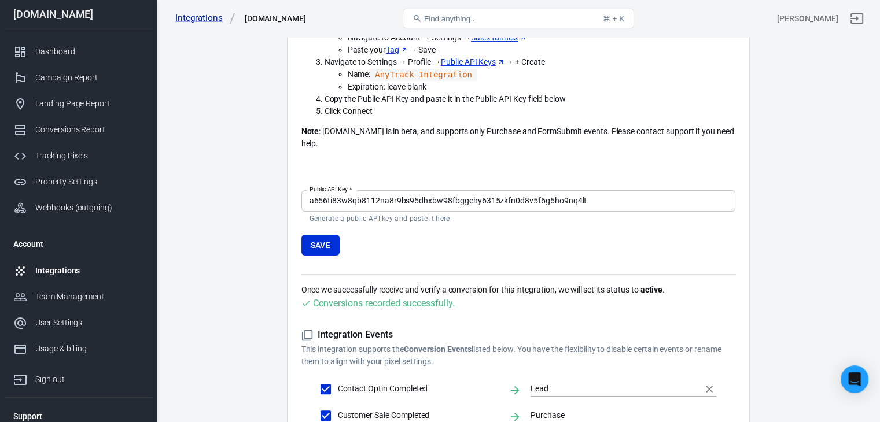
click at [576, 382] on input "Lead" at bounding box center [614, 389] width 168 height 14
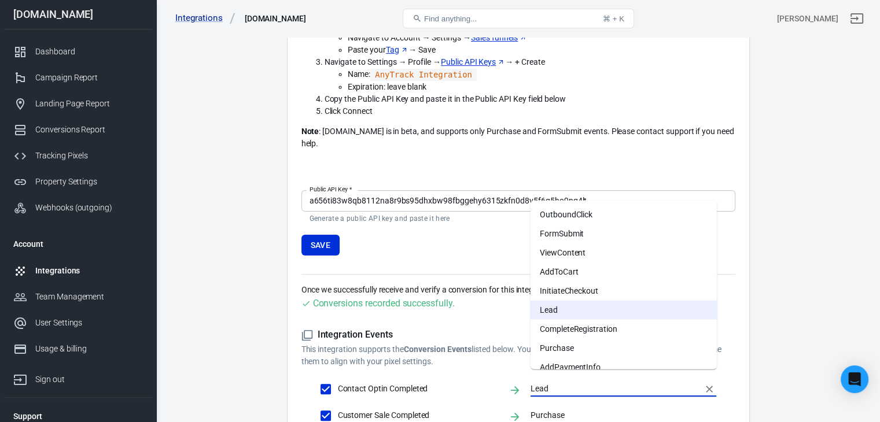
click at [589, 231] on li "FormSubmit" at bounding box center [623, 233] width 186 height 19
type input "FormSubmit"
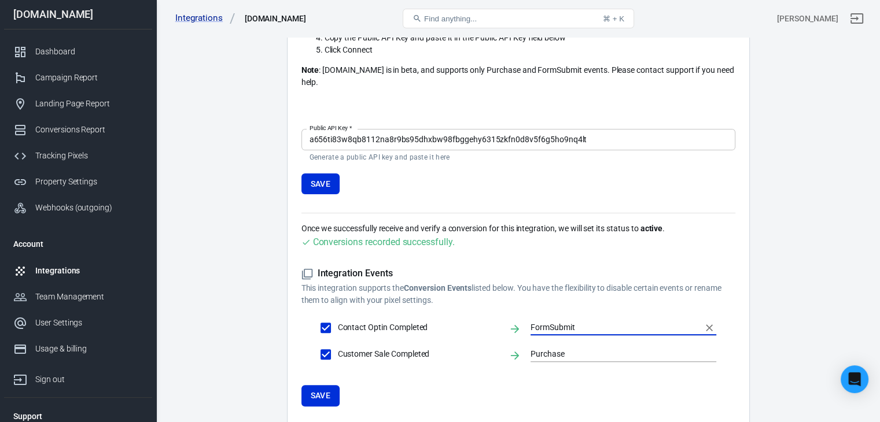
scroll to position [327, 0]
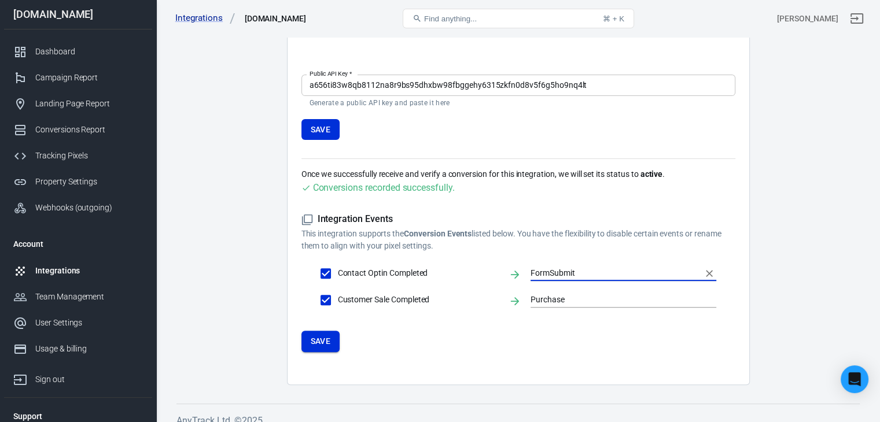
click at [322, 331] on button "Save" at bounding box center [320, 341] width 39 height 21
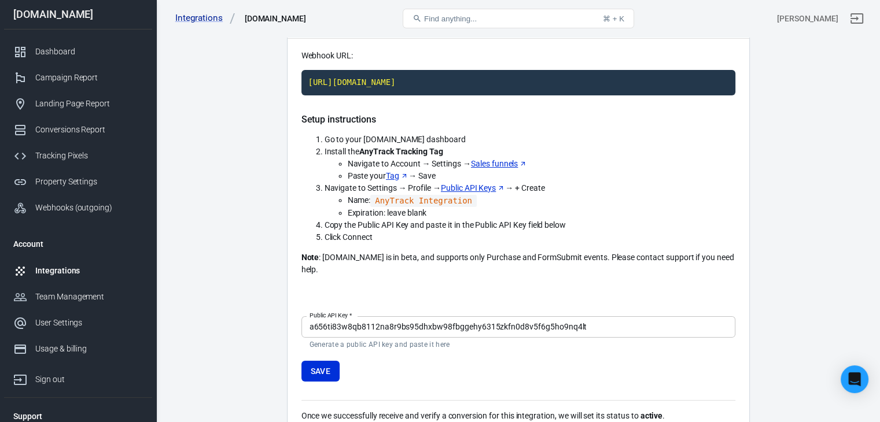
scroll to position [0, 0]
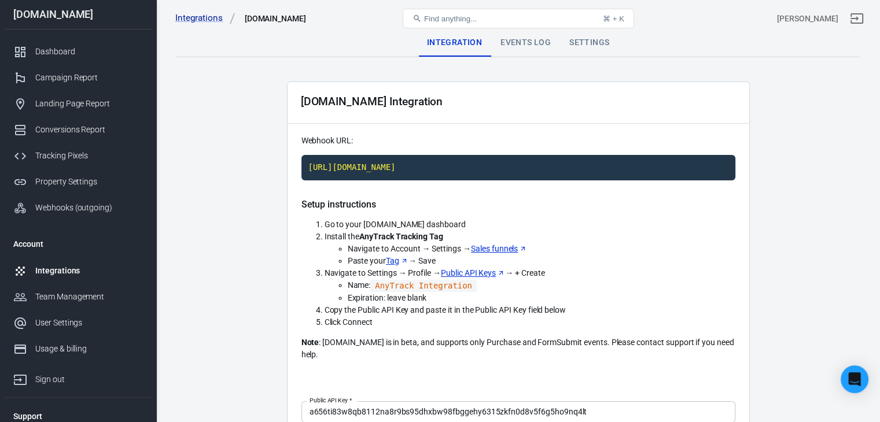
click at [512, 40] on div "Events Log" at bounding box center [525, 43] width 69 height 28
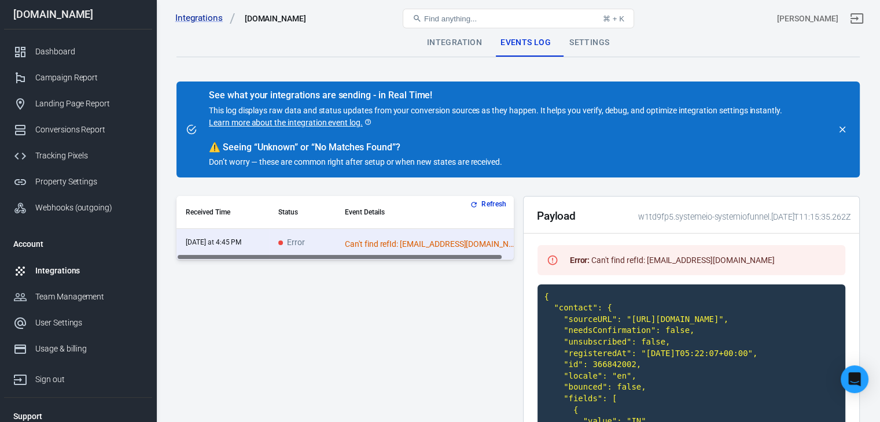
click at [301, 124] on link "Learn more about the integration event log." at bounding box center [290, 123] width 163 height 12
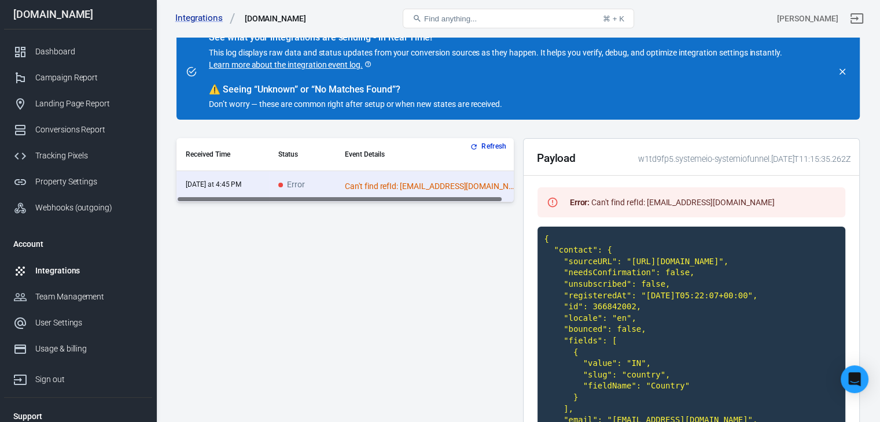
scroll to position [116, 0]
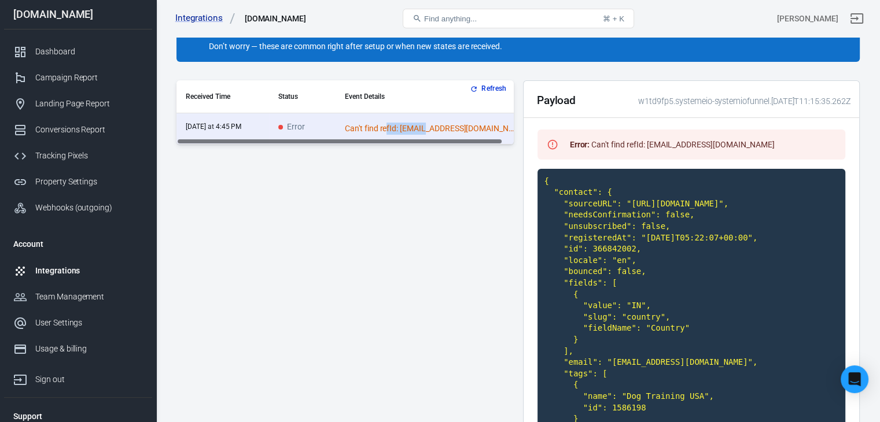
drag, startPoint x: 405, startPoint y: 138, endPoint x: 444, endPoint y: 144, distance: 39.8
click at [444, 144] on div "Received Time Status Event Details [DATE] at 4:45 PM Error Can't find refId: [E…" at bounding box center [344, 112] width 337 height 64
click at [302, 197] on div "Refresh Received Time Status Event Details [DATE] at 4:45 PM Error Can't find r…" at bounding box center [344, 284] width 337 height 409
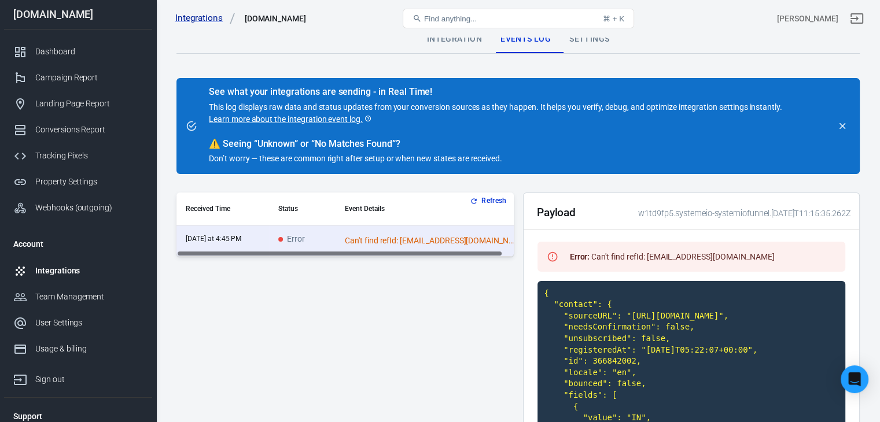
scroll to position [0, 0]
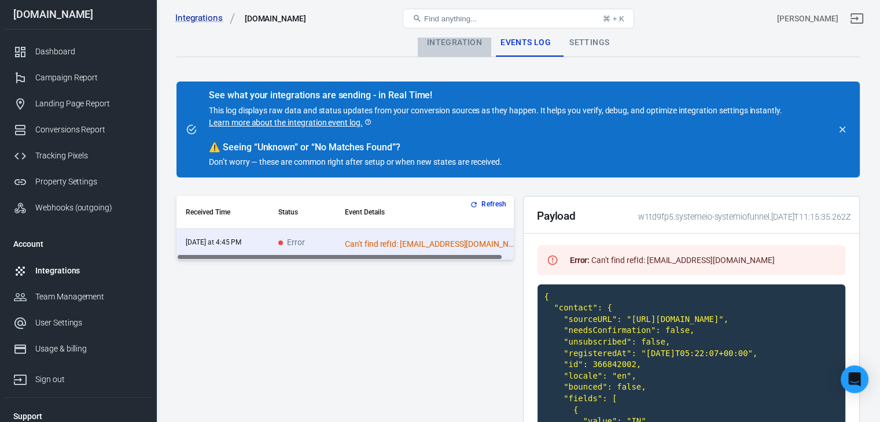
click at [457, 40] on div "Integration" at bounding box center [454, 43] width 73 height 28
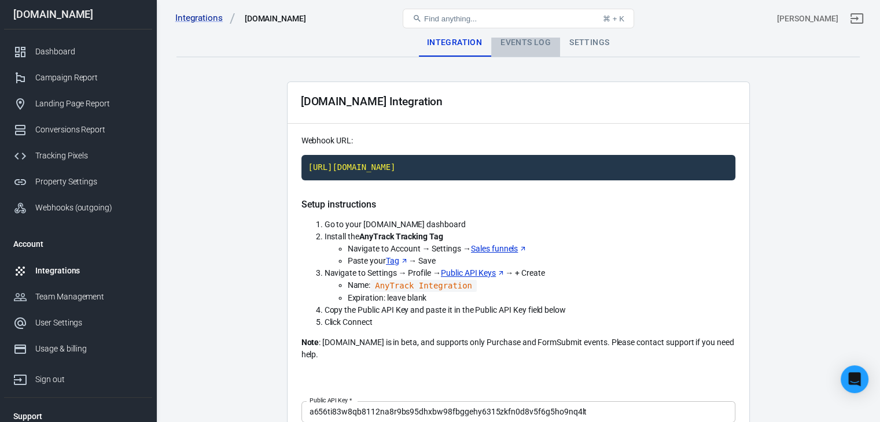
click at [525, 42] on div "Events Log" at bounding box center [525, 43] width 69 height 28
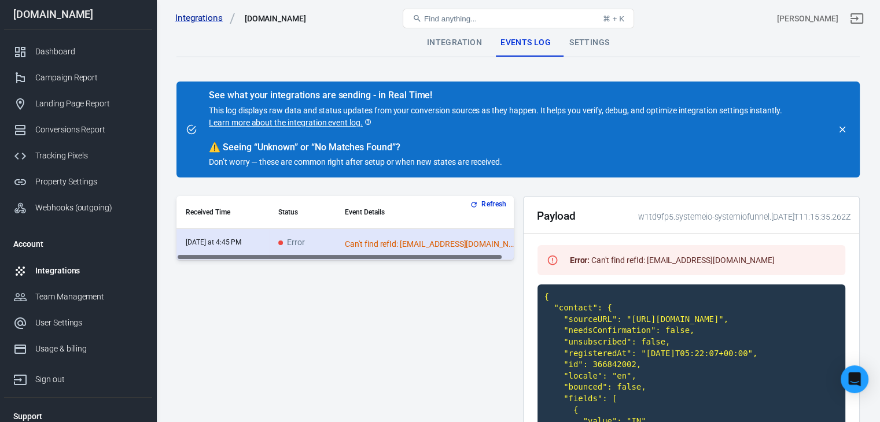
click at [369, 243] on div "Can't find refId: [EMAIL_ADDRESS][DOMAIN_NAME]" at bounding box center [431, 244] width 173 height 12
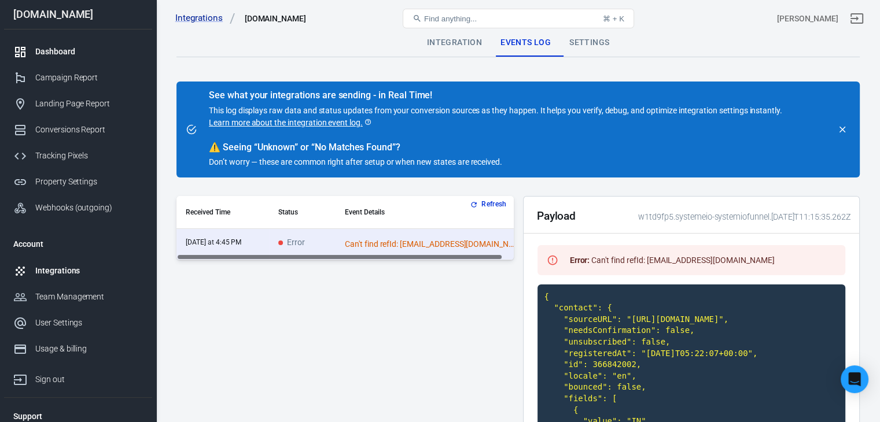
click at [60, 42] on link "Dashboard" at bounding box center [78, 52] width 148 height 26
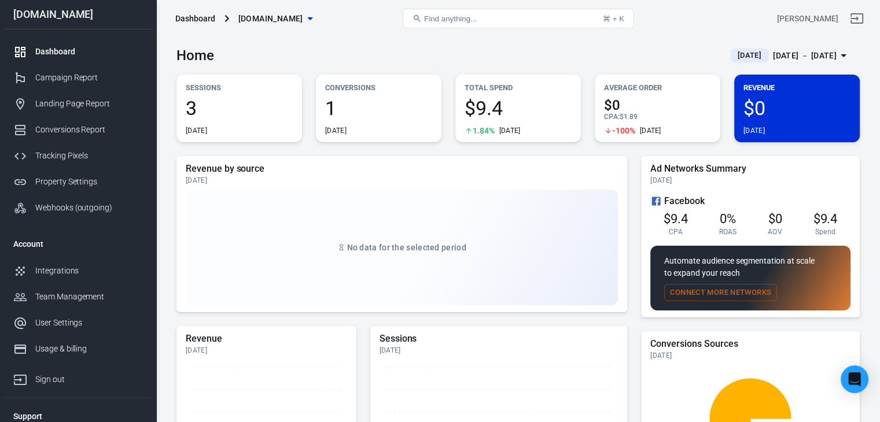
click at [733, 51] on span "[DATE]" at bounding box center [749, 56] width 33 height 12
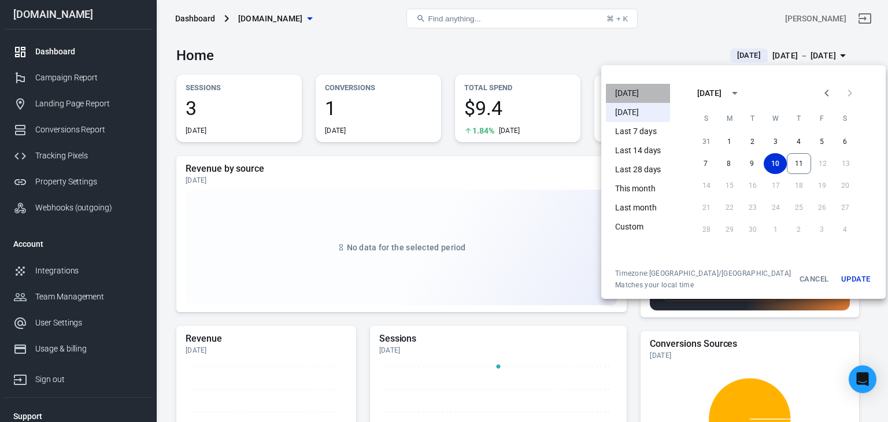
click at [632, 87] on li "[DATE]" at bounding box center [638, 93] width 64 height 19
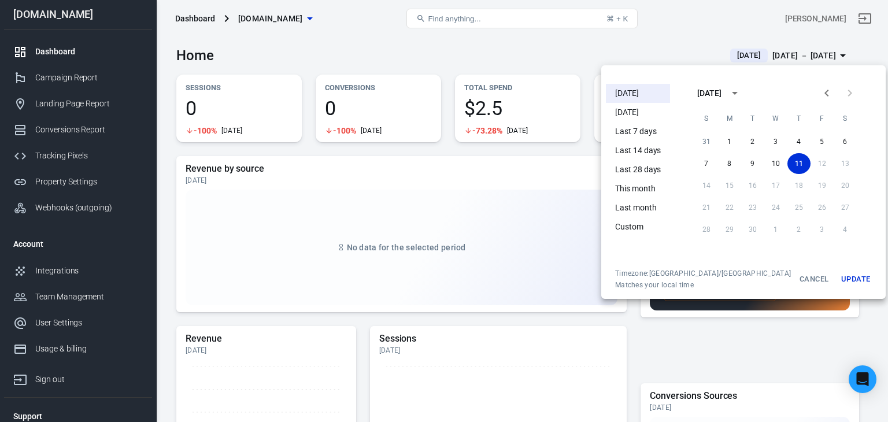
click at [837, 279] on button "Update" at bounding box center [855, 279] width 37 height 21
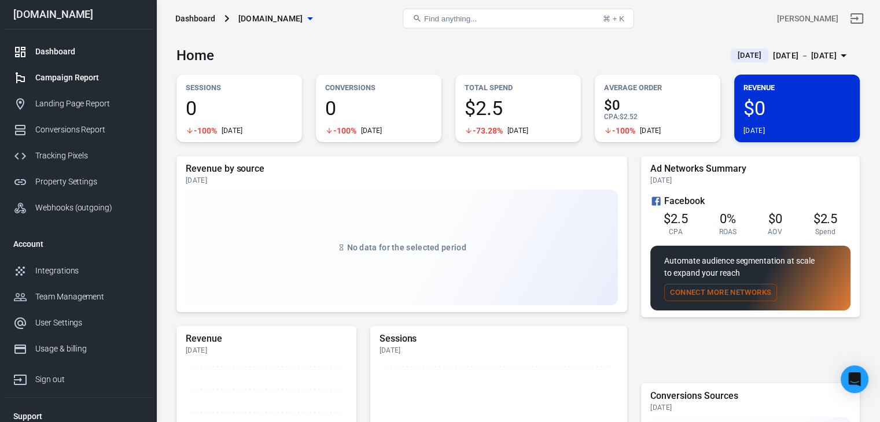
click at [89, 73] on div "Campaign Report" at bounding box center [89, 78] width 108 height 12
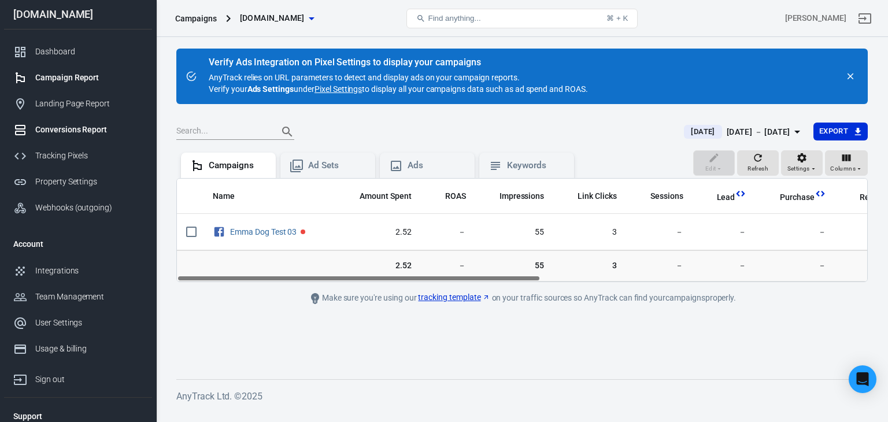
click at [88, 119] on link "Conversions Report" at bounding box center [78, 130] width 148 height 26
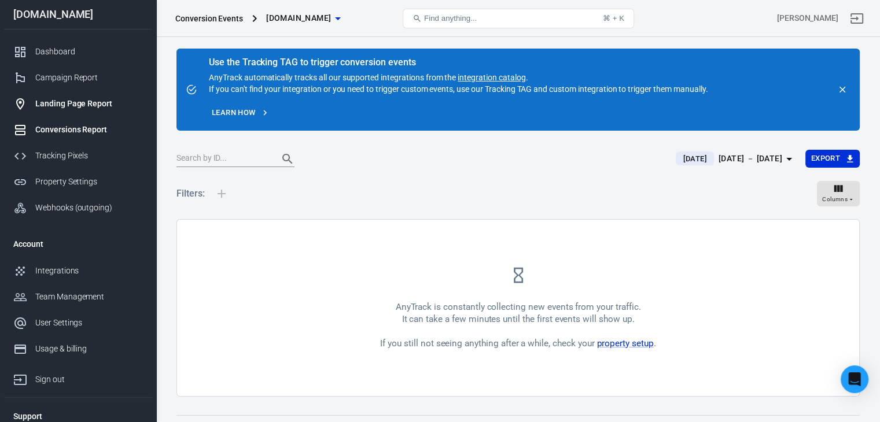
click at [90, 106] on div "Landing Page Report" at bounding box center [89, 104] width 108 height 12
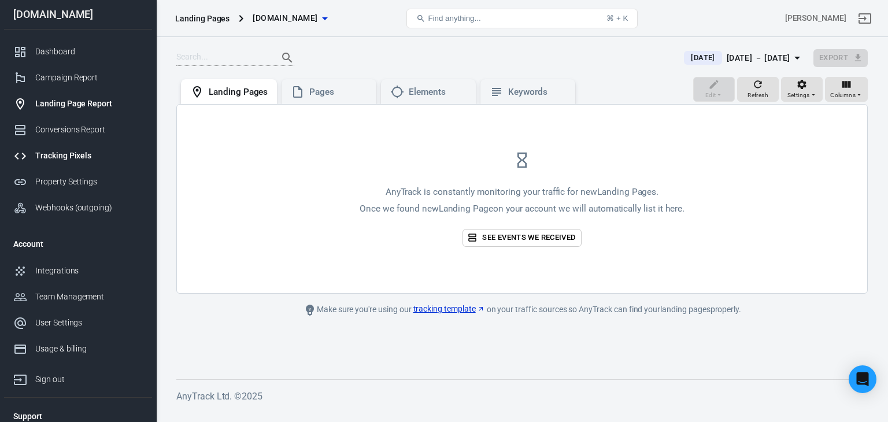
click at [70, 152] on div "Tracking Pixels" at bounding box center [89, 156] width 108 height 12
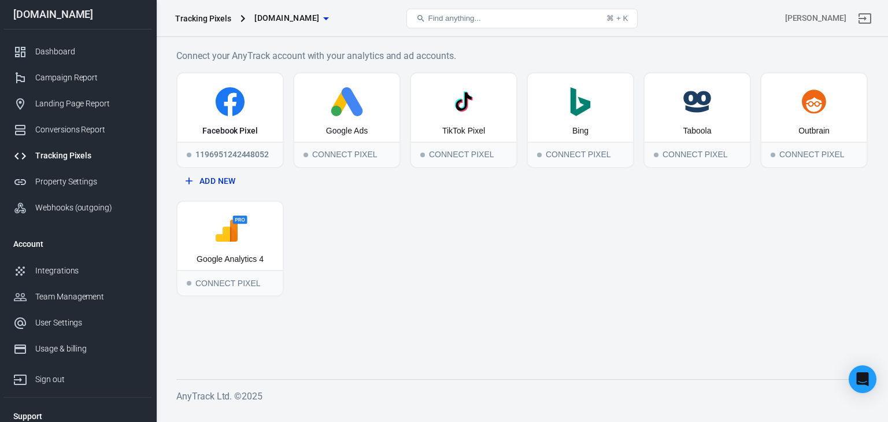
click at [284, 12] on span "[DOMAIN_NAME]" at bounding box center [286, 18] width 65 height 14
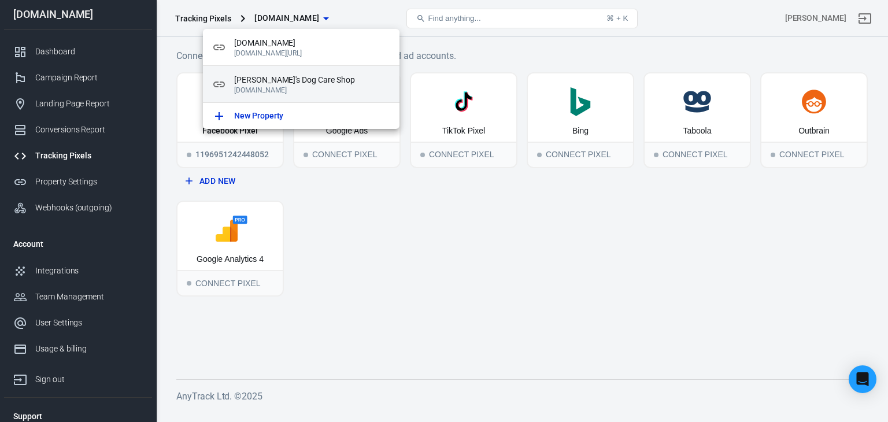
click at [259, 80] on span "[PERSON_NAME]'s Dog Care Shop" at bounding box center [312, 80] width 156 height 12
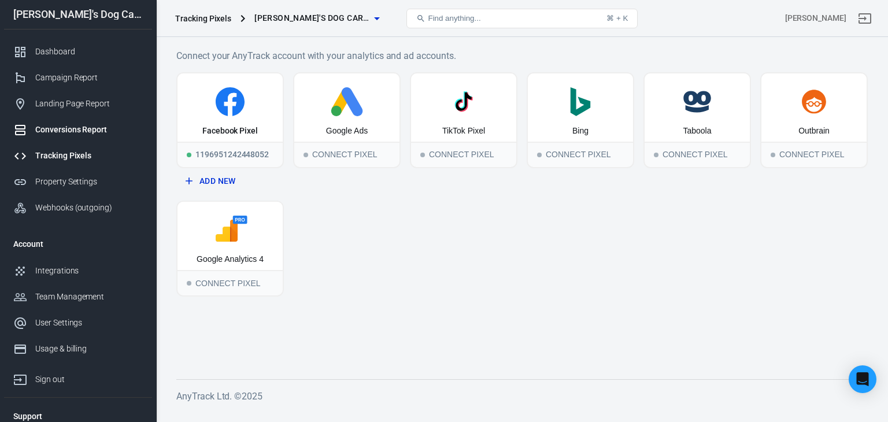
click at [71, 124] on div "Conversions Report" at bounding box center [89, 130] width 108 height 12
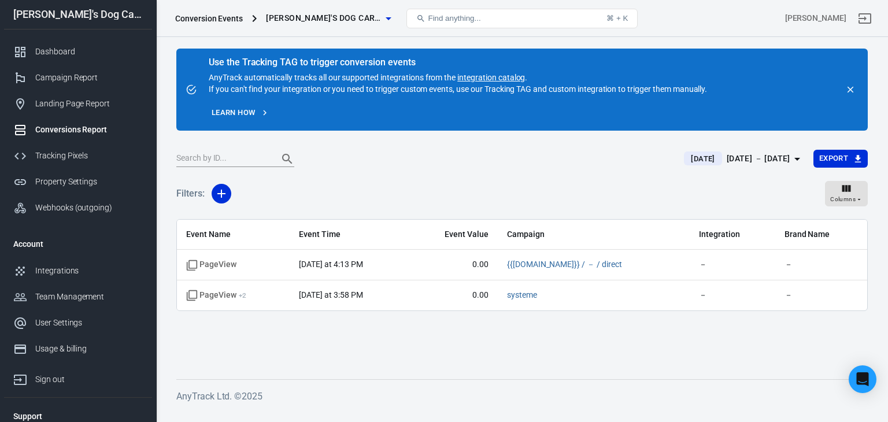
click at [288, 10] on button "[PERSON_NAME]'s Dog Care Shop" at bounding box center [328, 18] width 134 height 21
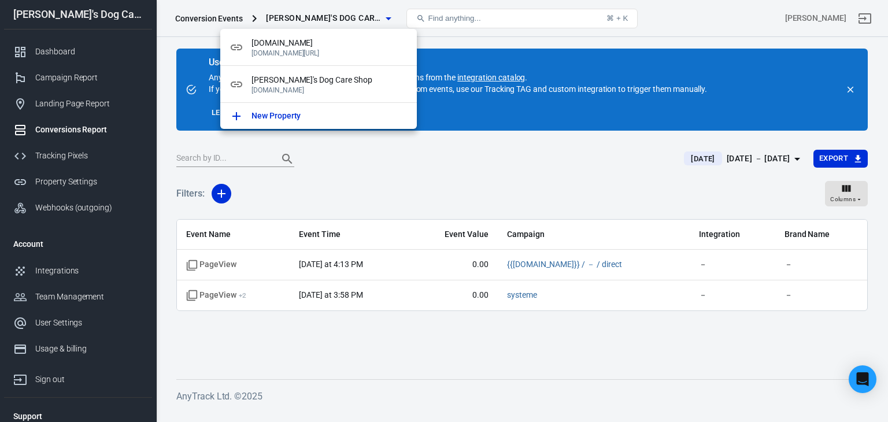
click at [288, 10] on div at bounding box center [444, 211] width 888 height 422
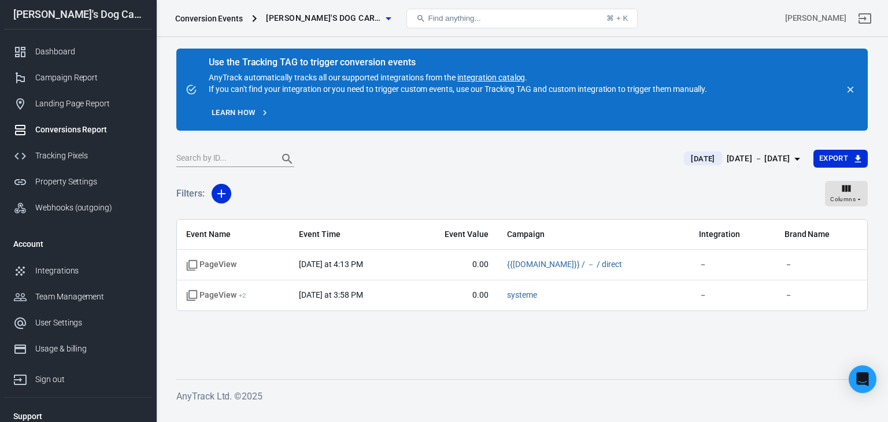
click at [77, 117] on link "Conversions Report" at bounding box center [78, 130] width 148 height 26
click at [87, 75] on div "Campaign Report" at bounding box center [89, 78] width 108 height 12
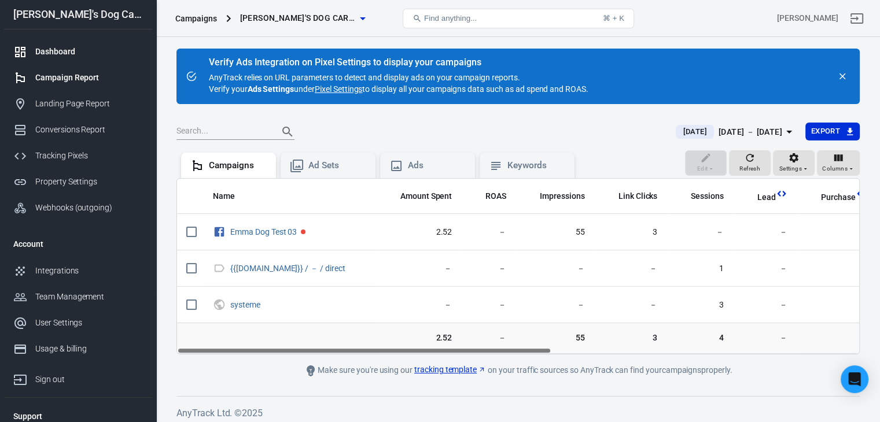
click at [76, 54] on div "Dashboard" at bounding box center [89, 52] width 108 height 12
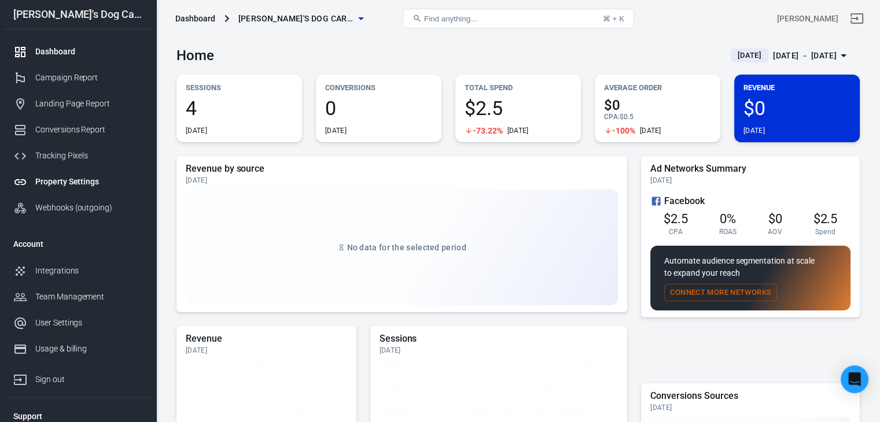
click at [61, 179] on div "Property Settings" at bounding box center [89, 182] width 108 height 12
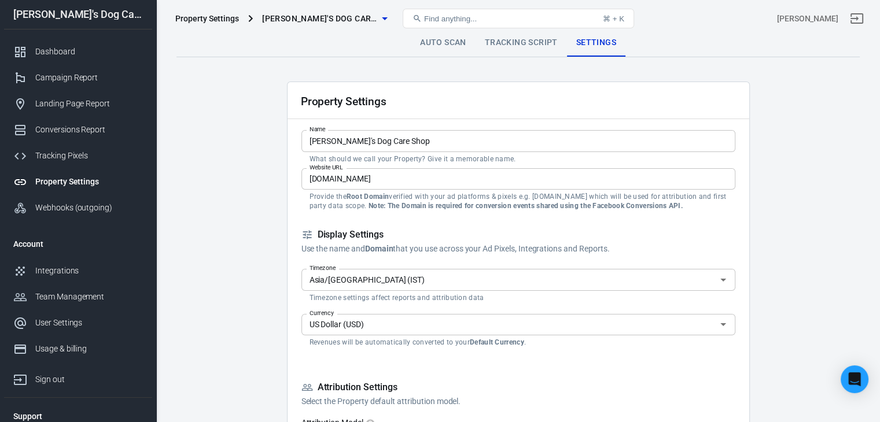
click at [514, 39] on link "Tracking Script" at bounding box center [520, 43] width 91 height 28
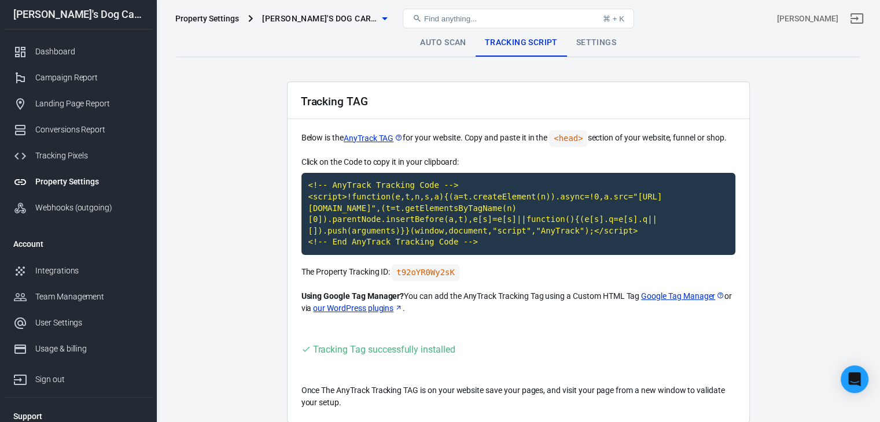
scroll to position [50, 0]
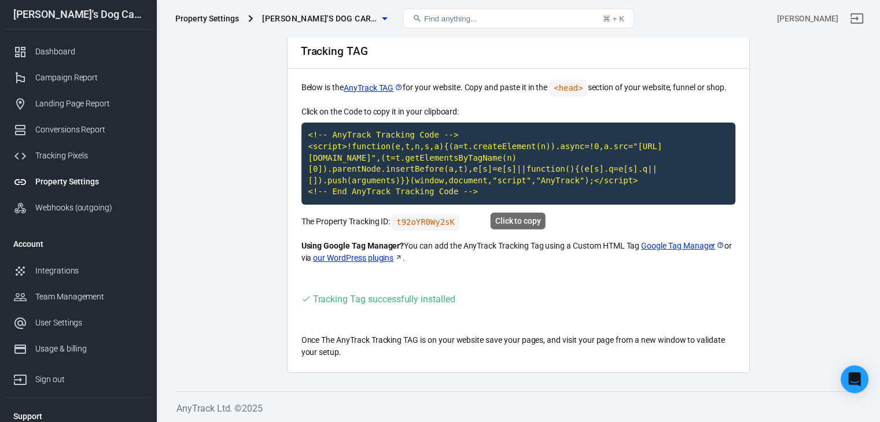
click at [314, 155] on code "<!-- AnyTrack Tracking Code --> <script>!function(e,t,n,s,a){(a=t.createElement…" at bounding box center [518, 164] width 434 height 82
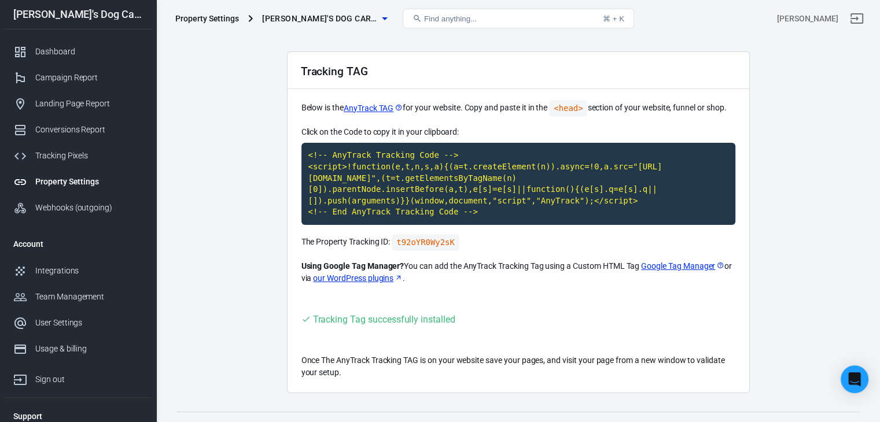
scroll to position [0, 0]
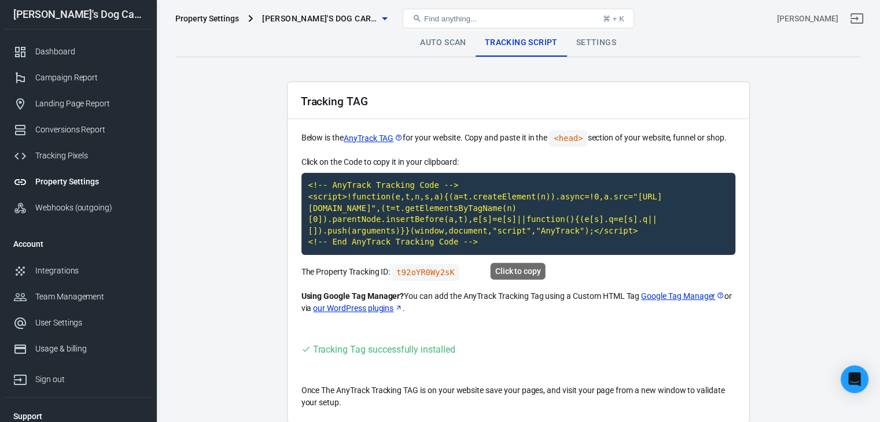
click at [563, 223] on code "<!-- AnyTrack Tracking Code --> <script>!function(e,t,n,s,a){(a=t.createElement…" at bounding box center [518, 214] width 434 height 82
click at [64, 153] on div "Tracking Pixels" at bounding box center [89, 156] width 108 height 12
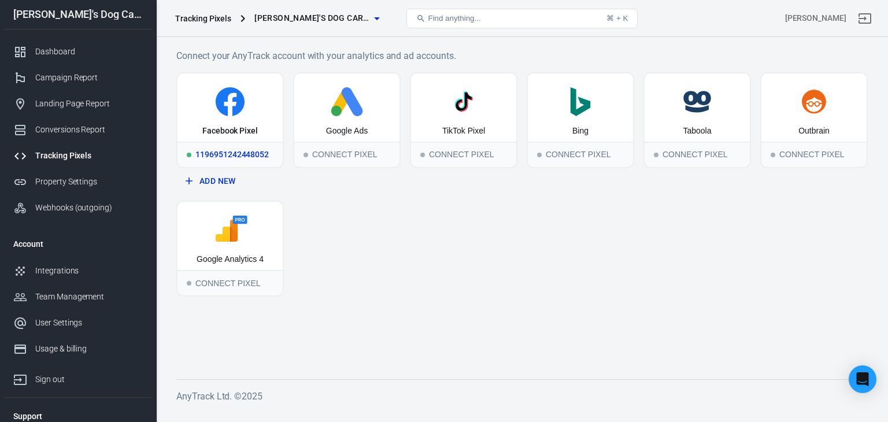
click at [238, 113] on icon at bounding box center [230, 101] width 29 height 29
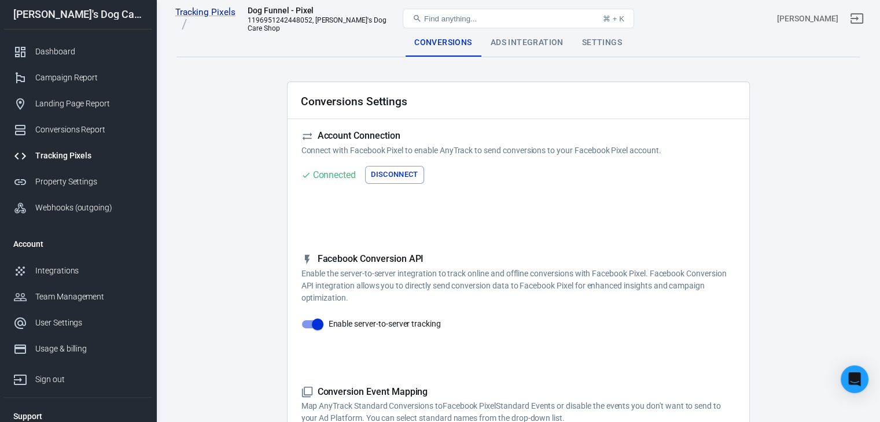
click at [215, 12] on div "Tracking Pixels Dog Funnel - Pixel 1196951242448052, [PERSON_NAME]'s Dog Care S…" at bounding box center [284, 19] width 227 height 28
click at [210, 17] on link "Tracking Pixels" at bounding box center [207, 18] width 64 height 24
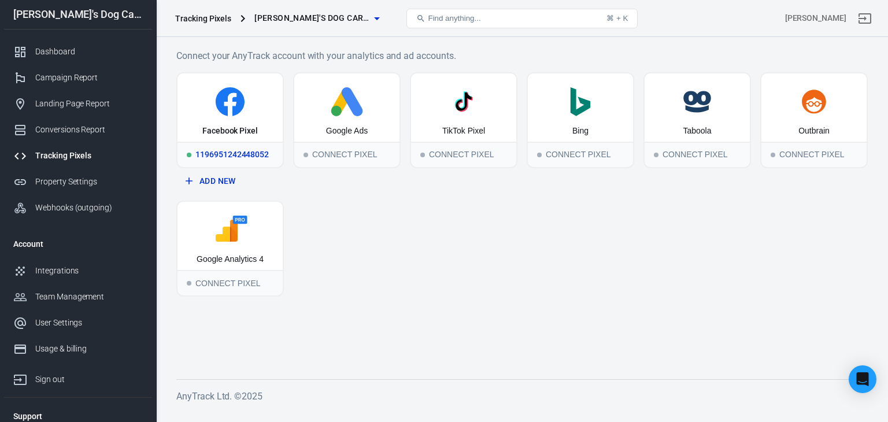
click at [229, 114] on icon at bounding box center [230, 104] width 12 height 23
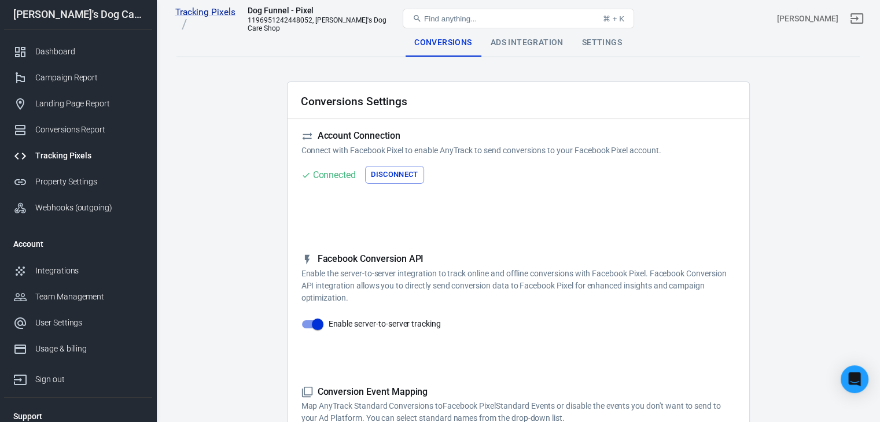
click at [509, 40] on div "Ads Integration" at bounding box center [526, 43] width 91 height 28
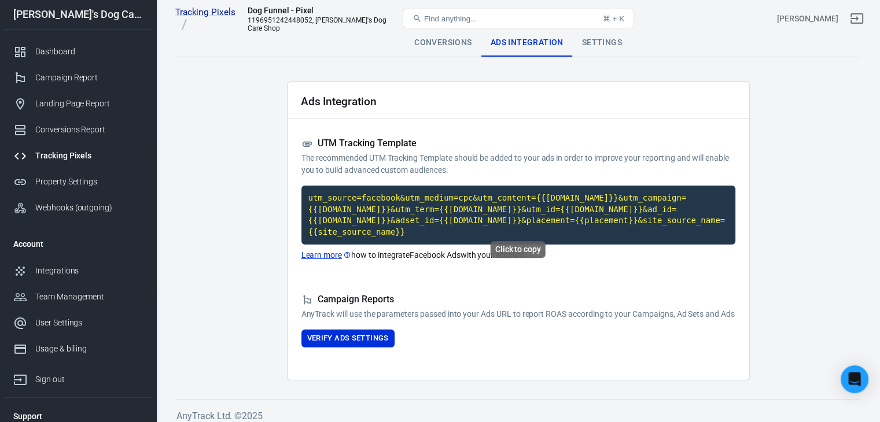
click at [456, 200] on code "utm_source=facebook&utm_medium=cpc&utm_content={{[DOMAIN_NAME]}}&utm_campaign={…" at bounding box center [518, 215] width 434 height 59
